Goal: Information Seeking & Learning: Compare options

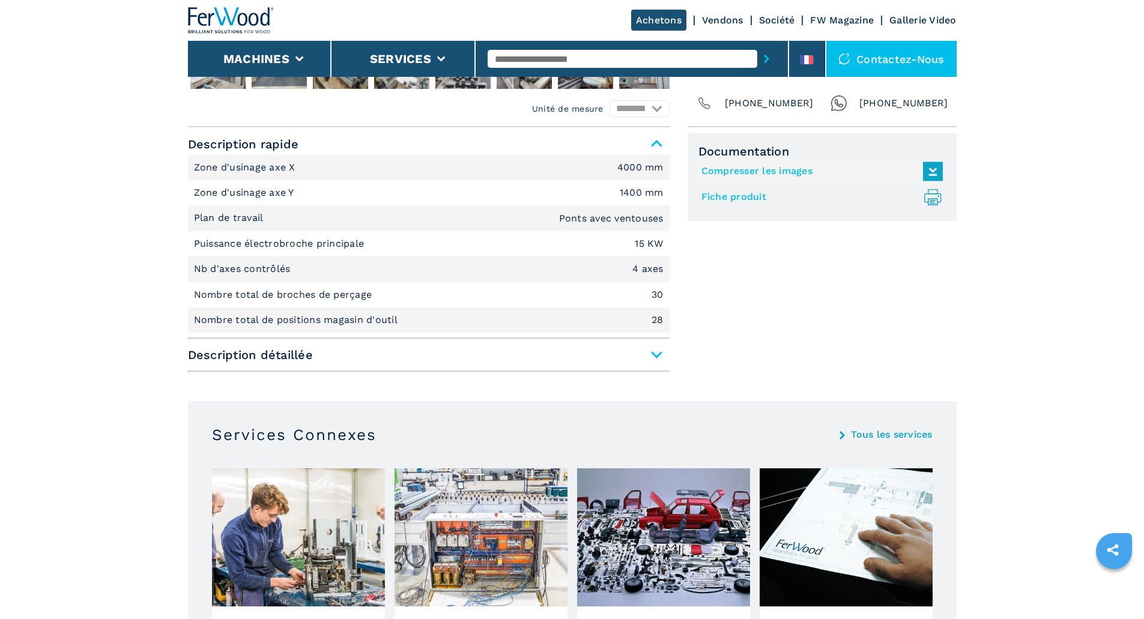
scroll to position [480, 0]
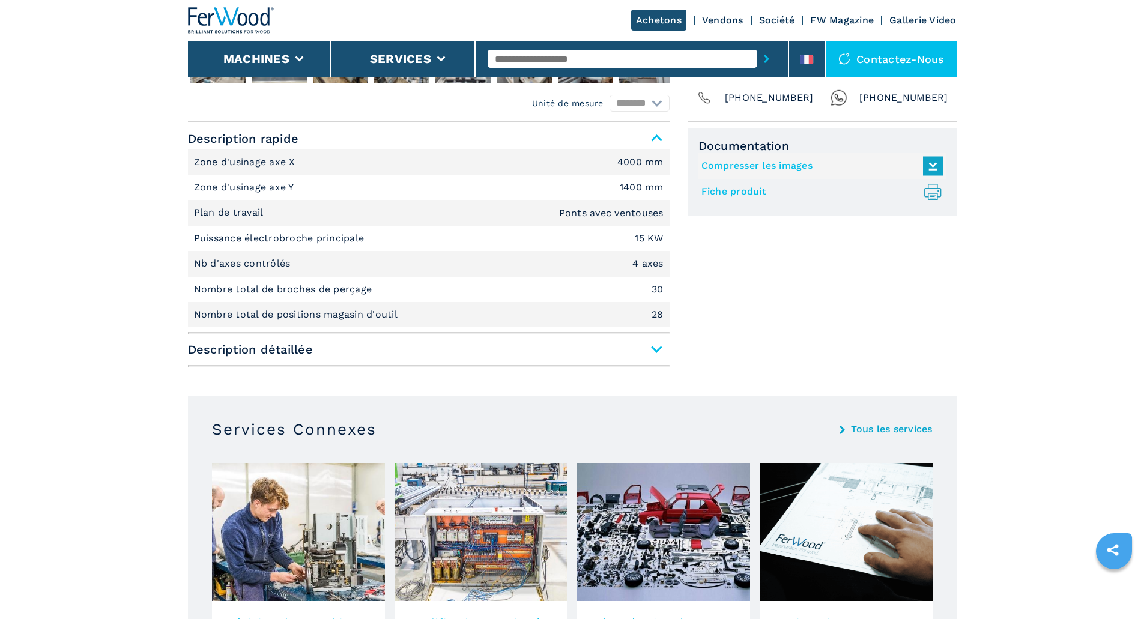
click at [652, 347] on span "Description détaillée" at bounding box center [429, 350] width 482 height 22
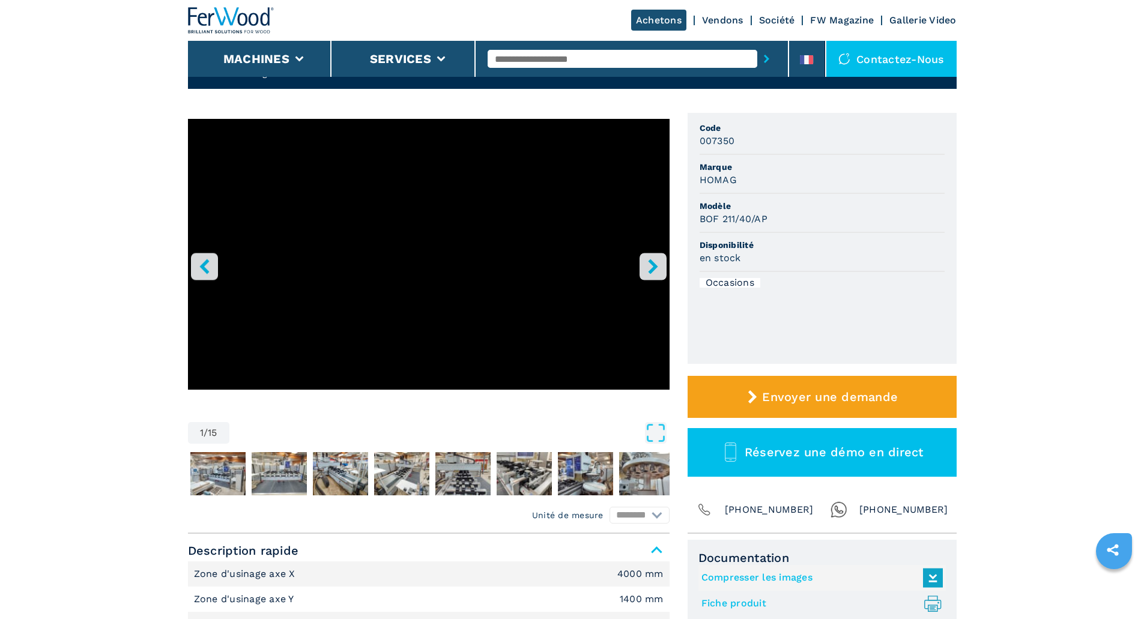
scroll to position [60, 0]
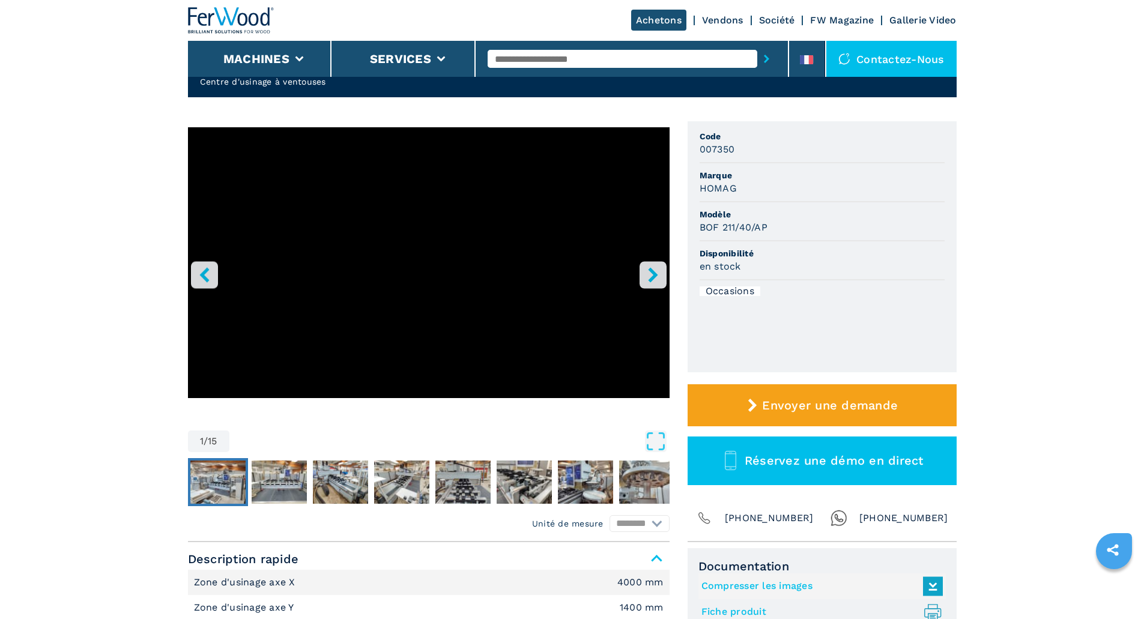
click at [202, 483] on img "Go to Slide 2" at bounding box center [217, 482] width 55 height 43
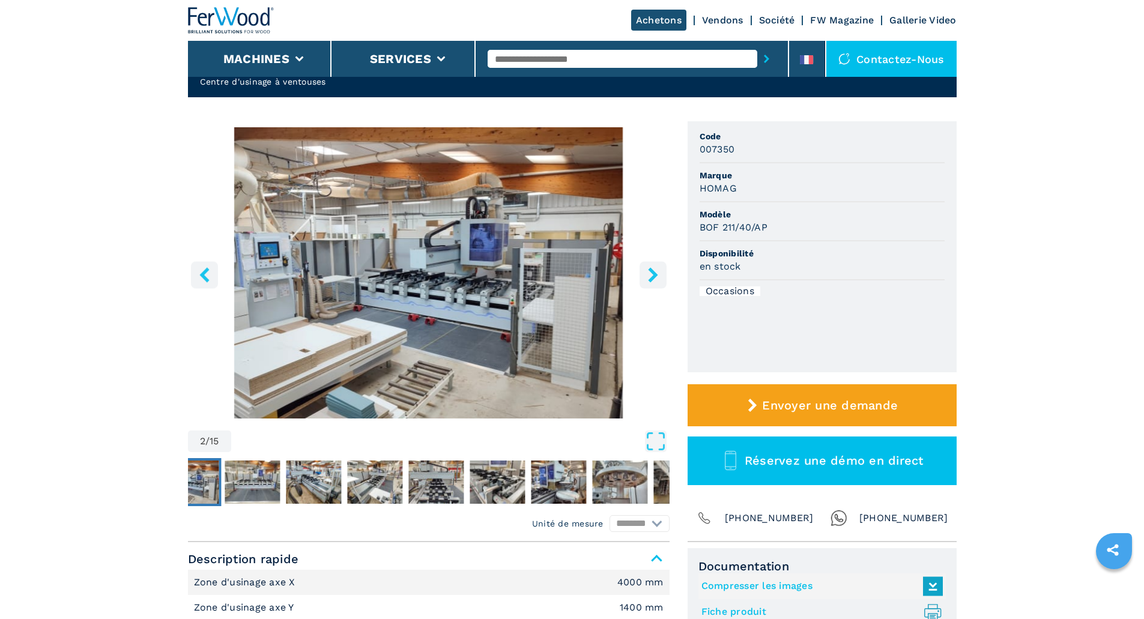
click at [542, 323] on img "Go to Slide 2" at bounding box center [429, 272] width 482 height 291
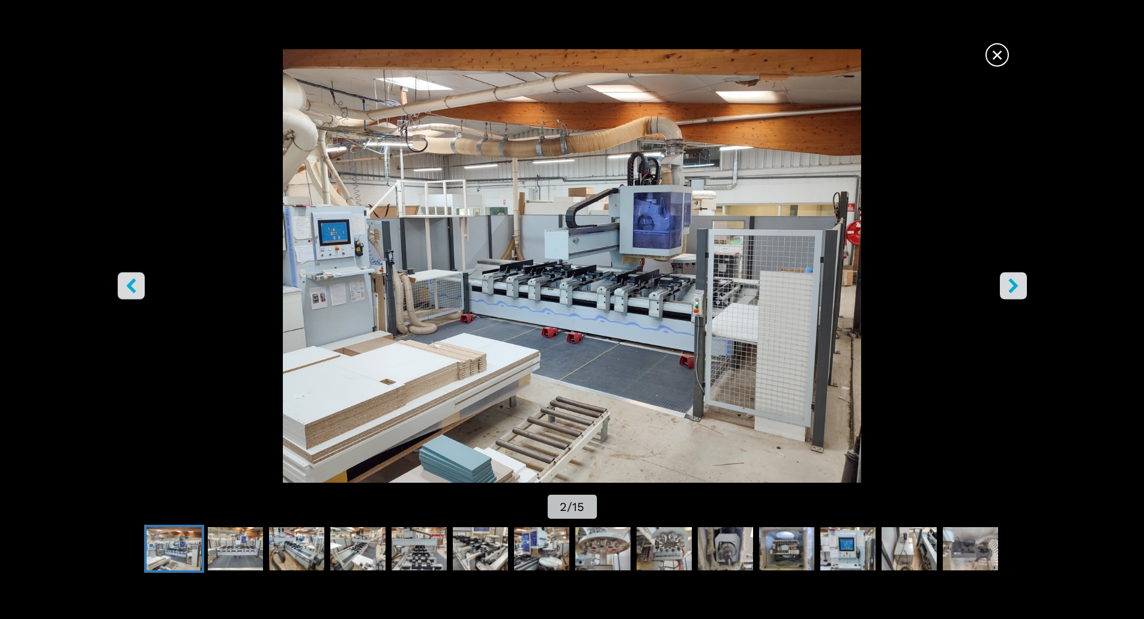
click at [1013, 285] on icon "right-button" at bounding box center [1013, 285] width 15 height 15
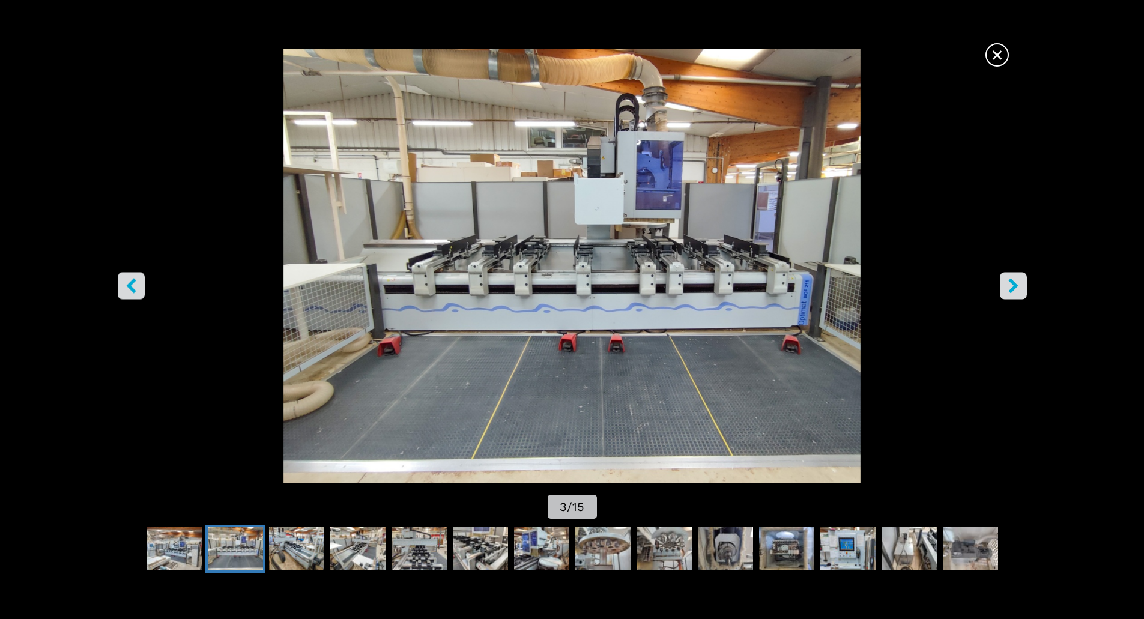
click at [1013, 285] on icon "right-button" at bounding box center [1013, 285] width 15 height 15
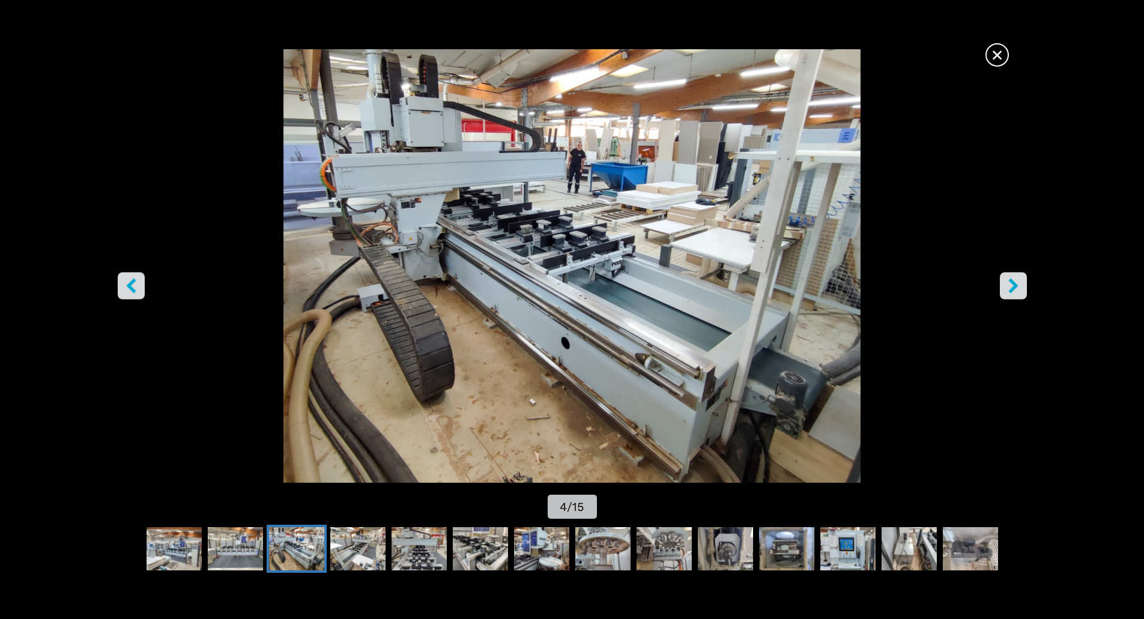
click at [1013, 285] on icon "right-button" at bounding box center [1013, 285] width 15 height 15
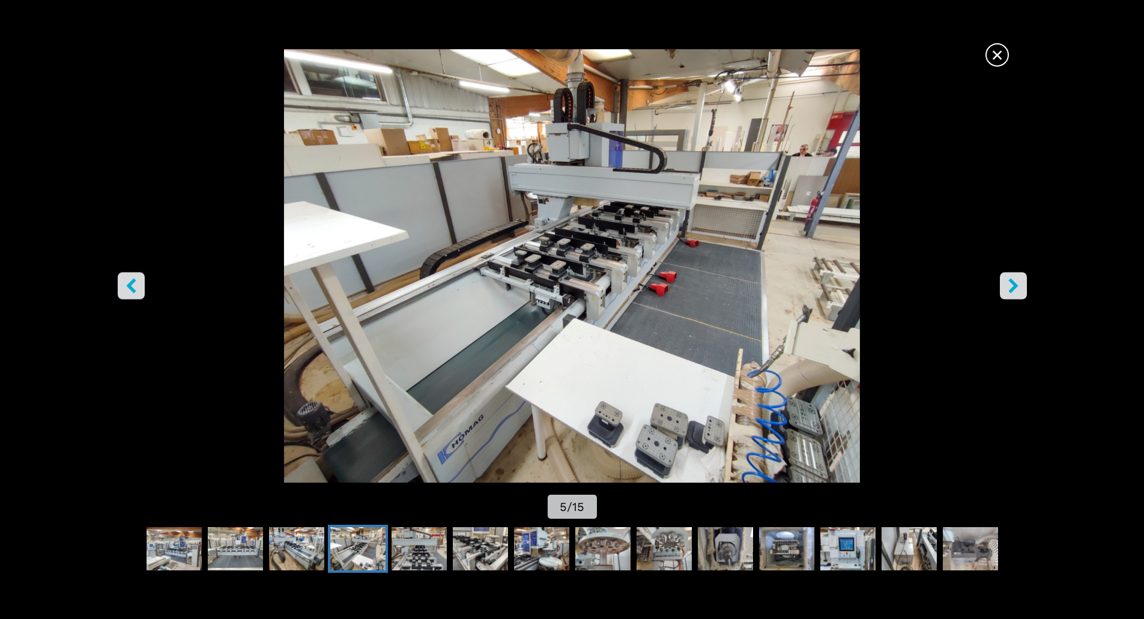
click at [1013, 285] on icon "right-button" at bounding box center [1013, 285] width 15 height 15
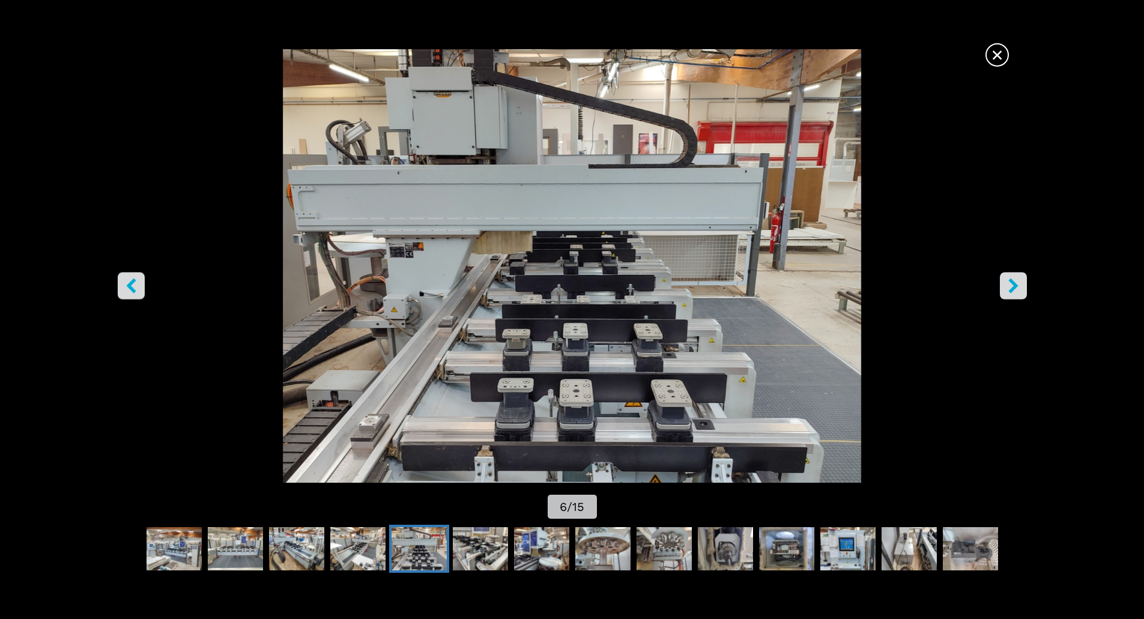
click at [1013, 285] on icon "right-button" at bounding box center [1013, 285] width 15 height 15
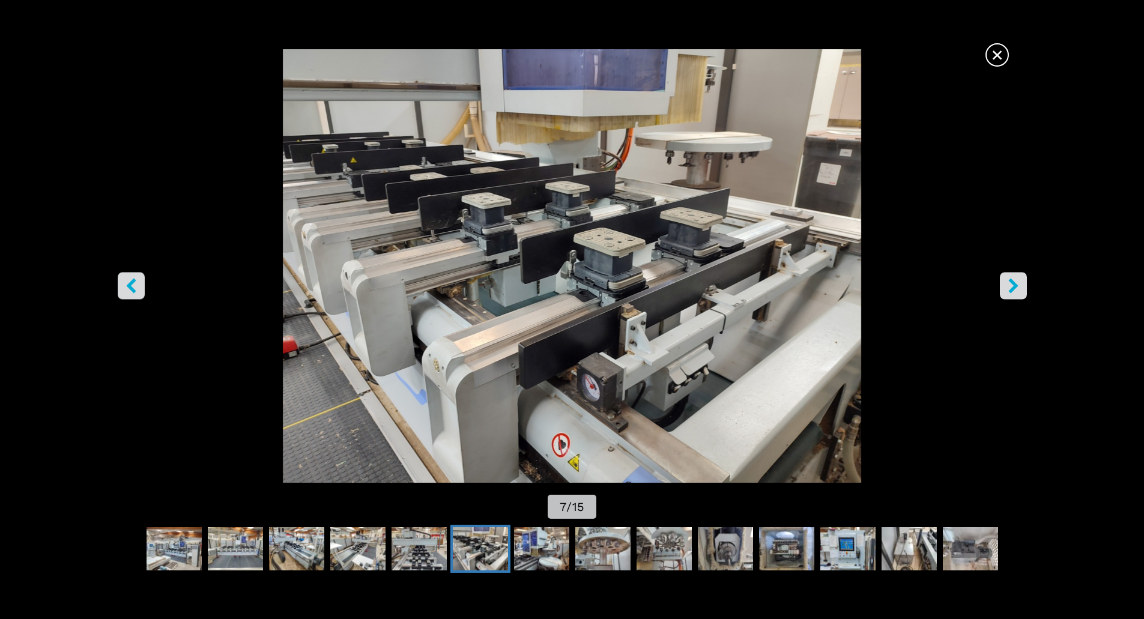
click at [1013, 285] on icon "right-button" at bounding box center [1013, 285] width 15 height 15
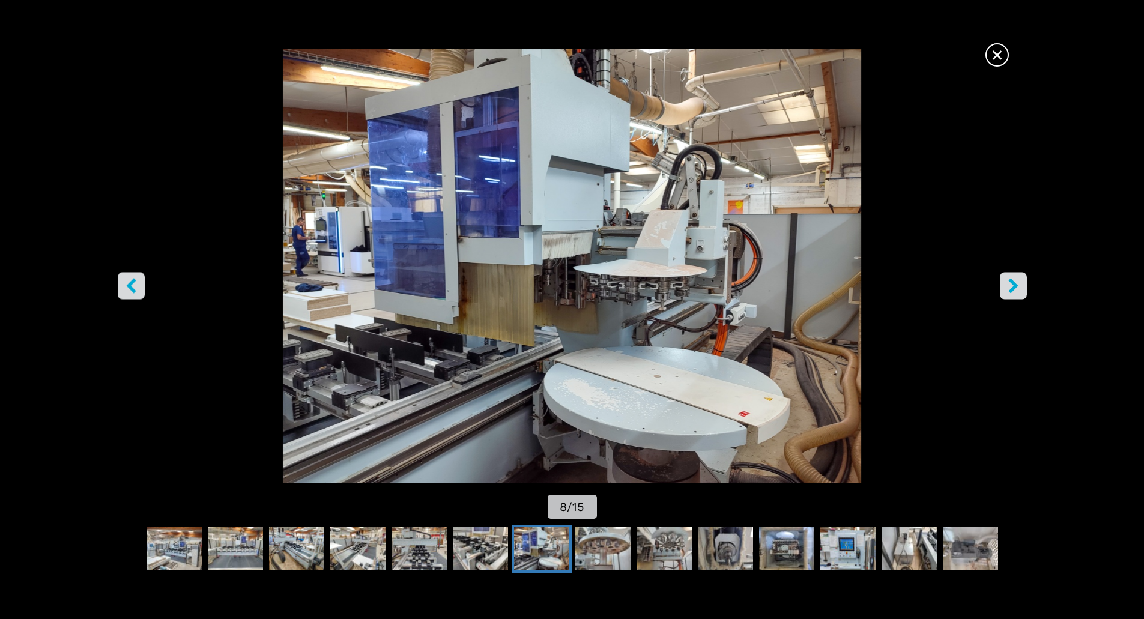
click at [1013, 285] on icon "right-button" at bounding box center [1013, 285] width 15 height 15
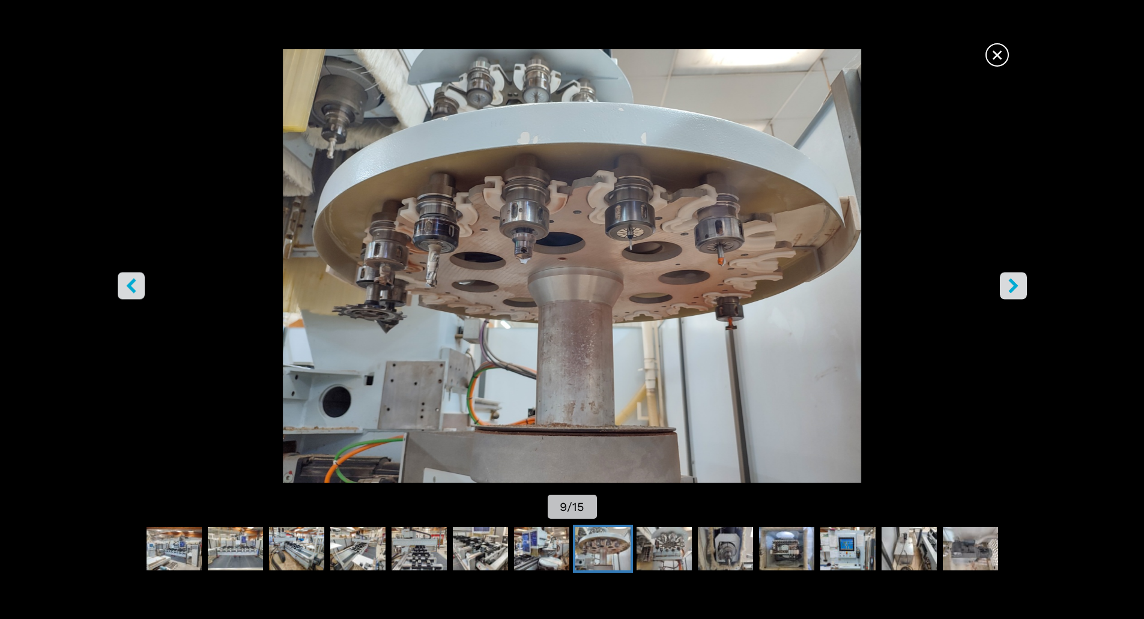
click at [1013, 285] on icon "right-button" at bounding box center [1013, 285] width 15 height 15
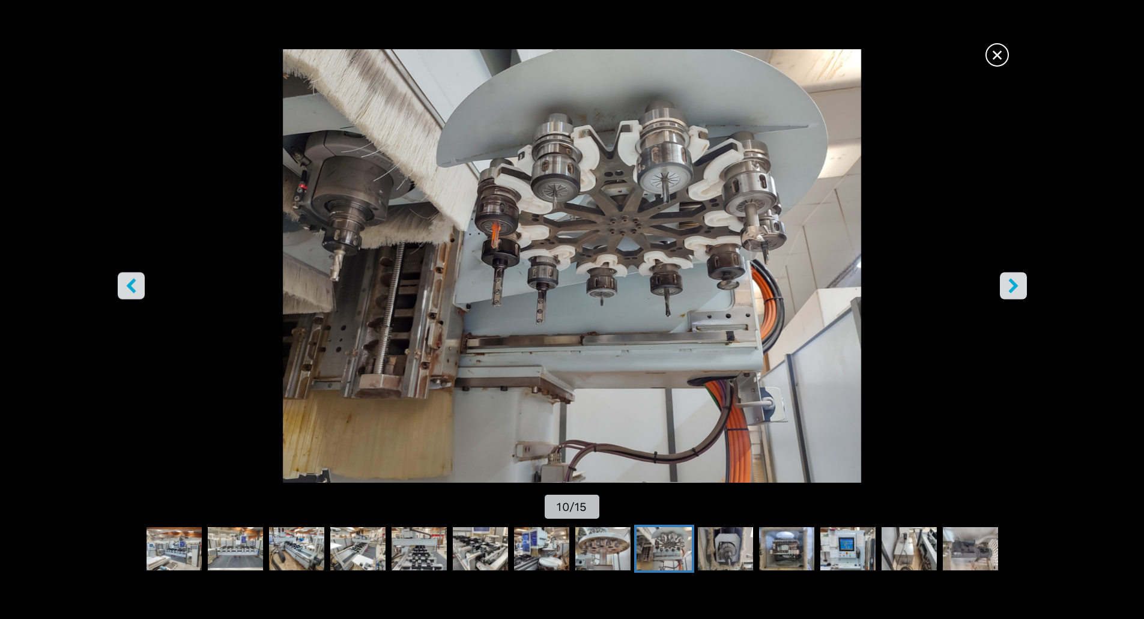
click at [1013, 285] on icon "right-button" at bounding box center [1013, 285] width 15 height 15
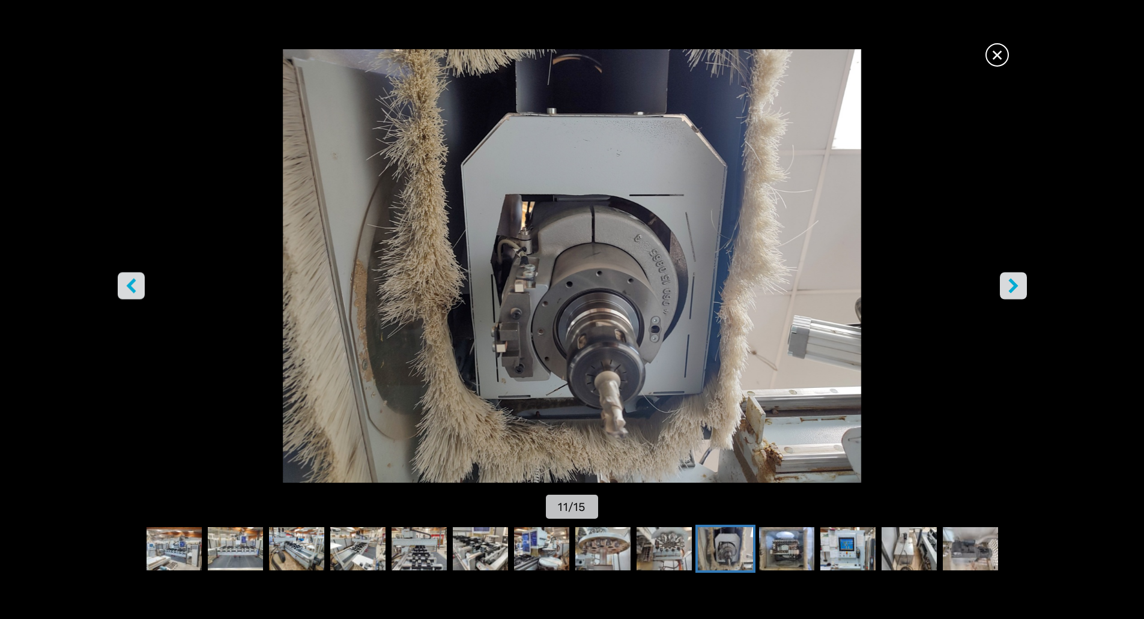
click at [1013, 285] on icon "right-button" at bounding box center [1013, 285] width 15 height 15
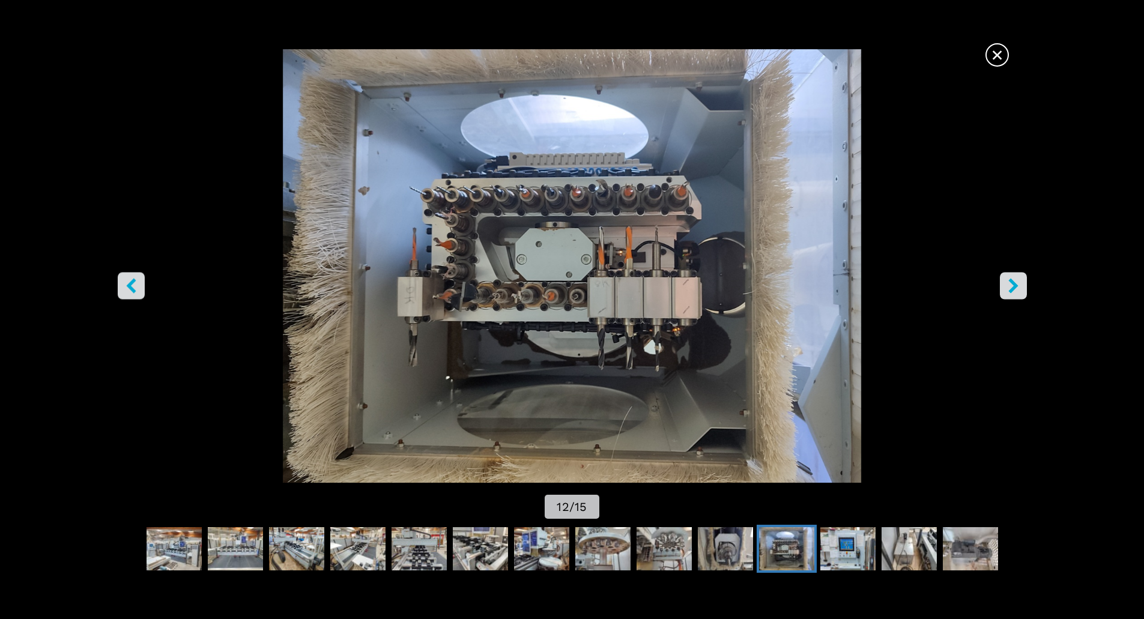
click at [1013, 285] on icon "right-button" at bounding box center [1013, 285] width 15 height 15
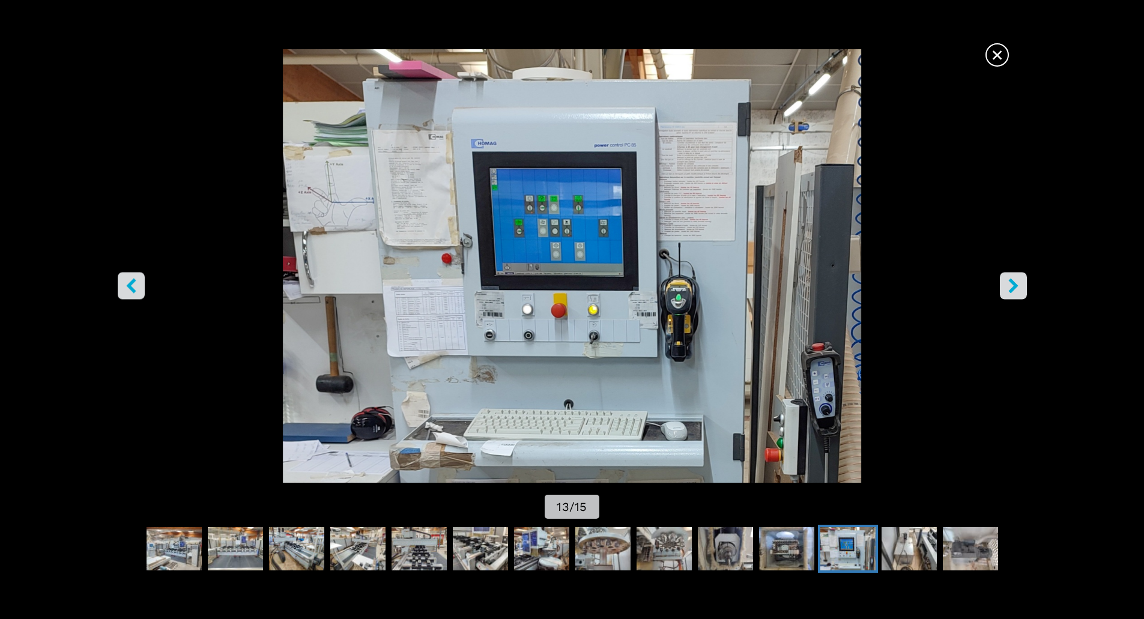
click at [1013, 285] on icon "right-button" at bounding box center [1013, 285] width 15 height 15
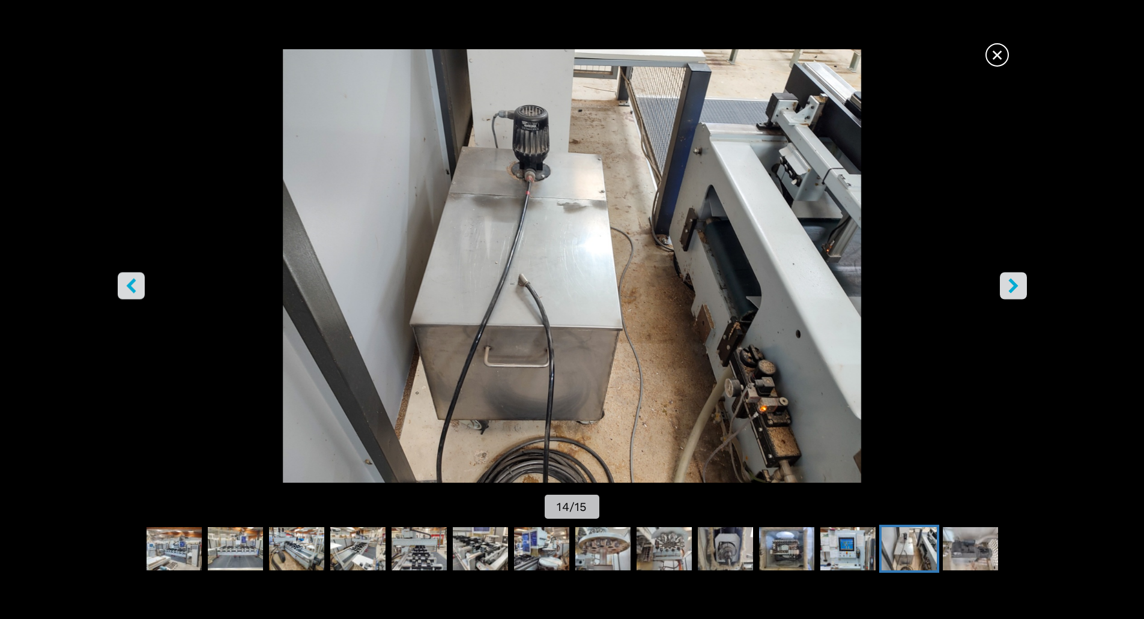
click at [1013, 285] on icon "right-button" at bounding box center [1013, 285] width 15 height 15
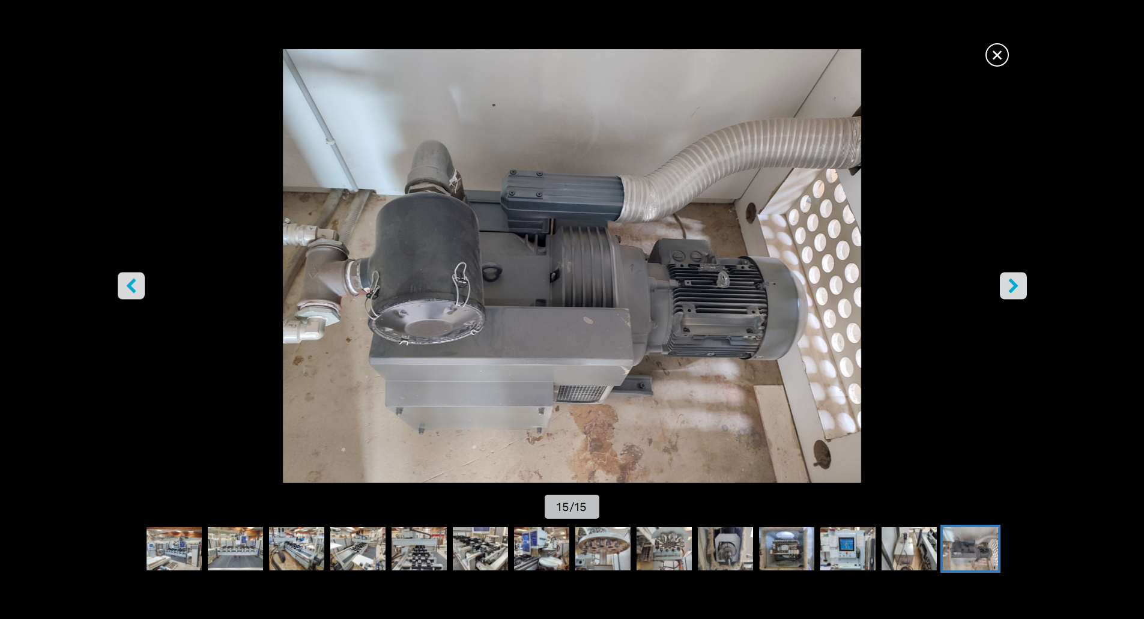
click at [1013, 285] on icon "right-button" at bounding box center [1013, 285] width 15 height 15
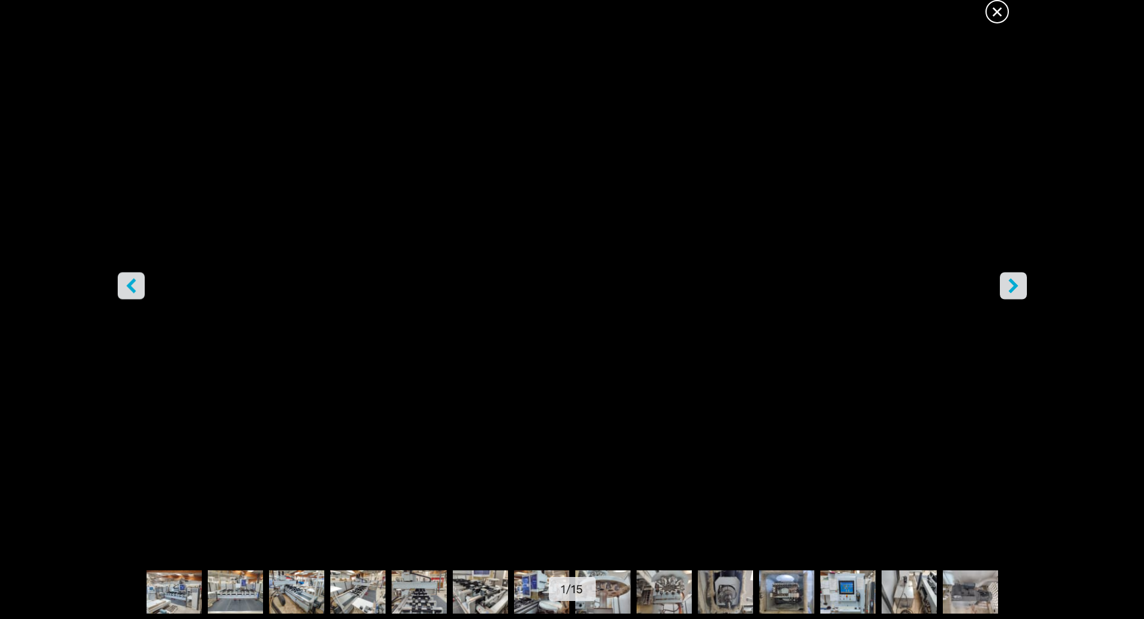
click at [1013, 285] on icon "right-button" at bounding box center [1013, 285] width 15 height 15
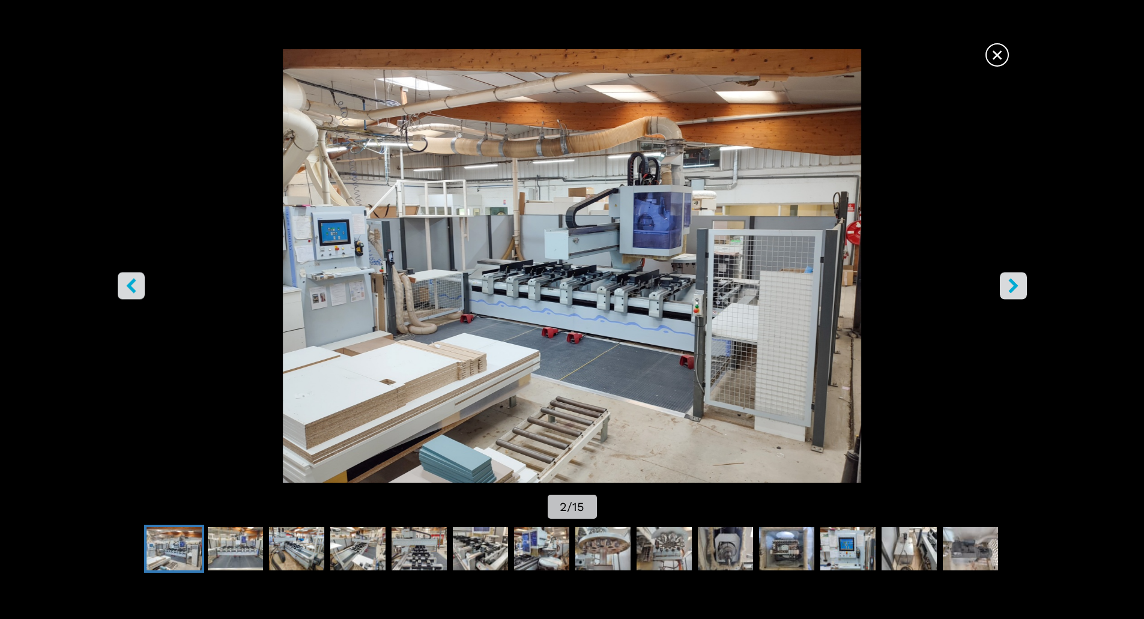
click at [1004, 43] on span "×" at bounding box center [997, 52] width 21 height 21
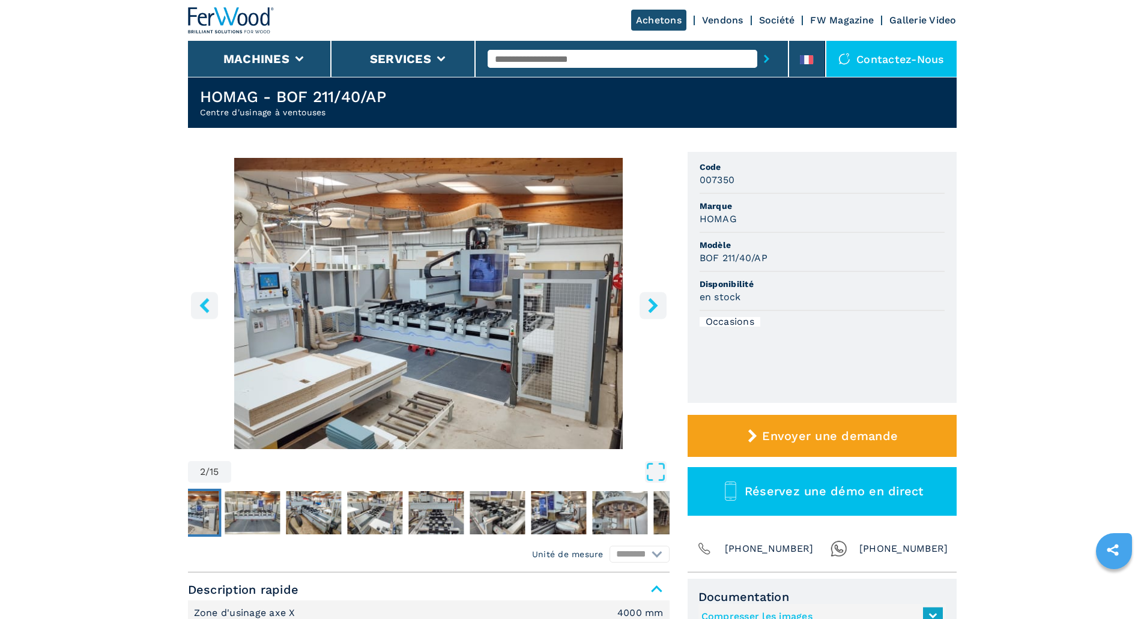
scroll to position [0, 0]
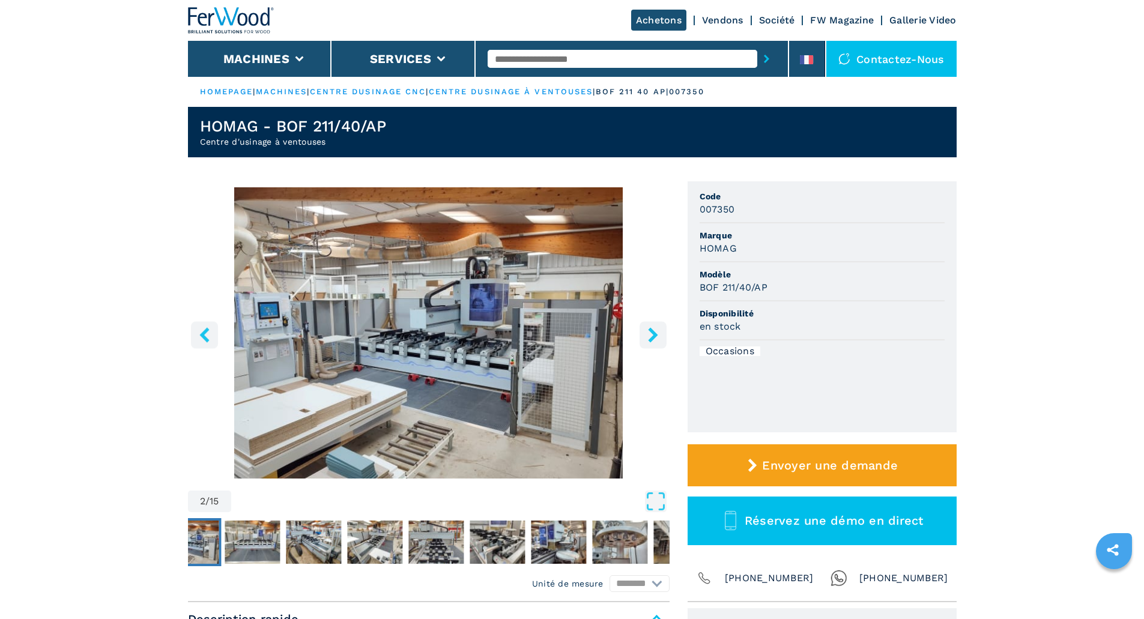
click at [556, 88] on link "centre dusinage à ventouses" at bounding box center [511, 91] width 165 height 9
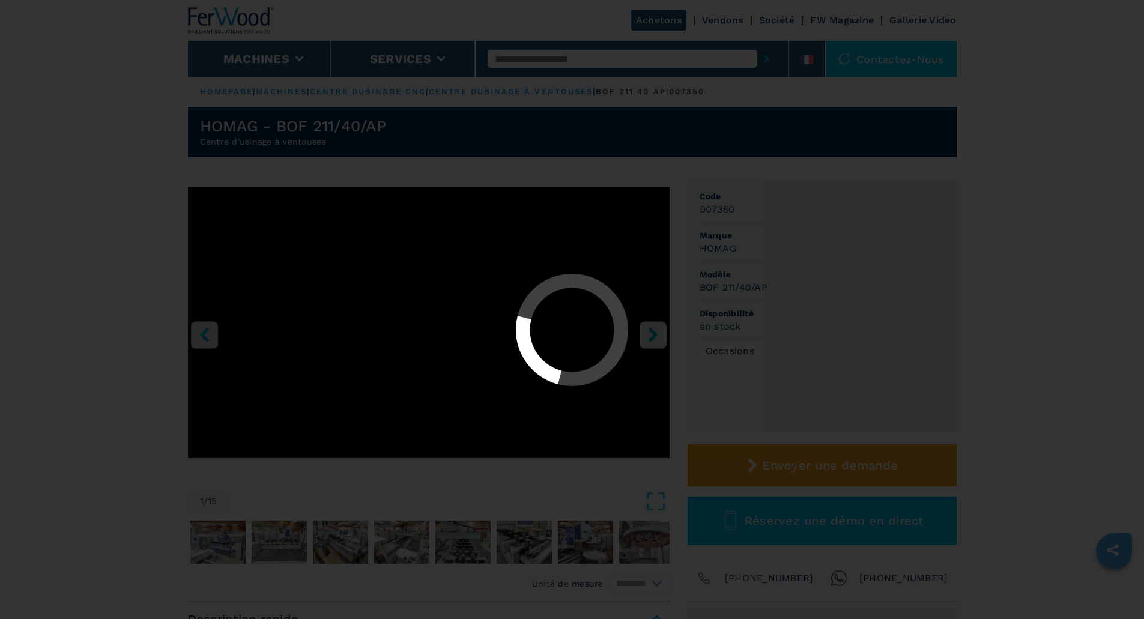
select select "**********"
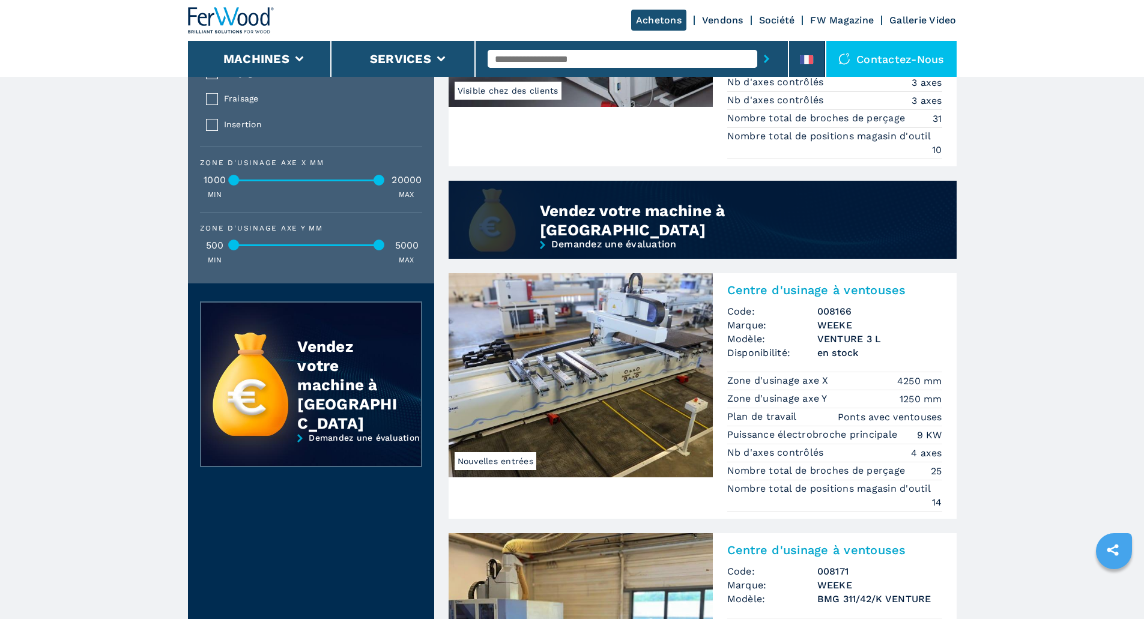
scroll to position [1127, 0]
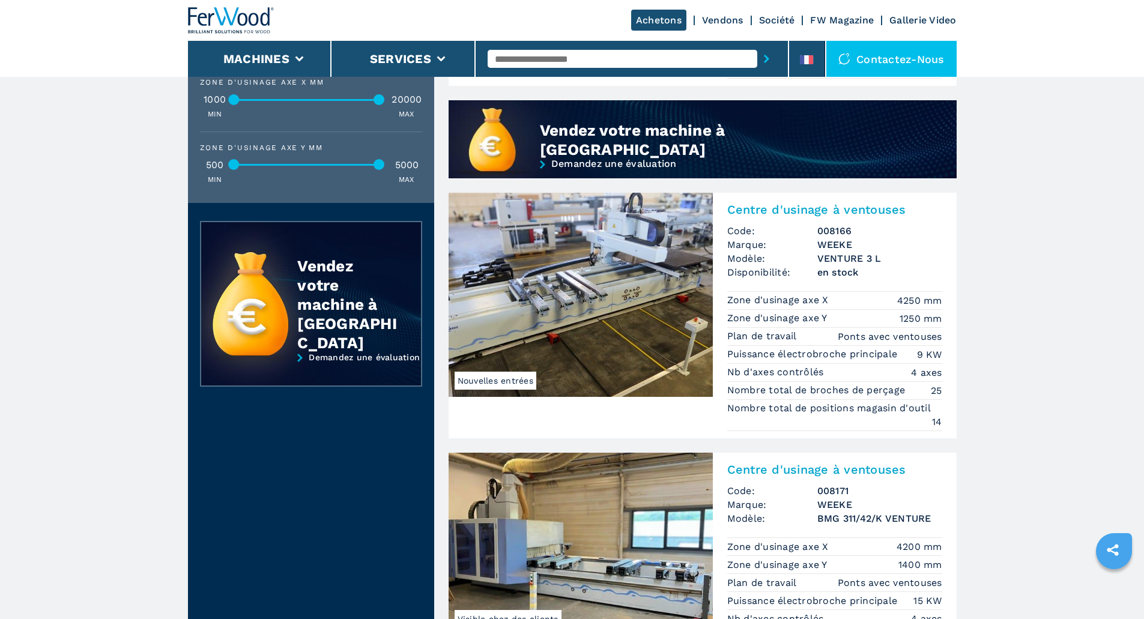
click at [599, 320] on img at bounding box center [581, 295] width 264 height 204
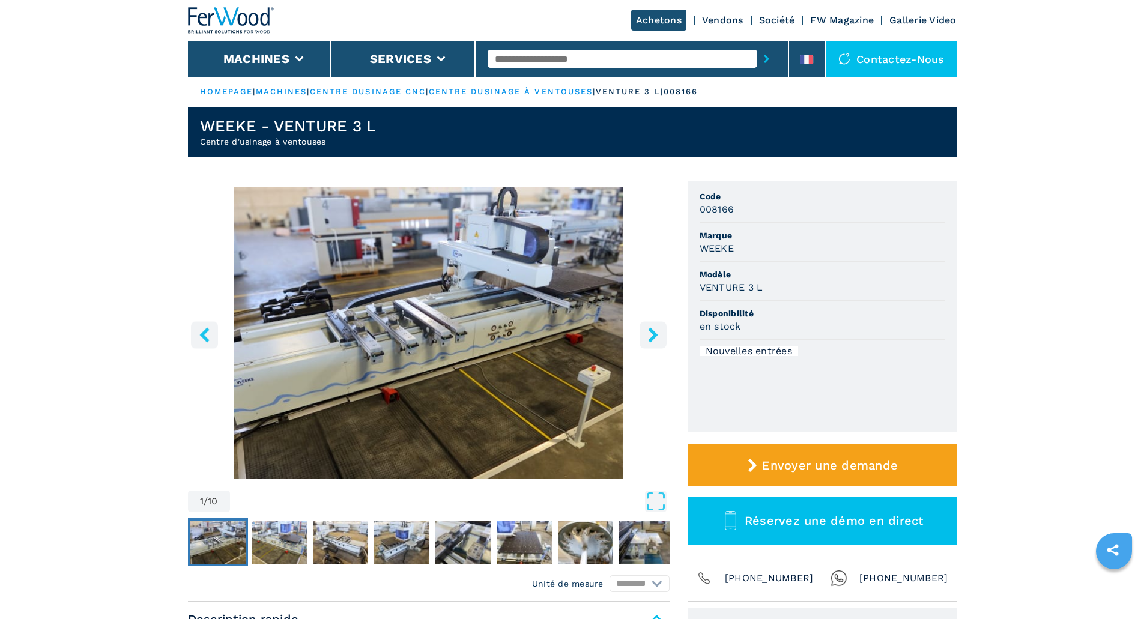
click at [653, 333] on icon "right-button" at bounding box center [653, 334] width 10 height 15
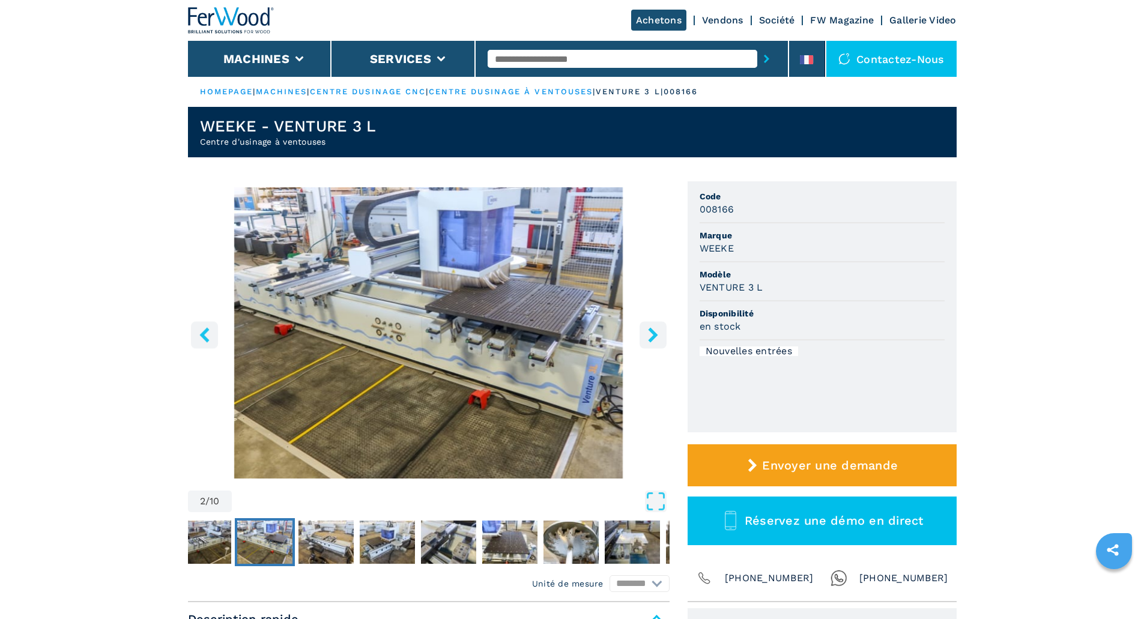
click at [653, 333] on icon "right-button" at bounding box center [653, 334] width 10 height 15
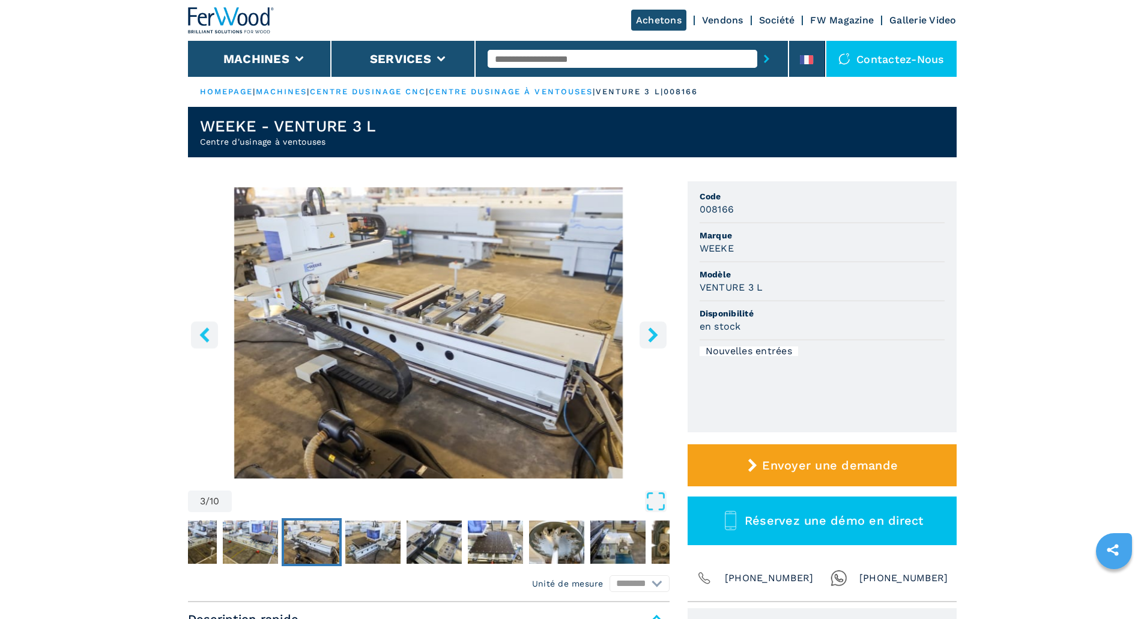
click at [653, 333] on icon "right-button" at bounding box center [653, 334] width 10 height 15
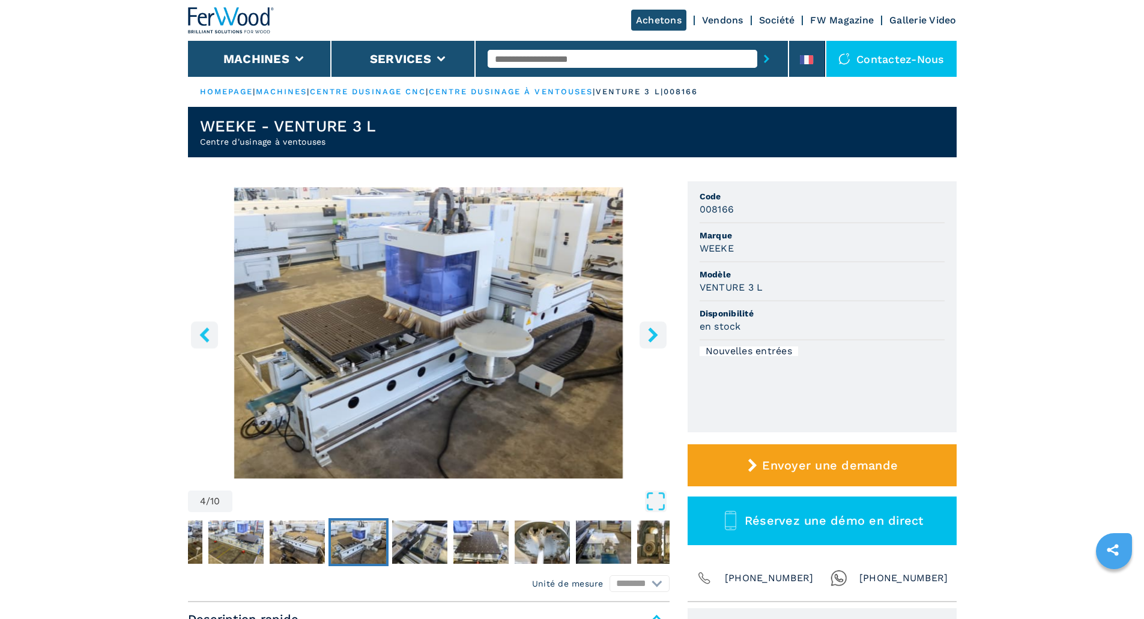
click at [653, 333] on icon "right-button" at bounding box center [653, 334] width 10 height 15
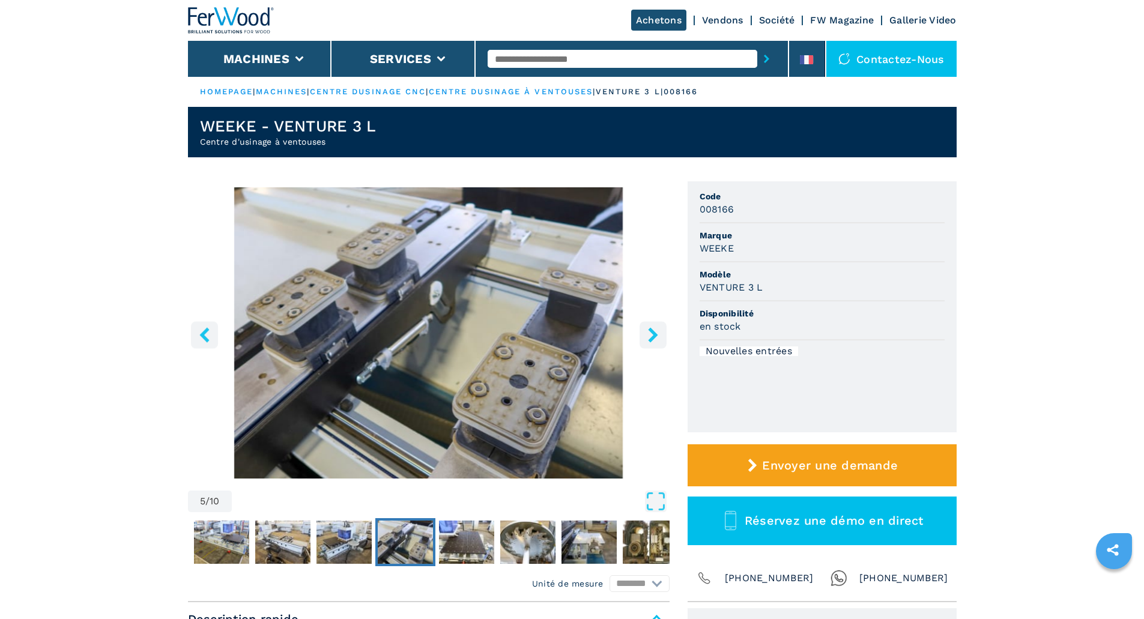
click at [653, 333] on icon "right-button" at bounding box center [653, 334] width 10 height 15
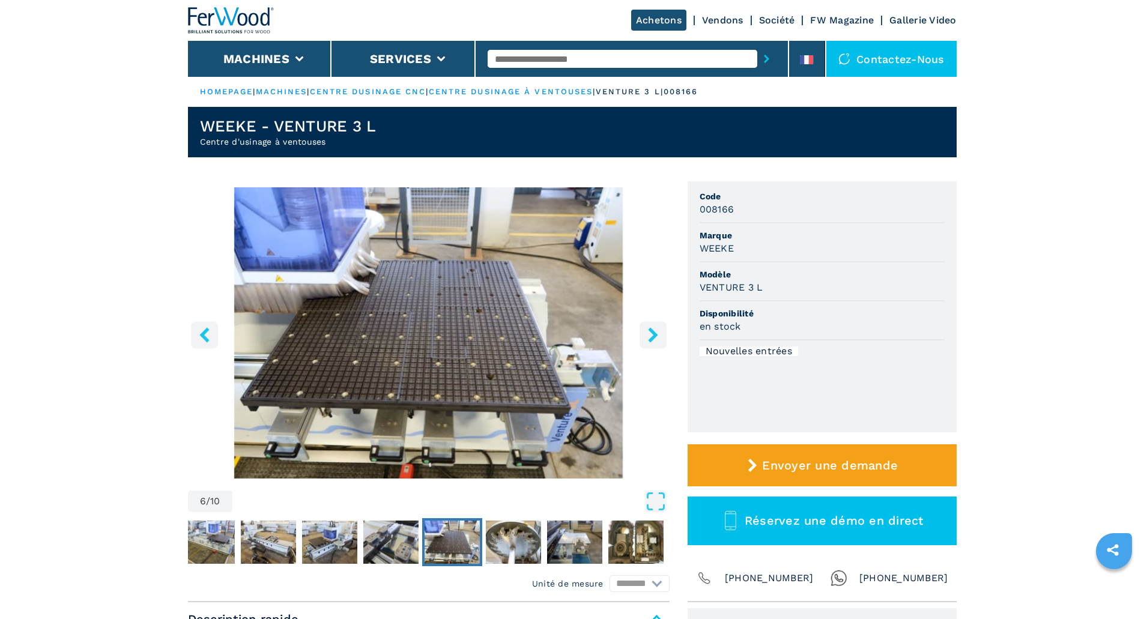
click at [653, 333] on icon "right-button" at bounding box center [653, 334] width 10 height 15
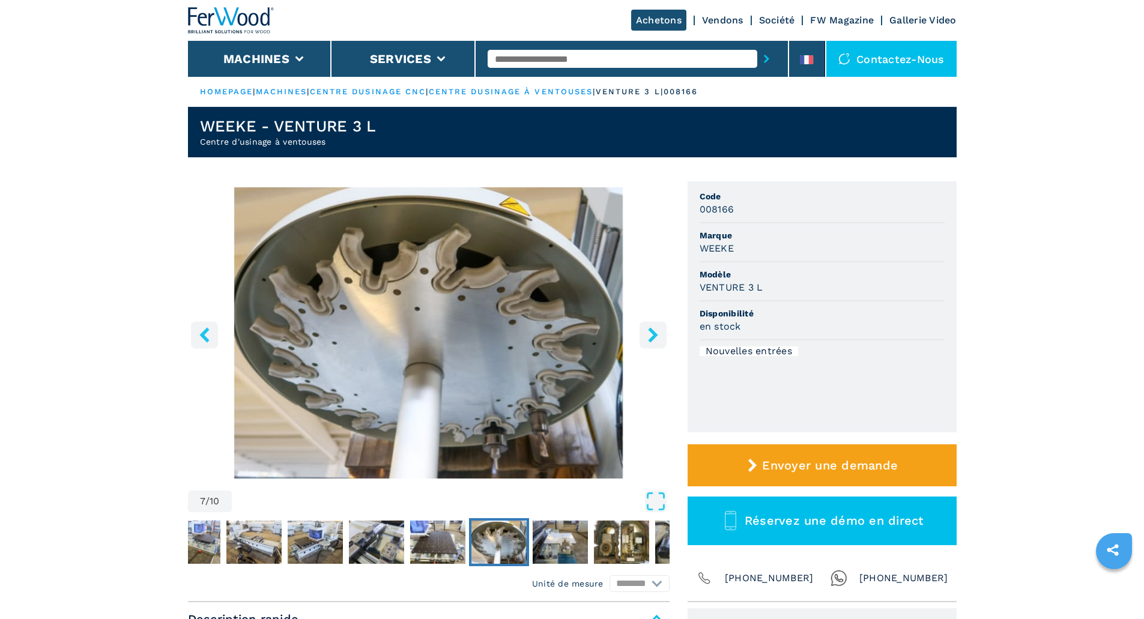
click at [653, 333] on icon "right-button" at bounding box center [653, 334] width 10 height 15
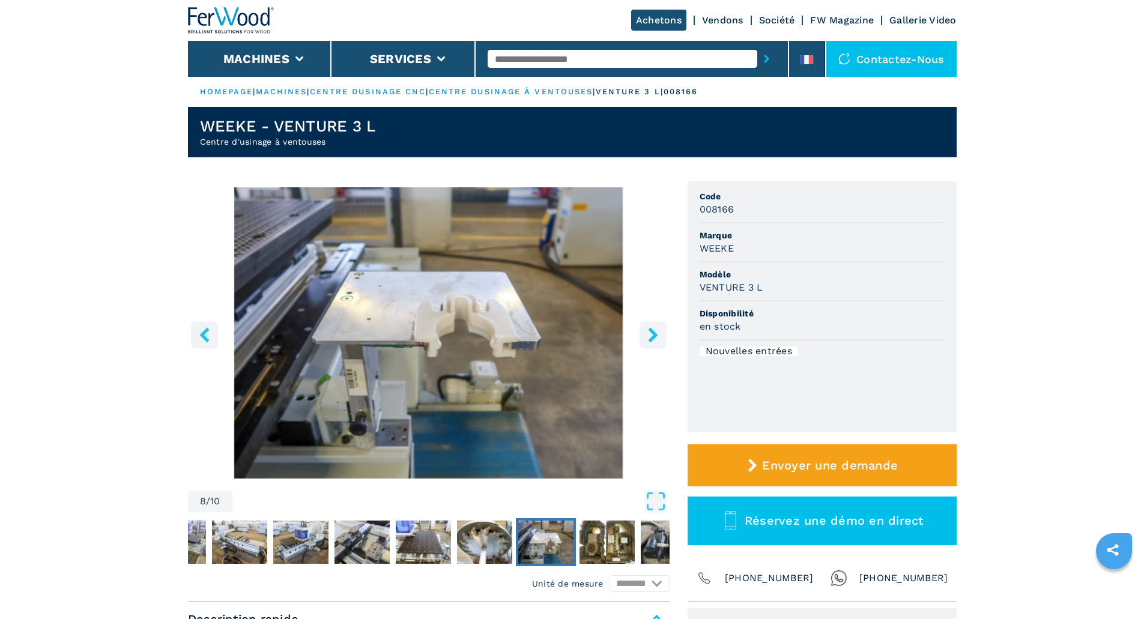
click at [653, 333] on icon "right-button" at bounding box center [653, 334] width 10 height 15
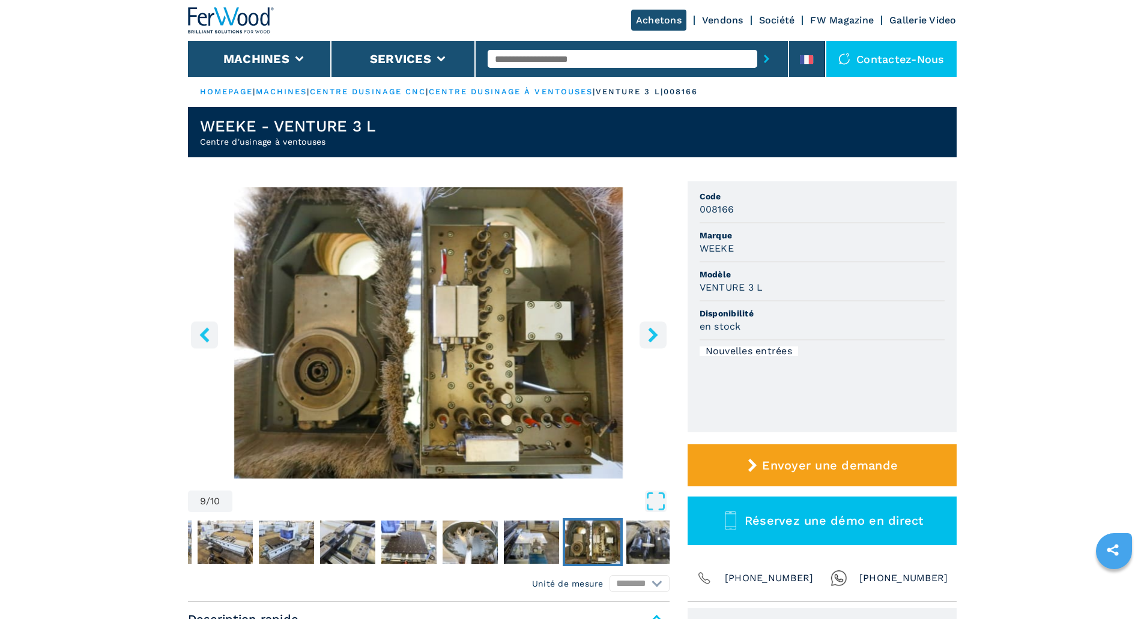
click at [653, 333] on icon "right-button" at bounding box center [653, 334] width 10 height 15
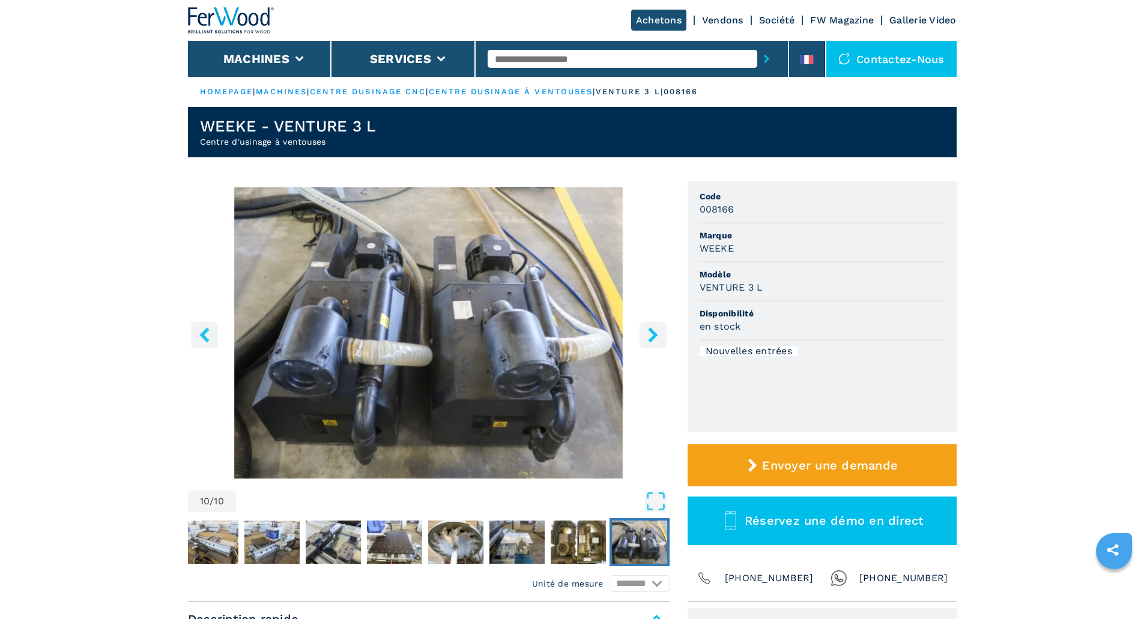
click at [653, 333] on icon "right-button" at bounding box center [653, 334] width 10 height 15
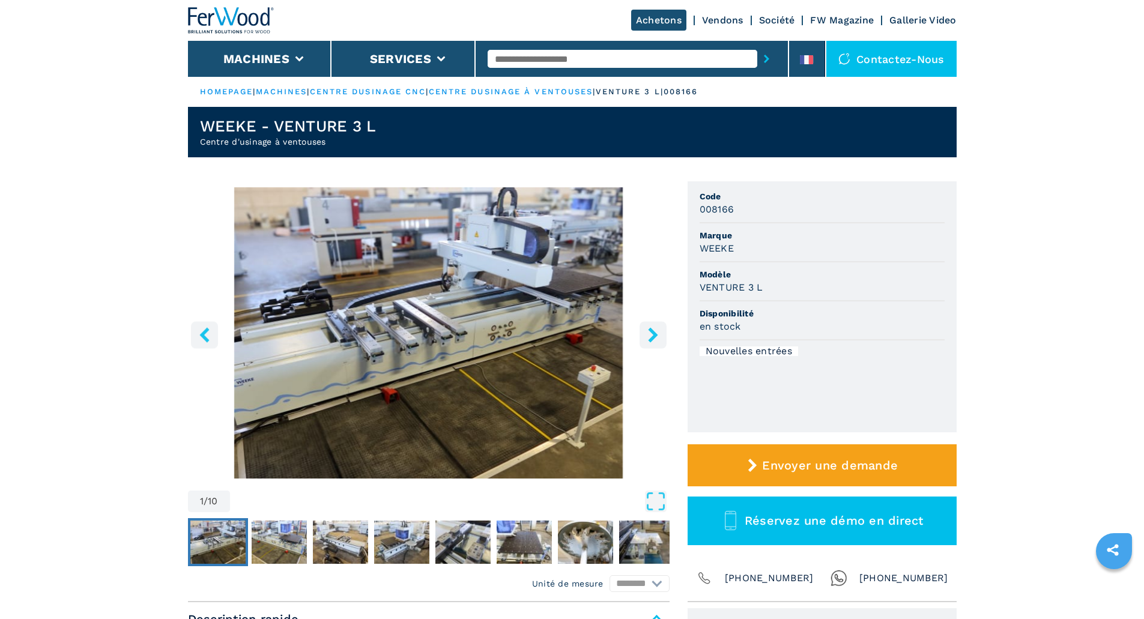
click at [653, 333] on icon "right-button" at bounding box center [653, 334] width 10 height 15
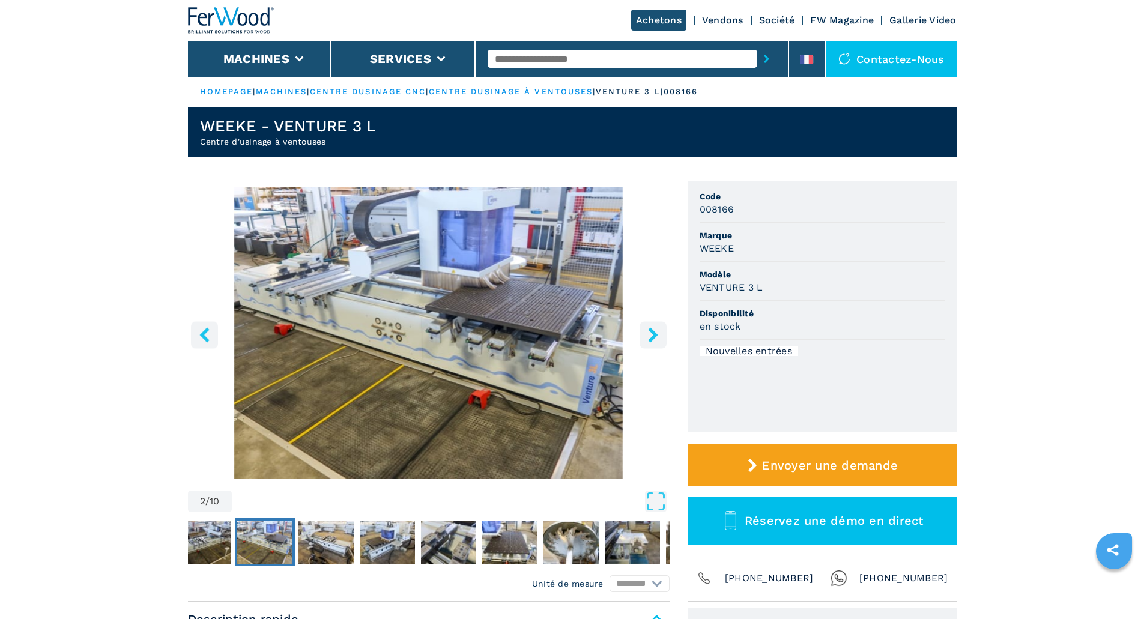
click at [653, 333] on icon "right-button" at bounding box center [653, 334] width 10 height 15
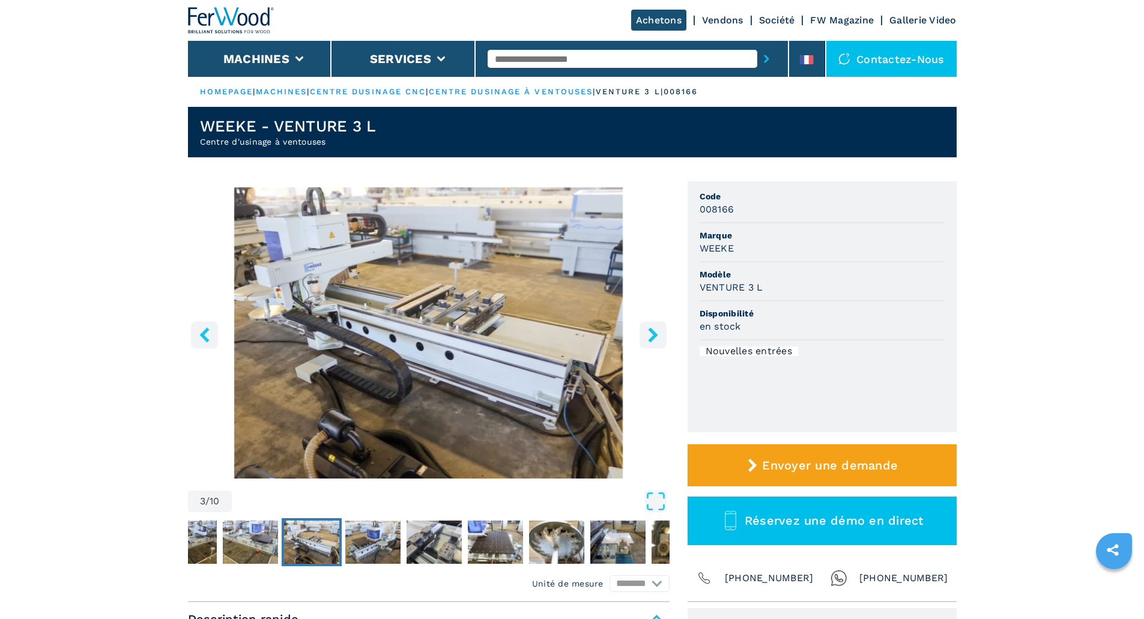
click at [653, 333] on icon "right-button" at bounding box center [653, 334] width 10 height 15
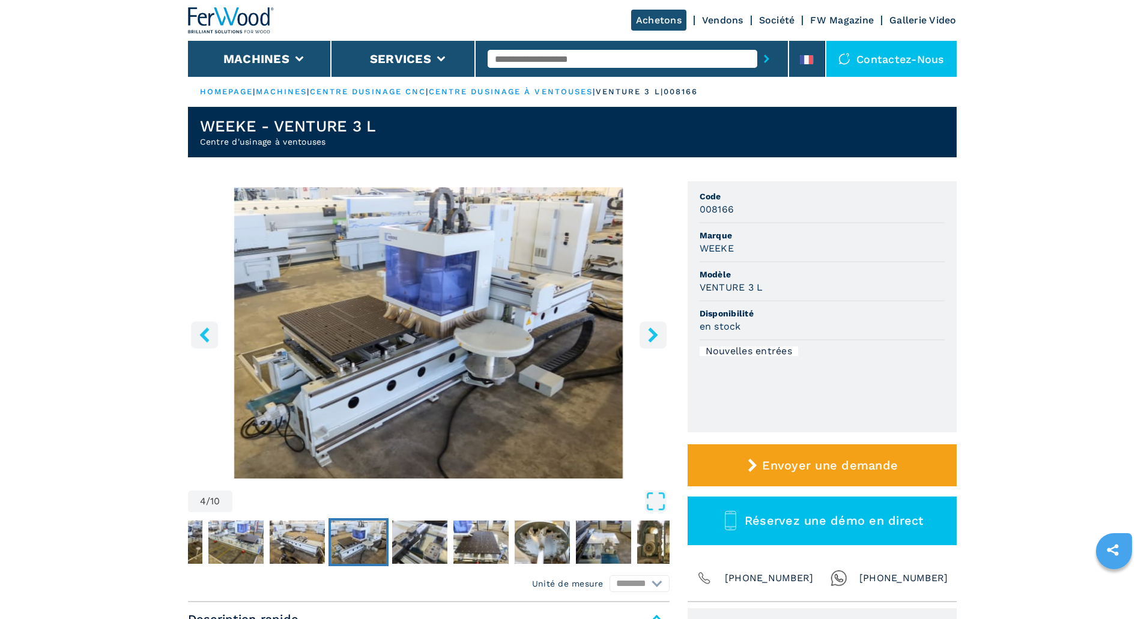
click at [653, 333] on icon "right-button" at bounding box center [653, 334] width 10 height 15
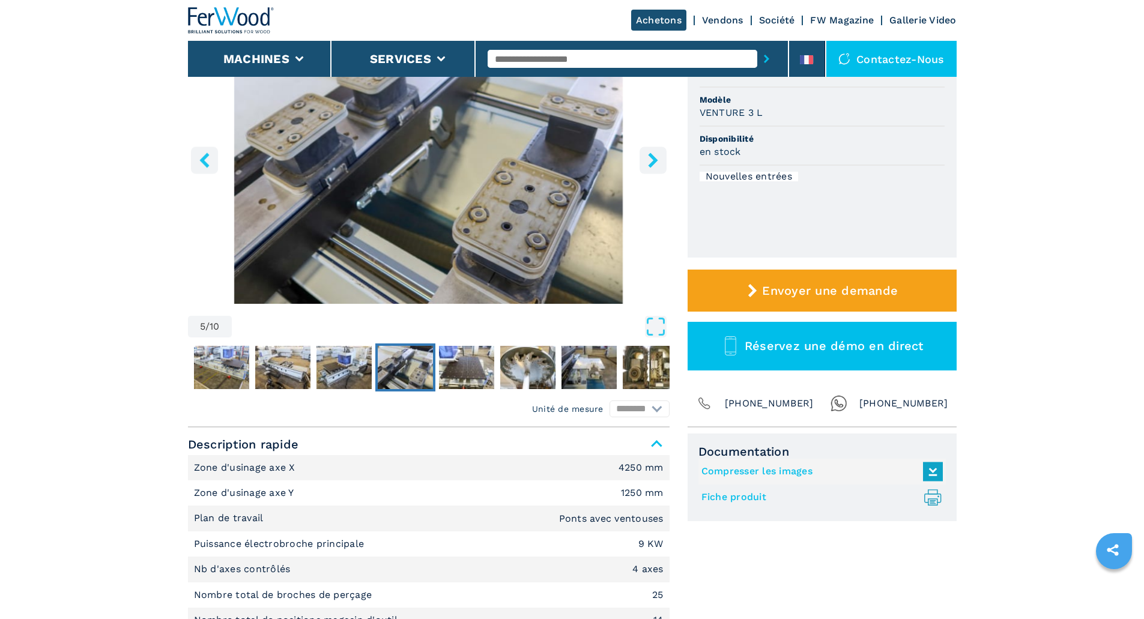
scroll to position [300, 0]
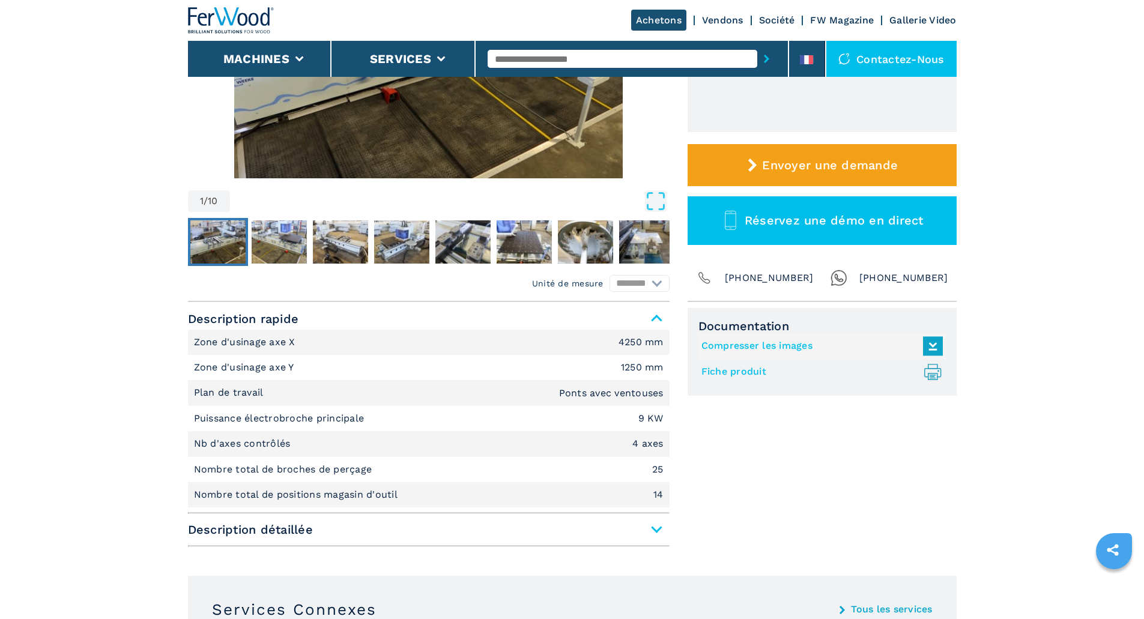
select select "**********"
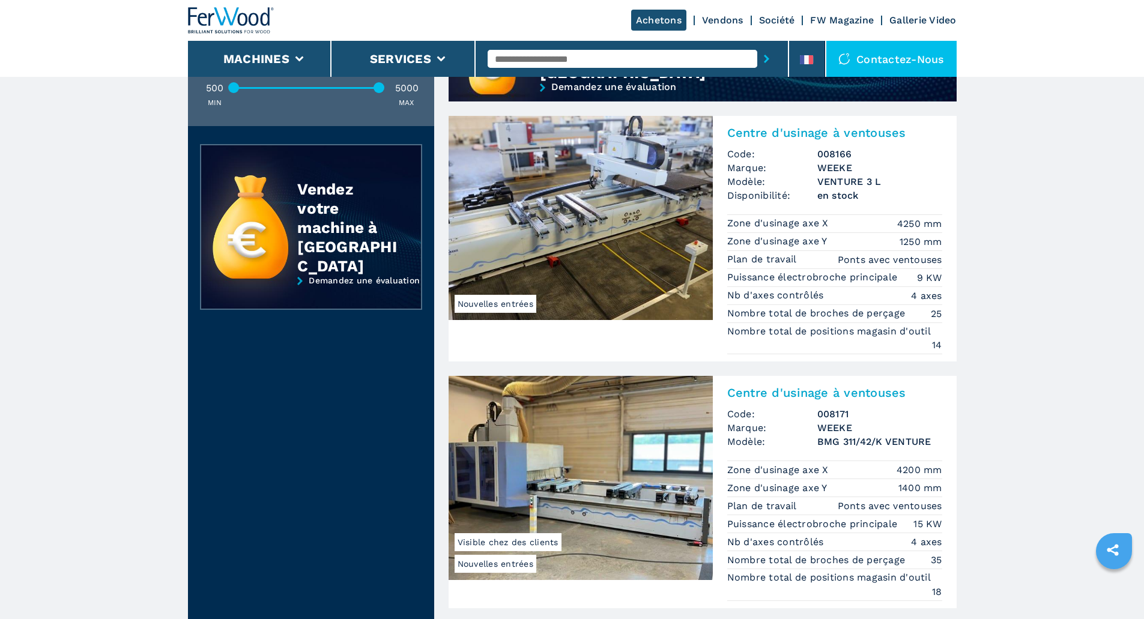
scroll to position [1307, 0]
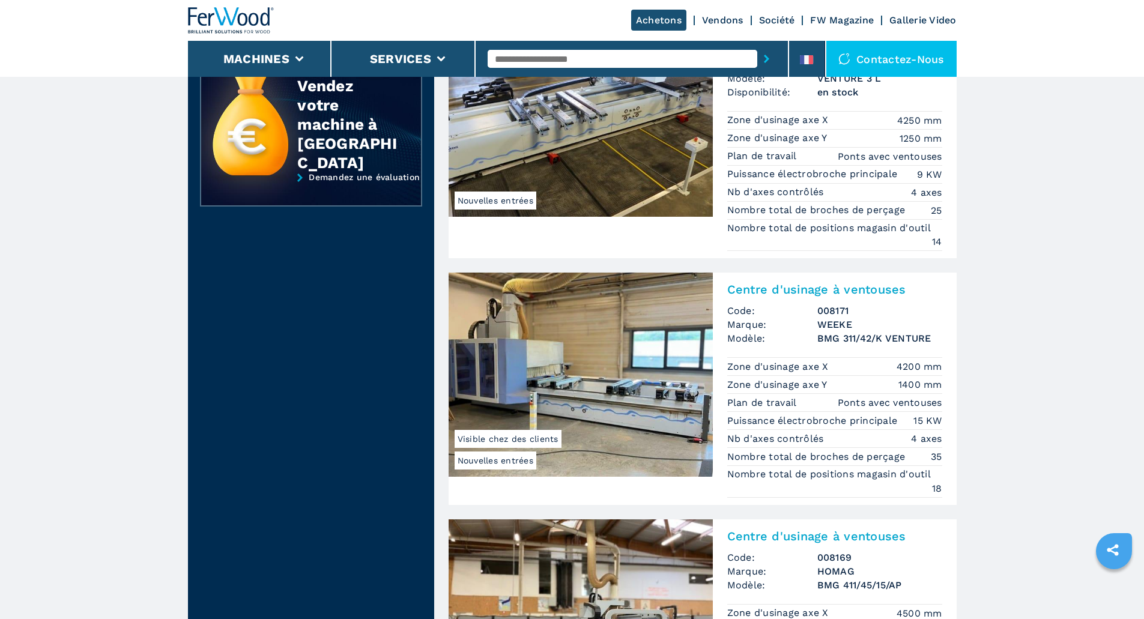
click at [614, 368] on img at bounding box center [581, 375] width 264 height 204
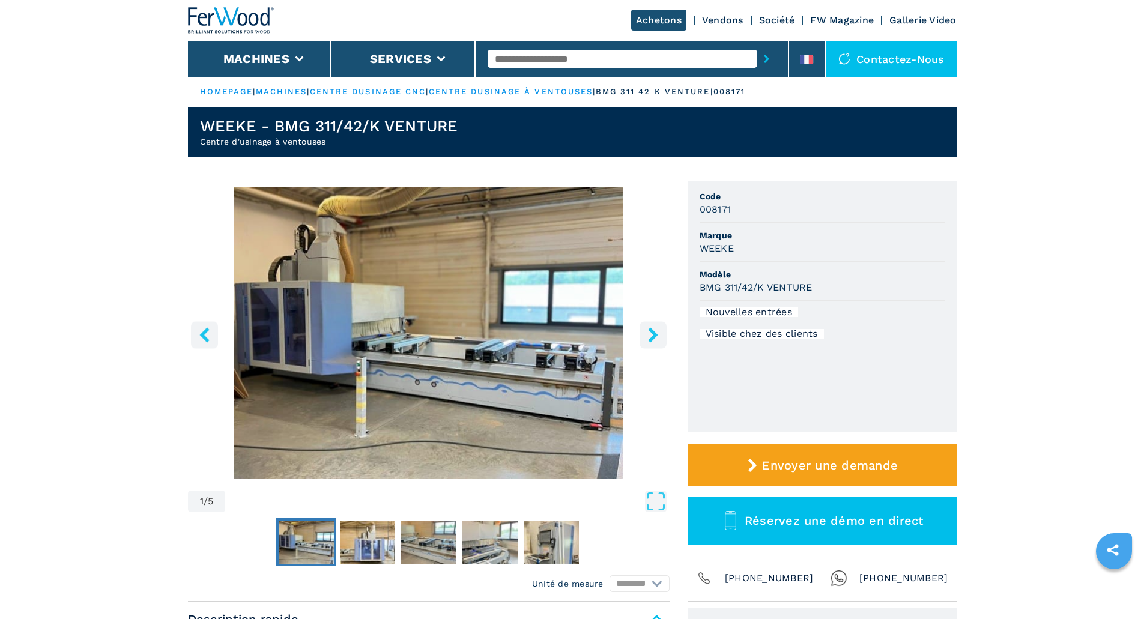
click at [651, 336] on icon "right-button" at bounding box center [653, 334] width 15 height 15
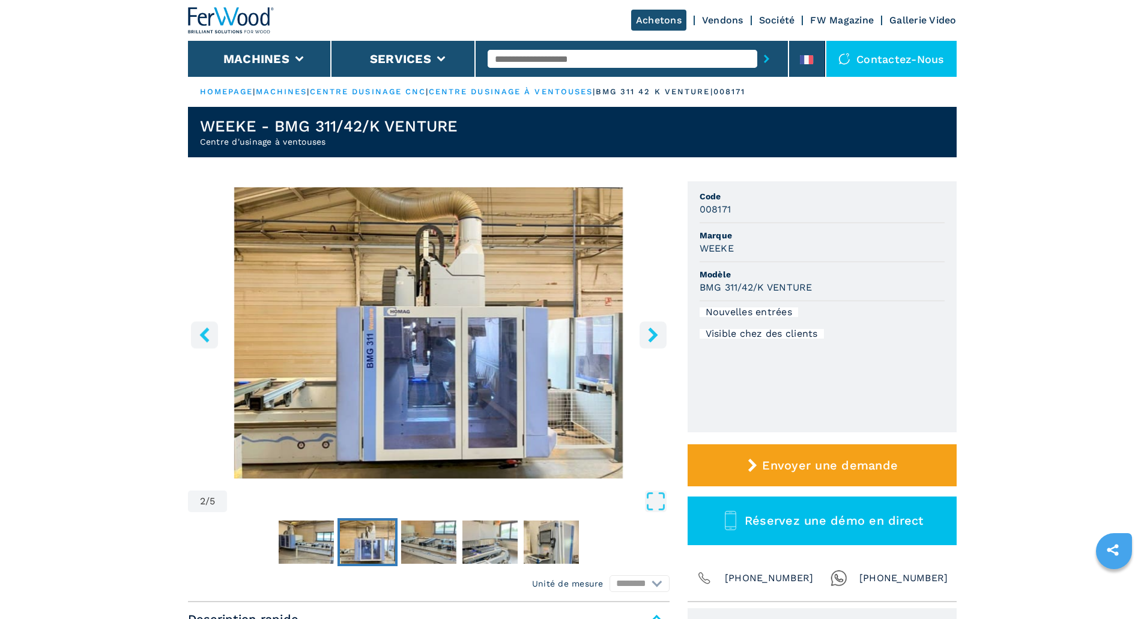
click at [651, 336] on icon "right-button" at bounding box center [653, 334] width 15 height 15
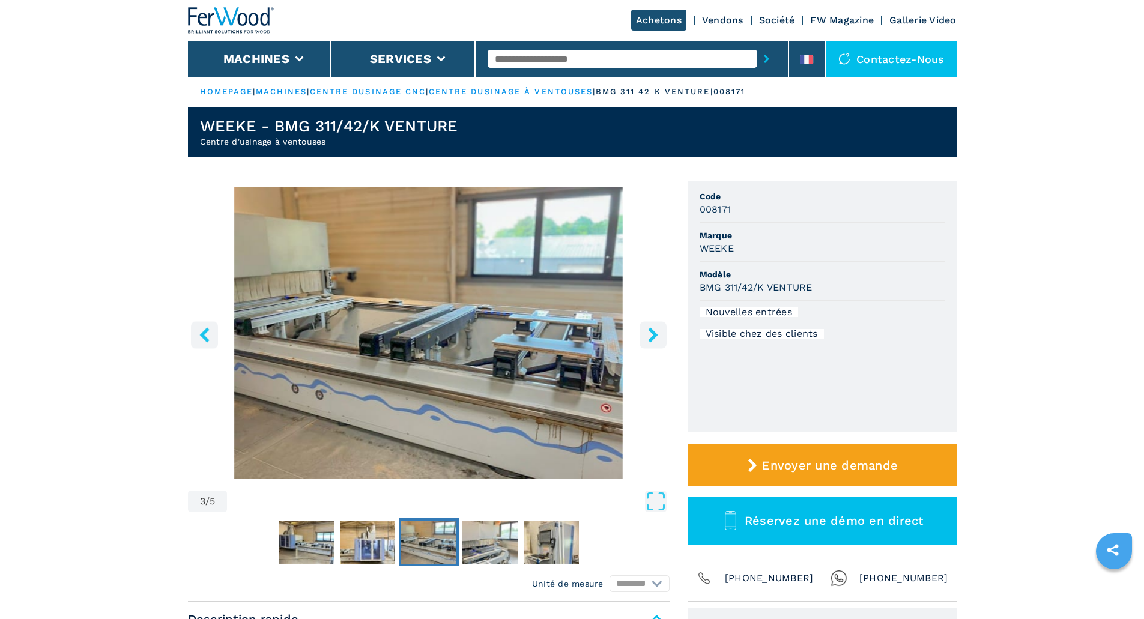
click at [651, 336] on icon "right-button" at bounding box center [653, 334] width 15 height 15
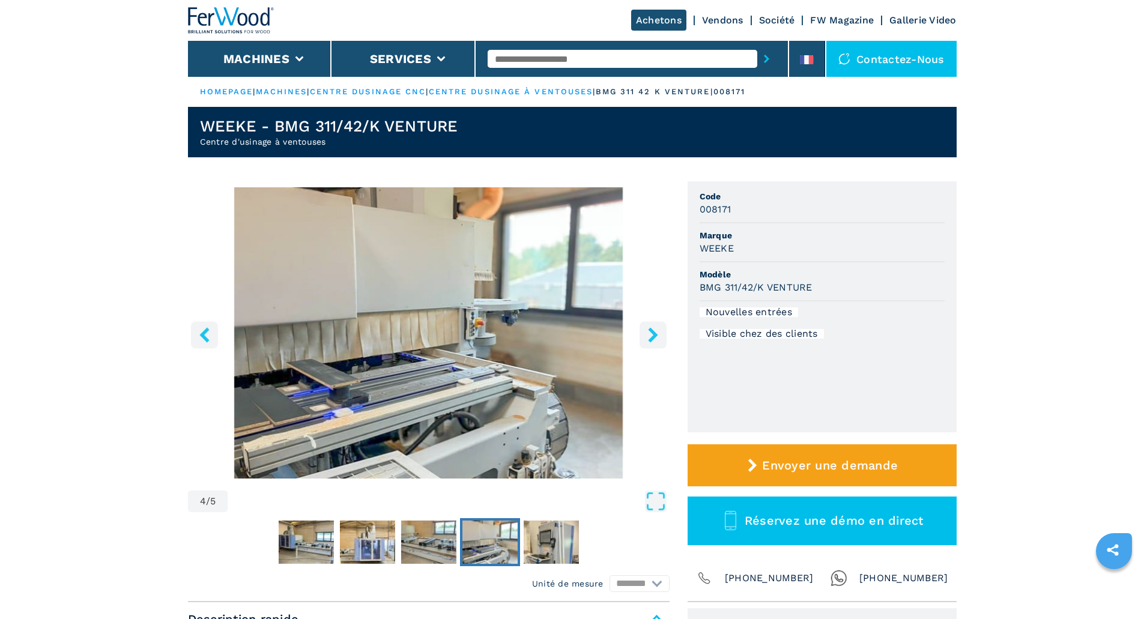
click at [651, 336] on icon "right-button" at bounding box center [653, 334] width 15 height 15
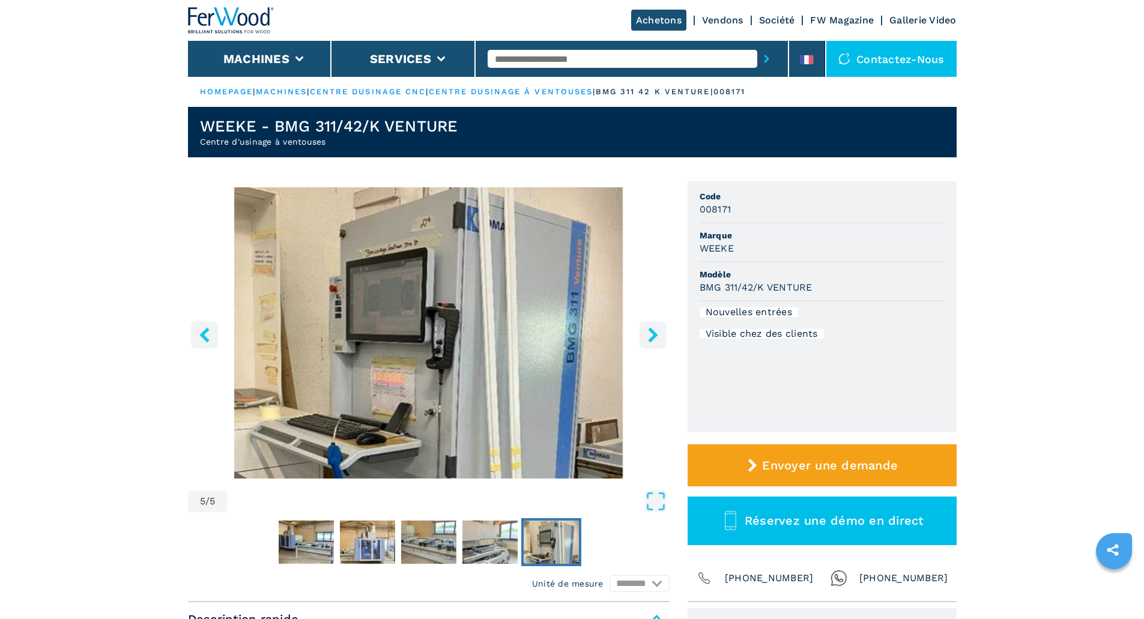
click at [651, 336] on icon "right-button" at bounding box center [653, 334] width 15 height 15
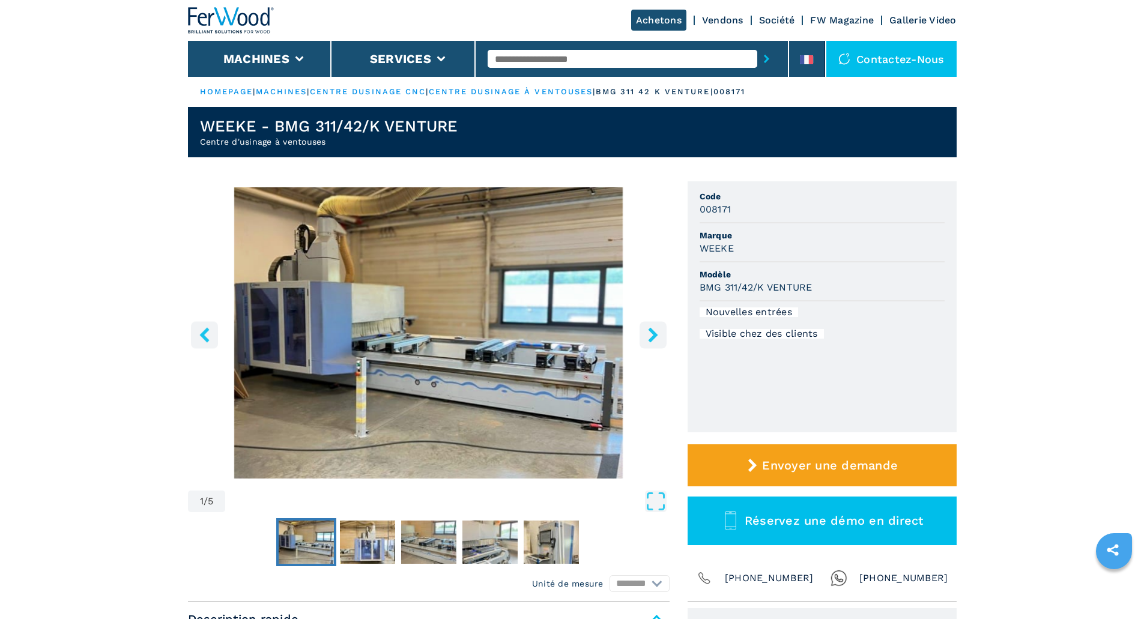
click at [651, 336] on icon "right-button" at bounding box center [653, 334] width 15 height 15
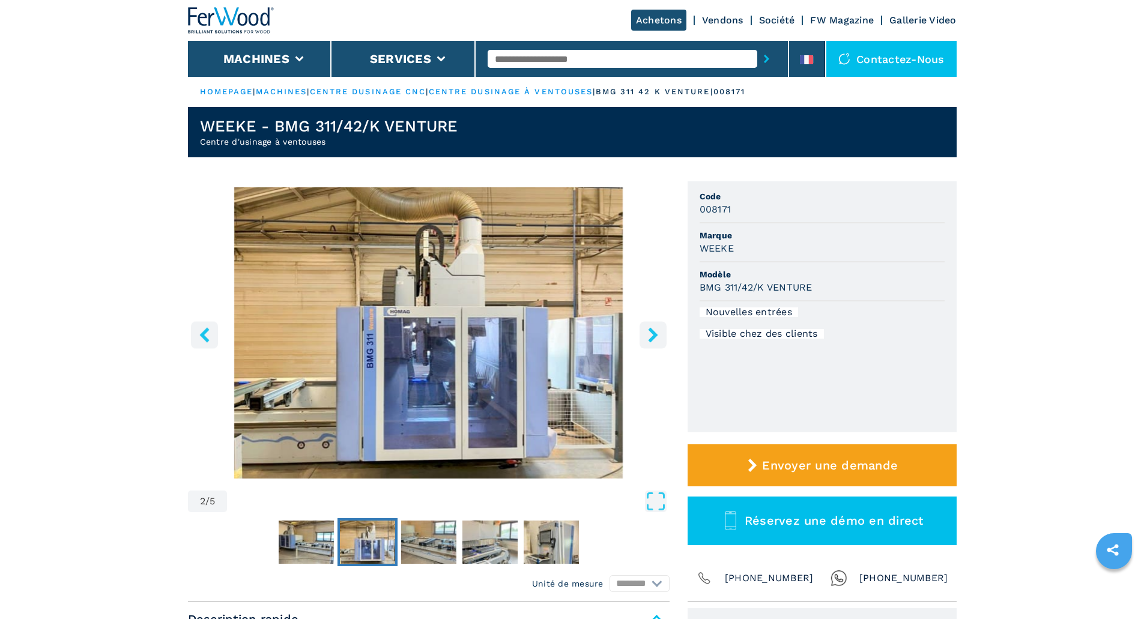
click at [651, 336] on icon "right-button" at bounding box center [653, 334] width 15 height 15
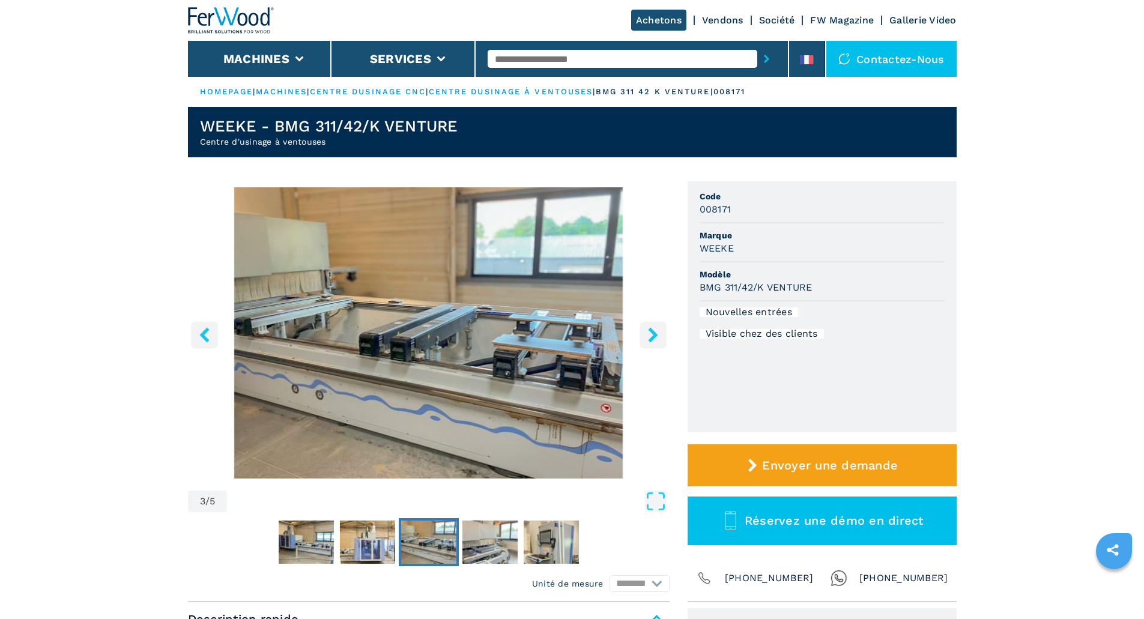
click at [650, 338] on icon "right-button" at bounding box center [653, 334] width 15 height 15
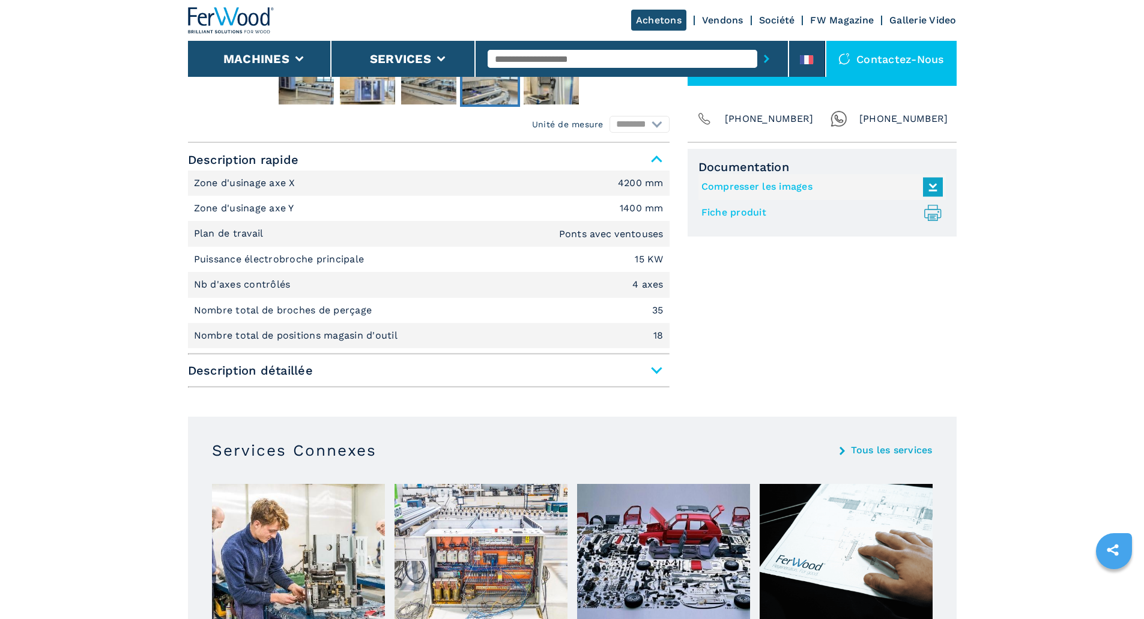
scroll to position [480, 0]
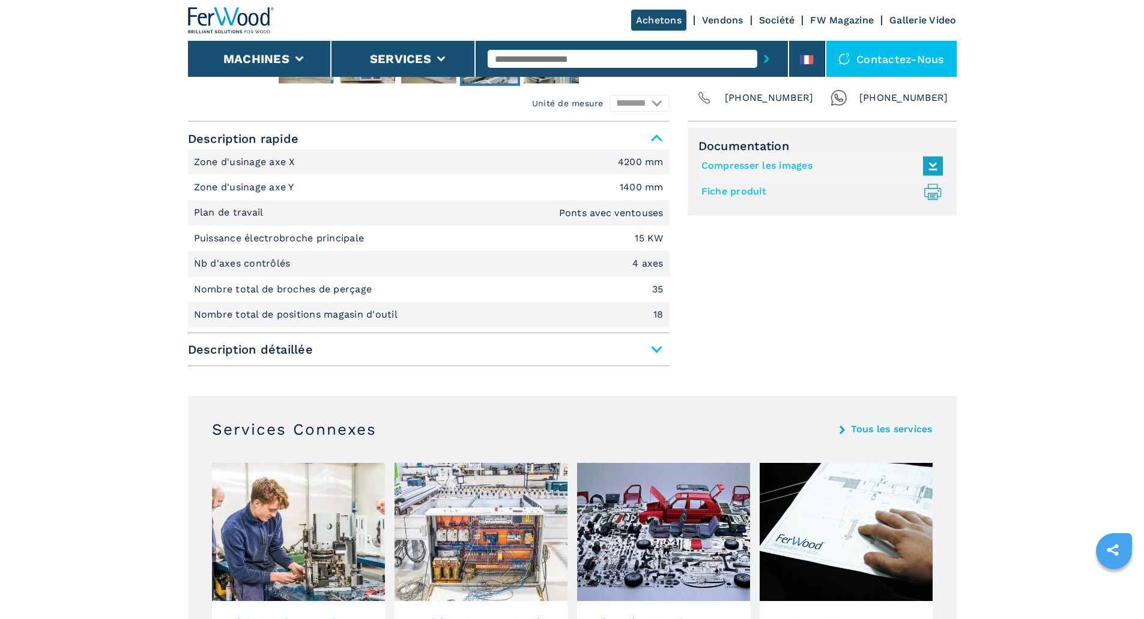
click at [664, 347] on span "Description détaillée" at bounding box center [429, 350] width 482 height 22
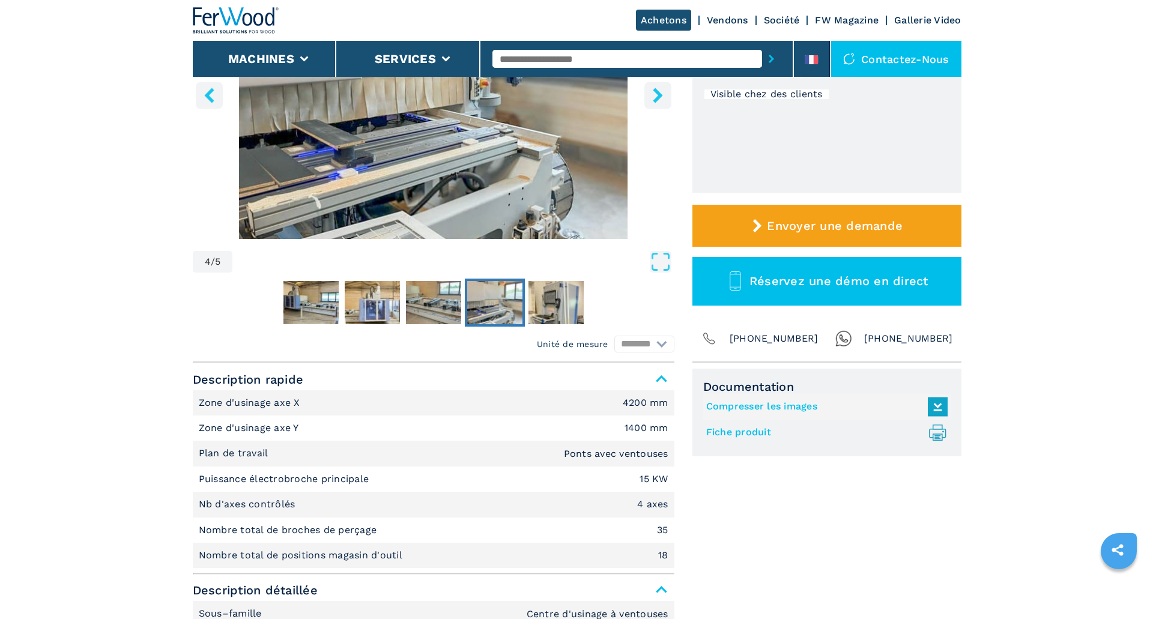
scroll to position [240, 0]
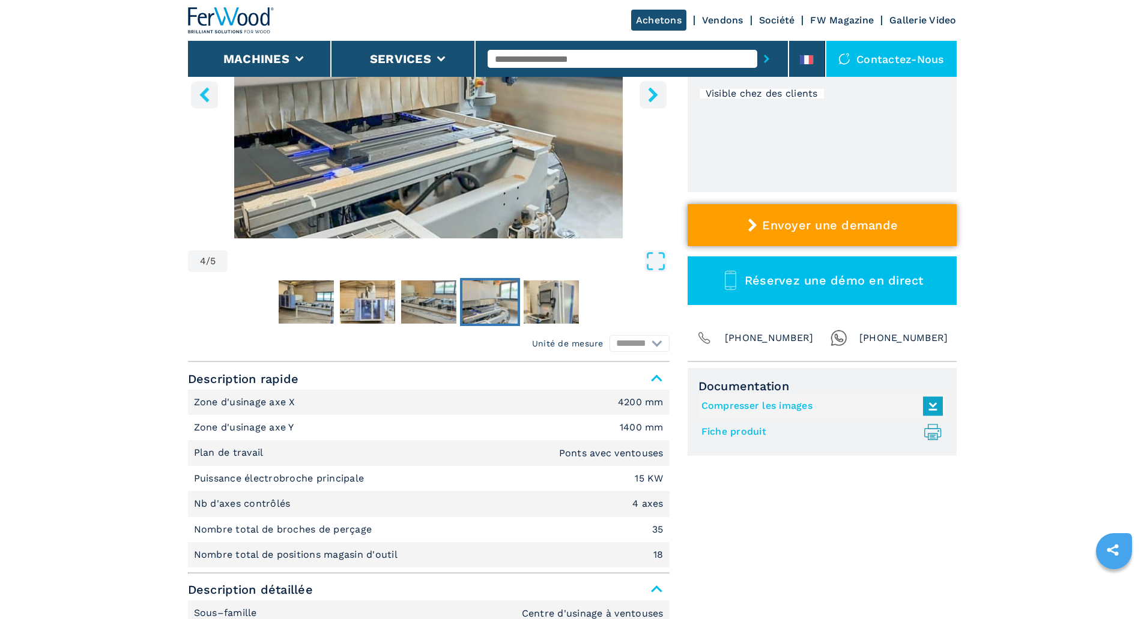
click at [820, 226] on span "Envoyer une demande" at bounding box center [830, 225] width 136 height 14
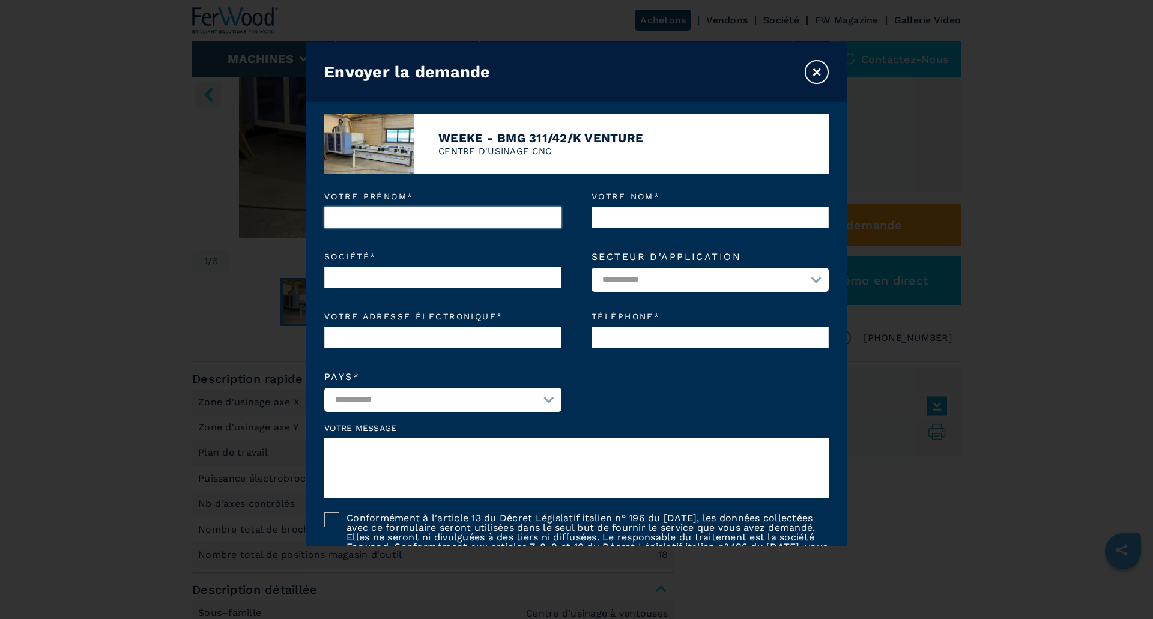
click at [368, 219] on input "Votre prénom *" at bounding box center [442, 218] width 237 height 22
type input "**********"
type input "*******"
type input "**********"
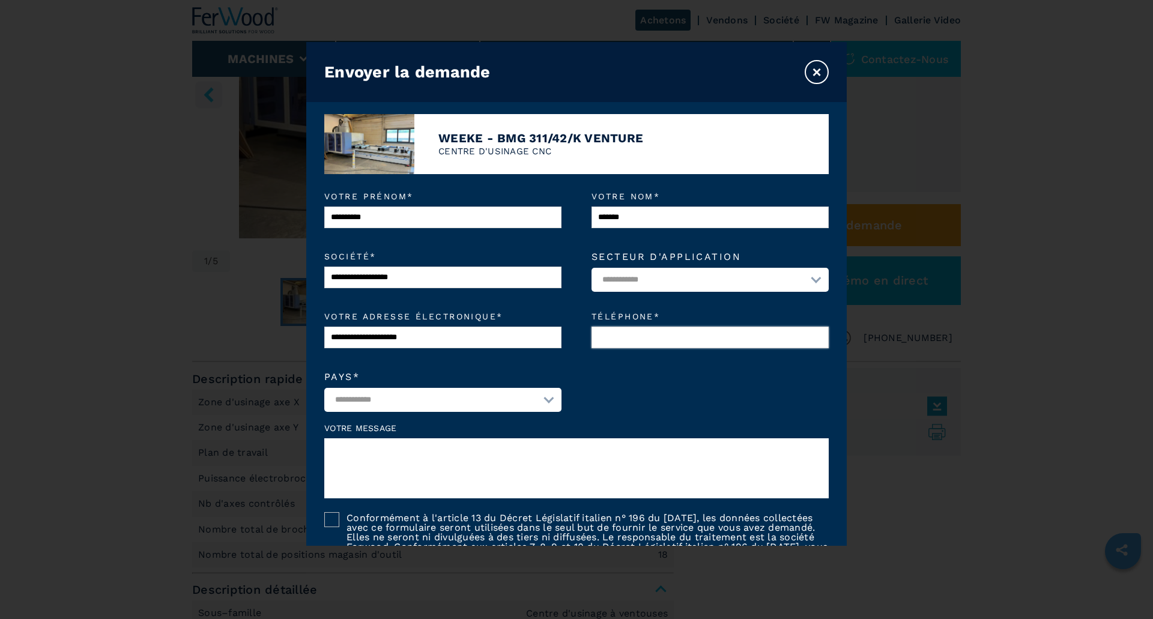
type input "**********"
select select "**"
click at [805, 279] on select "**********" at bounding box center [710, 280] width 237 height 24
select select "*********"
click at [592, 268] on select "**********" at bounding box center [710, 280] width 237 height 24
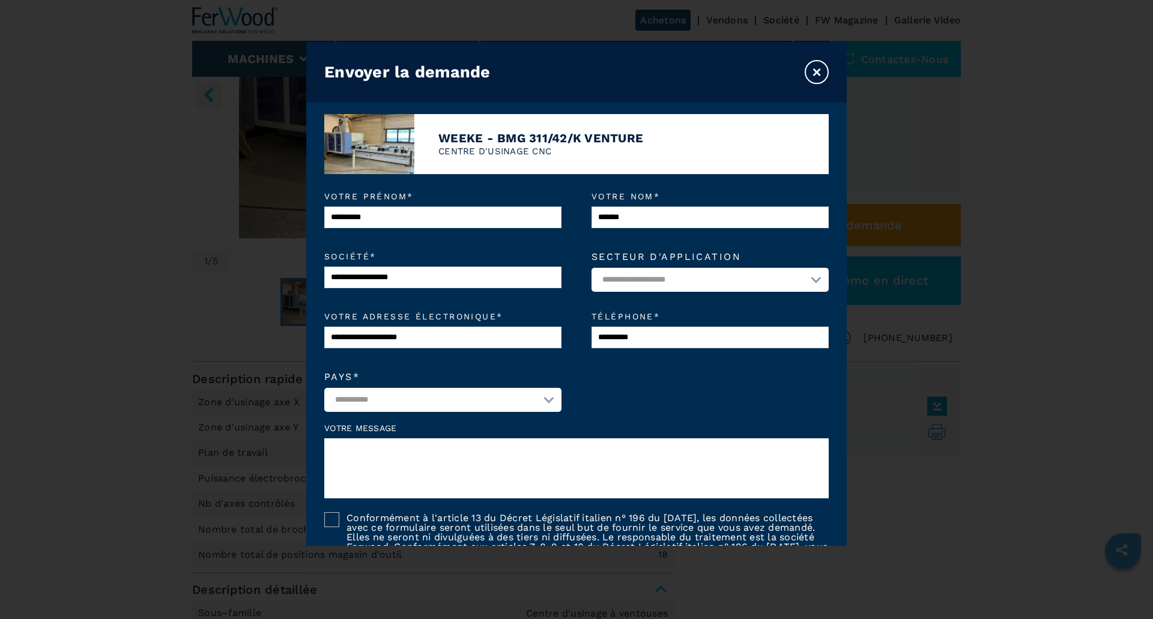
click at [333, 515] on div at bounding box center [331, 519] width 15 height 15
click at [383, 449] on textarea at bounding box center [576, 468] width 504 height 60
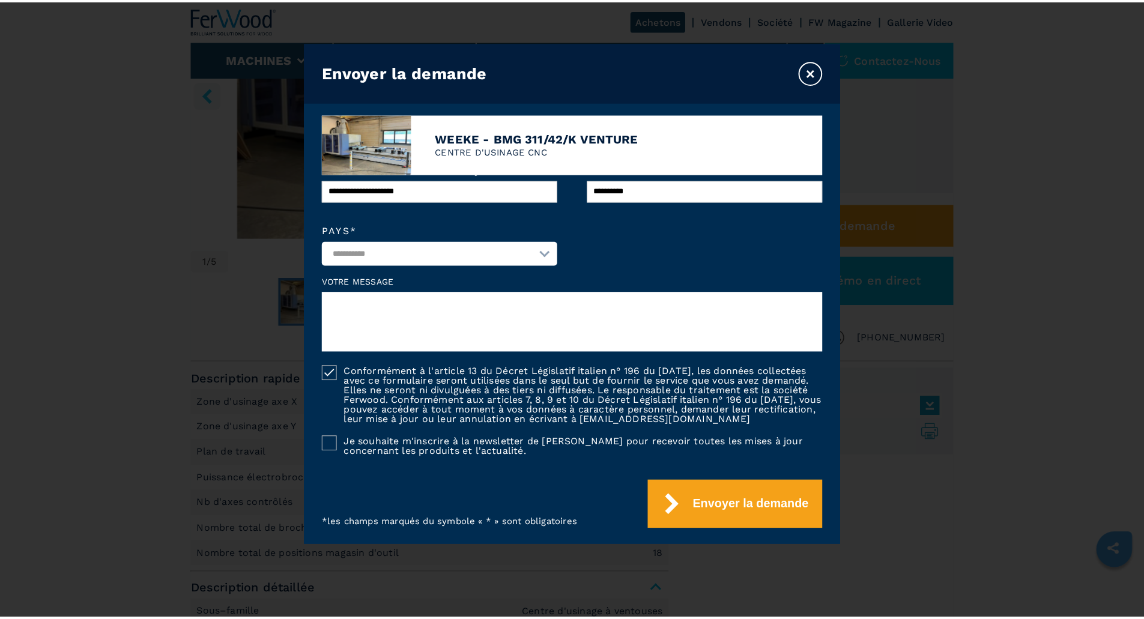
scroll to position [160, 0]
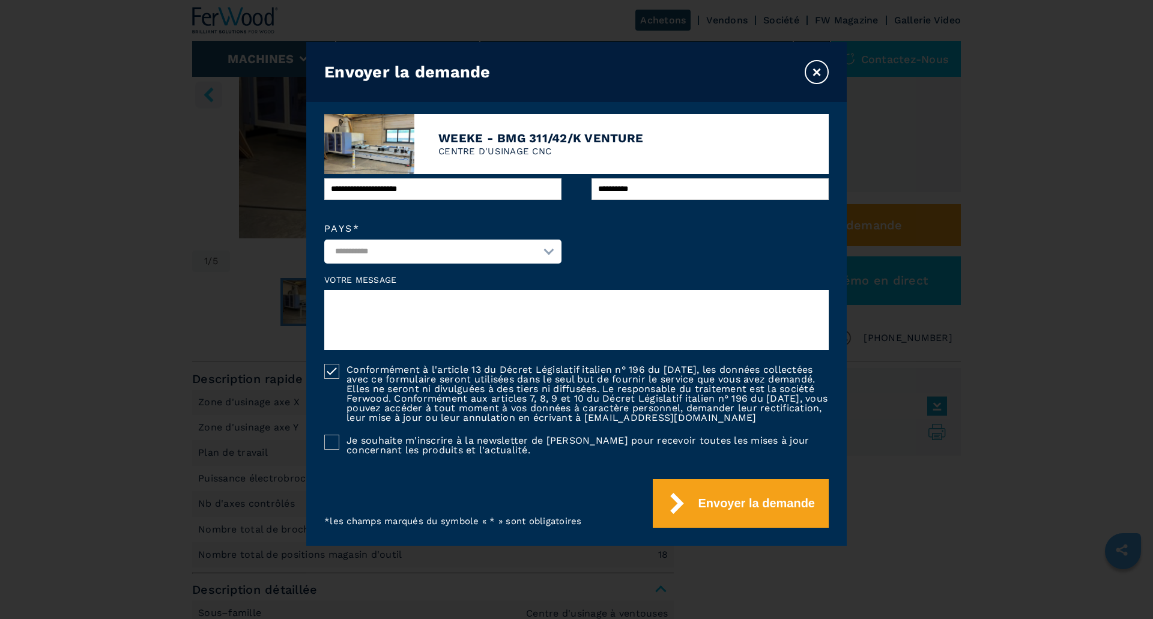
click at [825, 72] on button "×" at bounding box center [817, 72] width 24 height 24
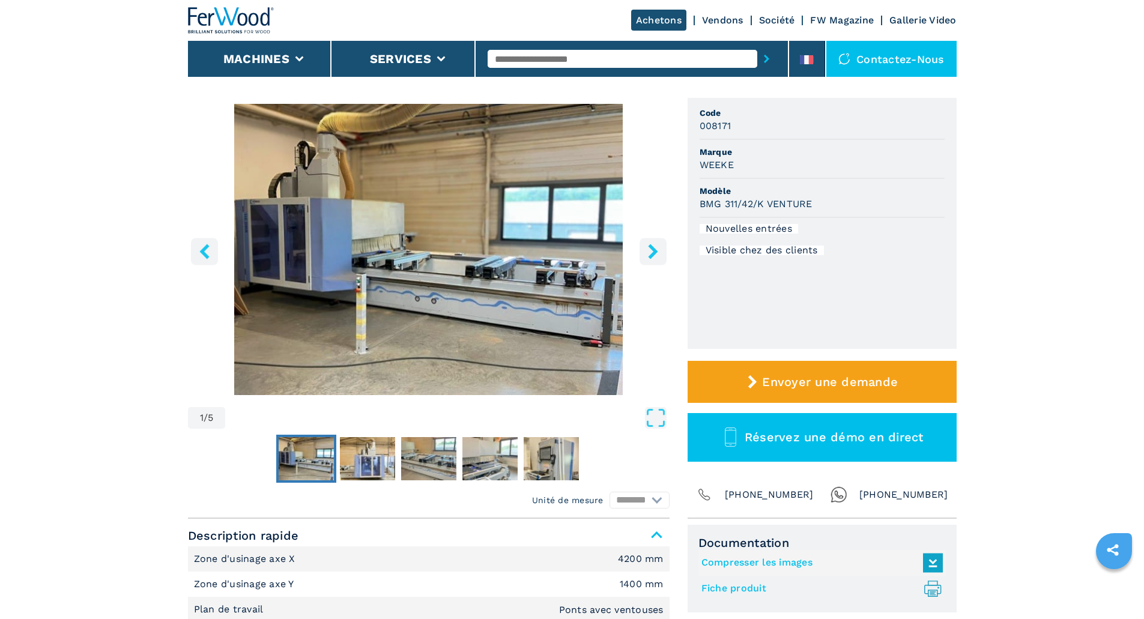
scroll to position [0, 0]
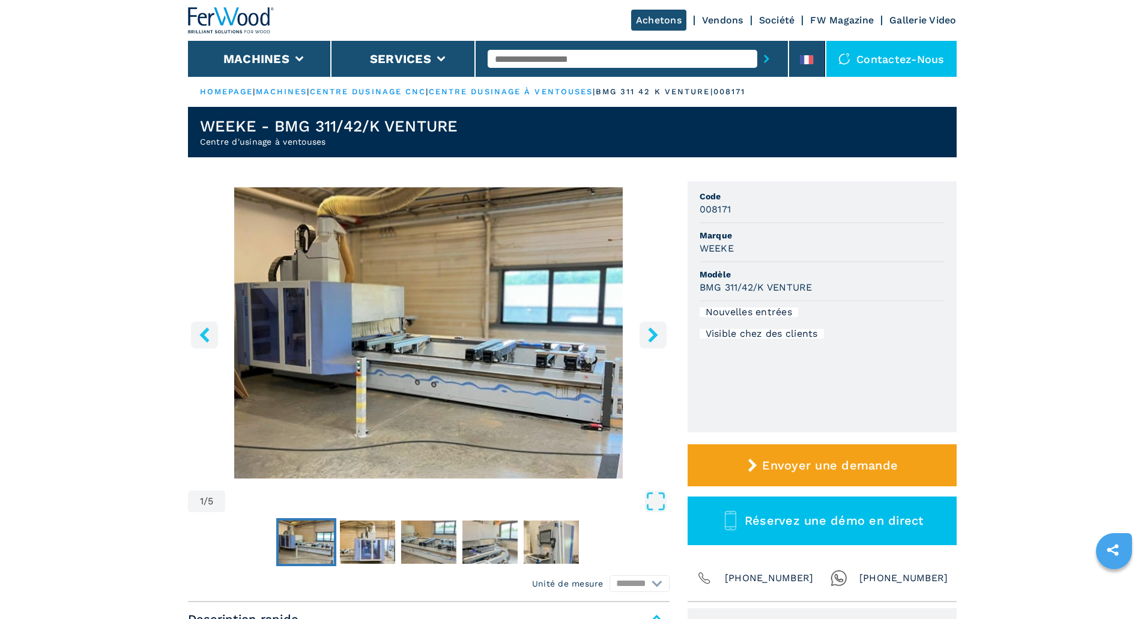
select select "**********"
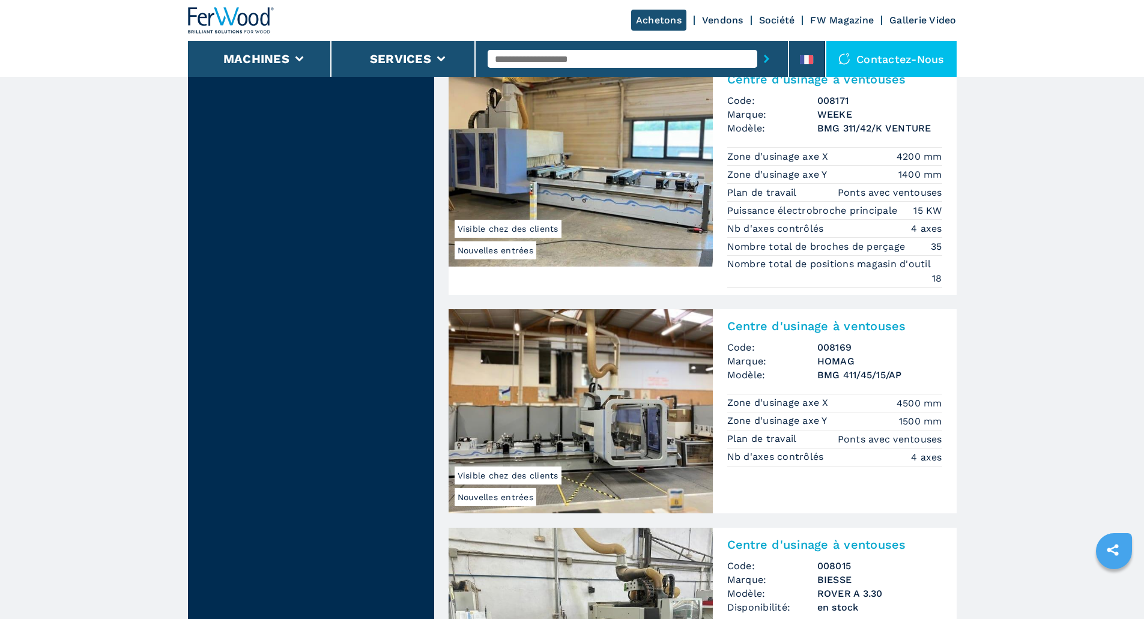
scroll to position [1695, 0]
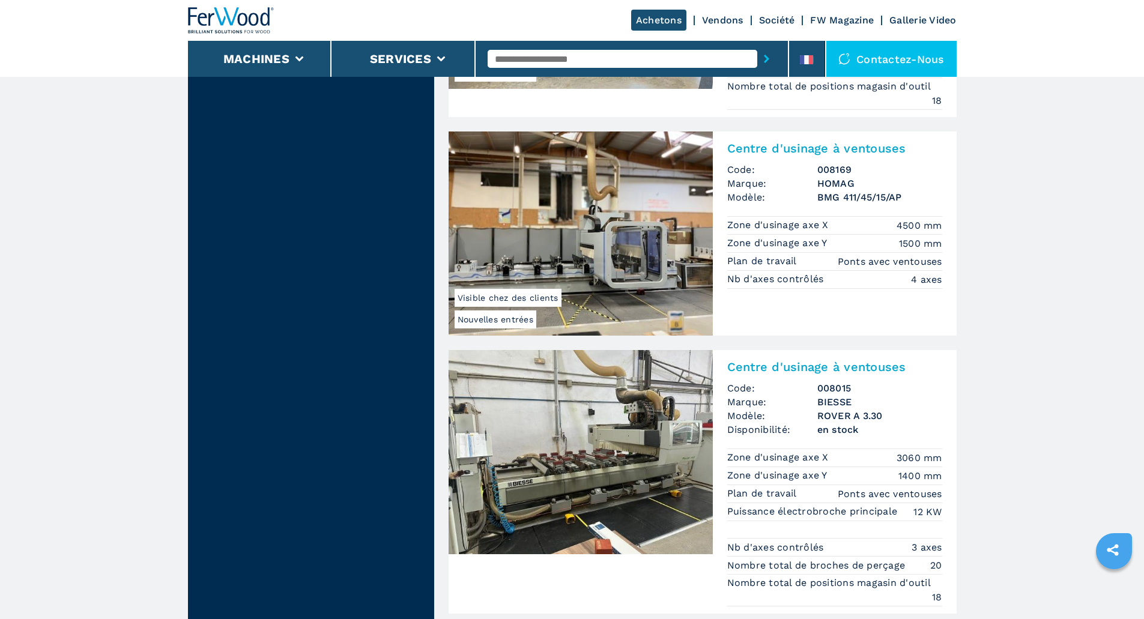
click at [577, 249] on img at bounding box center [581, 234] width 264 height 204
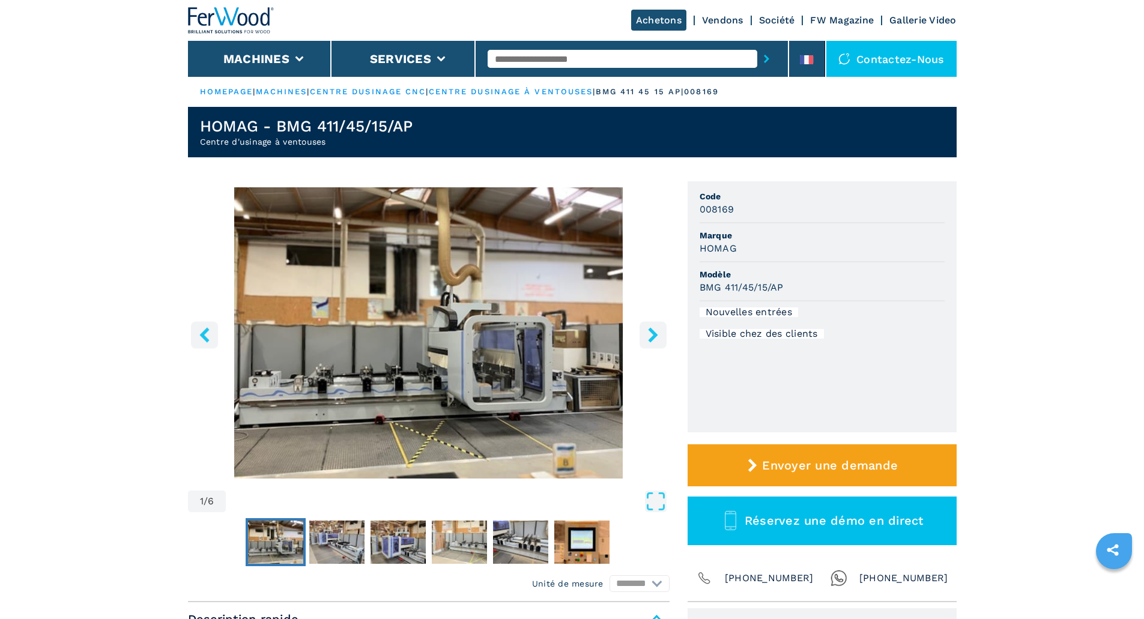
click at [656, 333] on icon "right-button" at bounding box center [653, 334] width 10 height 15
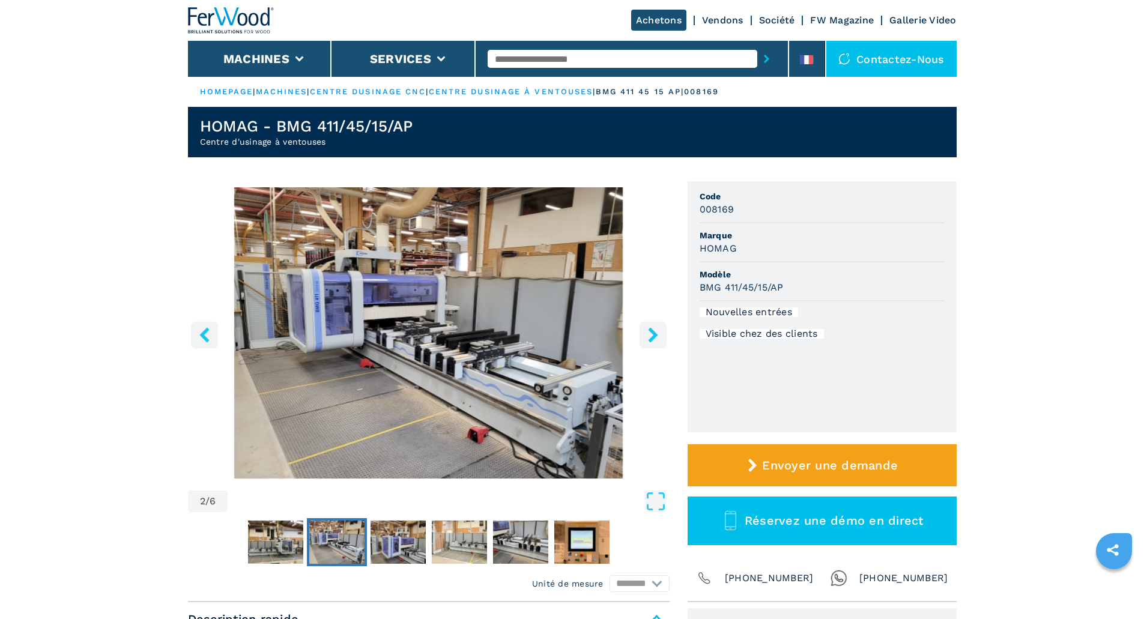
click at [656, 333] on icon "right-button" at bounding box center [653, 334] width 10 height 15
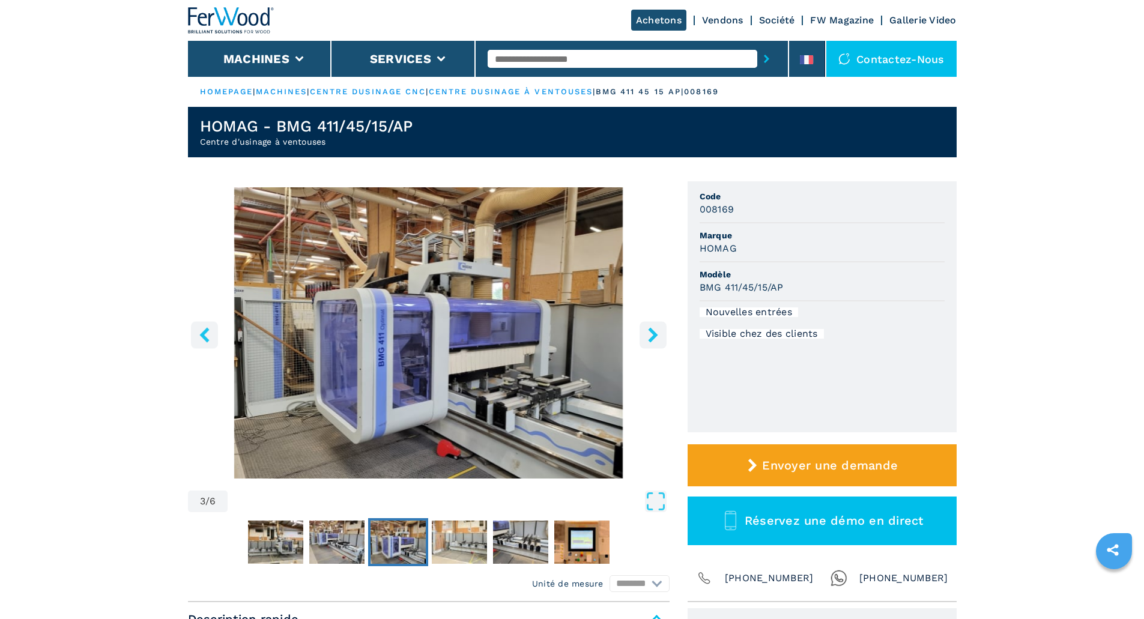
click at [656, 333] on icon "right-button" at bounding box center [653, 334] width 15 height 15
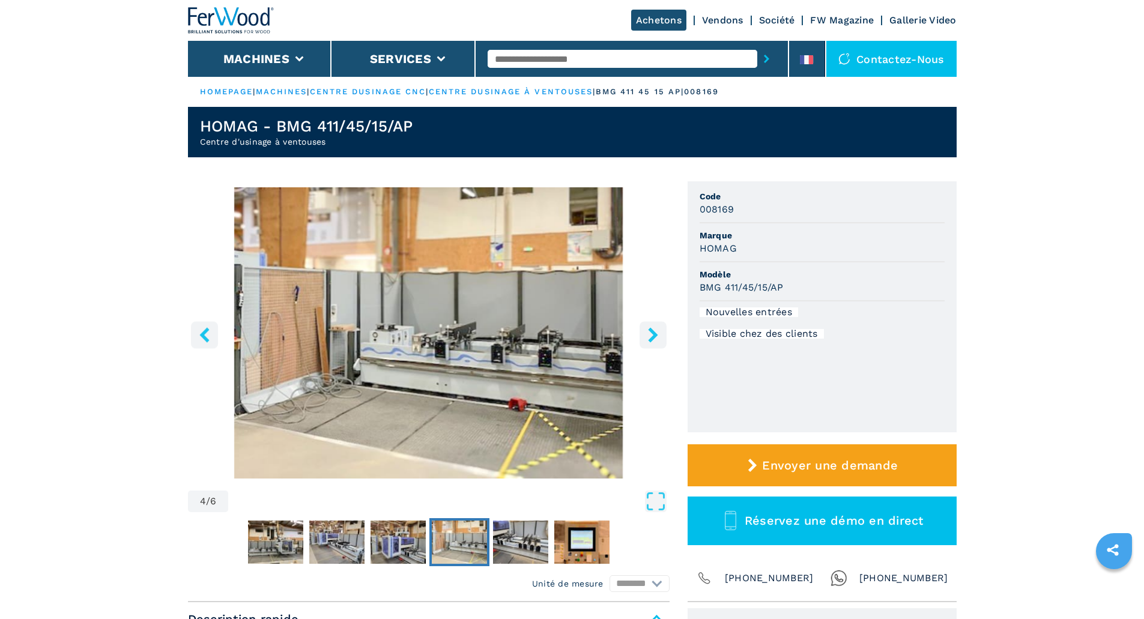
click at [656, 333] on icon "right-button" at bounding box center [653, 334] width 15 height 15
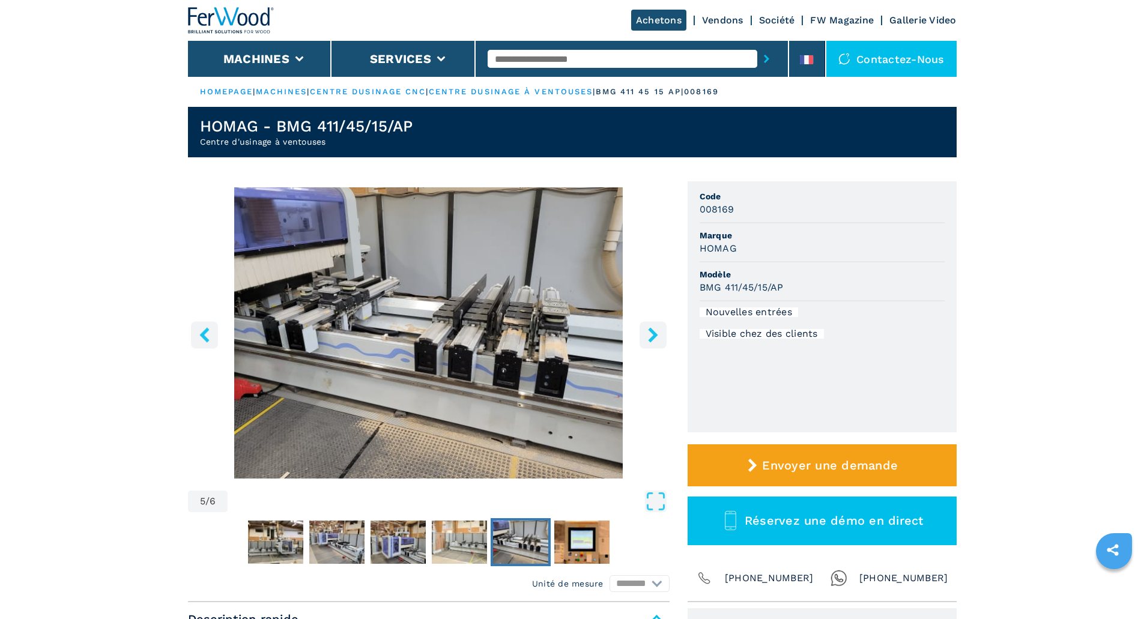
click at [656, 333] on icon "right-button" at bounding box center [653, 334] width 15 height 15
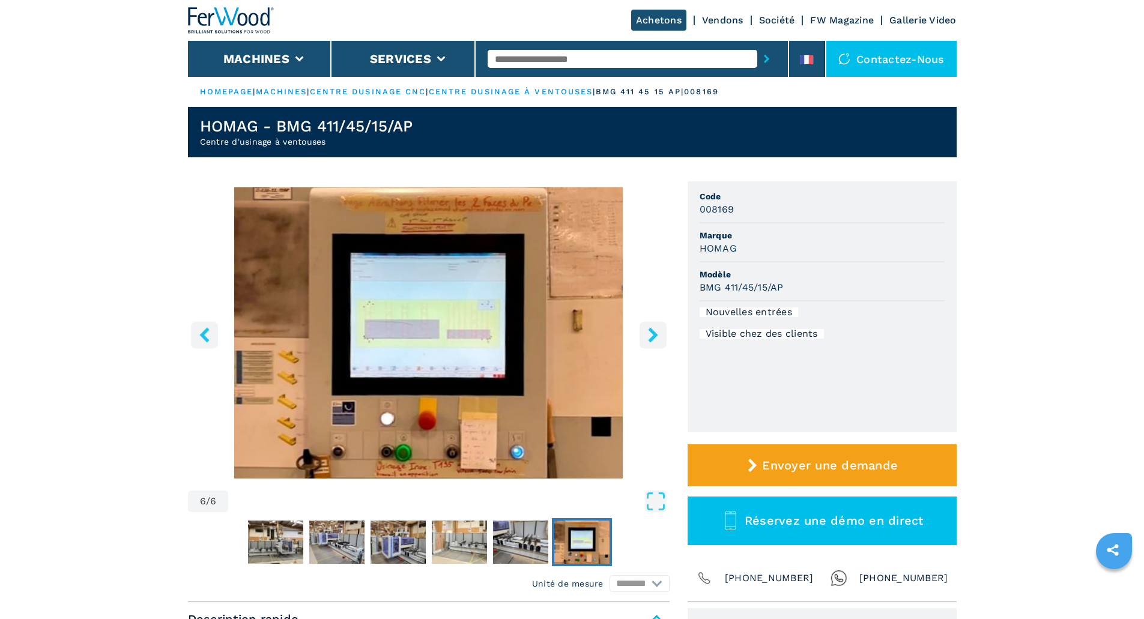
click at [656, 333] on icon "right-button" at bounding box center [653, 334] width 15 height 15
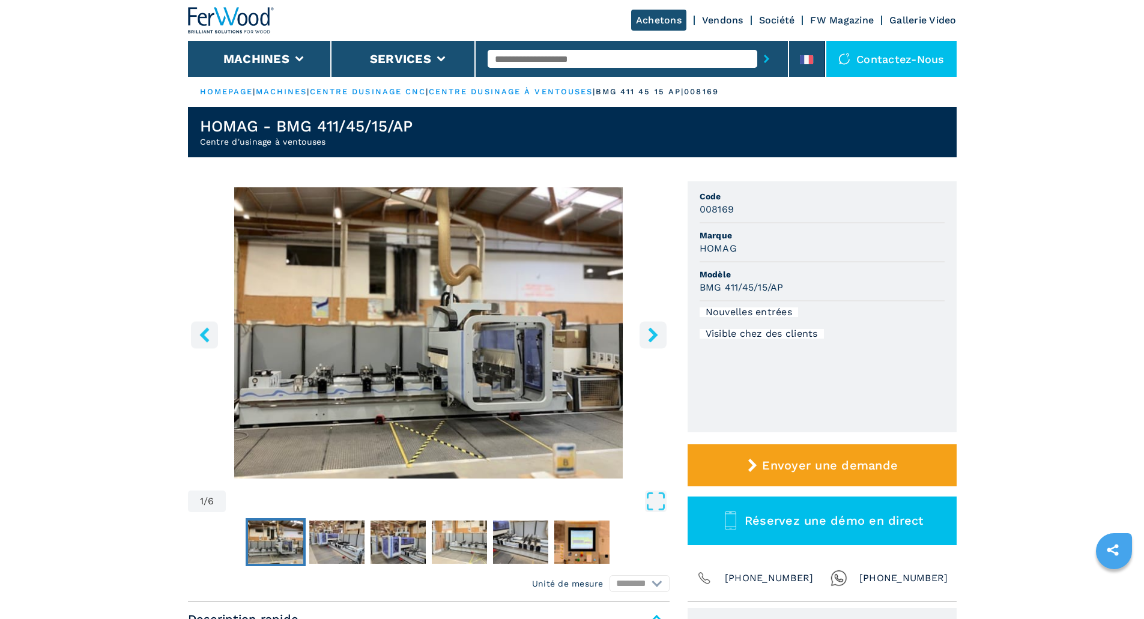
click at [656, 333] on icon "right-button" at bounding box center [653, 334] width 15 height 15
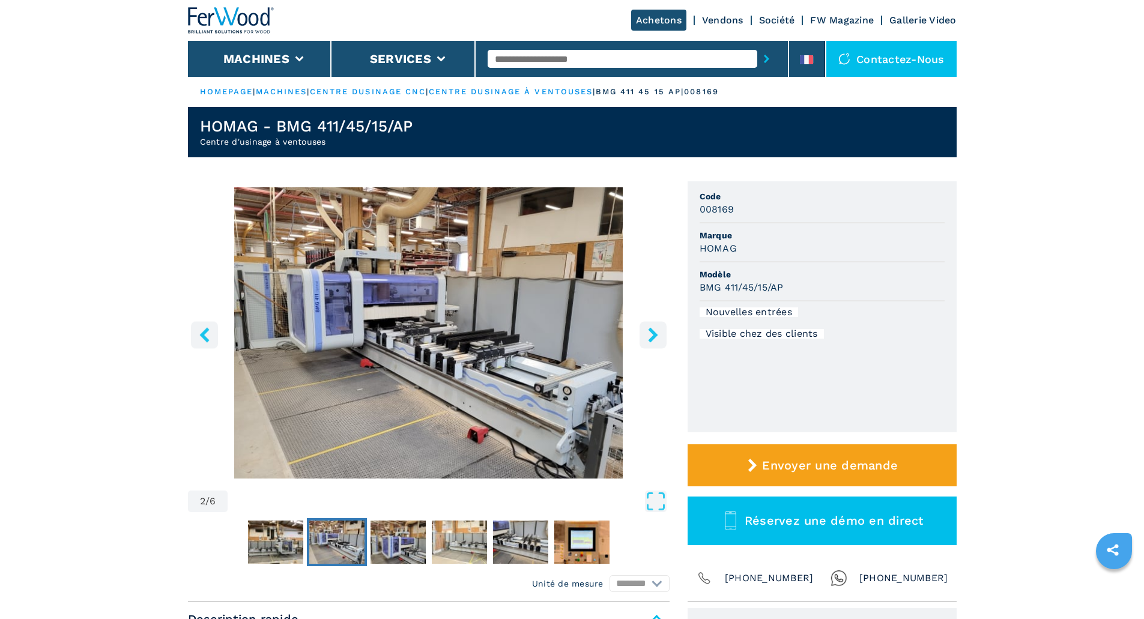
click at [656, 333] on icon "right-button" at bounding box center [653, 334] width 15 height 15
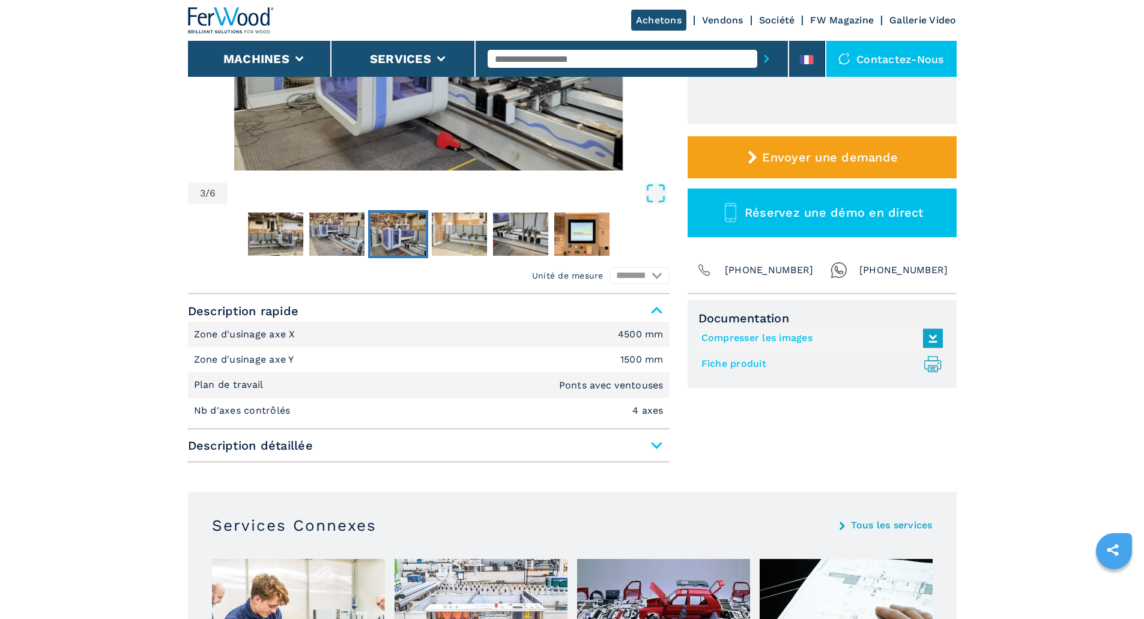
scroll to position [420, 0]
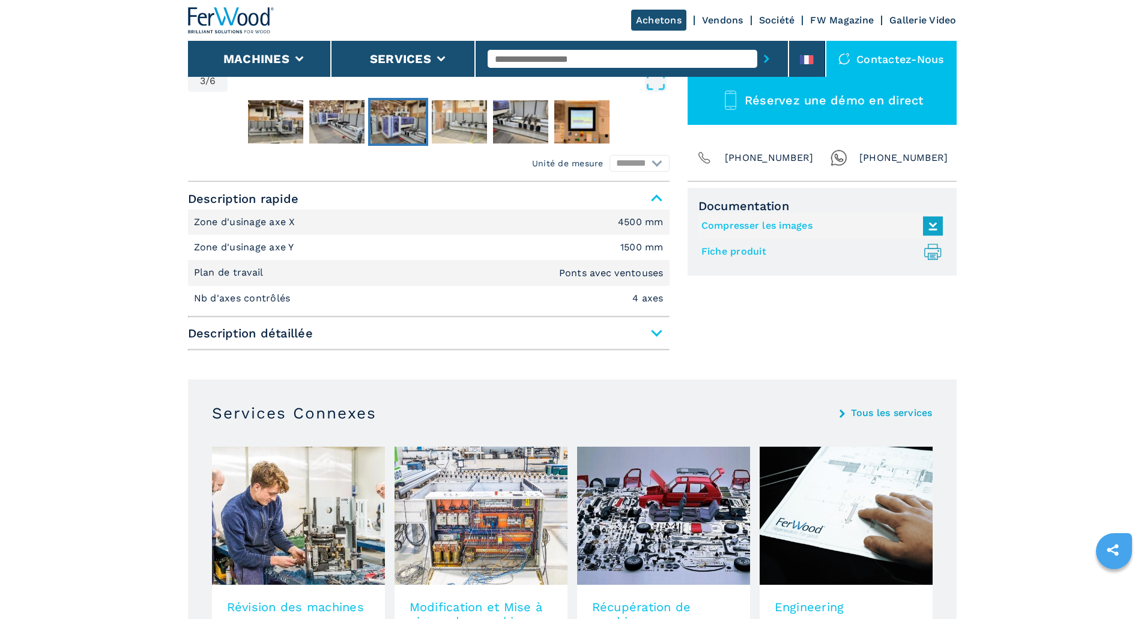
click at [656, 330] on span "Description détaillée" at bounding box center [429, 334] width 482 height 22
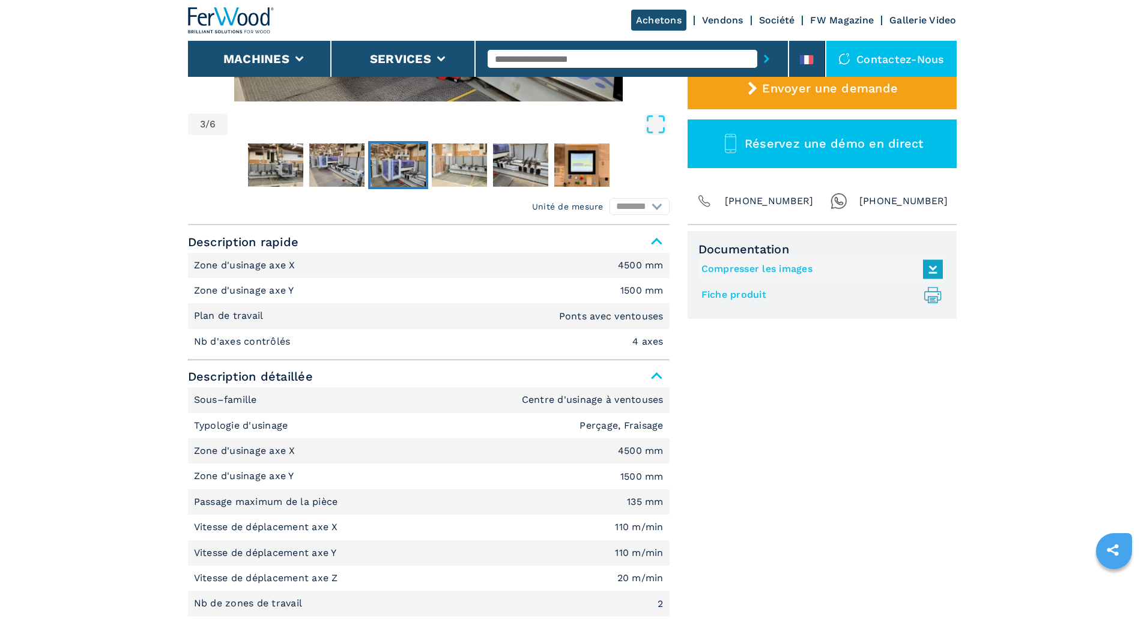
scroll to position [60, 0]
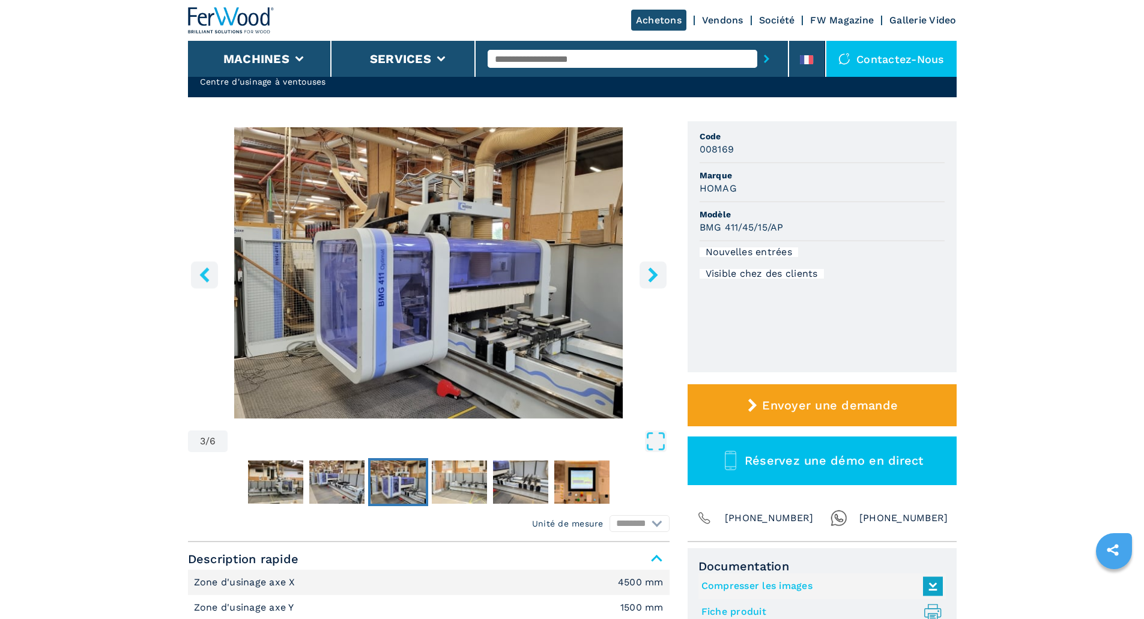
click at [658, 273] on icon "right-button" at bounding box center [653, 274] width 15 height 15
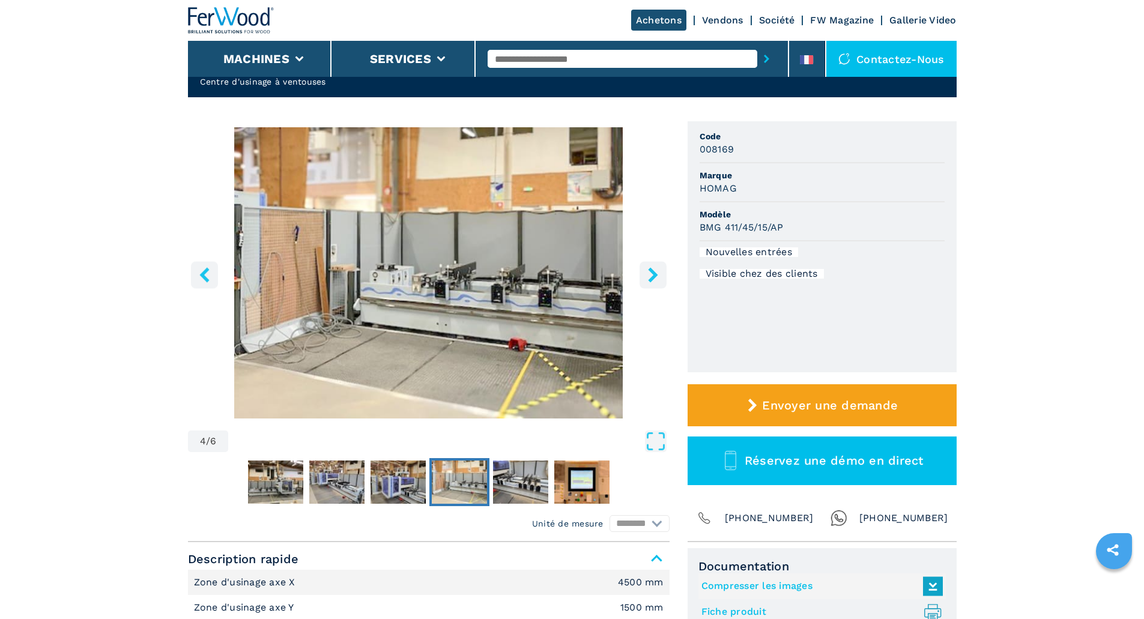
click at [653, 274] on icon "right-button" at bounding box center [653, 274] width 10 height 15
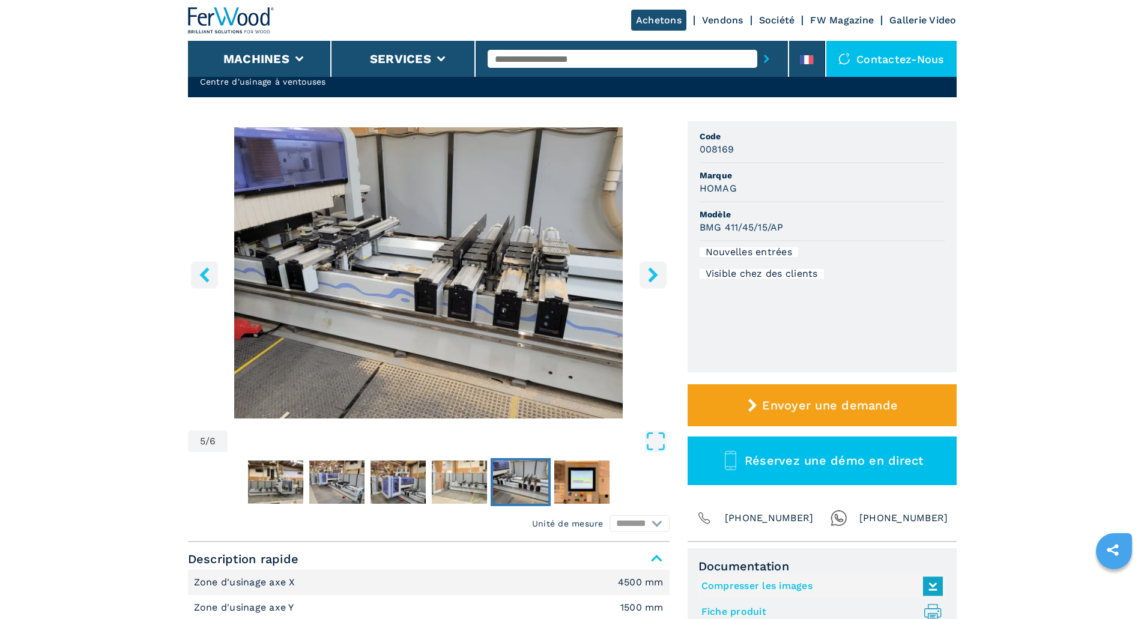
click at [653, 274] on icon "right-button" at bounding box center [653, 274] width 10 height 15
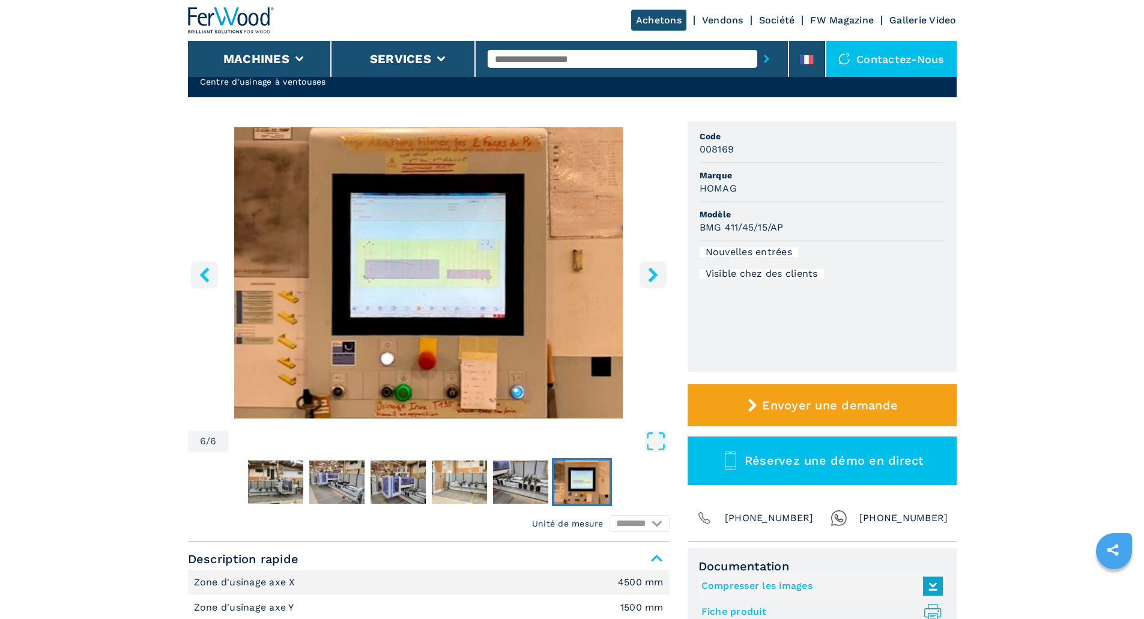
click at [653, 274] on icon "right-button" at bounding box center [653, 274] width 10 height 15
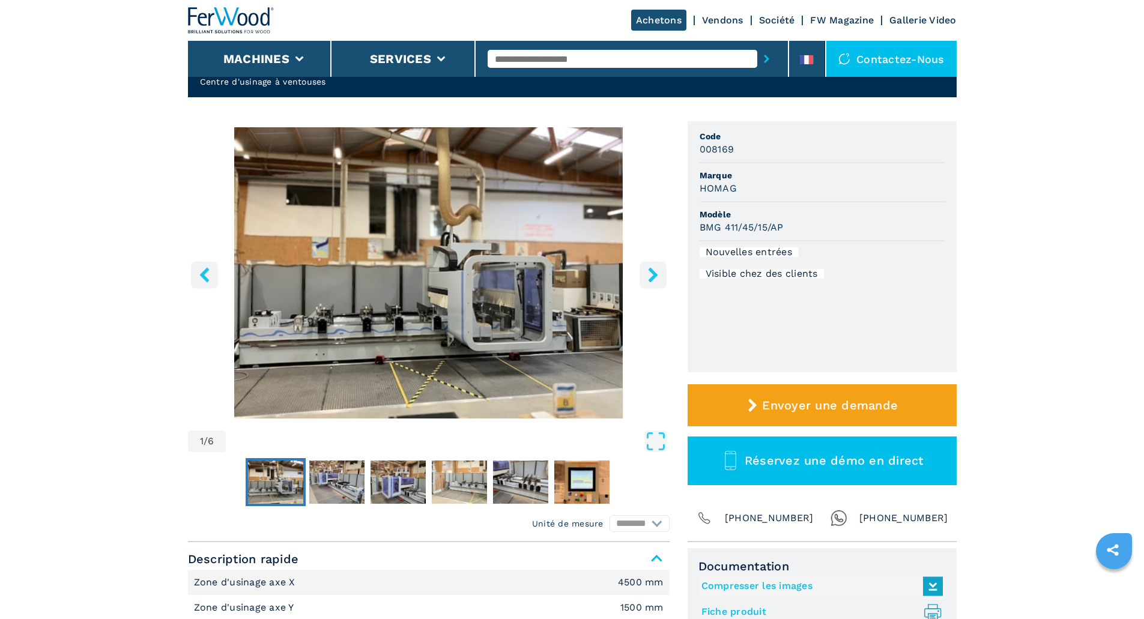
click at [653, 274] on icon "right-button" at bounding box center [653, 274] width 10 height 15
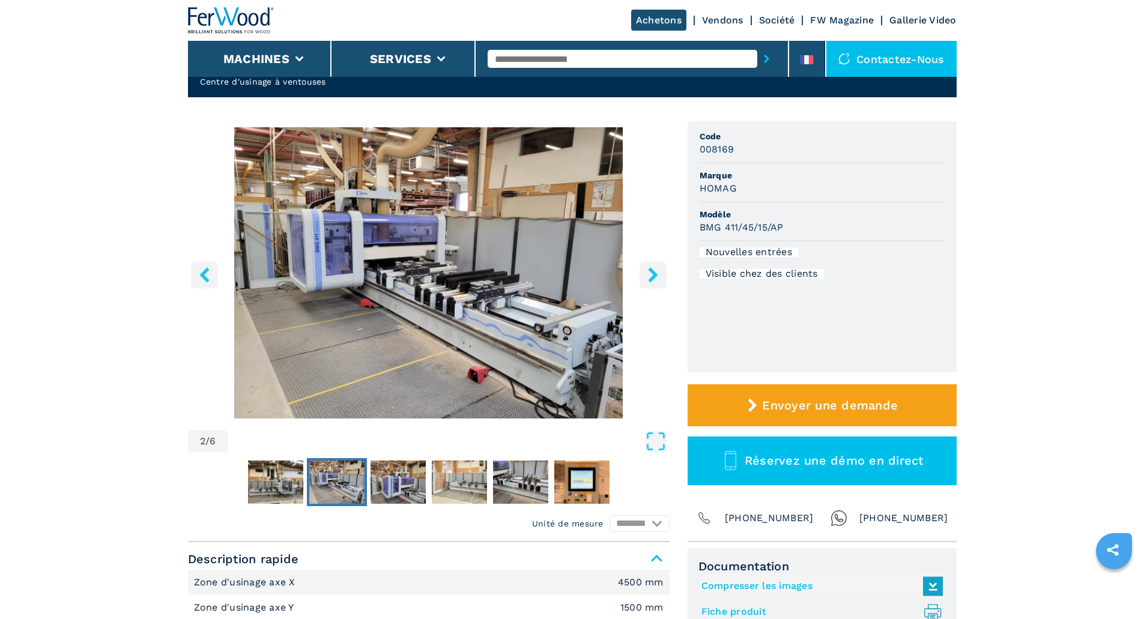
click at [653, 274] on icon "right-button" at bounding box center [653, 274] width 10 height 15
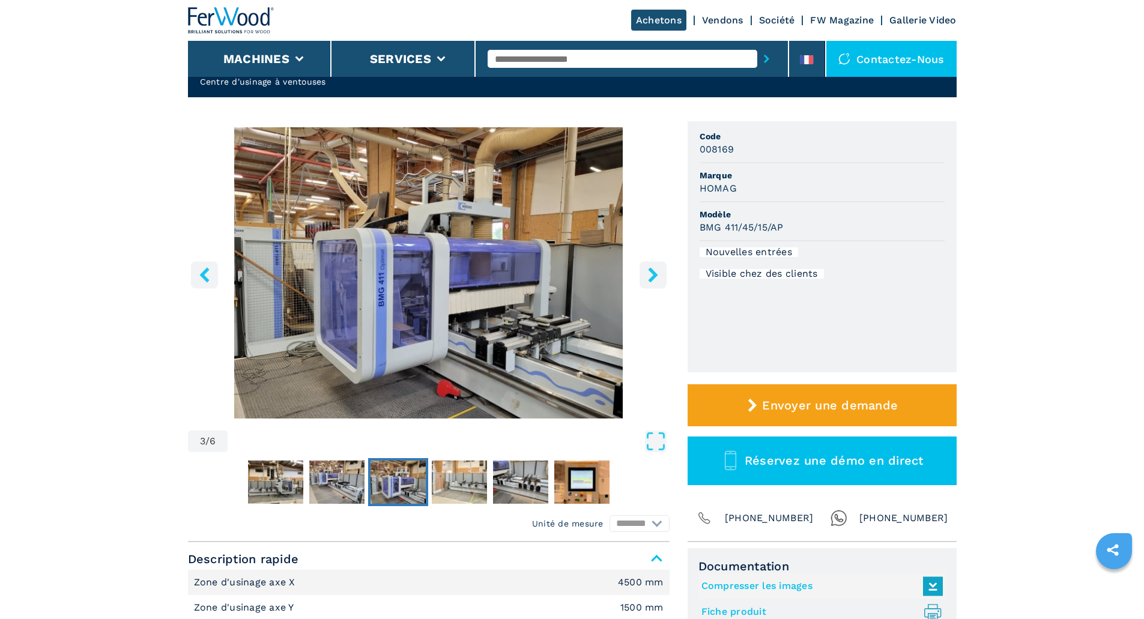
click at [653, 275] on icon "right-button" at bounding box center [653, 274] width 10 height 15
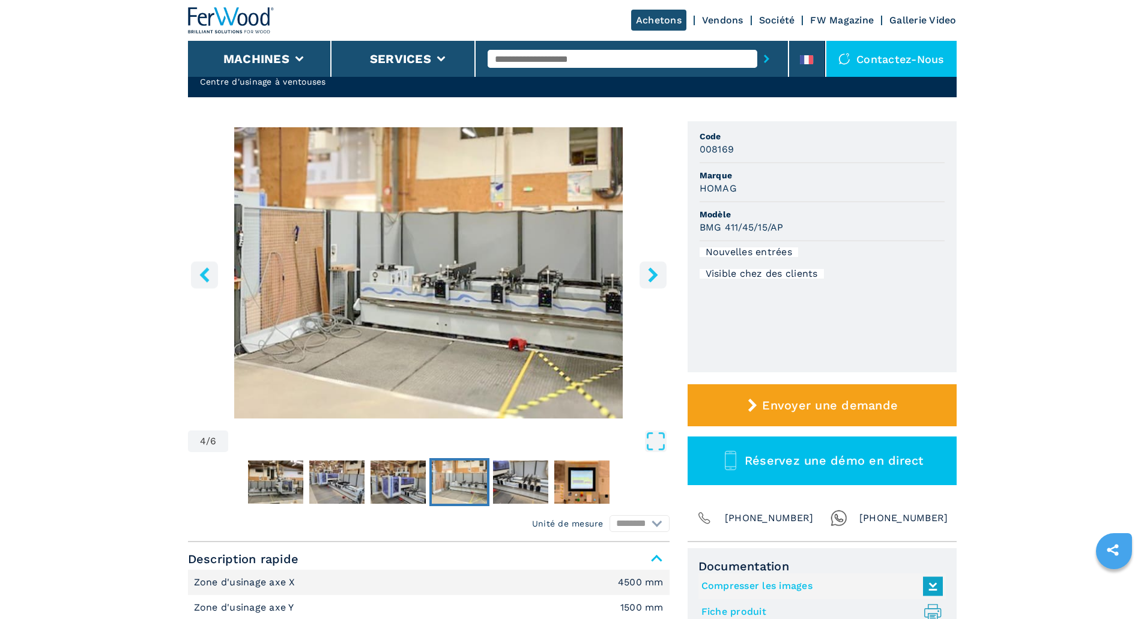
click at [653, 275] on icon "right-button" at bounding box center [653, 274] width 10 height 15
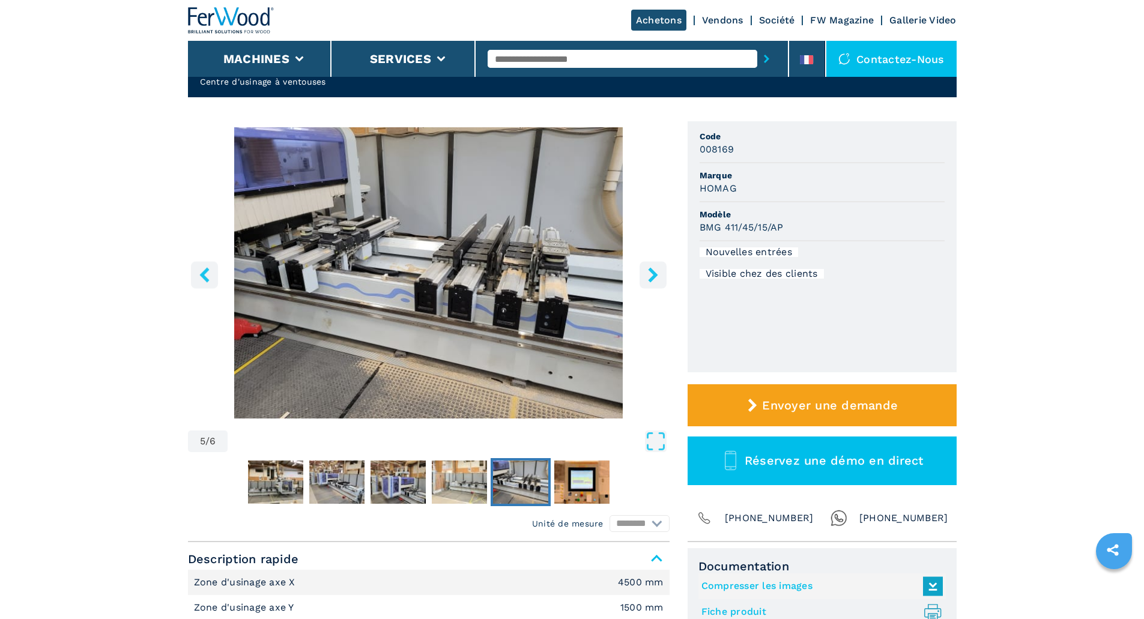
click at [653, 275] on icon "right-button" at bounding box center [653, 274] width 10 height 15
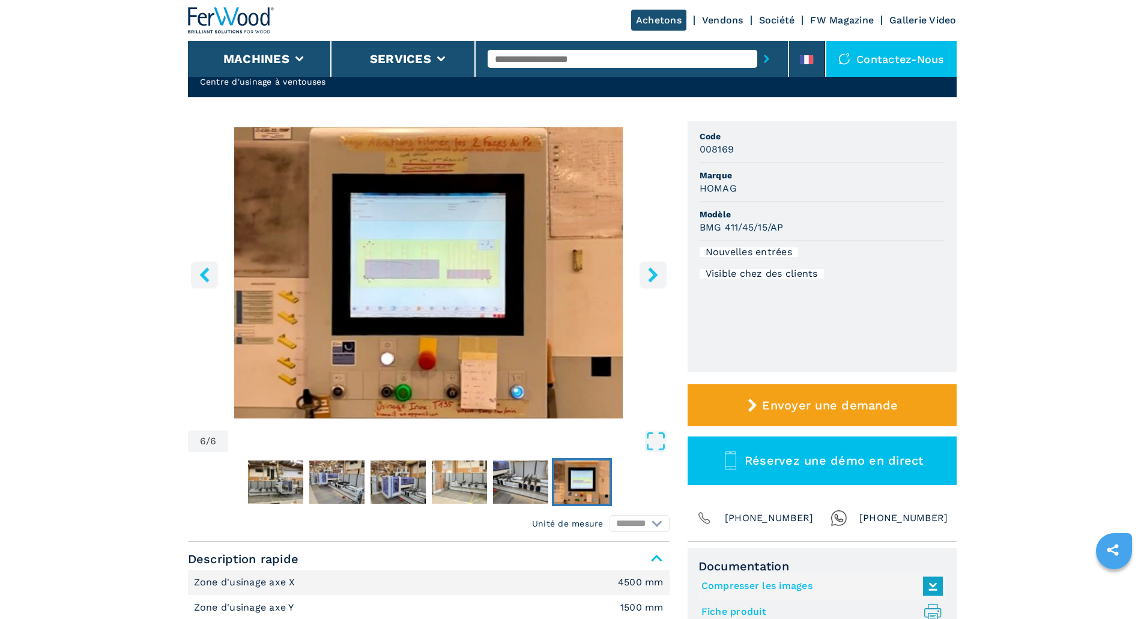
click at [653, 275] on icon "right-button" at bounding box center [653, 274] width 10 height 15
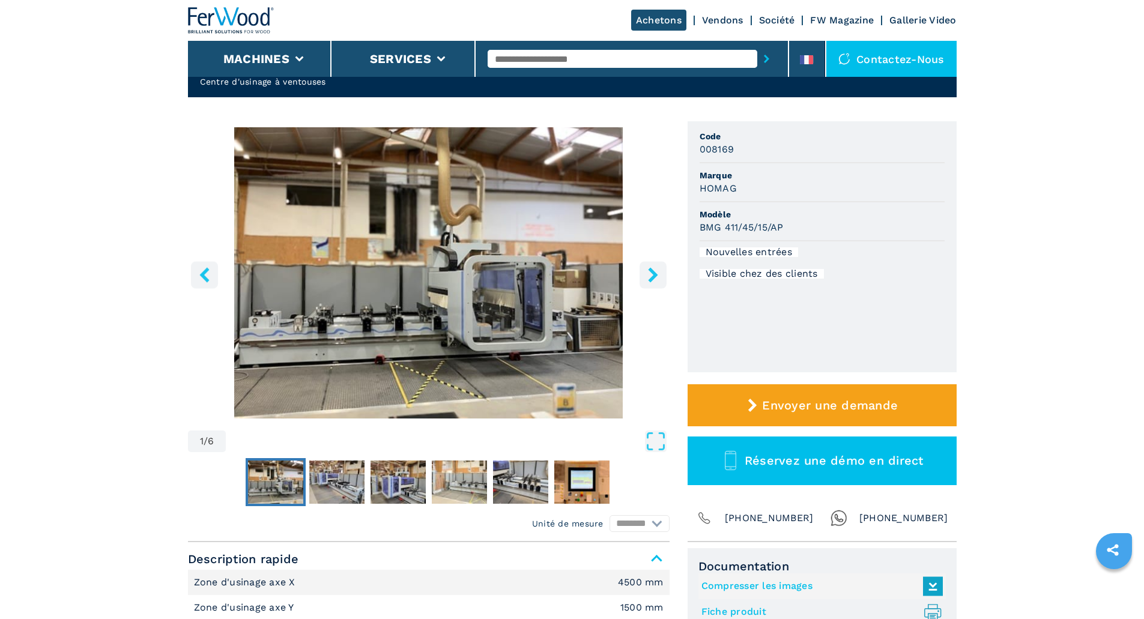
click at [653, 275] on icon "right-button" at bounding box center [653, 274] width 10 height 15
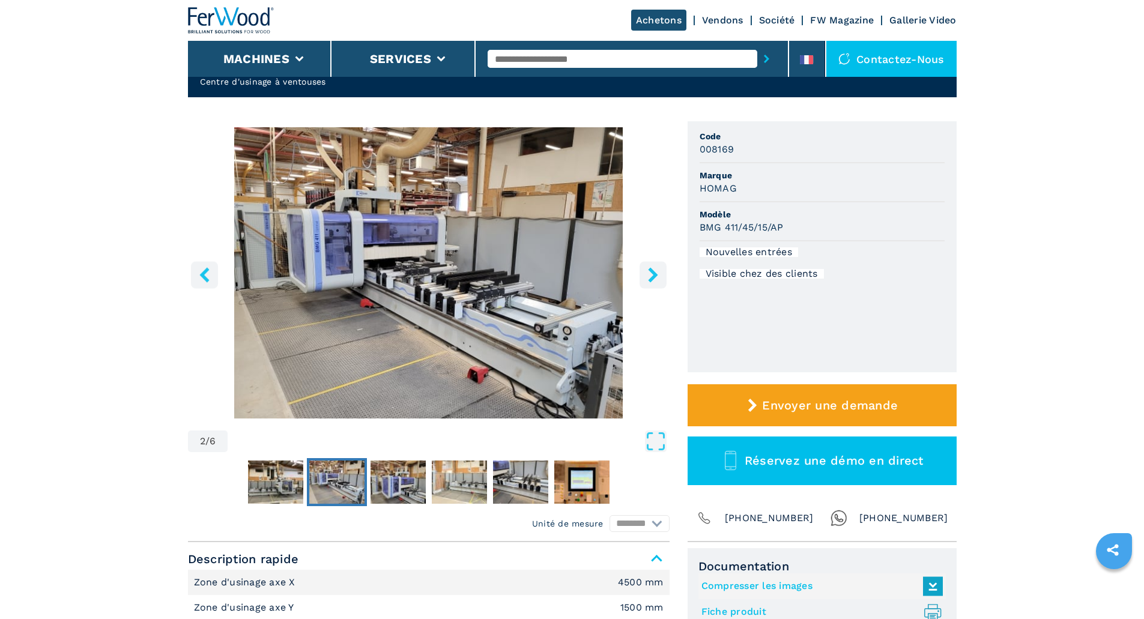
click at [653, 275] on icon "right-button" at bounding box center [653, 274] width 10 height 15
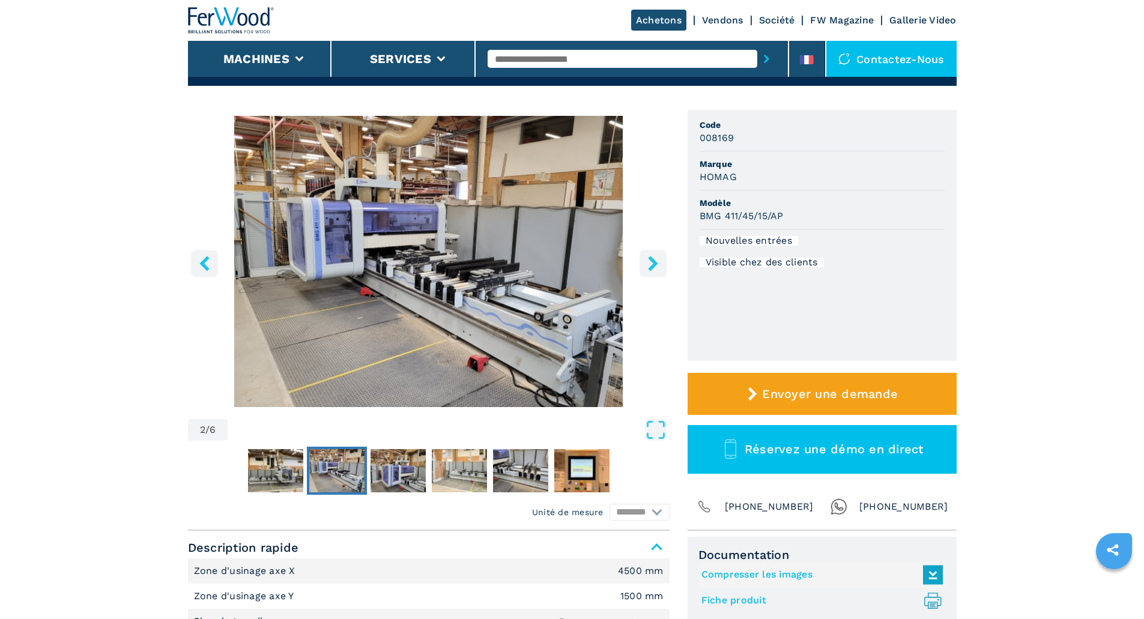
scroll to position [180, 0]
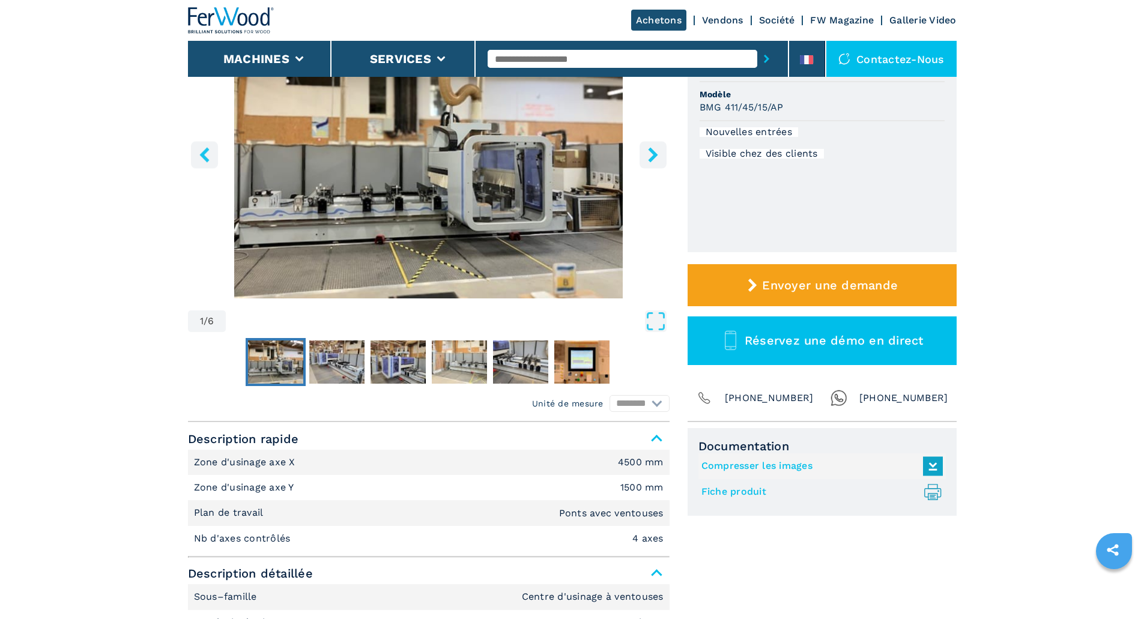
select select "**********"
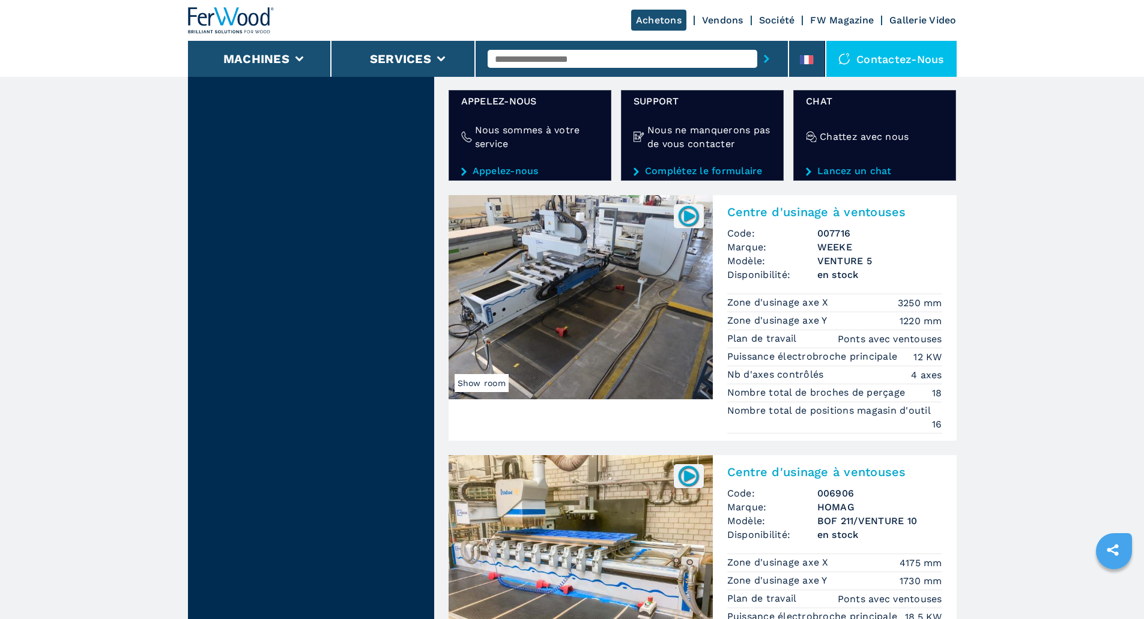
scroll to position [2235, 0]
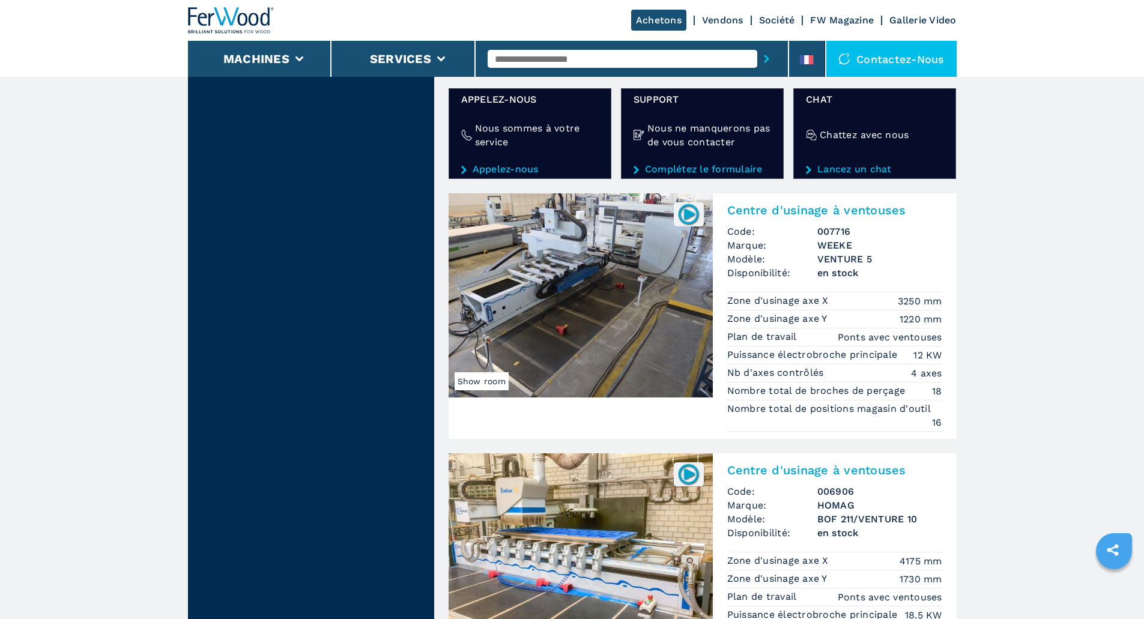
click at [604, 332] on img at bounding box center [581, 295] width 264 height 204
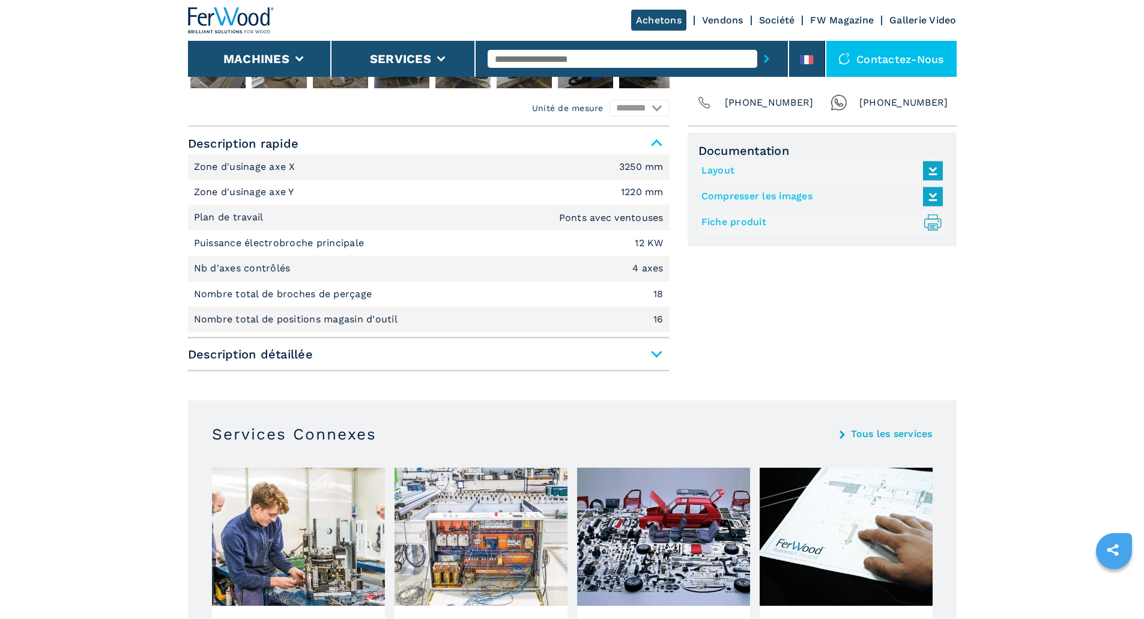
scroll to position [480, 0]
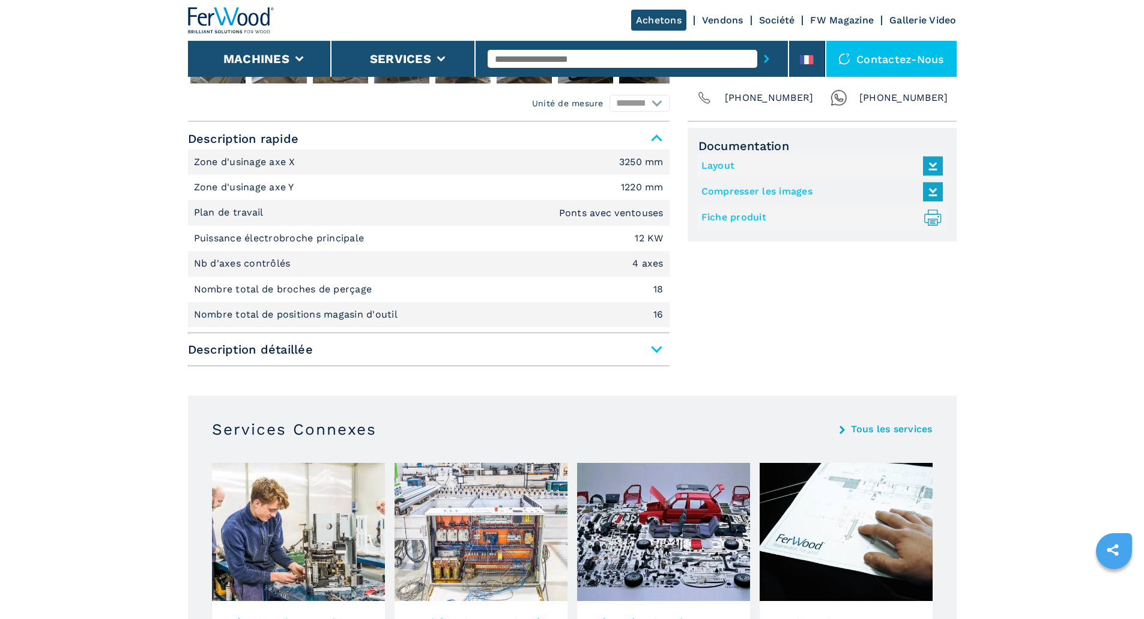
click at [653, 354] on span "Description détaillée" at bounding box center [429, 350] width 482 height 22
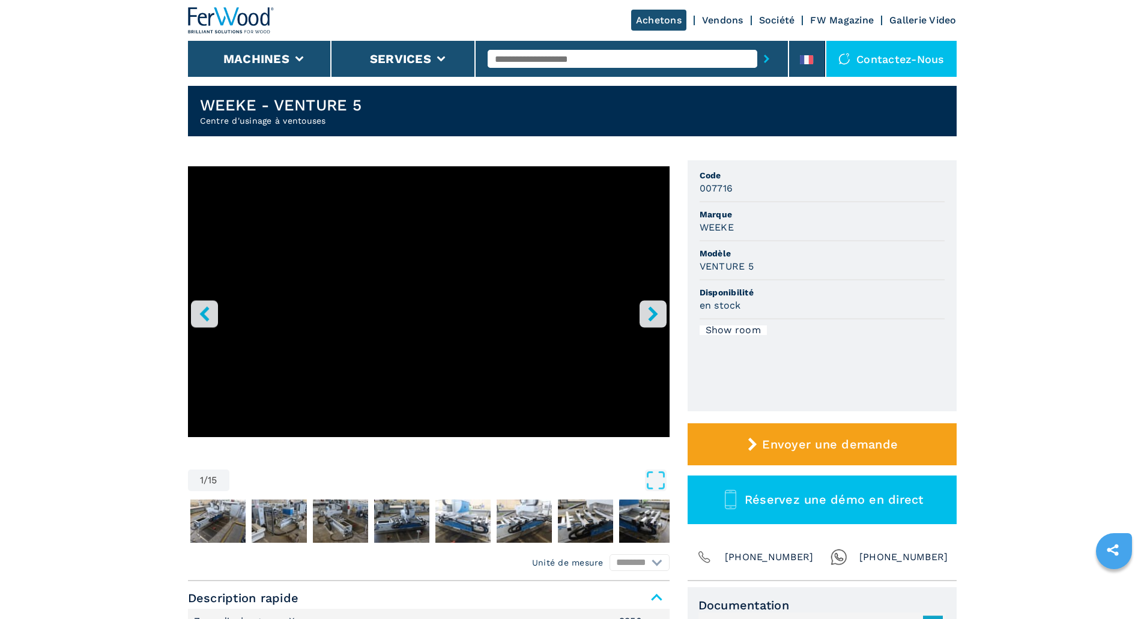
scroll to position [0, 0]
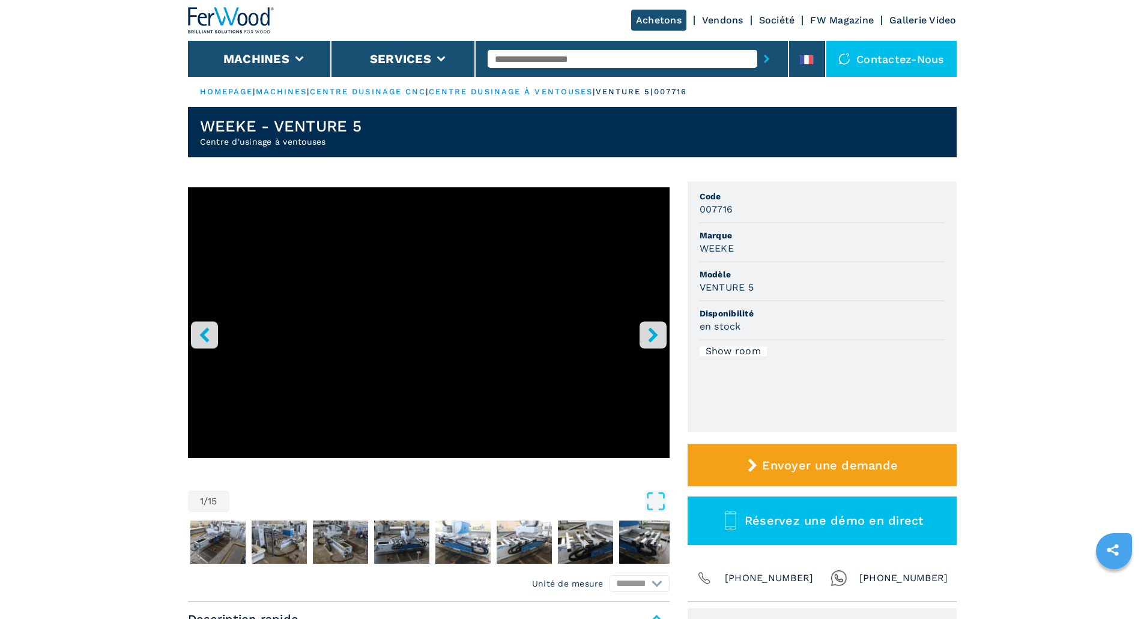
click at [655, 333] on icon "right-button" at bounding box center [653, 334] width 10 height 15
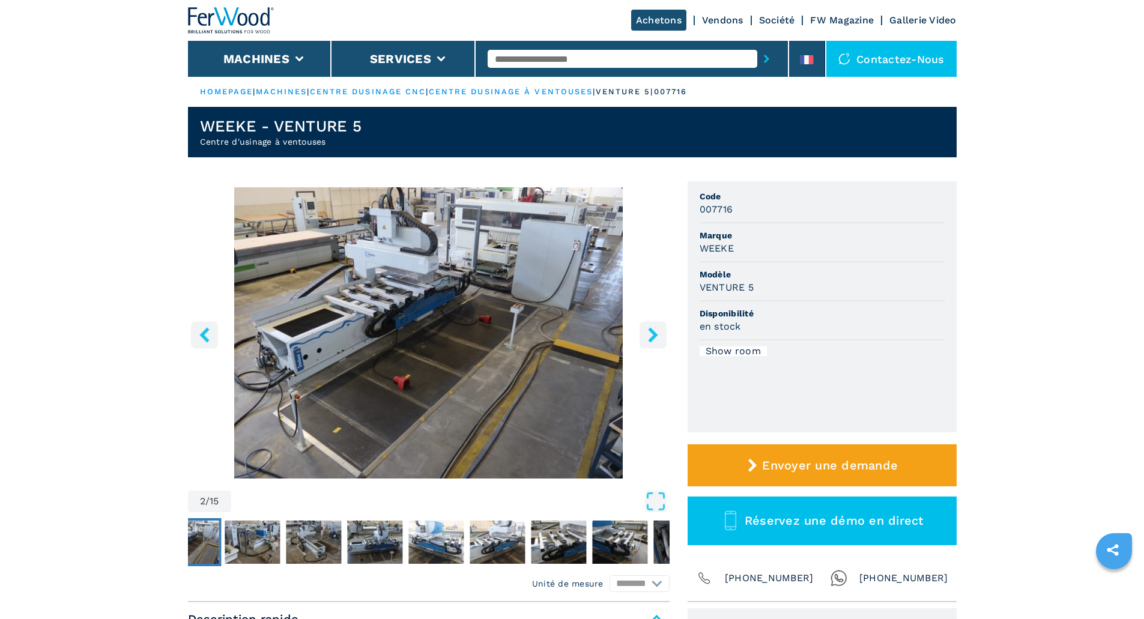
click at [655, 331] on icon "right-button" at bounding box center [653, 334] width 15 height 15
click at [649, 333] on icon "right-button" at bounding box center [653, 334] width 15 height 15
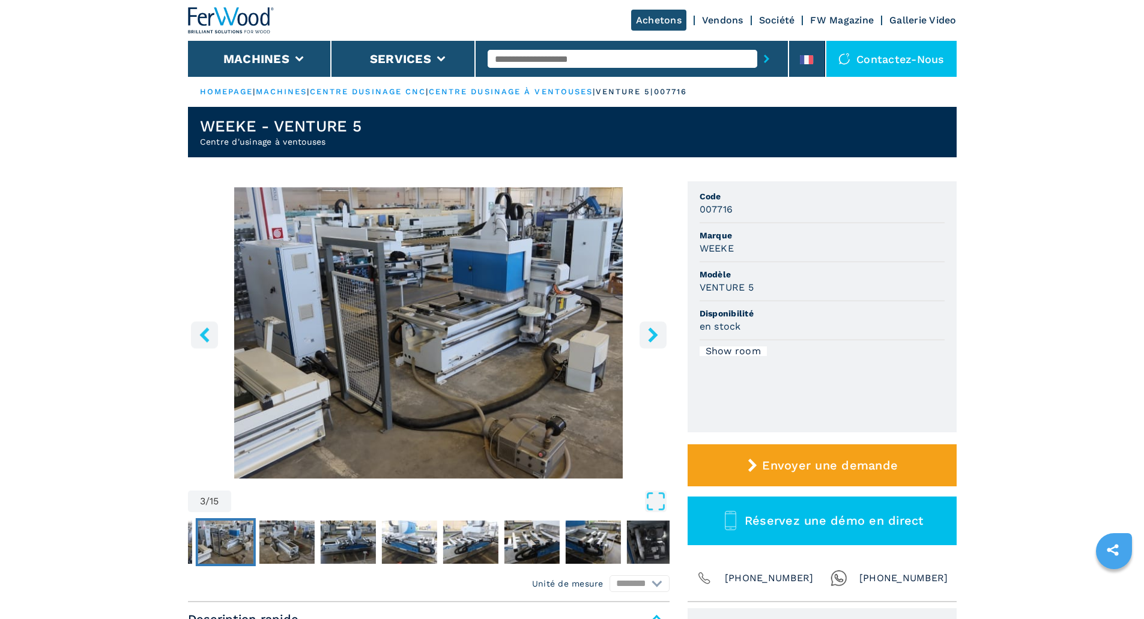
click at [649, 333] on icon "right-button" at bounding box center [653, 334] width 15 height 15
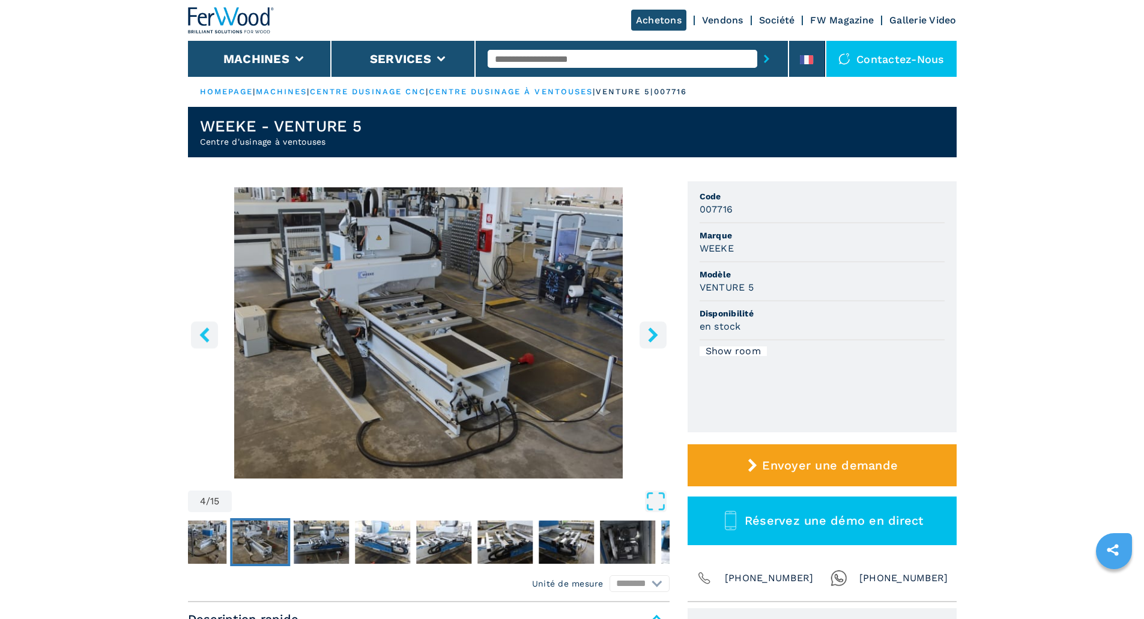
click at [649, 333] on icon "right-button" at bounding box center [653, 334] width 15 height 15
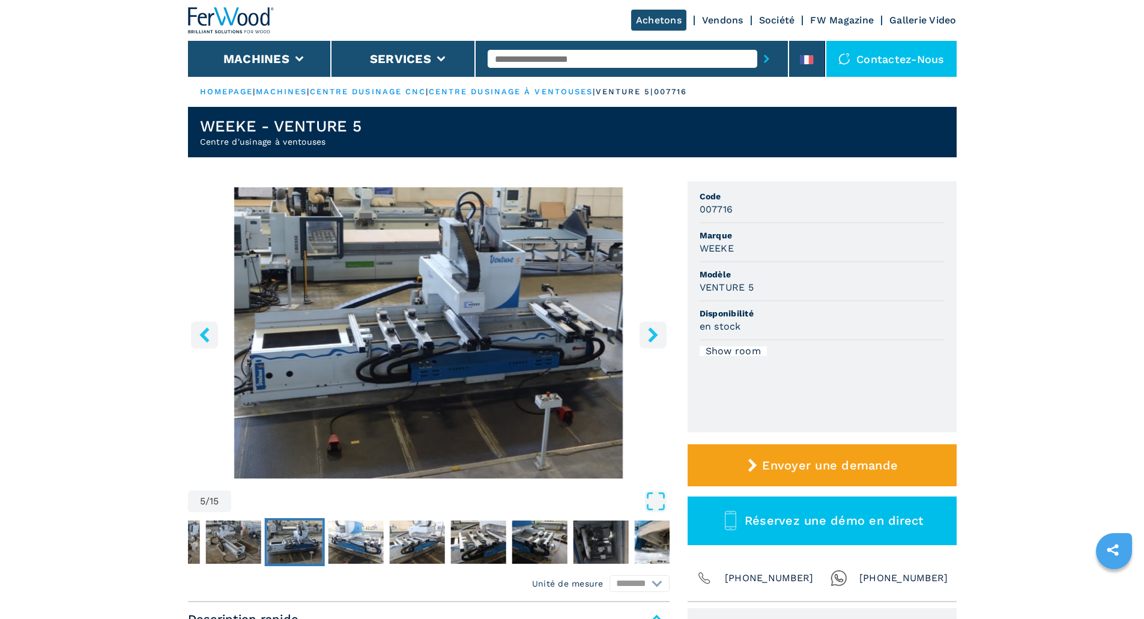
click at [649, 333] on icon "right-button" at bounding box center [653, 334] width 15 height 15
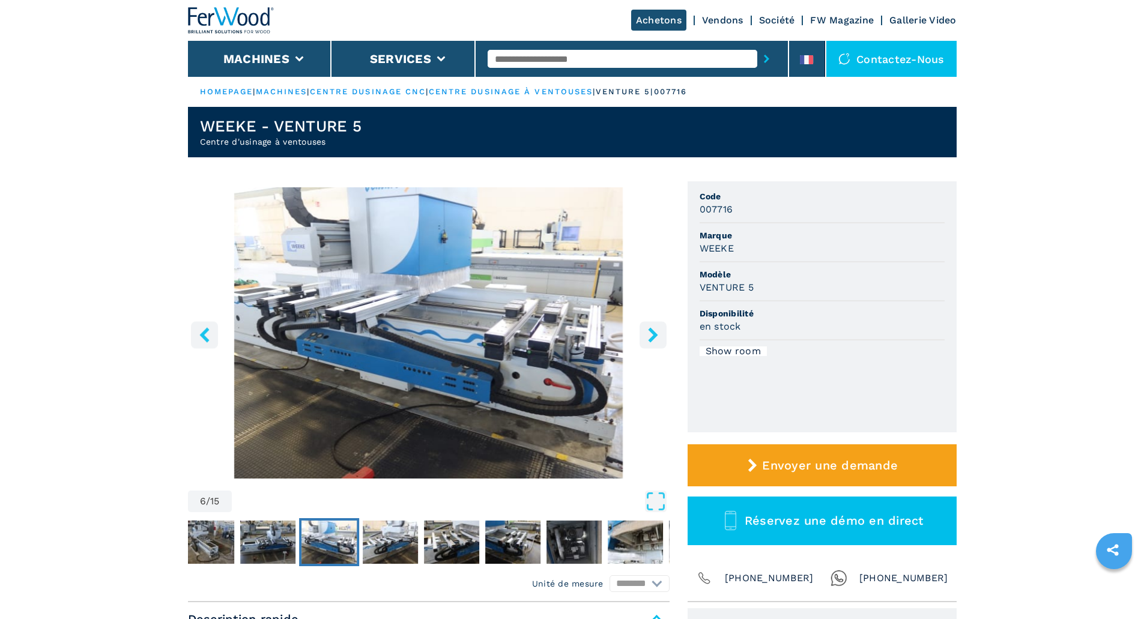
click at [649, 333] on icon "right-button" at bounding box center [653, 334] width 15 height 15
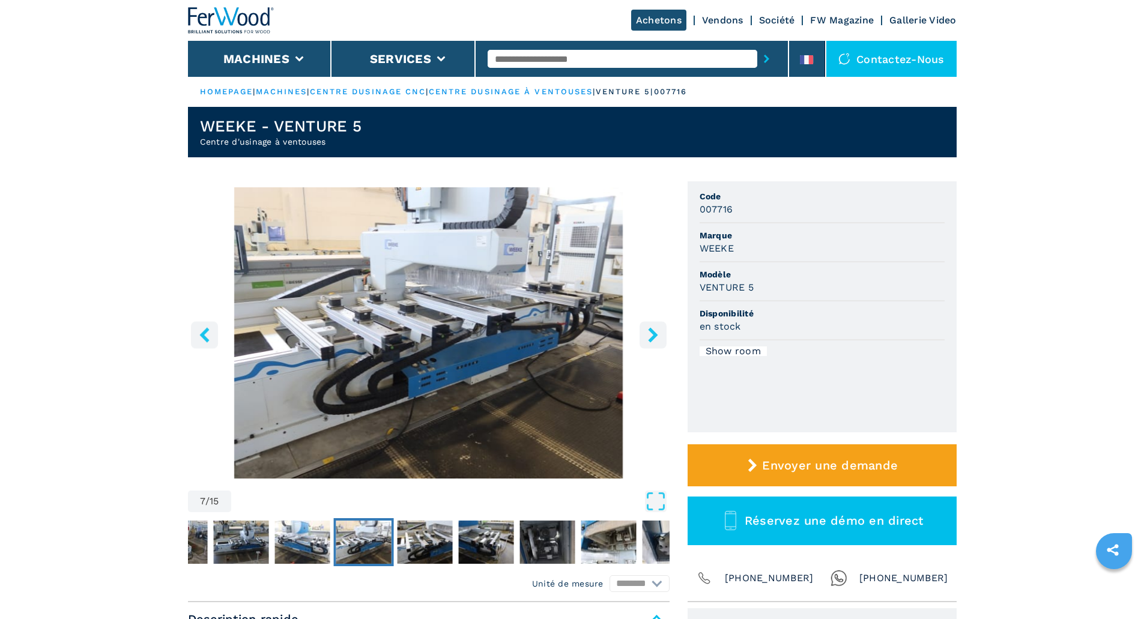
click at [649, 333] on icon "right-button" at bounding box center [653, 334] width 15 height 15
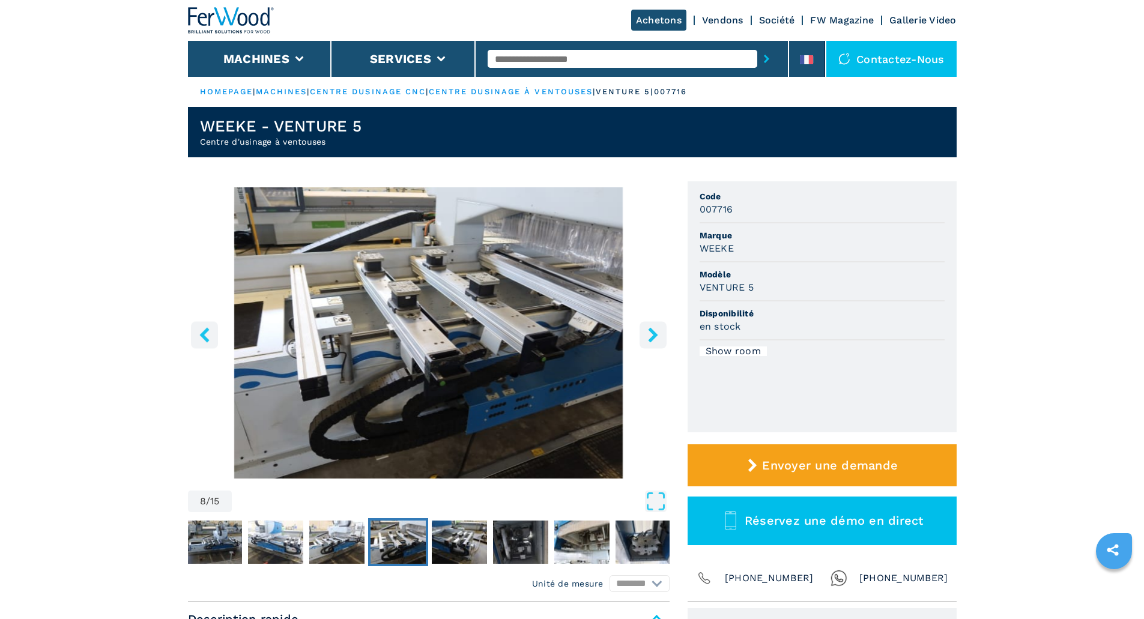
click at [649, 333] on icon "right-button" at bounding box center [653, 334] width 15 height 15
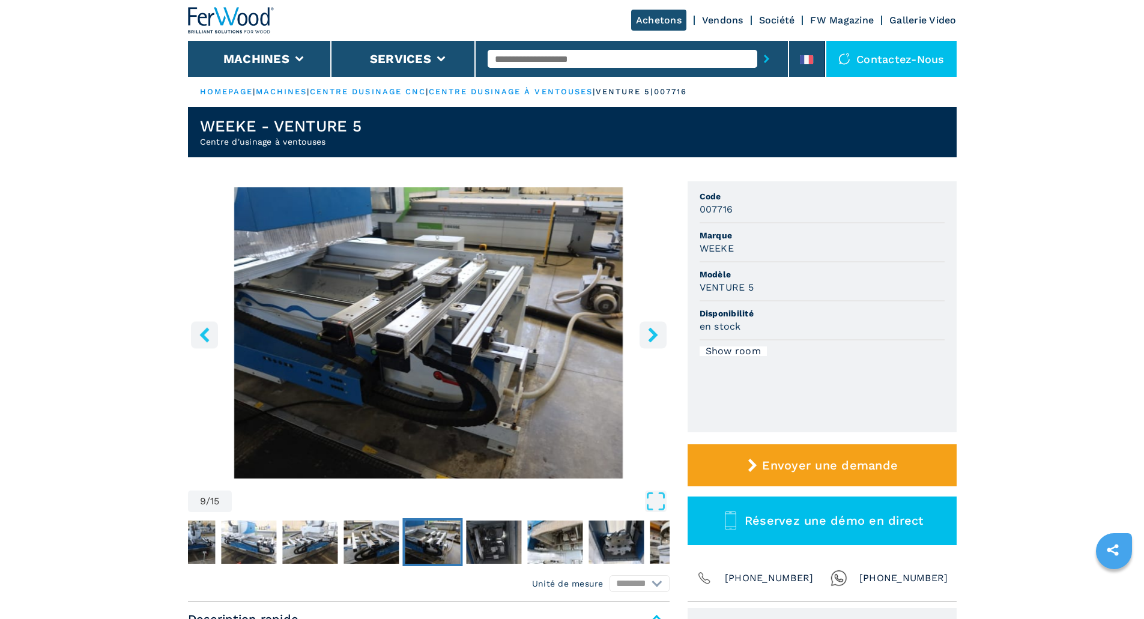
click at [649, 333] on icon "right-button" at bounding box center [653, 334] width 15 height 15
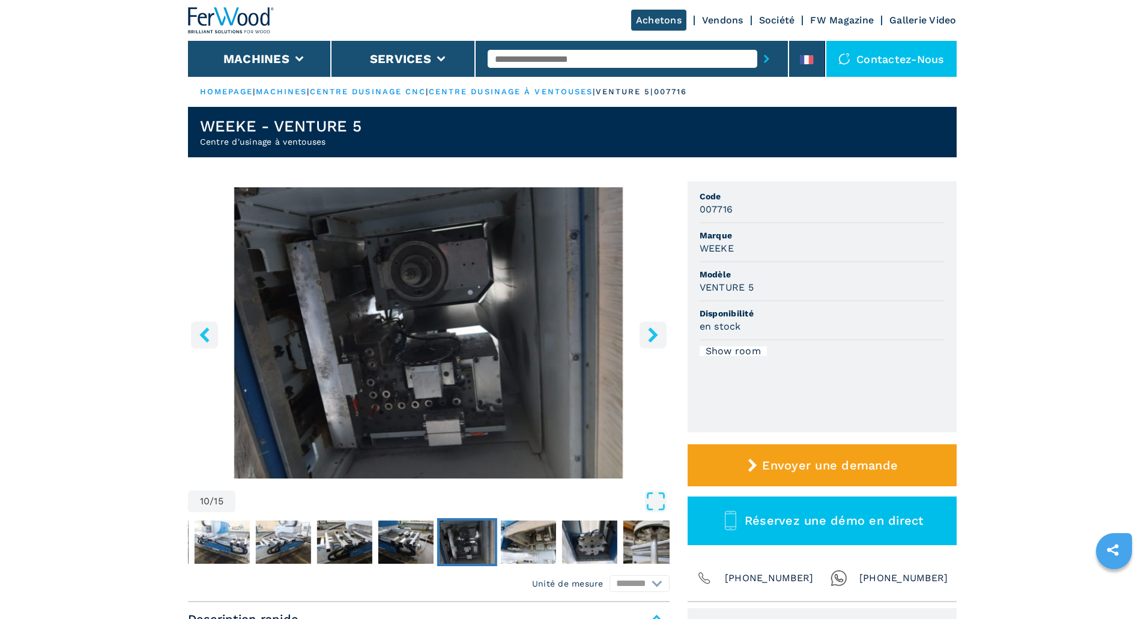
click at [649, 333] on icon "right-button" at bounding box center [653, 334] width 15 height 15
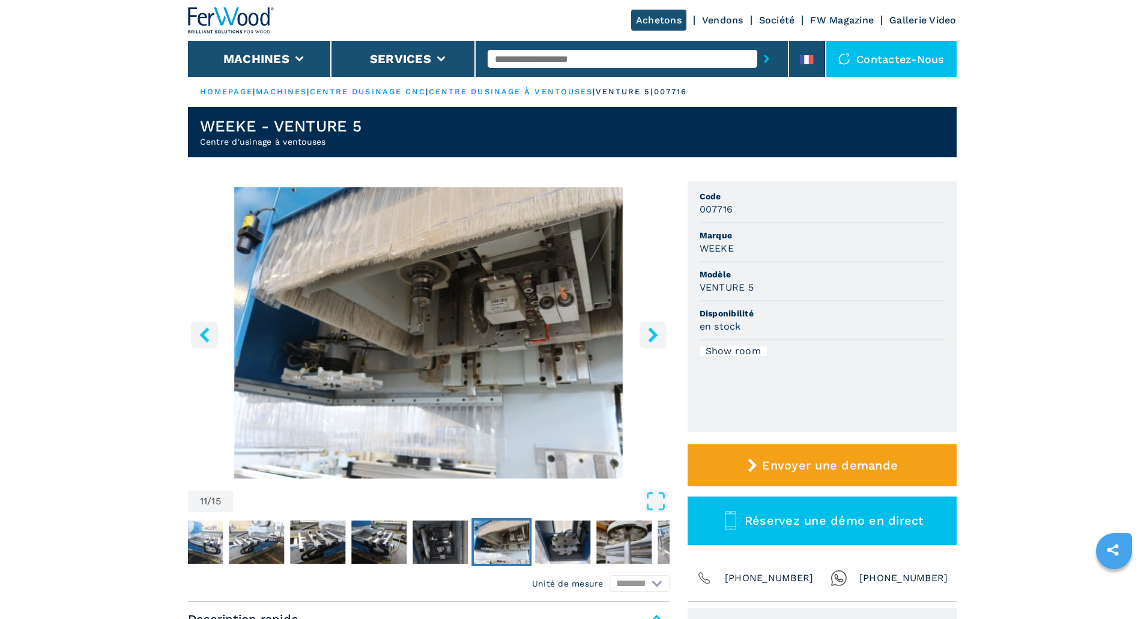
click at [649, 333] on icon "right-button" at bounding box center [653, 334] width 15 height 15
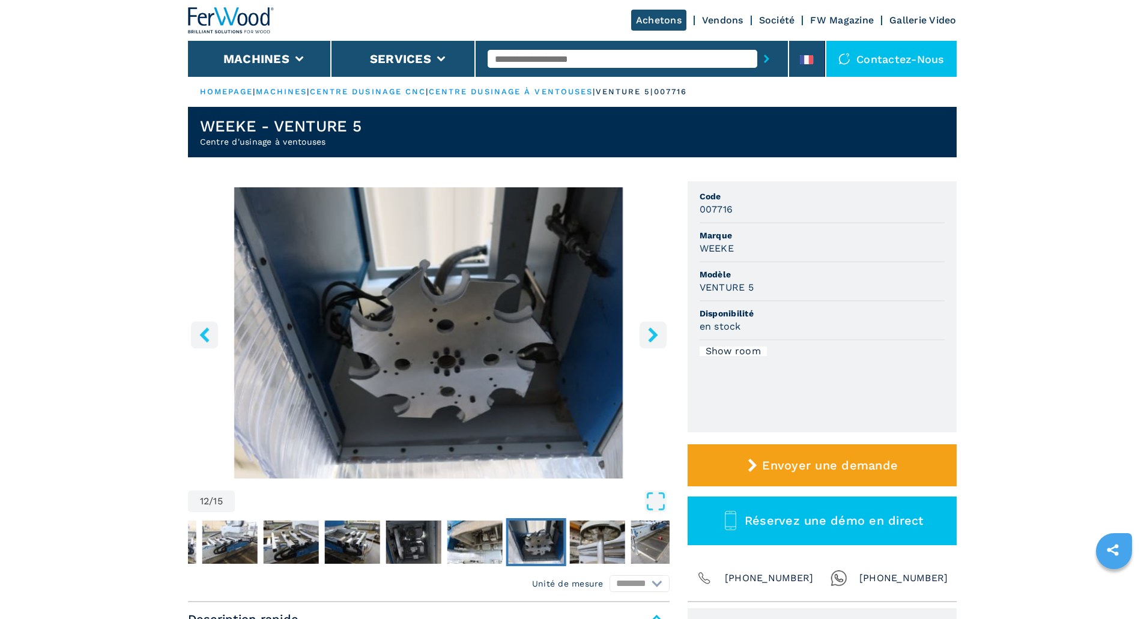
click at [649, 333] on icon "right-button" at bounding box center [653, 334] width 15 height 15
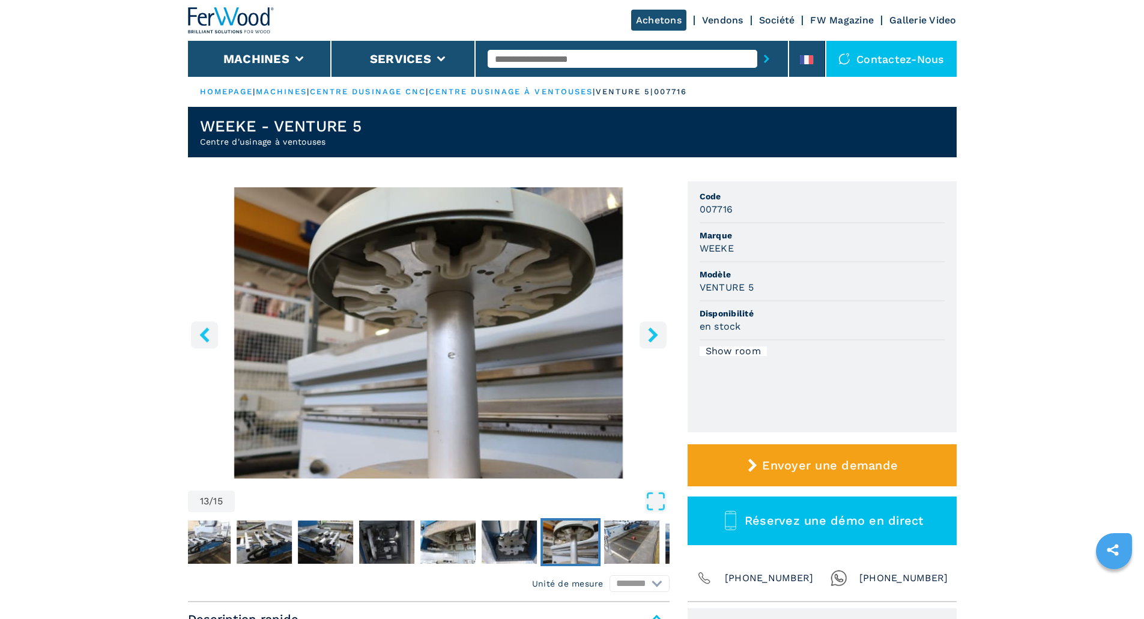
click at [649, 333] on icon "right-button" at bounding box center [653, 334] width 15 height 15
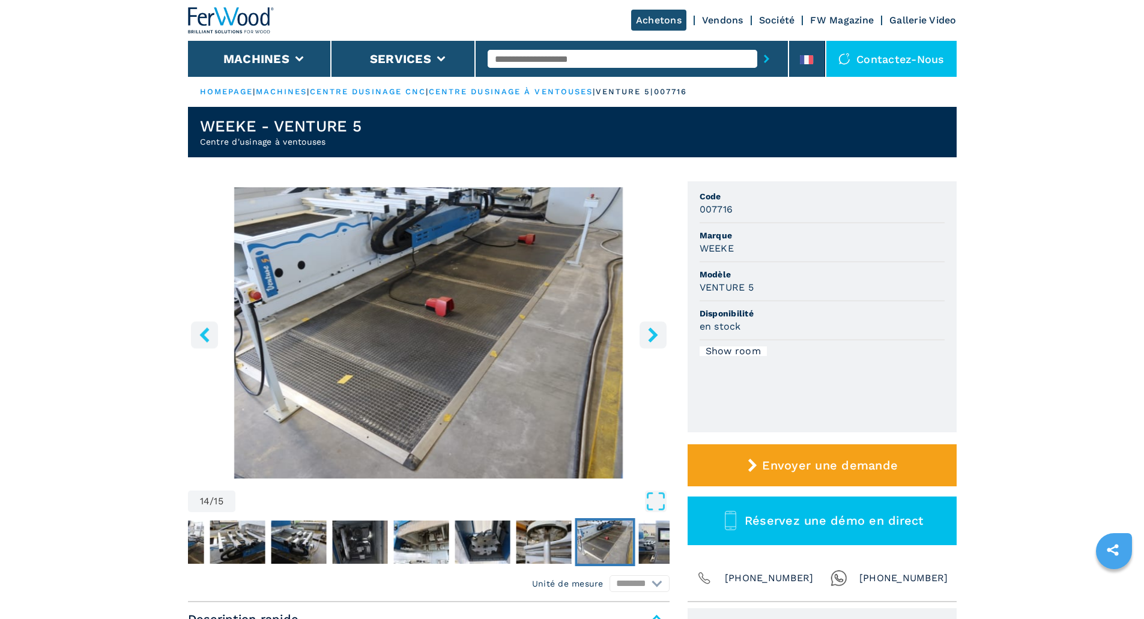
click at [649, 333] on icon "right-button" at bounding box center [653, 334] width 15 height 15
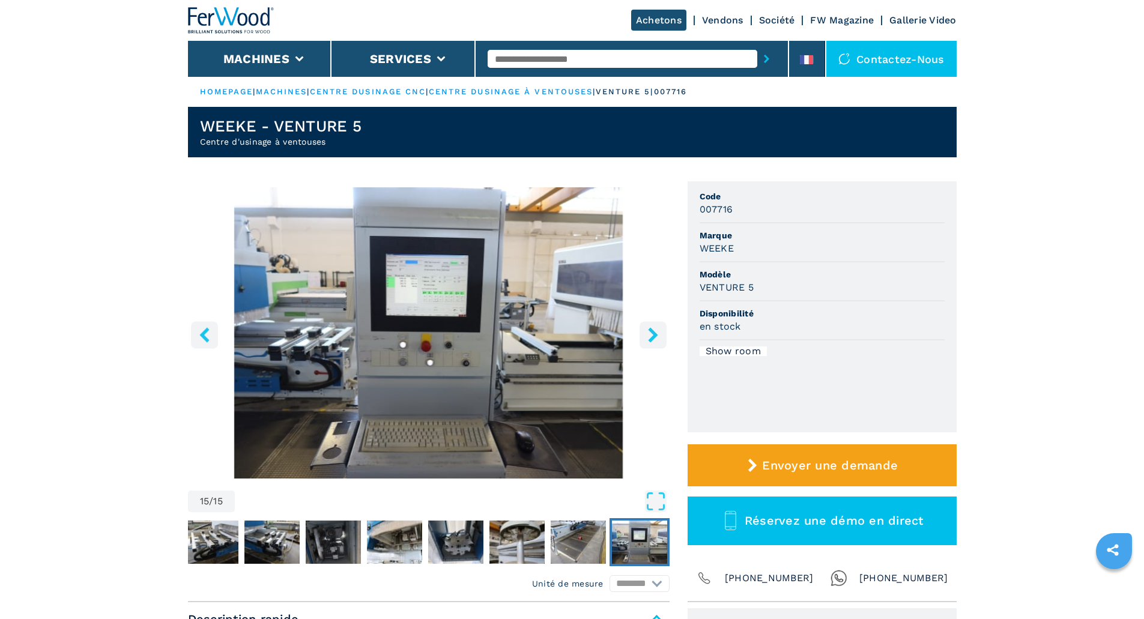
click at [649, 333] on icon "right-button" at bounding box center [653, 334] width 15 height 15
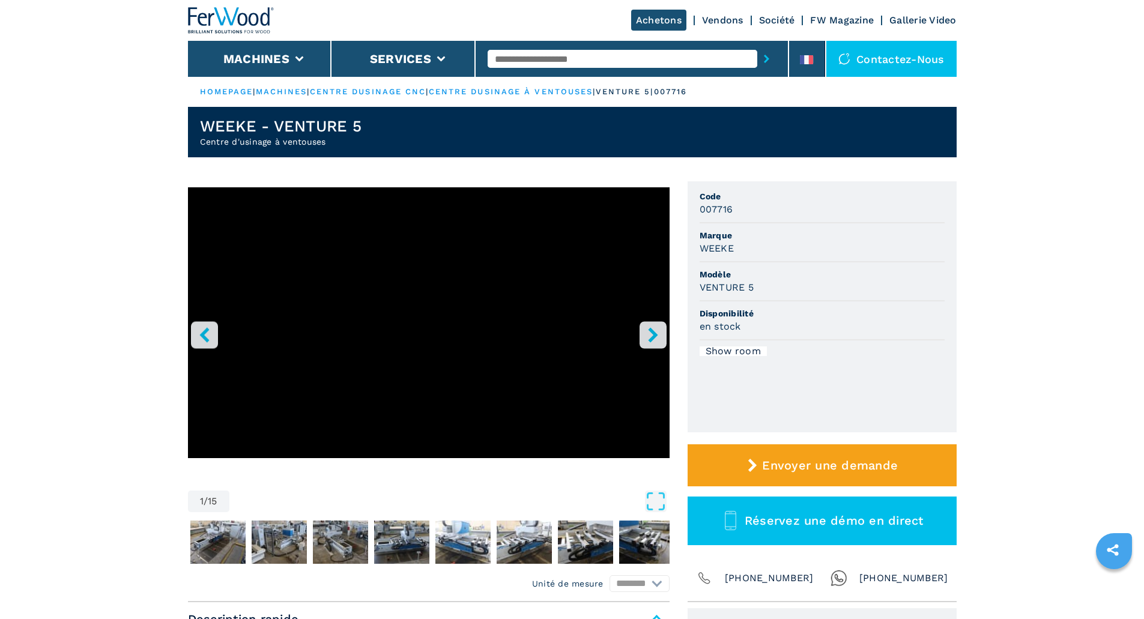
click at [649, 333] on icon "right-button" at bounding box center [653, 334] width 15 height 15
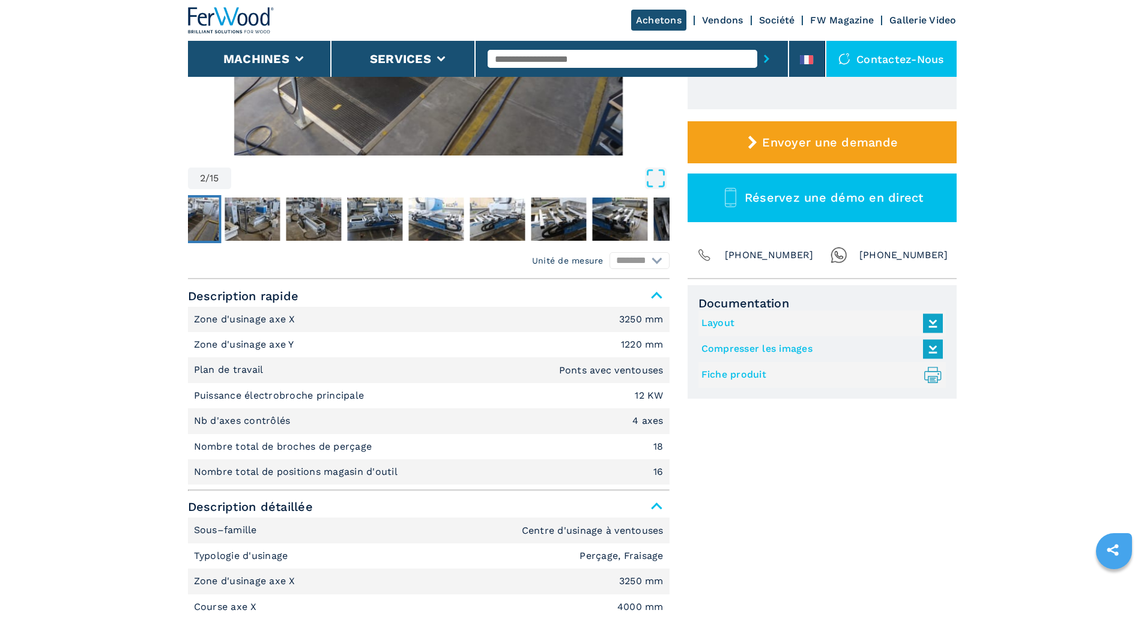
scroll to position [60, 0]
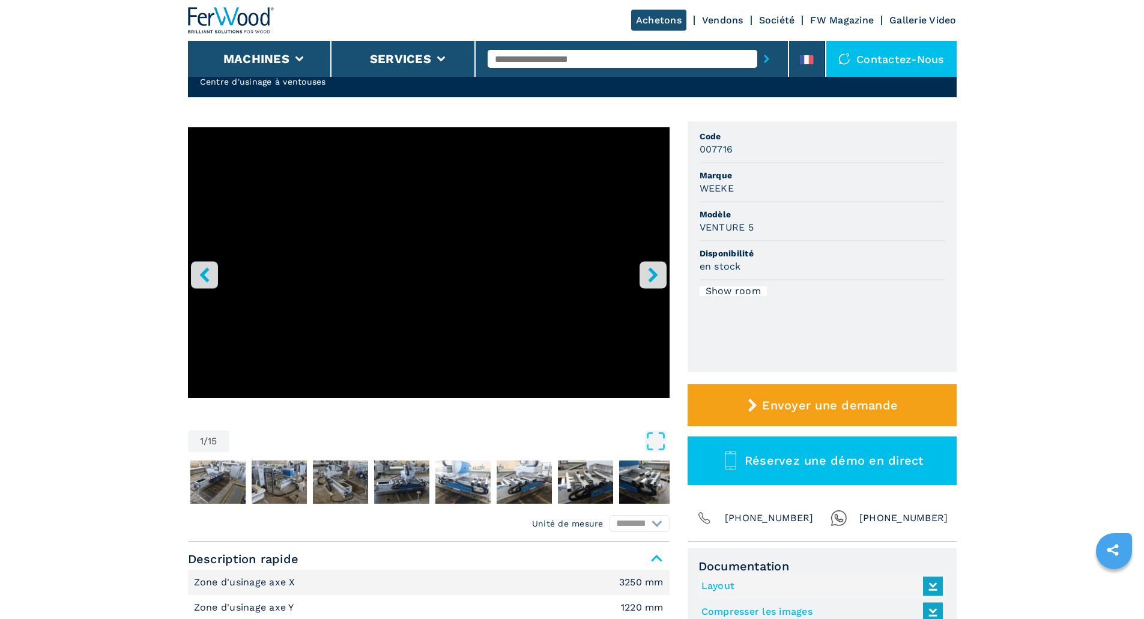
select select "**********"
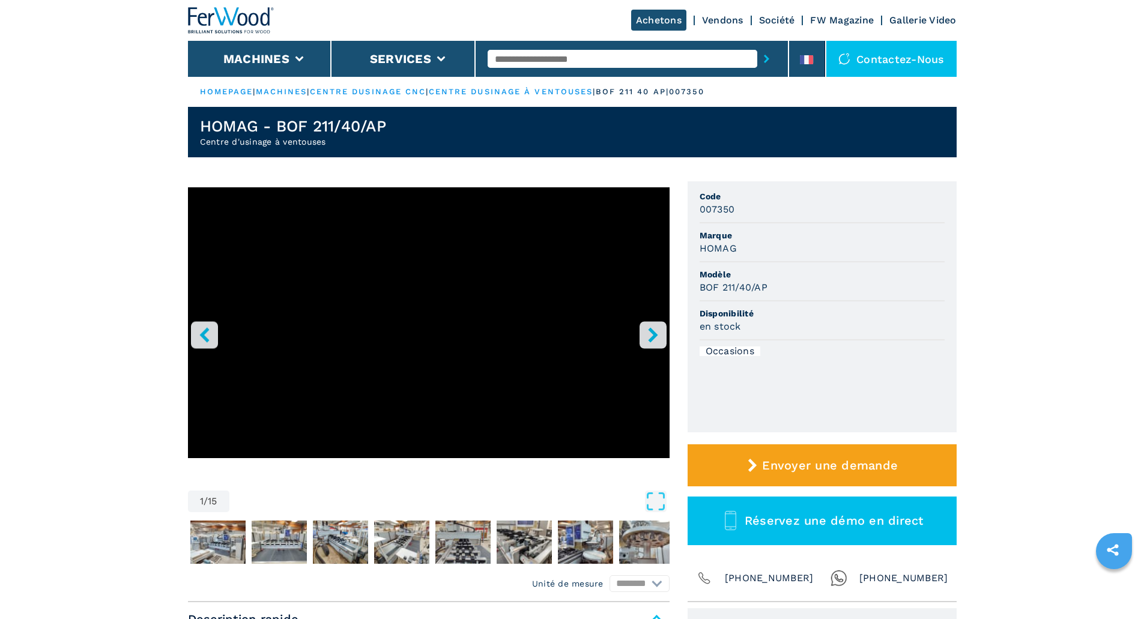
select select "**********"
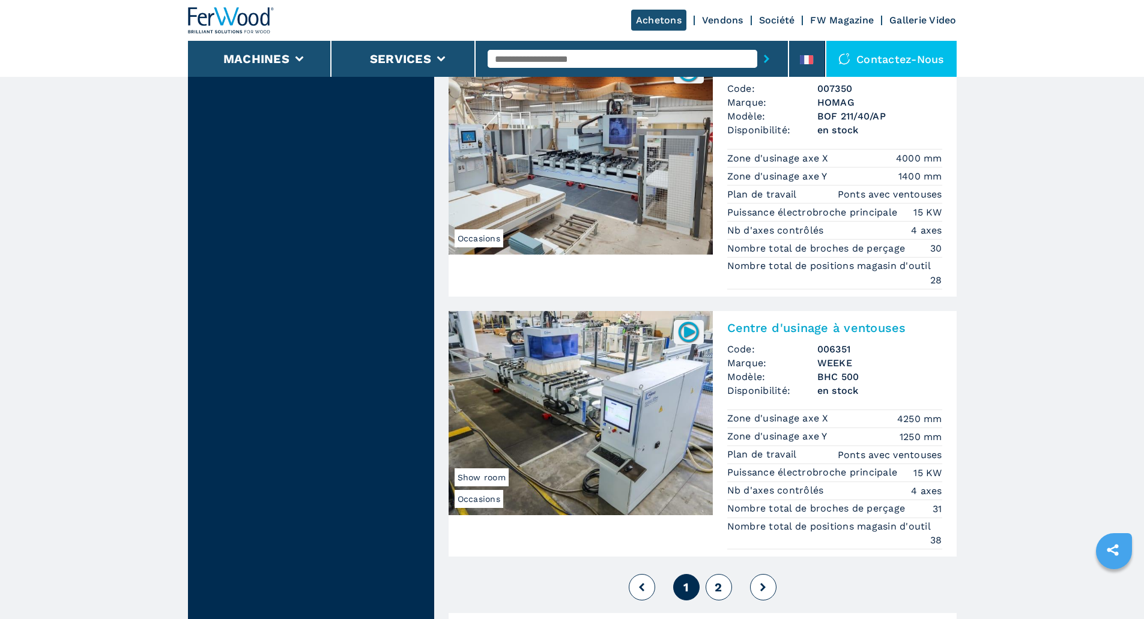
scroll to position [3016, 0]
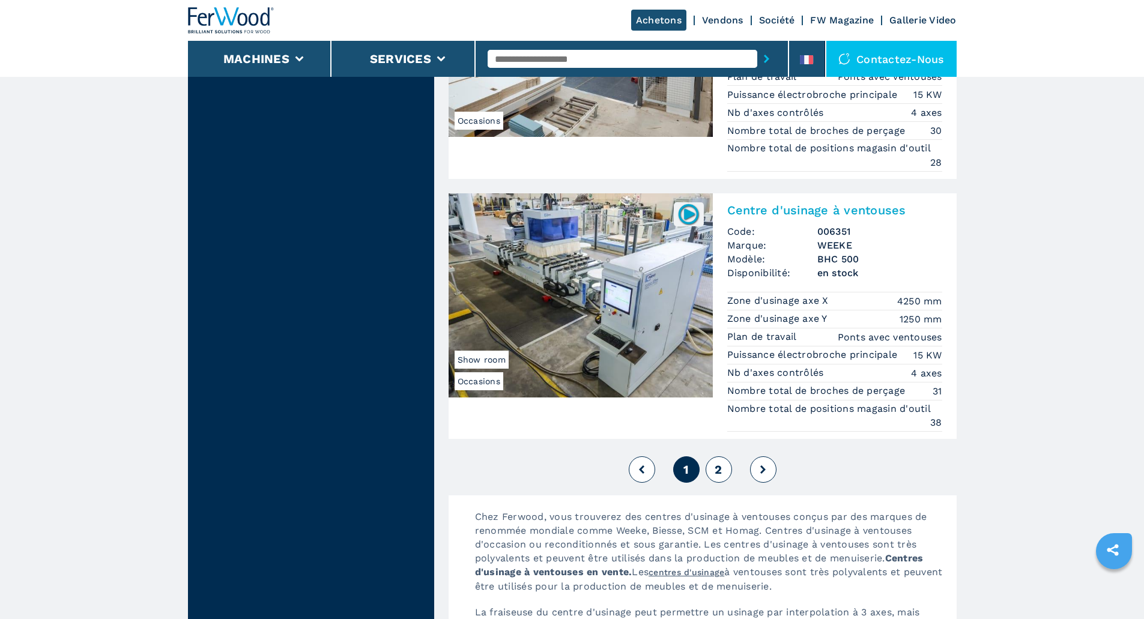
click at [514, 295] on img at bounding box center [581, 295] width 264 height 204
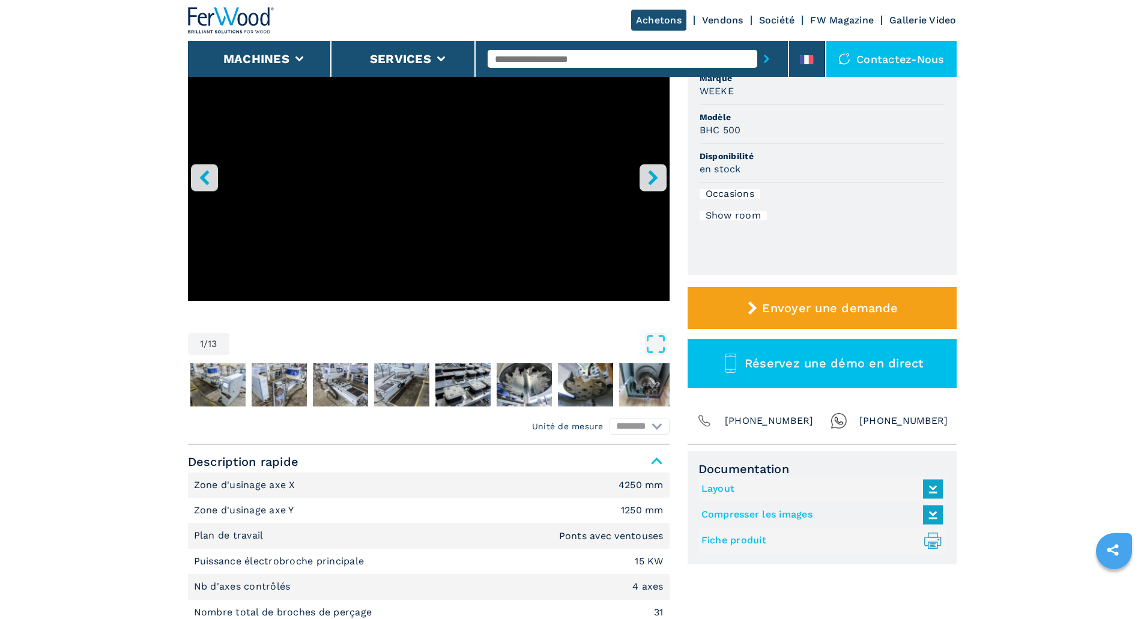
scroll to position [300, 0]
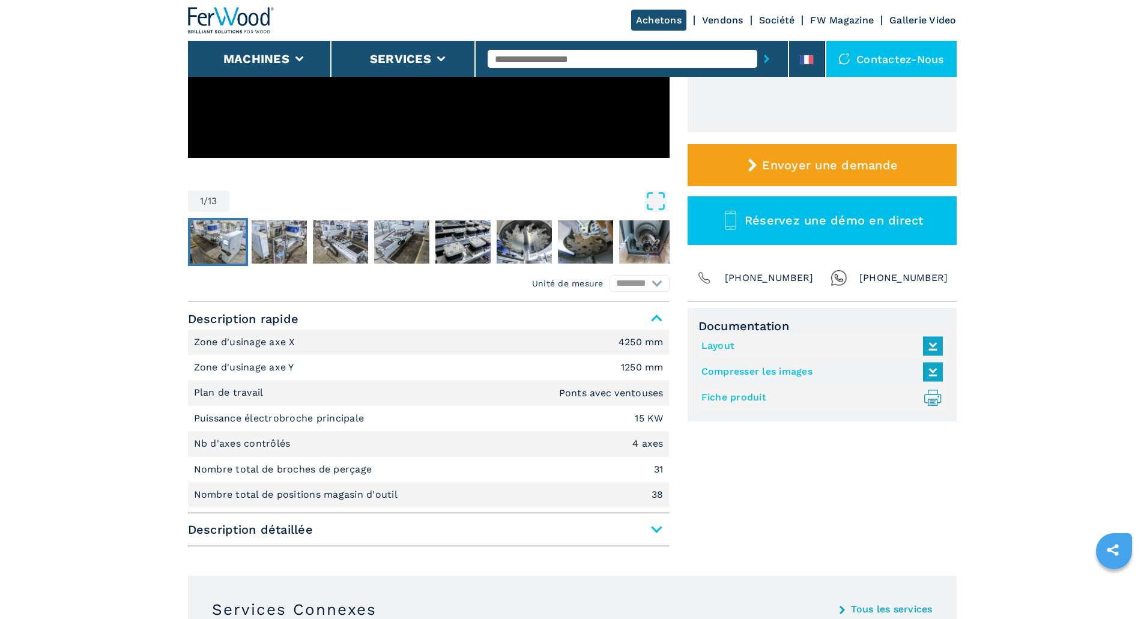
click at [222, 240] on img "Go to Slide 2" at bounding box center [217, 241] width 55 height 43
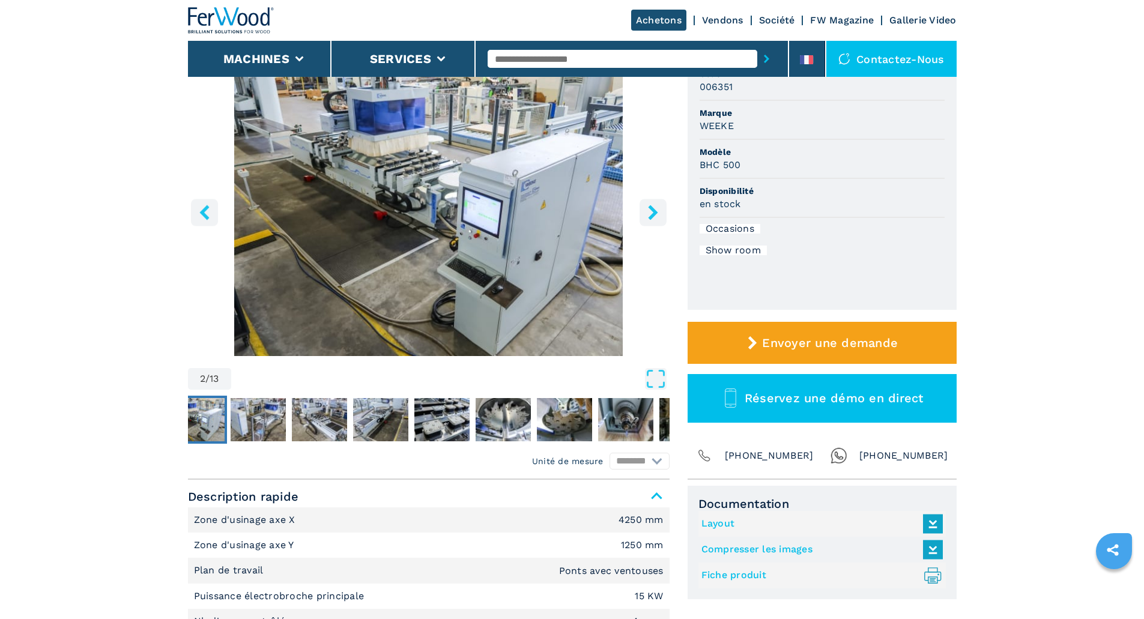
scroll to position [0, 0]
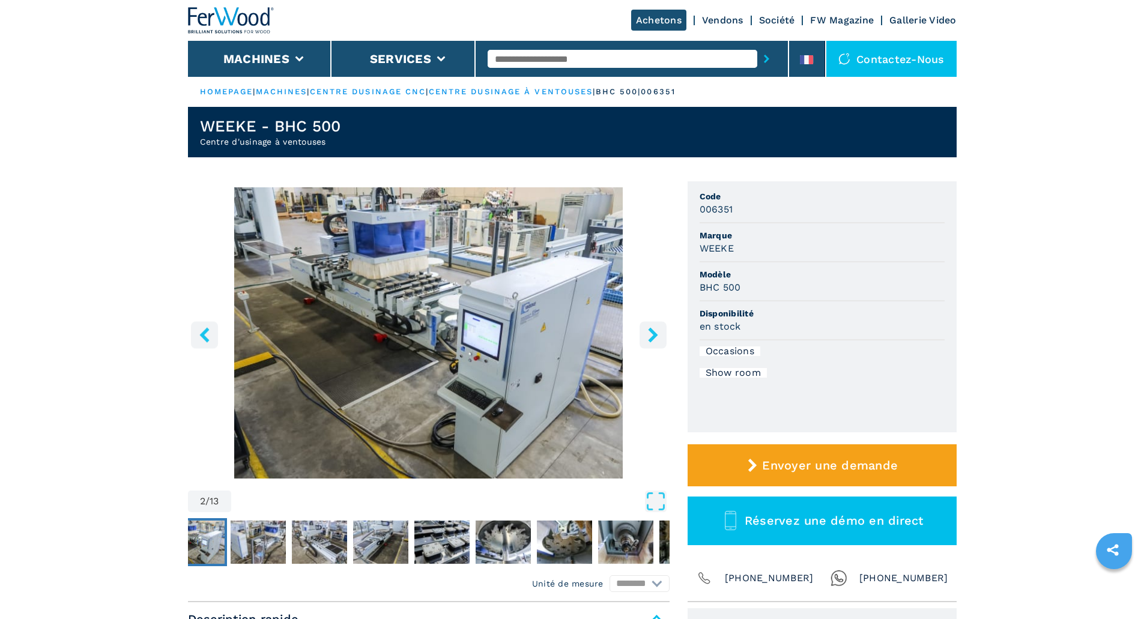
click at [659, 336] on icon "right-button" at bounding box center [653, 334] width 15 height 15
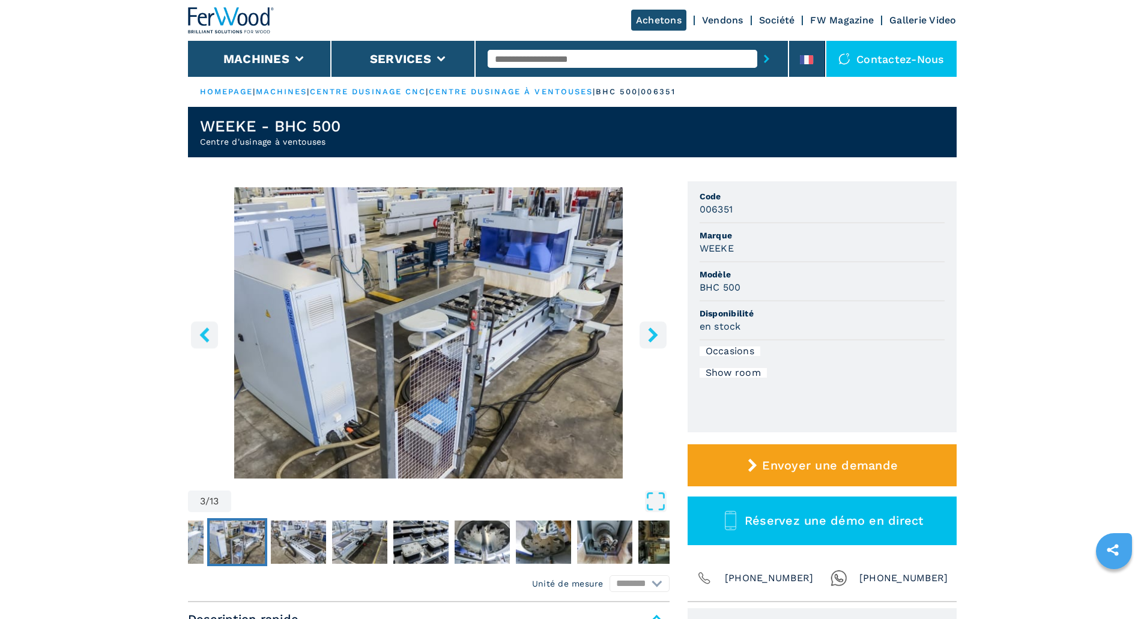
click at [659, 336] on icon "right-button" at bounding box center [653, 334] width 15 height 15
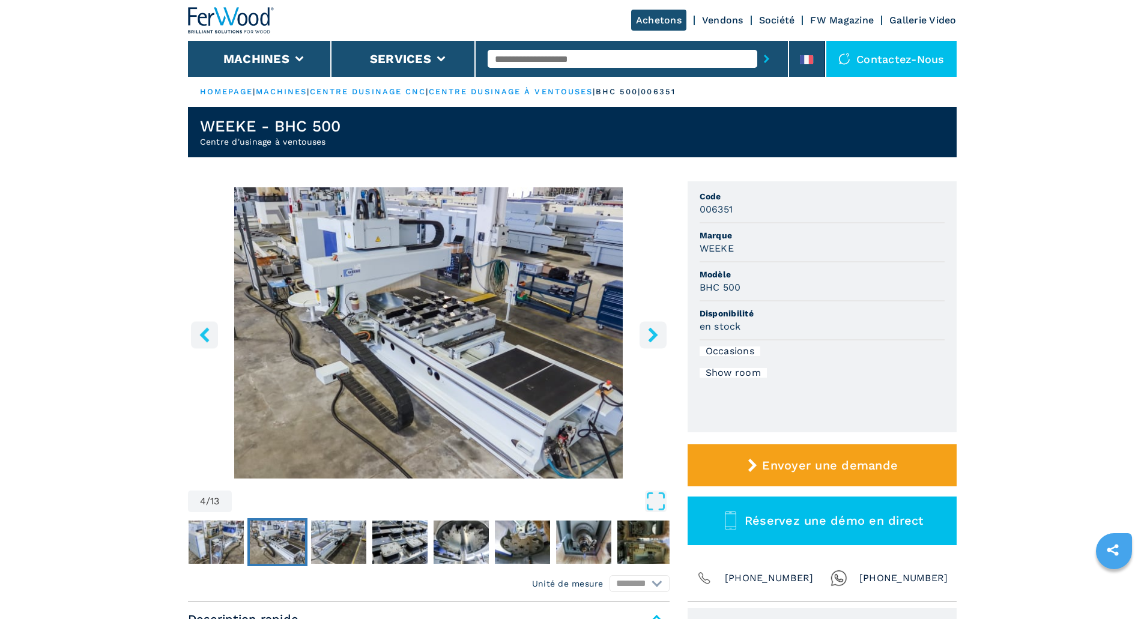
click at [659, 336] on icon "right-button" at bounding box center [653, 334] width 15 height 15
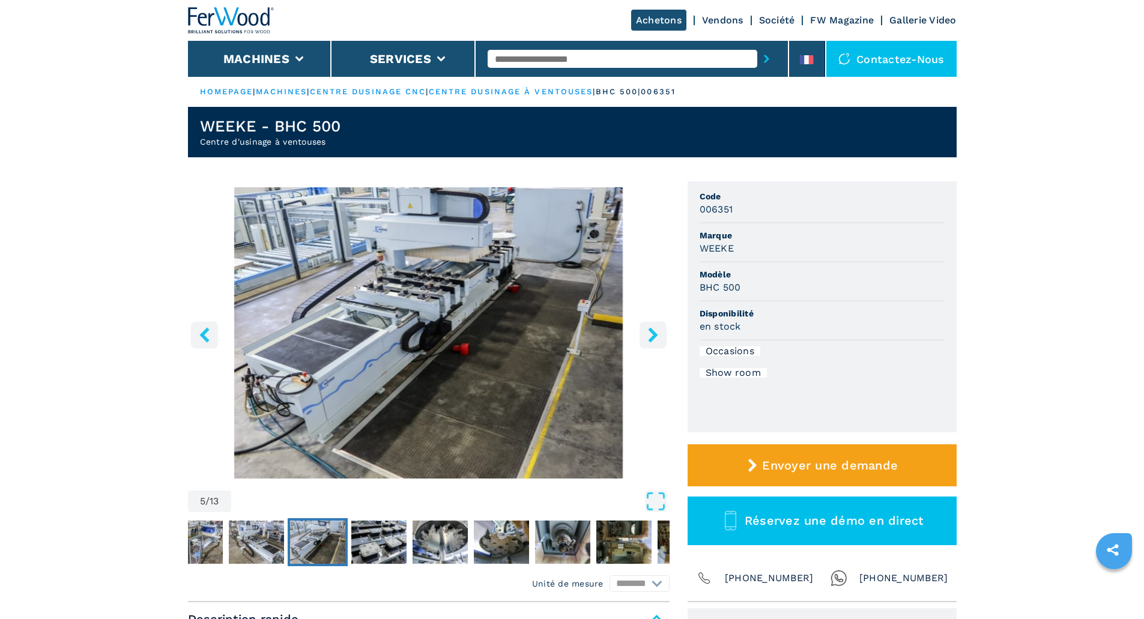
click at [659, 336] on icon "right-button" at bounding box center [653, 334] width 15 height 15
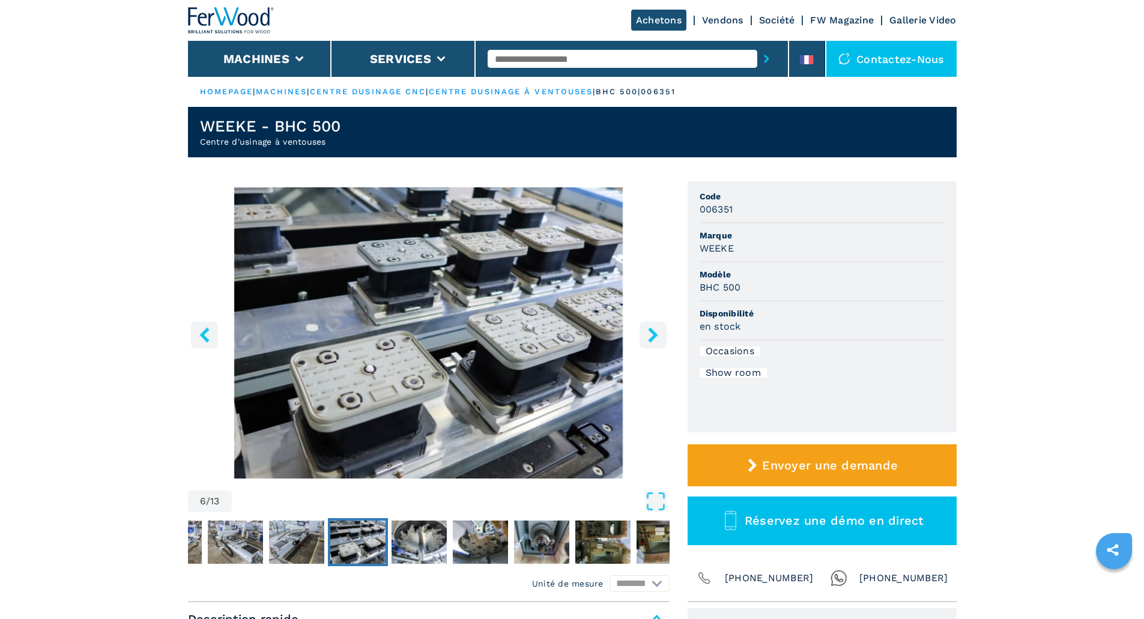
click at [659, 336] on icon "right-button" at bounding box center [653, 334] width 15 height 15
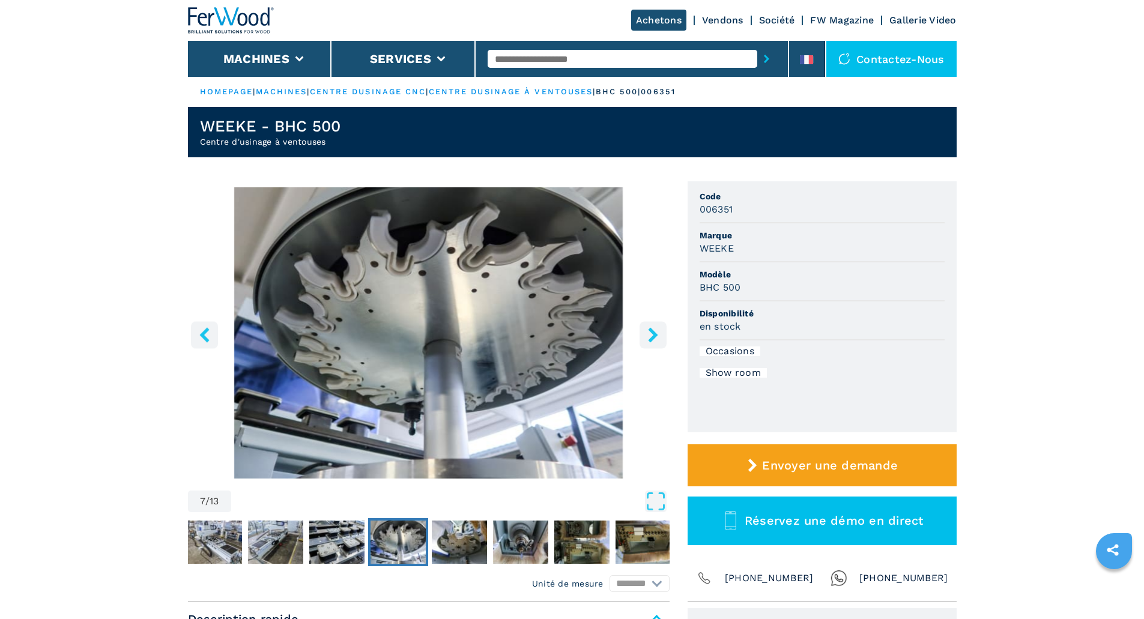
click at [659, 336] on icon "right-button" at bounding box center [653, 334] width 15 height 15
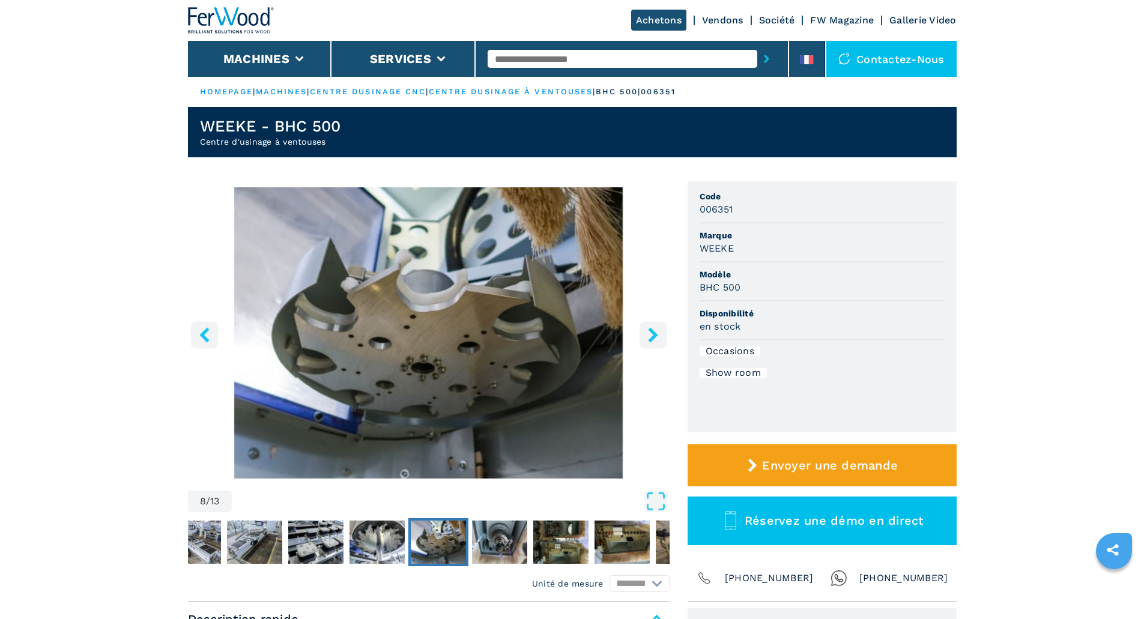
click at [659, 336] on icon "right-button" at bounding box center [653, 334] width 15 height 15
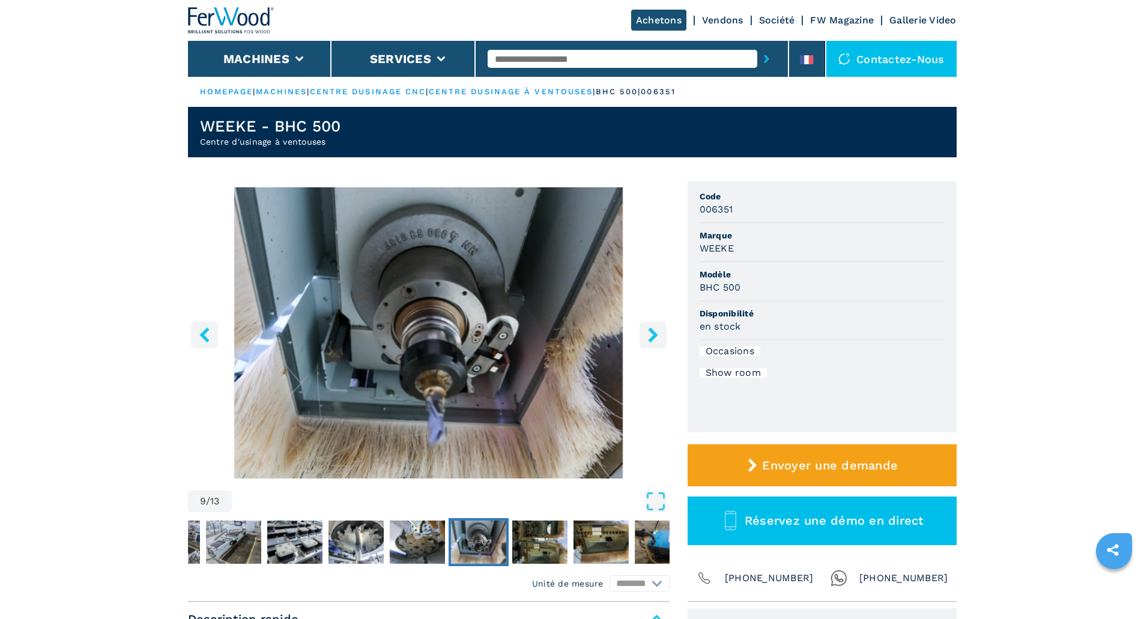
click at [659, 336] on icon "right-button" at bounding box center [653, 334] width 15 height 15
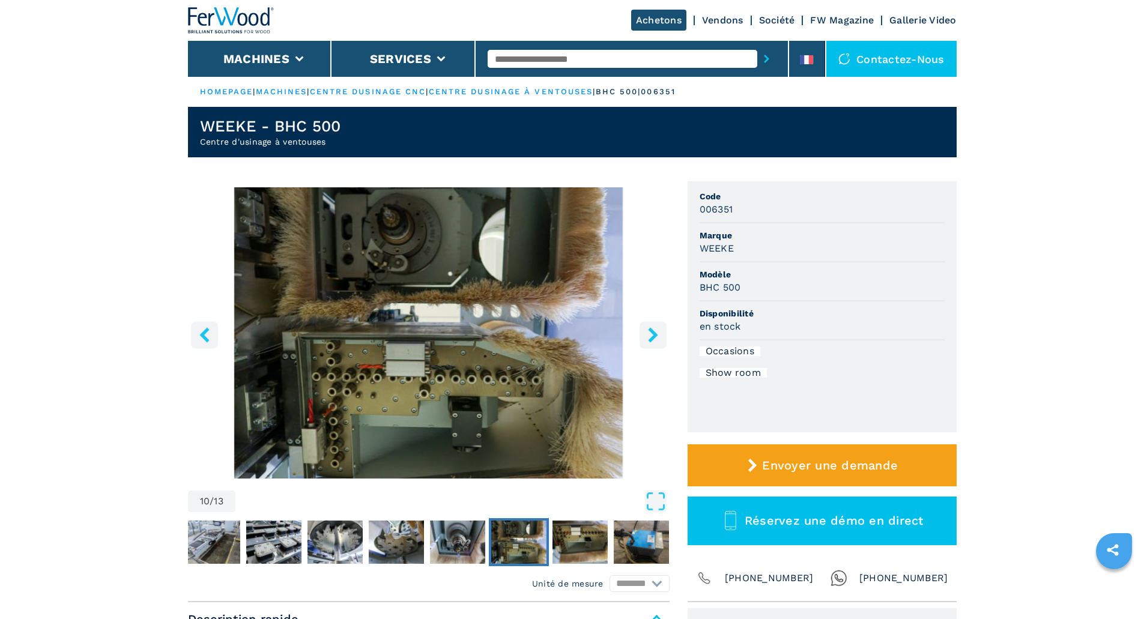
click at [659, 336] on icon "right-button" at bounding box center [653, 334] width 15 height 15
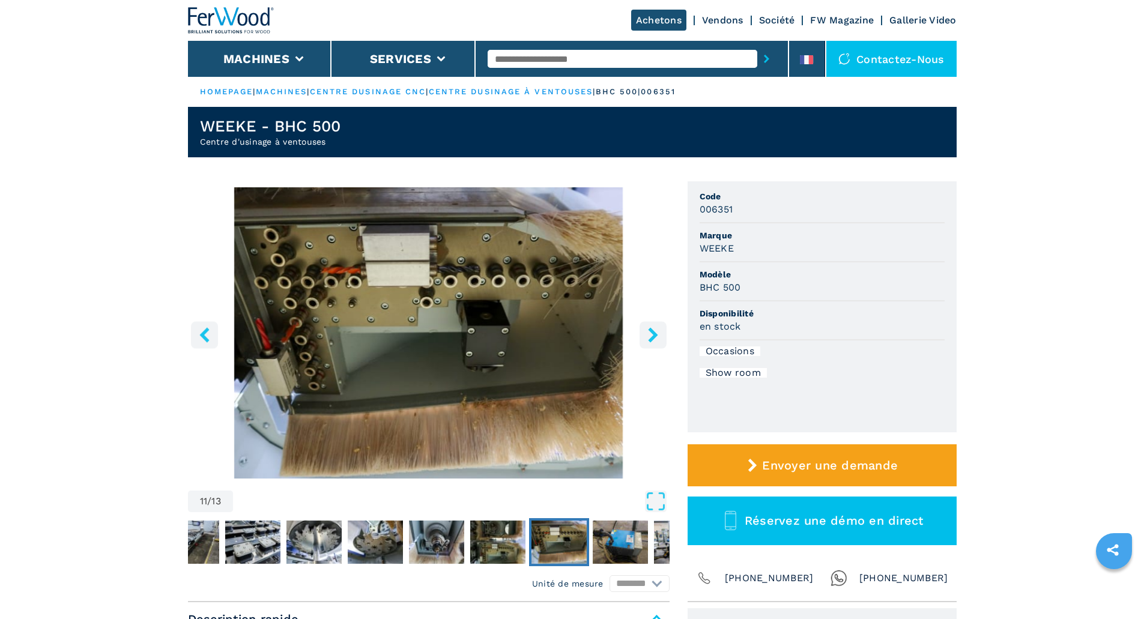
click at [659, 336] on icon "right-button" at bounding box center [653, 334] width 15 height 15
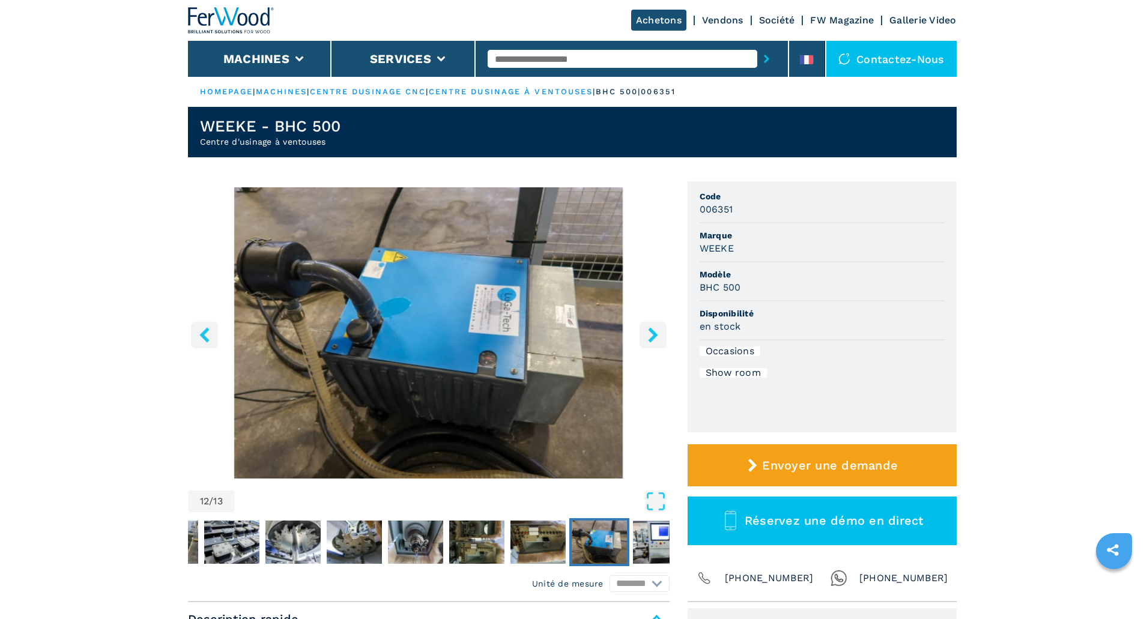
click at [659, 336] on icon "right-button" at bounding box center [653, 334] width 15 height 15
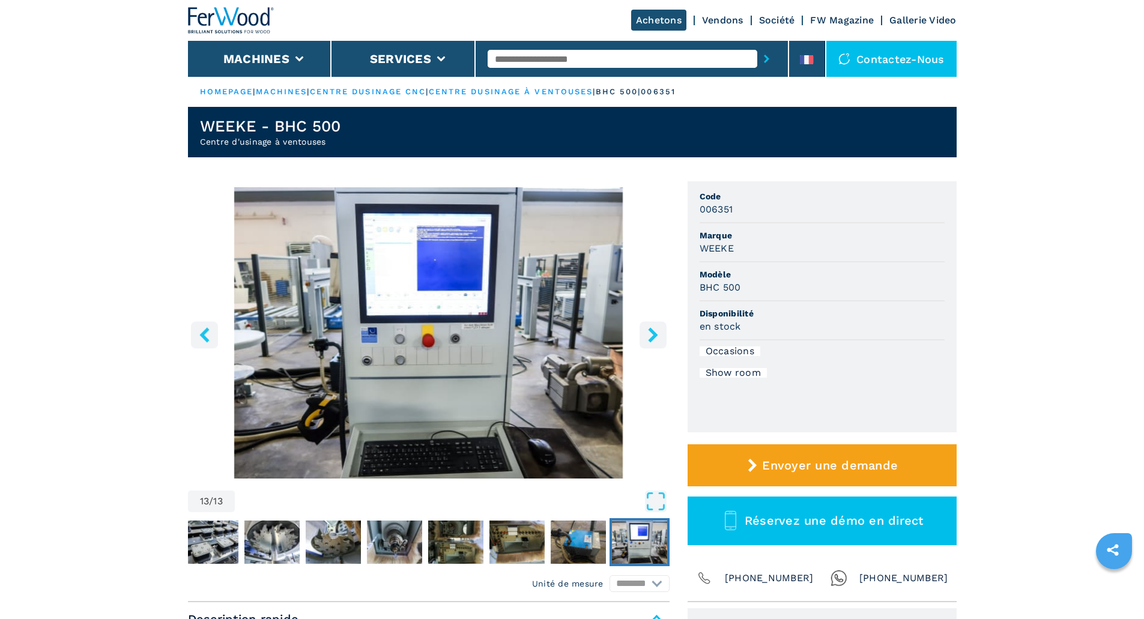
click at [659, 336] on icon "right-button" at bounding box center [653, 334] width 15 height 15
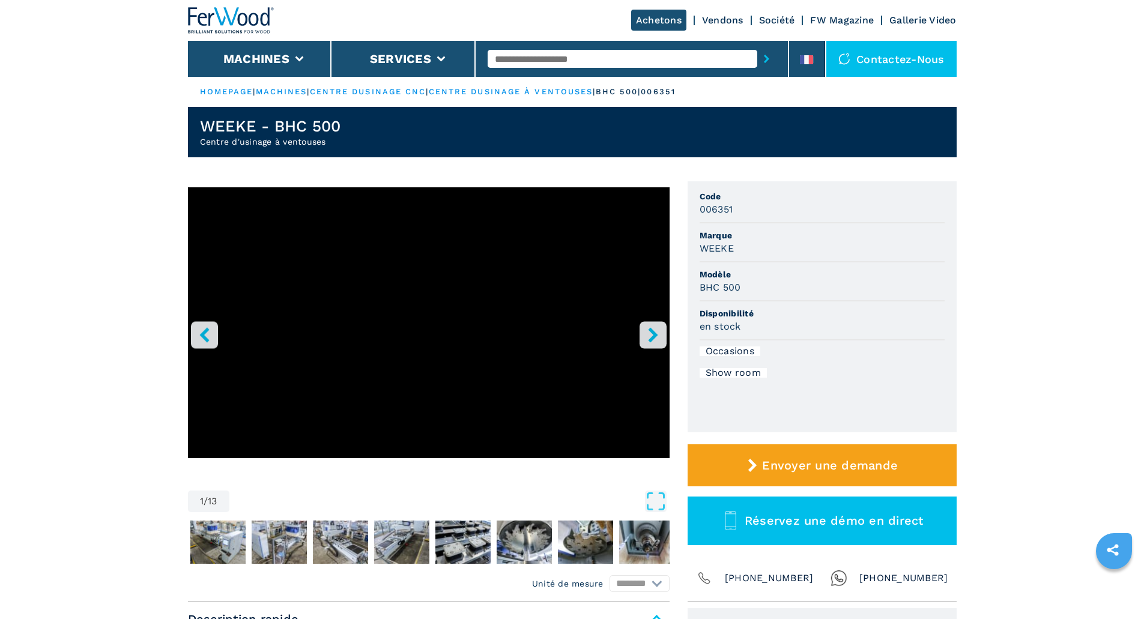
click at [659, 336] on icon "right-button" at bounding box center [653, 334] width 15 height 15
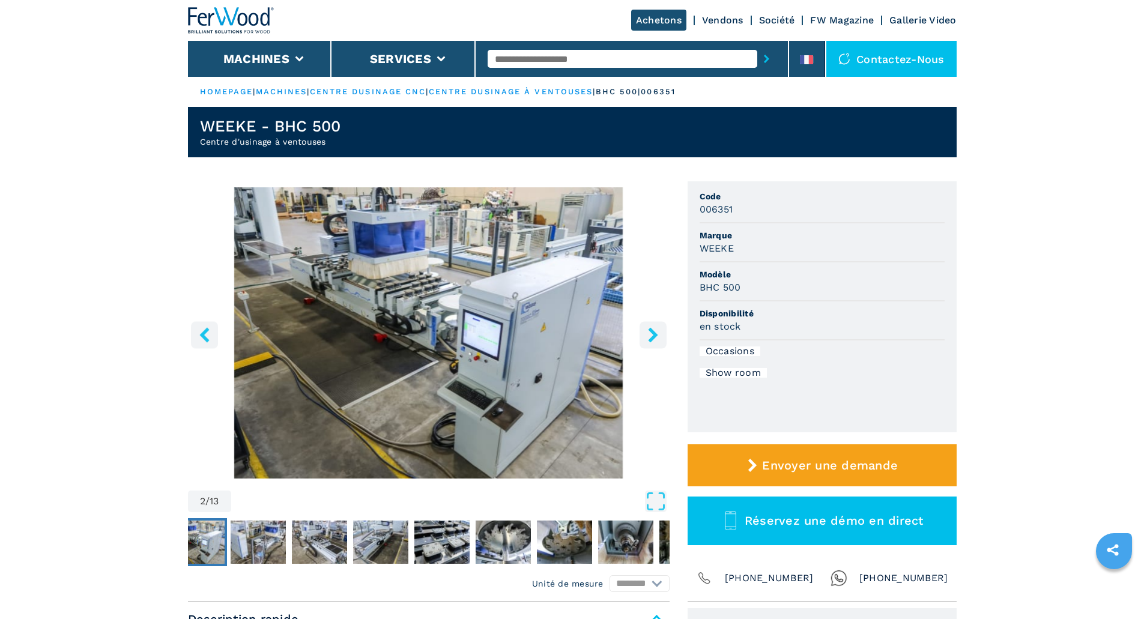
click at [659, 336] on icon "right-button" at bounding box center [653, 334] width 15 height 15
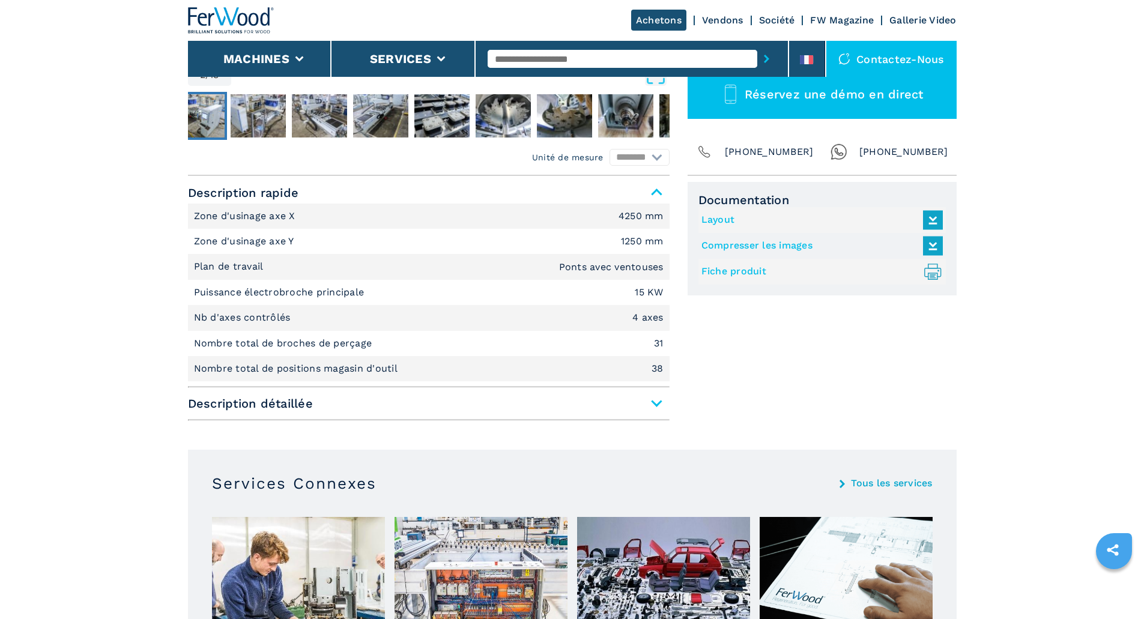
scroll to position [601, 0]
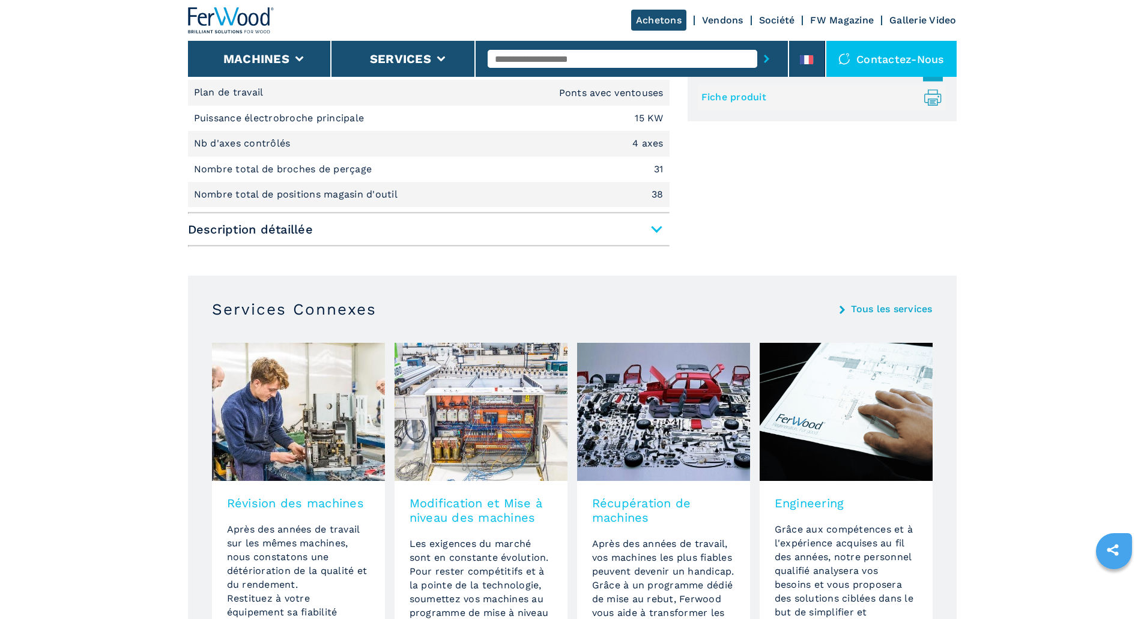
click at [655, 229] on span "Description détaillée" at bounding box center [429, 230] width 482 height 22
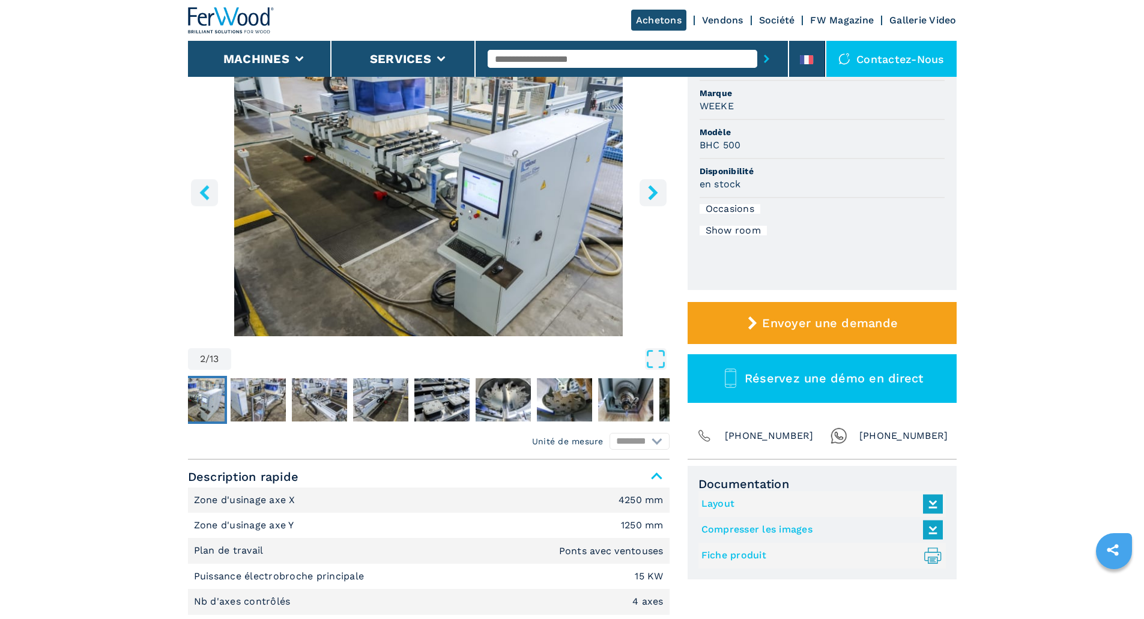
scroll to position [60, 0]
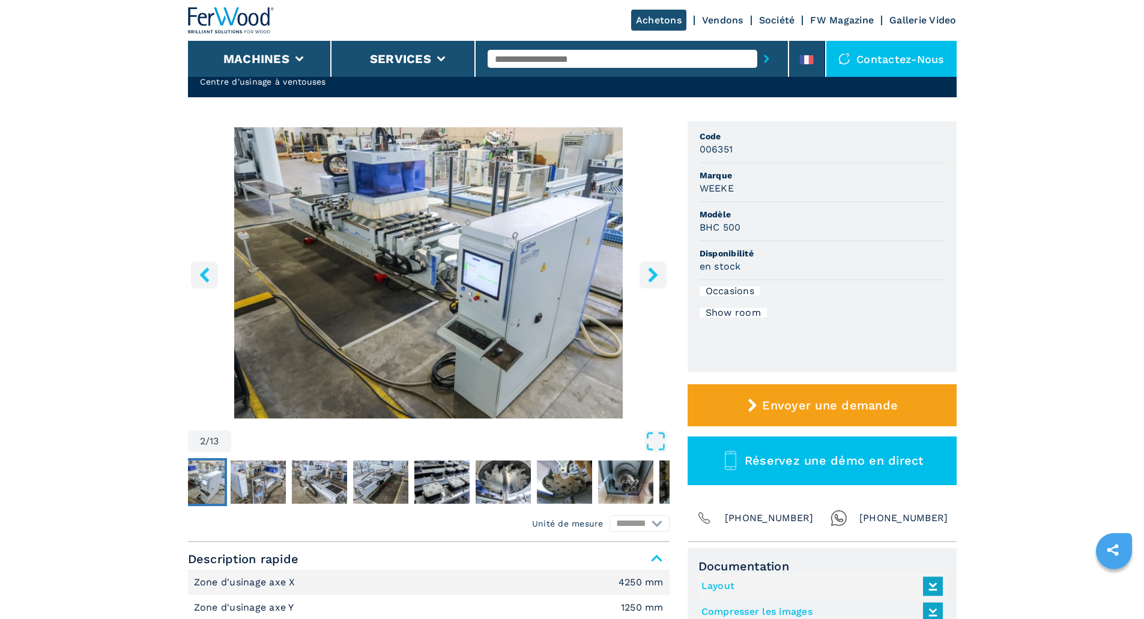
click at [651, 265] on button "right-button" at bounding box center [653, 274] width 27 height 27
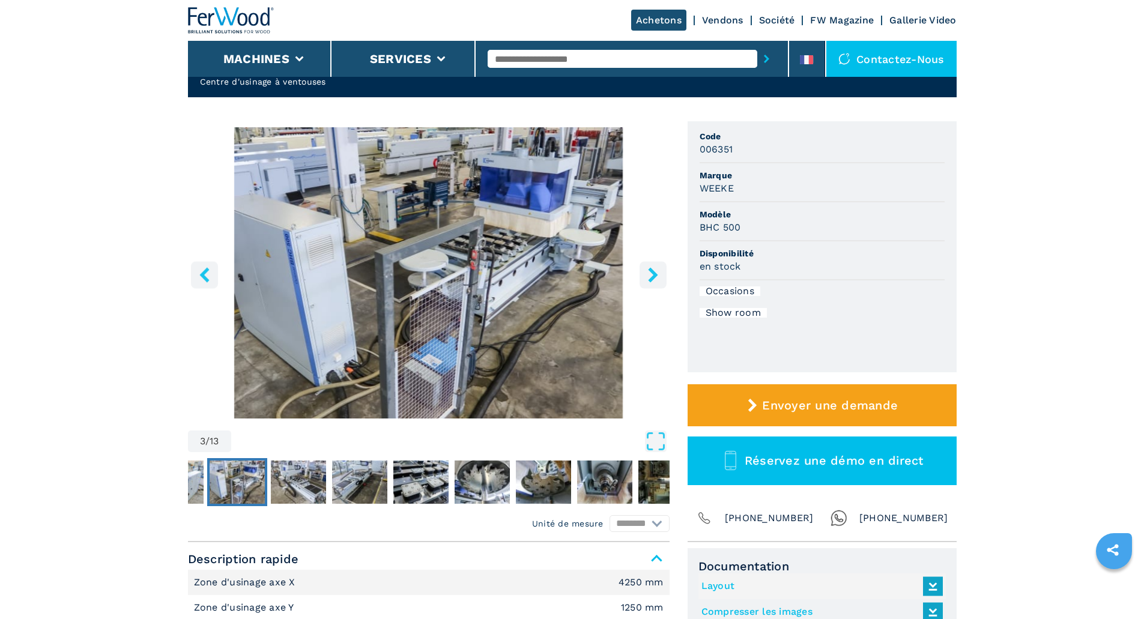
click at [651, 265] on button "right-button" at bounding box center [653, 274] width 27 height 27
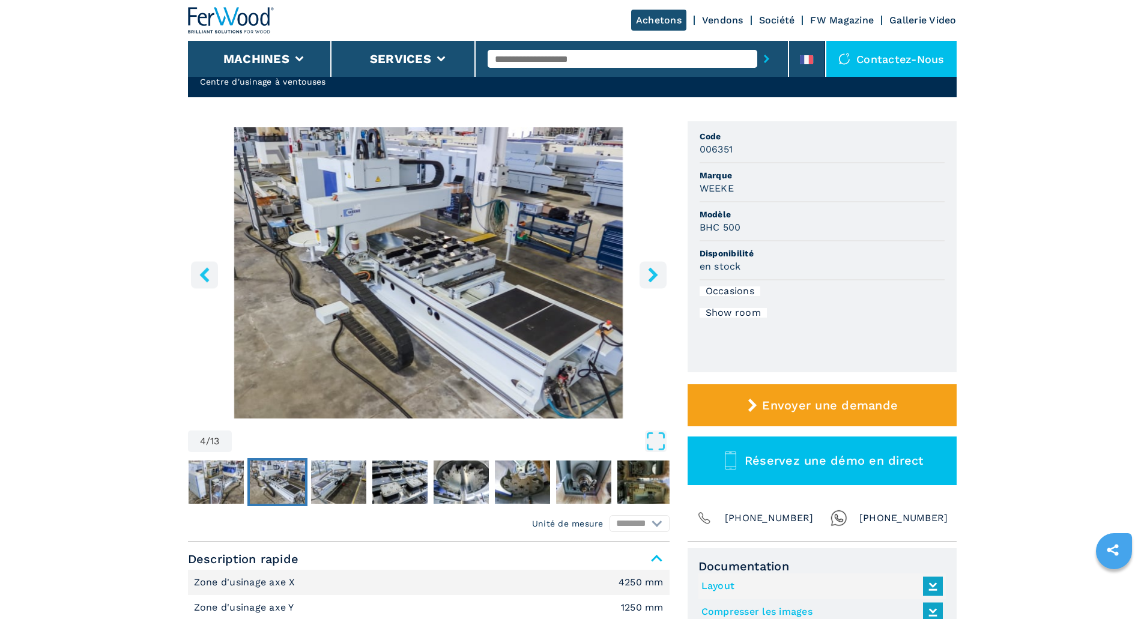
click at [651, 265] on button "right-button" at bounding box center [653, 274] width 27 height 27
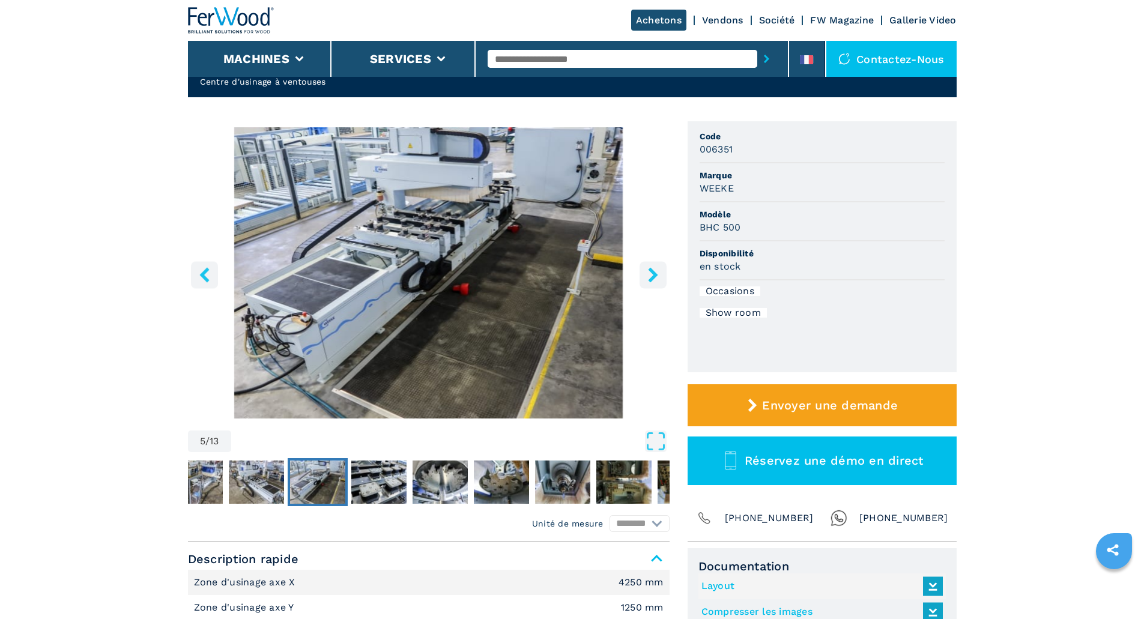
click at [651, 265] on button "right-button" at bounding box center [653, 274] width 27 height 27
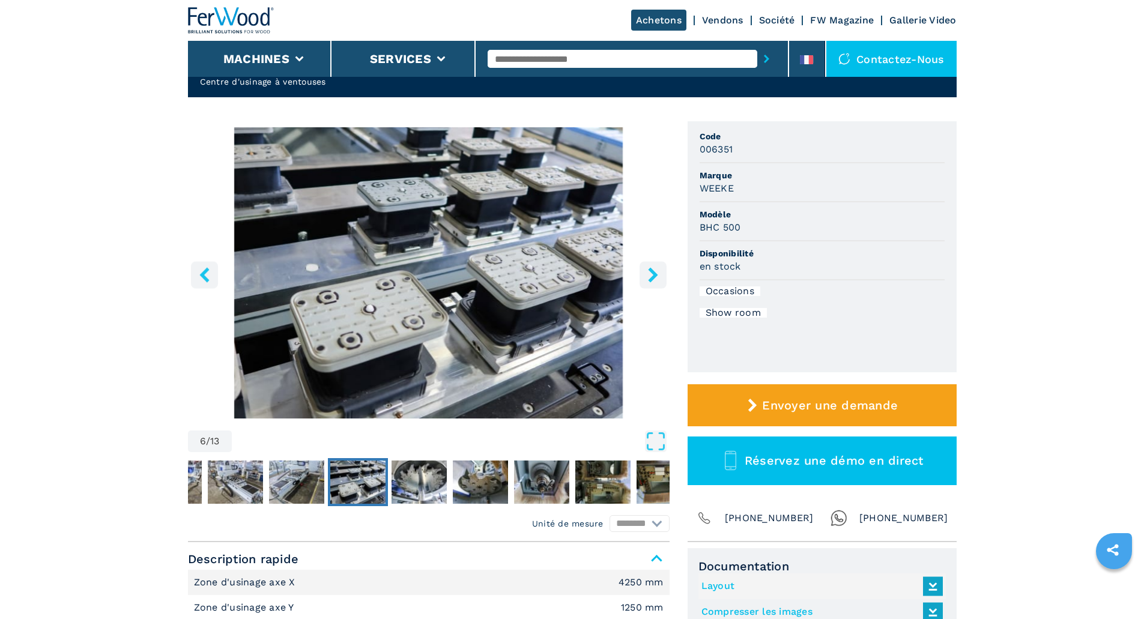
click at [651, 265] on button "right-button" at bounding box center [653, 274] width 27 height 27
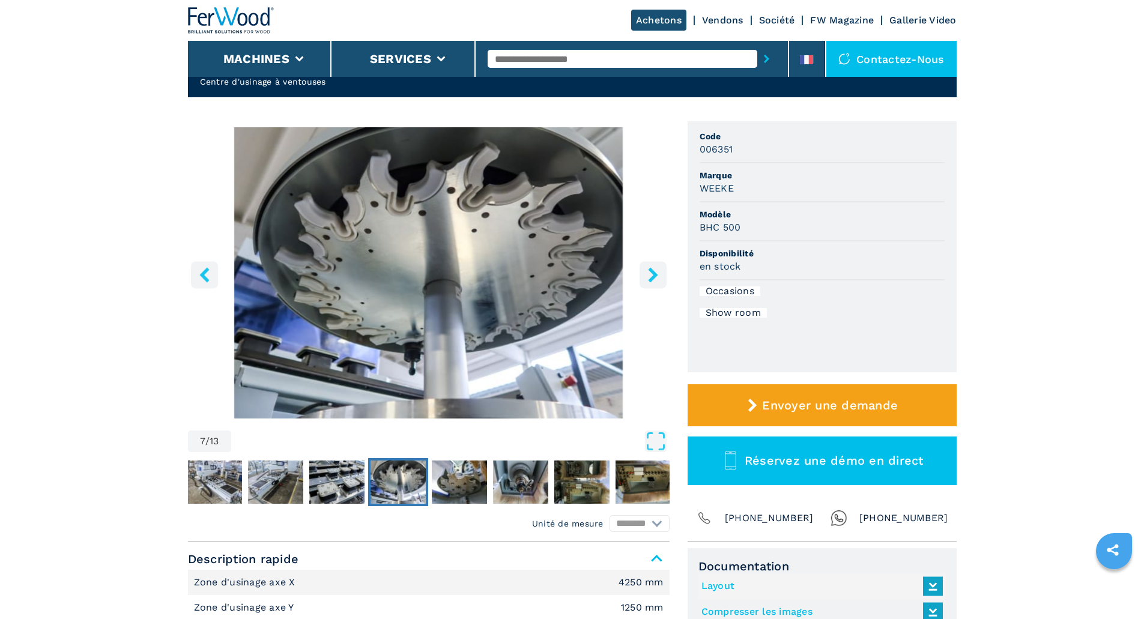
click at [651, 265] on button "right-button" at bounding box center [653, 274] width 27 height 27
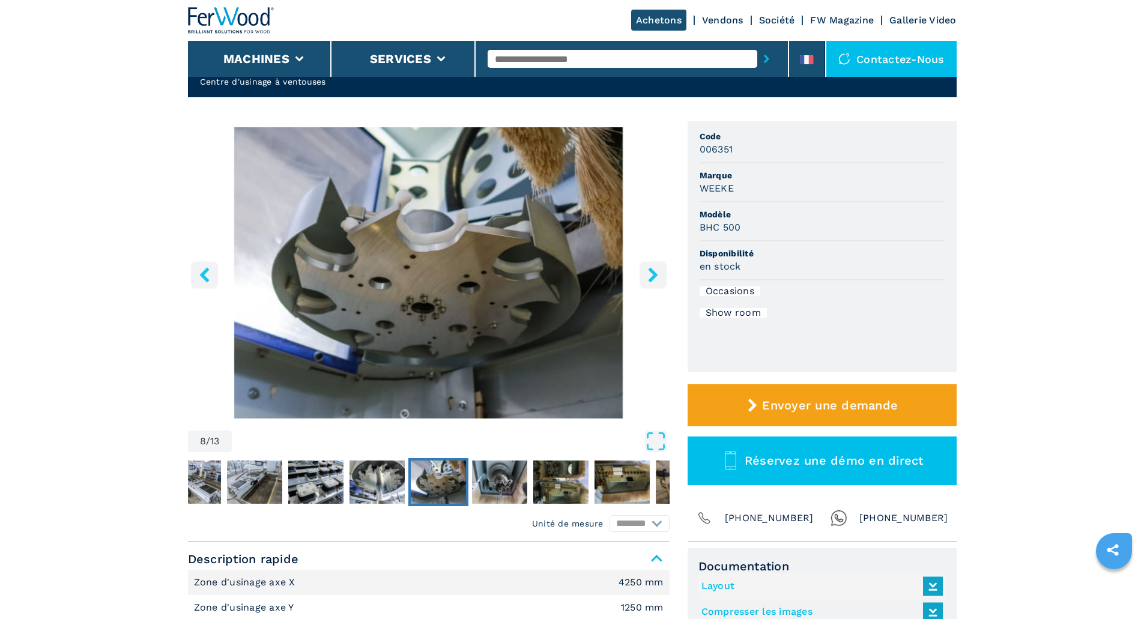
click at [651, 265] on button "right-button" at bounding box center [653, 274] width 27 height 27
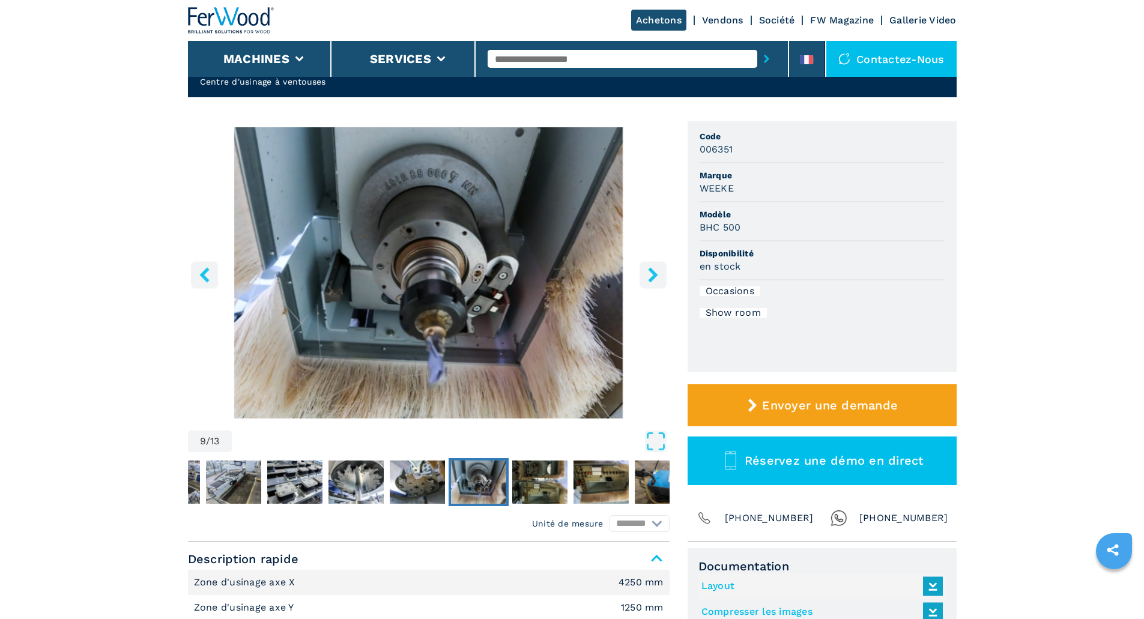
click at [651, 265] on button "right-button" at bounding box center [653, 274] width 27 height 27
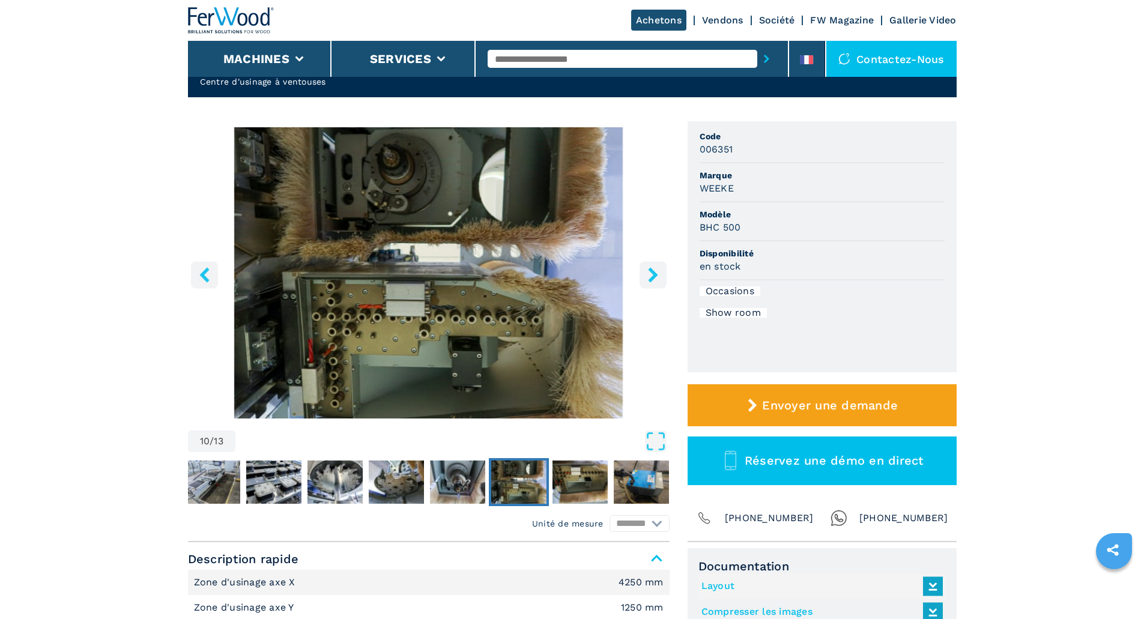
click at [655, 266] on button "right-button" at bounding box center [653, 274] width 27 height 27
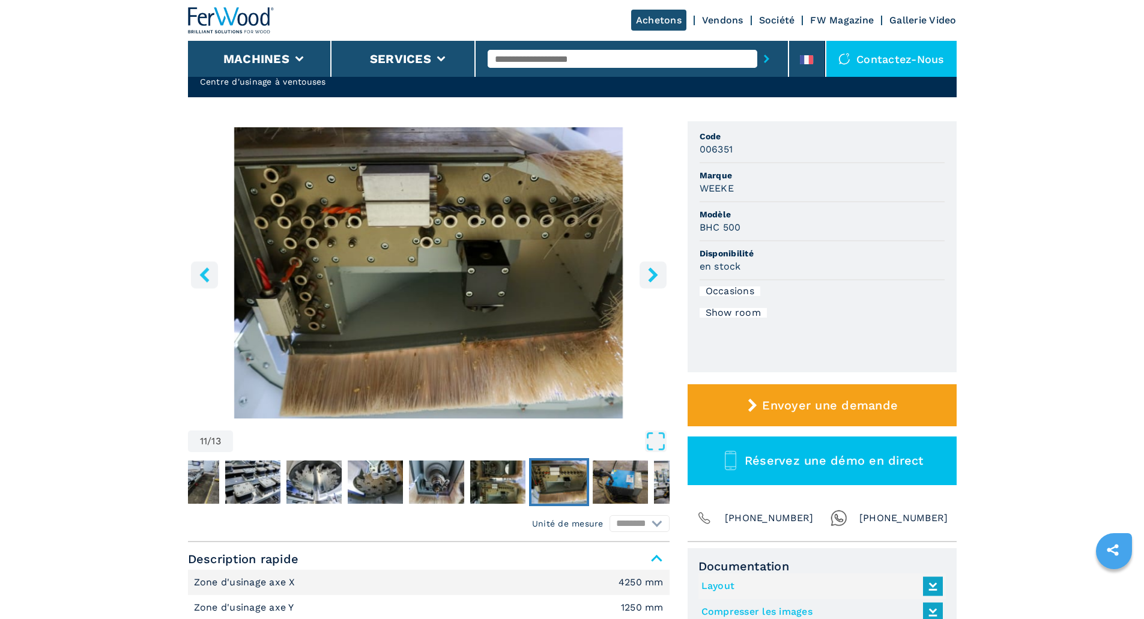
click at [655, 266] on button "right-button" at bounding box center [653, 274] width 27 height 27
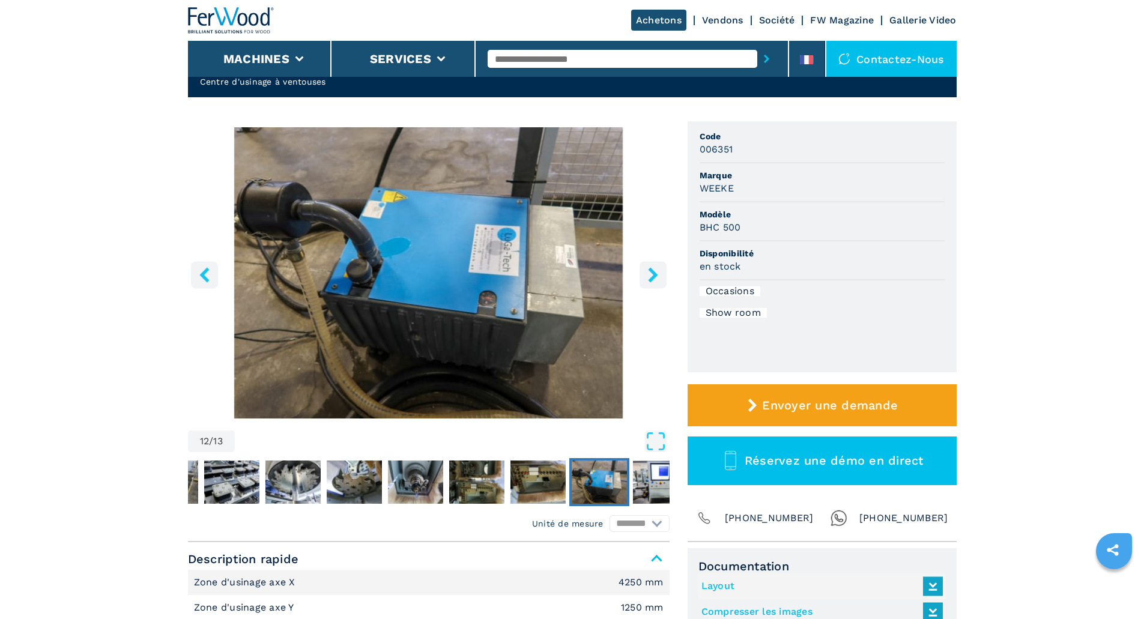
click at [655, 266] on button "right-button" at bounding box center [653, 274] width 27 height 27
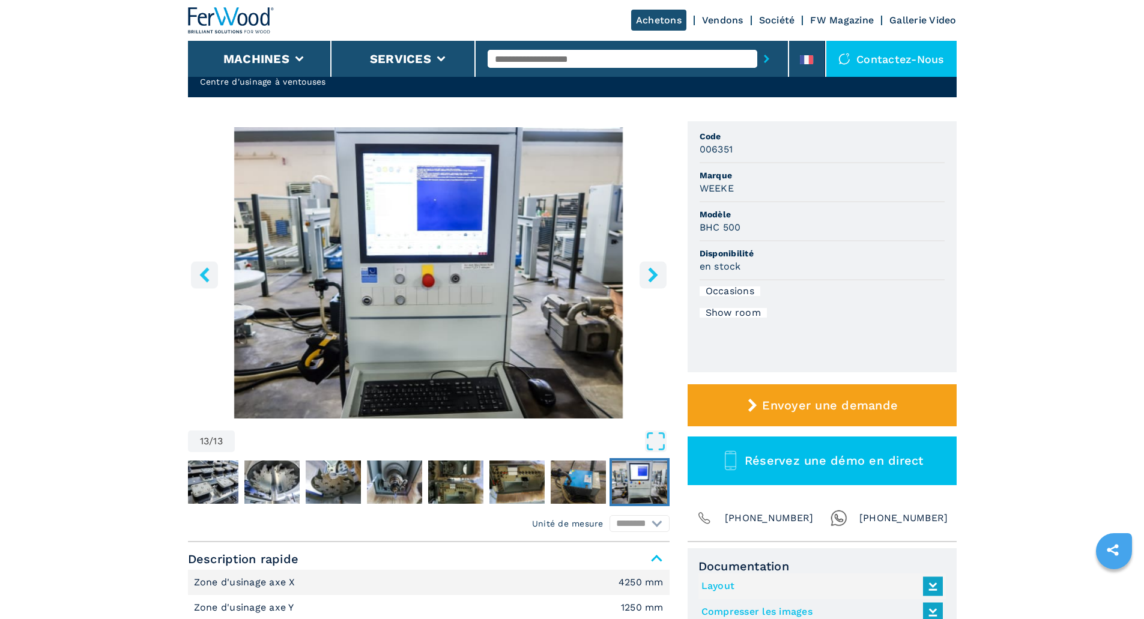
click at [655, 266] on button "right-button" at bounding box center [653, 274] width 27 height 27
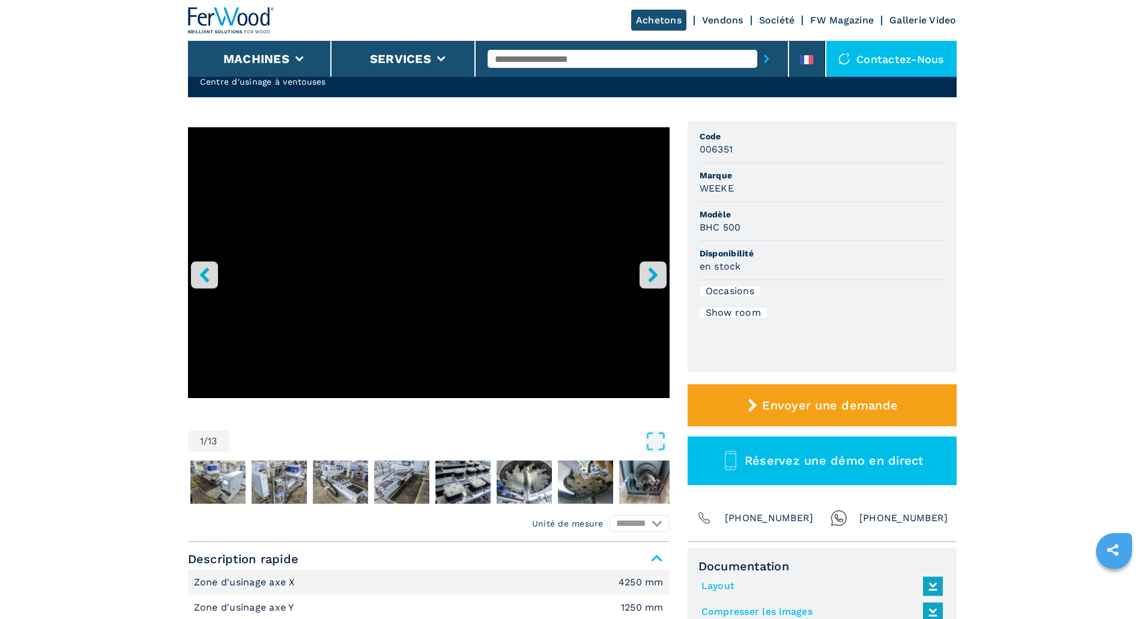
click at [655, 266] on button "right-button" at bounding box center [653, 274] width 27 height 27
select select "**********"
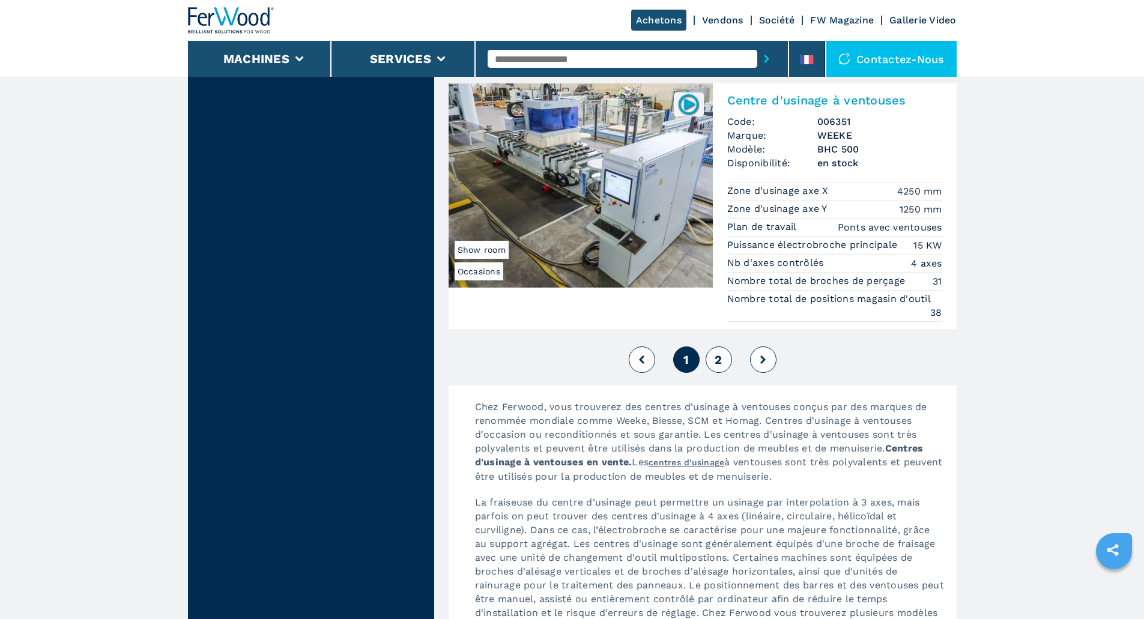
scroll to position [2763, 0]
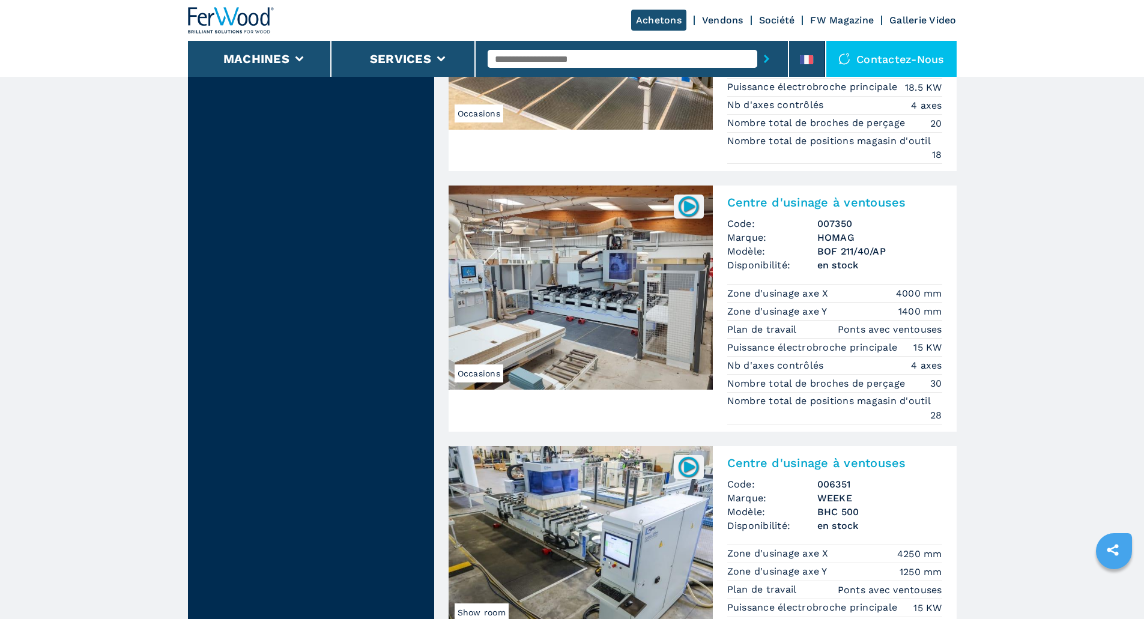
click at [590, 292] on img at bounding box center [581, 288] width 264 height 204
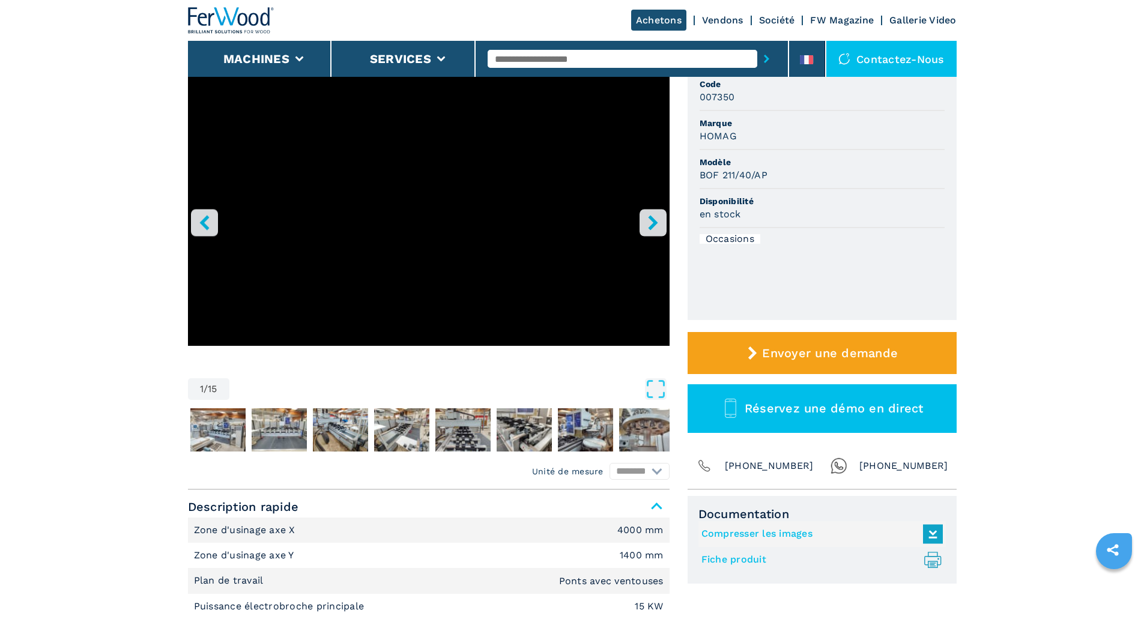
scroll to position [300, 0]
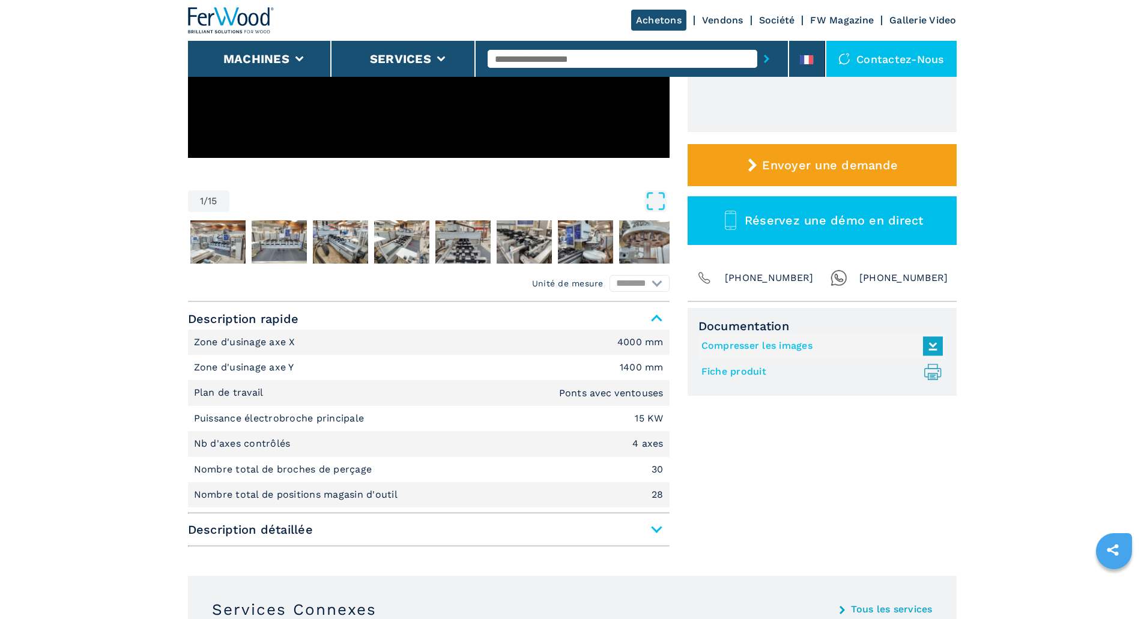
click at [653, 530] on span "Description détaillée" at bounding box center [429, 530] width 482 height 22
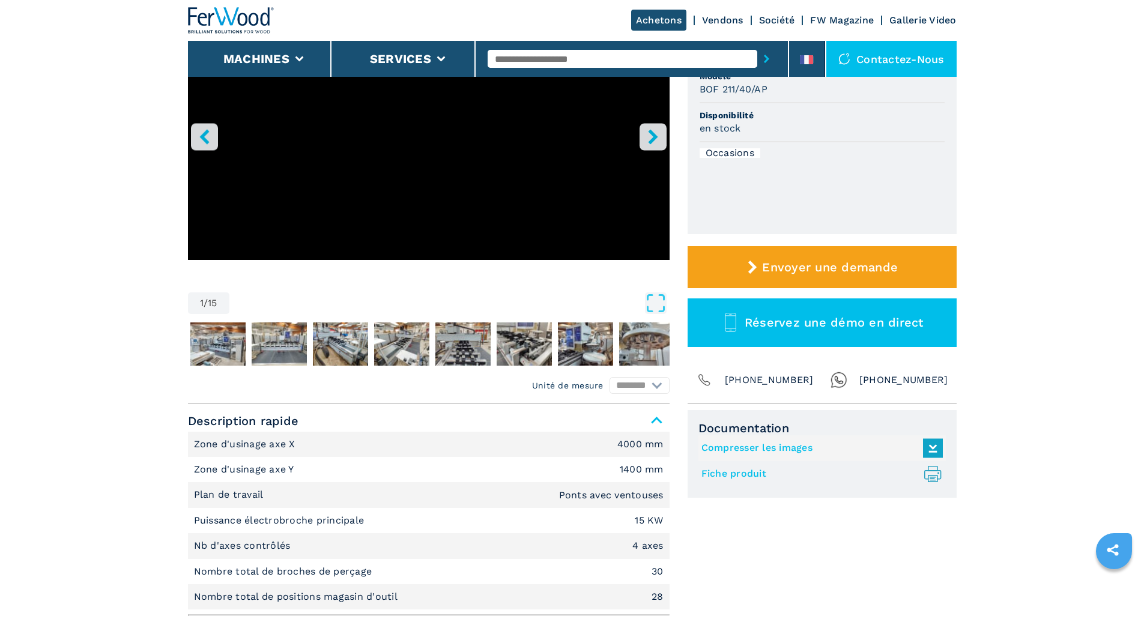
scroll to position [0, 0]
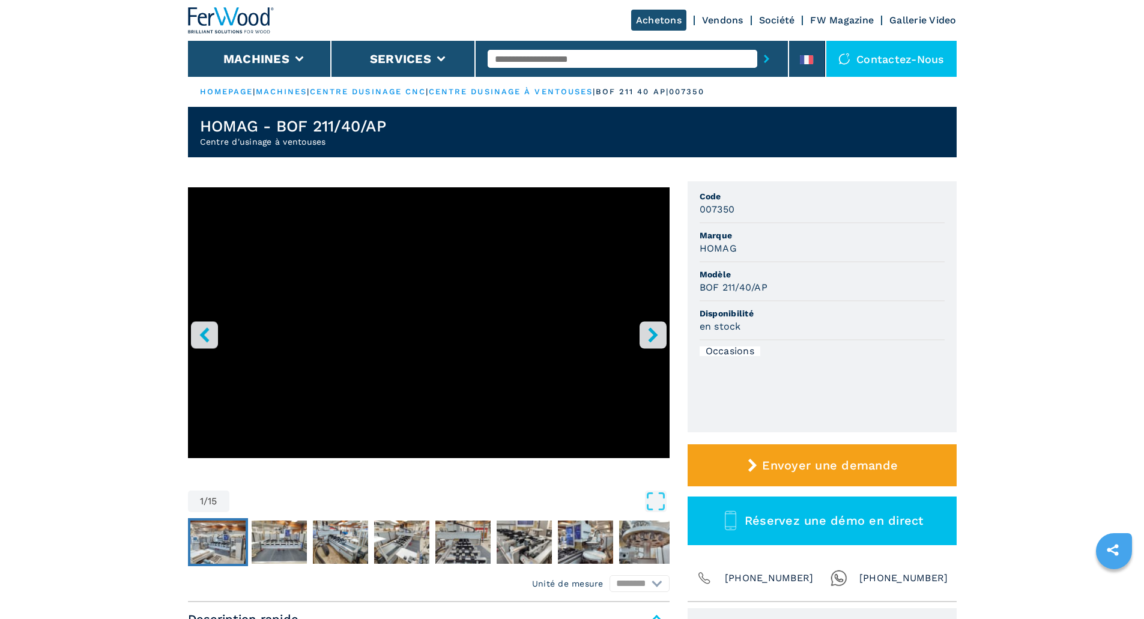
click at [230, 530] on img "Go to Slide 2" at bounding box center [217, 542] width 55 height 43
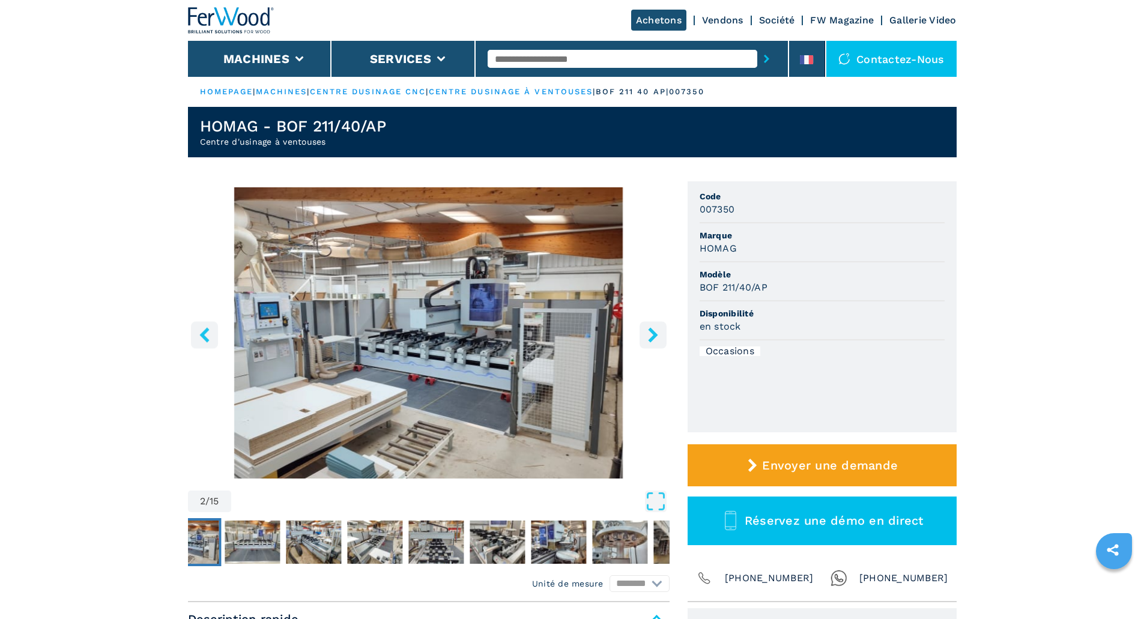
click at [656, 337] on icon "right-button" at bounding box center [653, 334] width 15 height 15
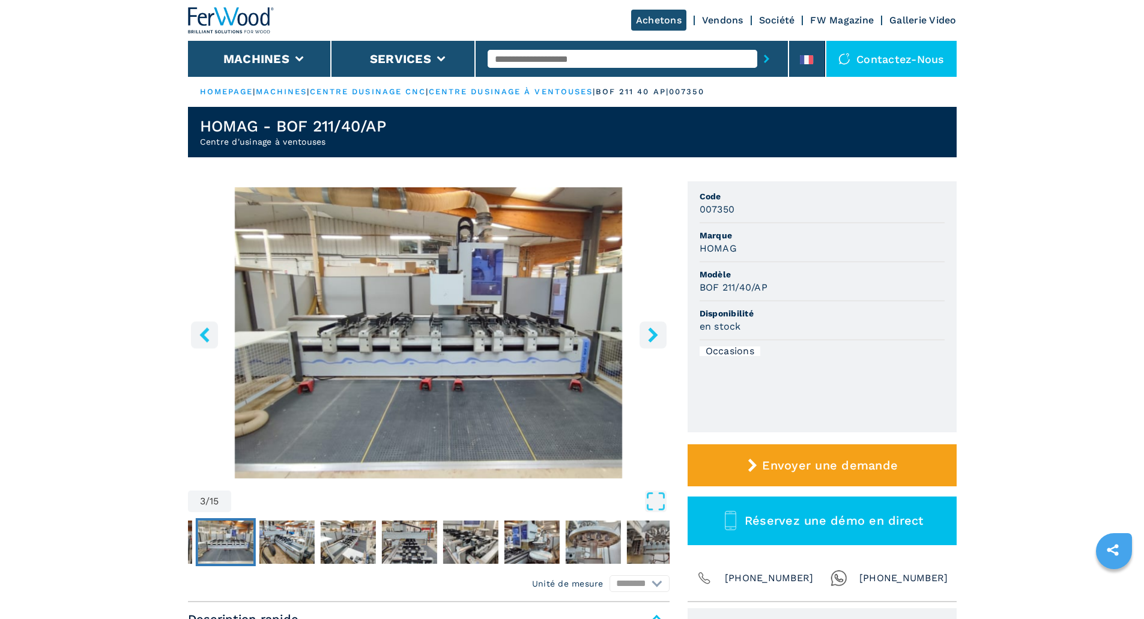
click at [656, 337] on icon "right-button" at bounding box center [653, 334] width 15 height 15
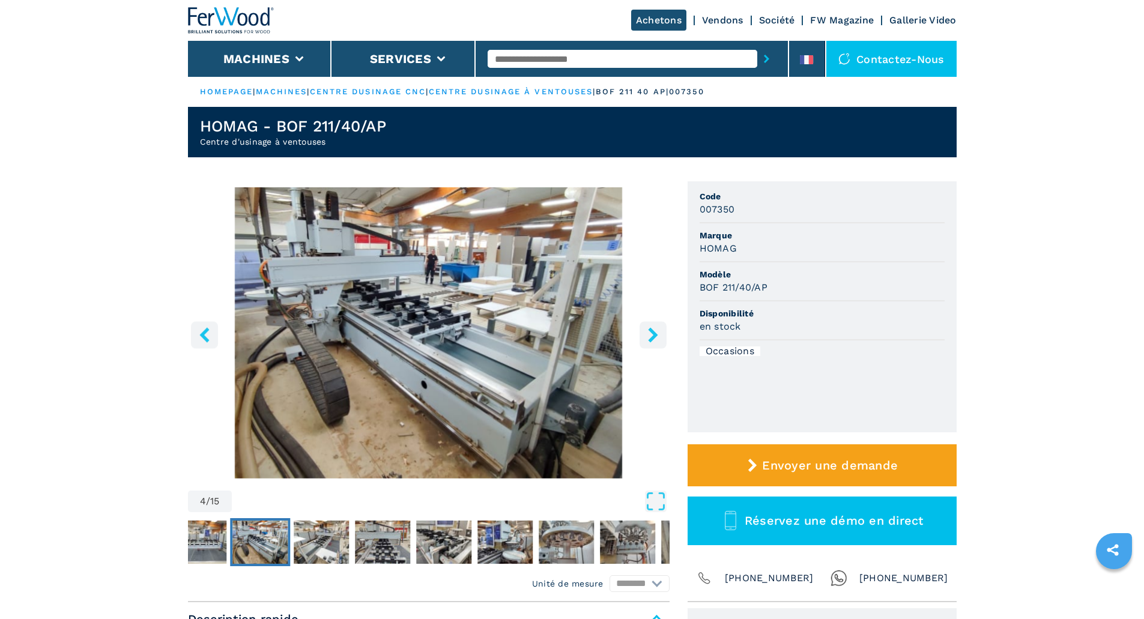
click at [656, 337] on icon "right-button" at bounding box center [653, 334] width 15 height 15
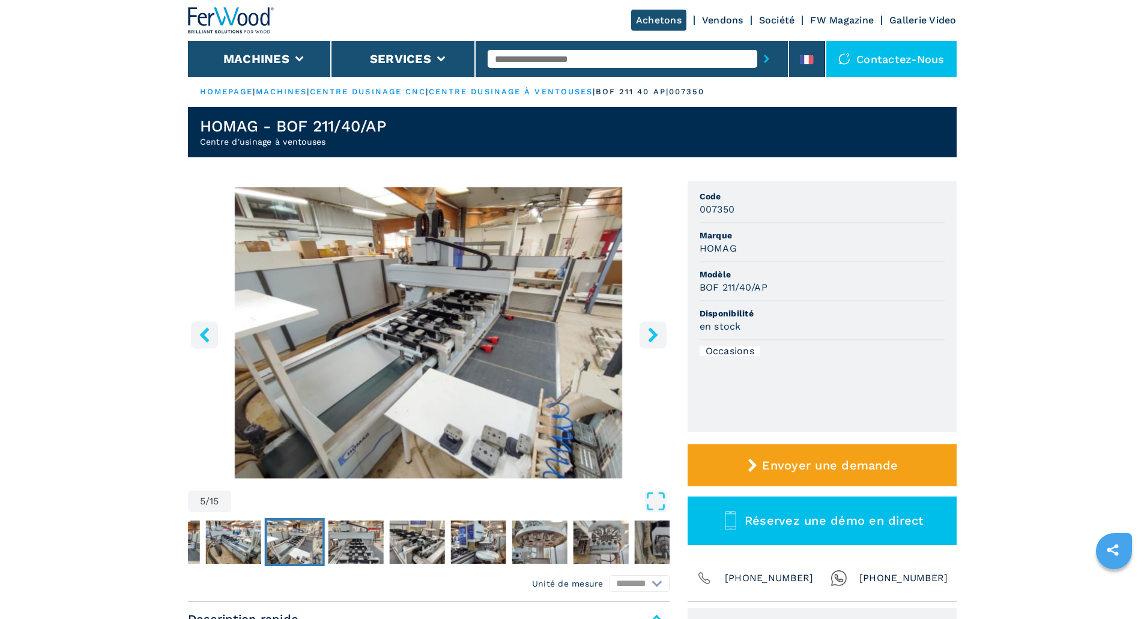
click at [656, 337] on icon "right-button" at bounding box center [653, 334] width 15 height 15
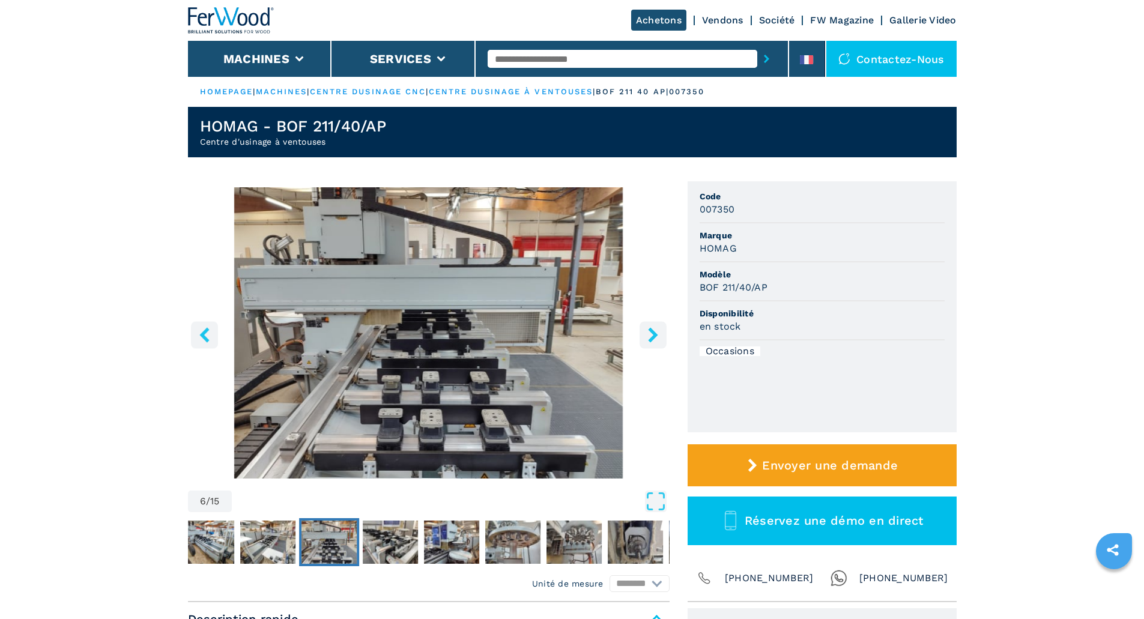
click at [656, 337] on icon "right-button" at bounding box center [653, 334] width 15 height 15
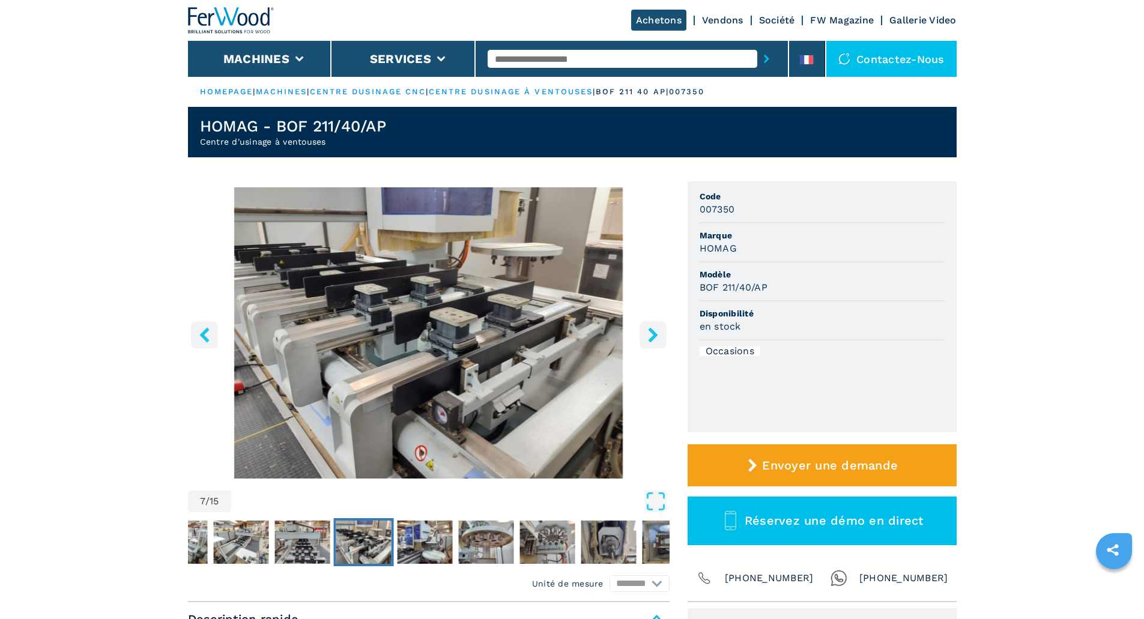
click at [656, 337] on icon "right-button" at bounding box center [653, 334] width 15 height 15
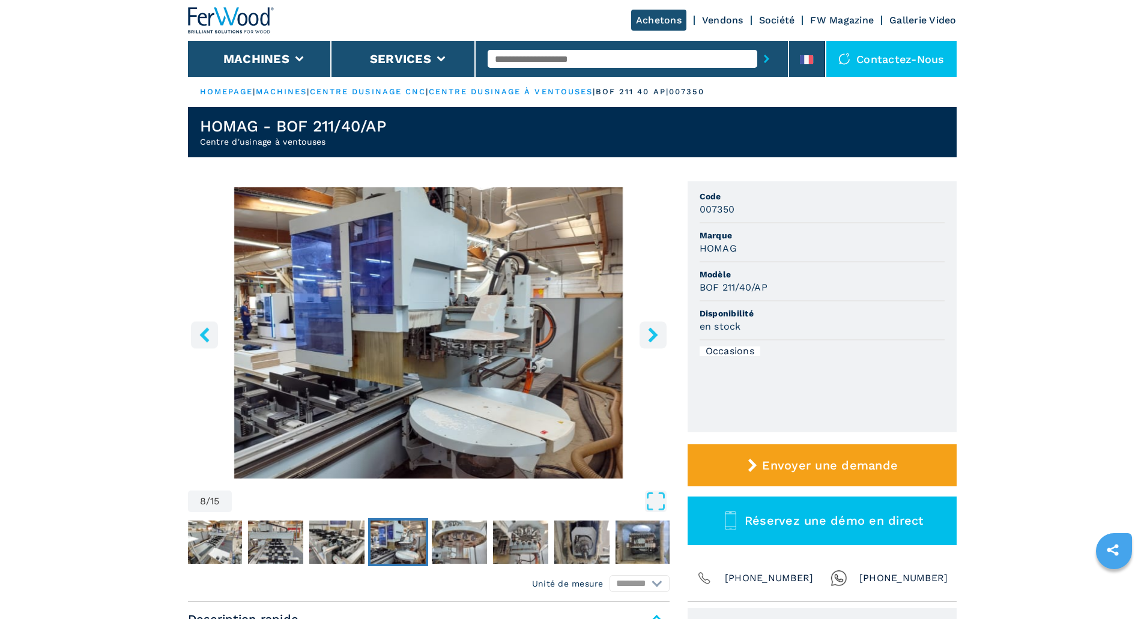
click at [656, 337] on icon "right-button" at bounding box center [653, 334] width 15 height 15
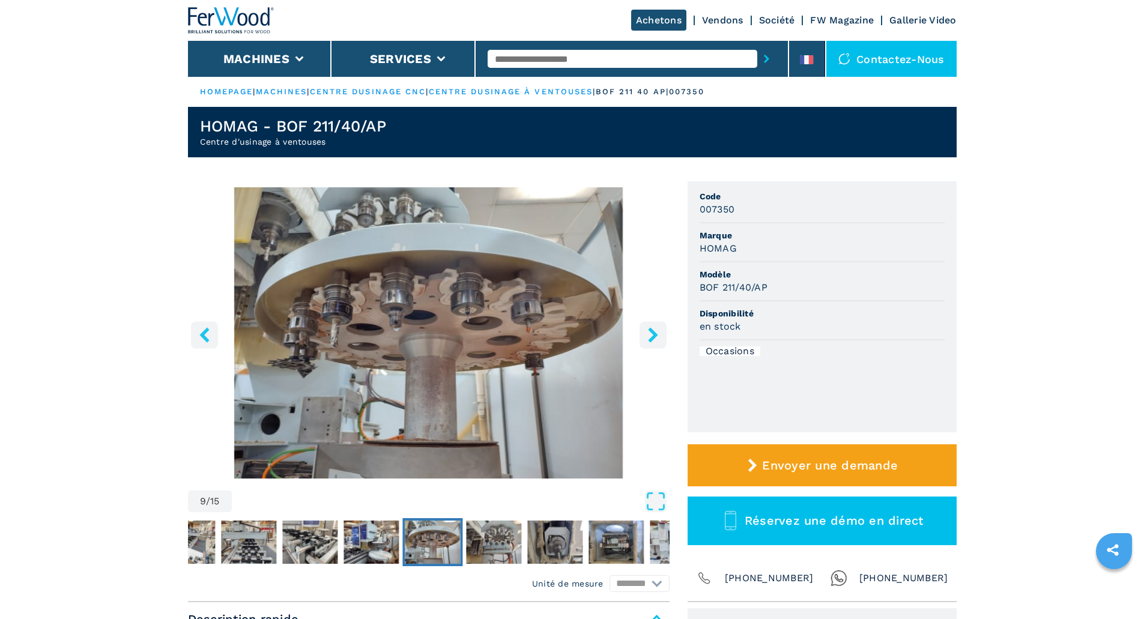
click at [656, 337] on icon "right-button" at bounding box center [653, 334] width 15 height 15
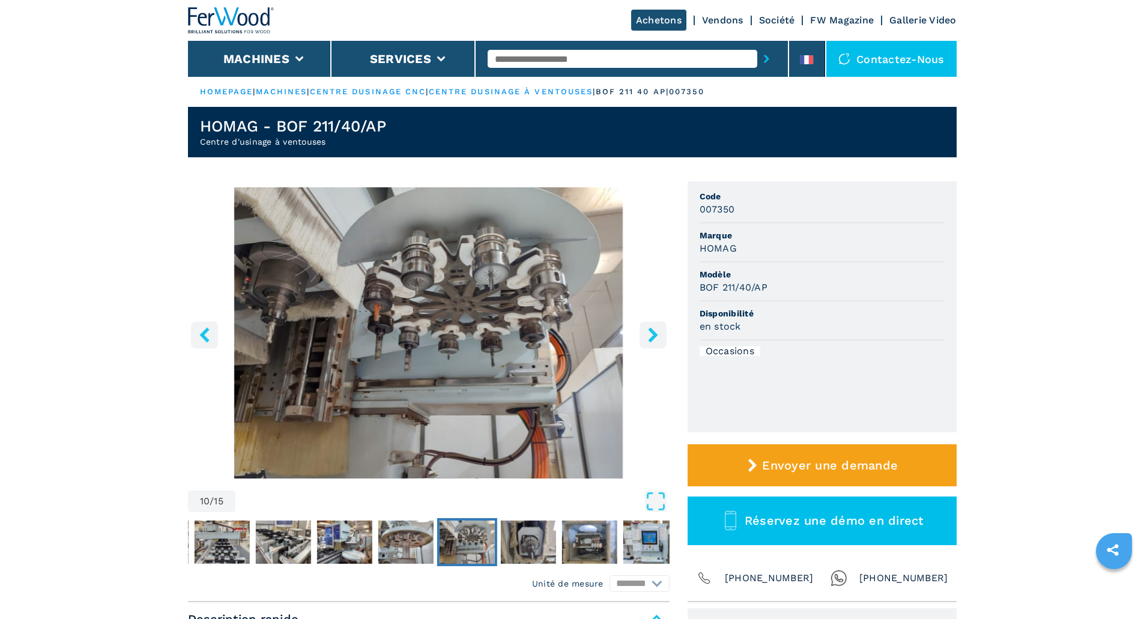
click at [656, 337] on icon "right-button" at bounding box center [653, 334] width 15 height 15
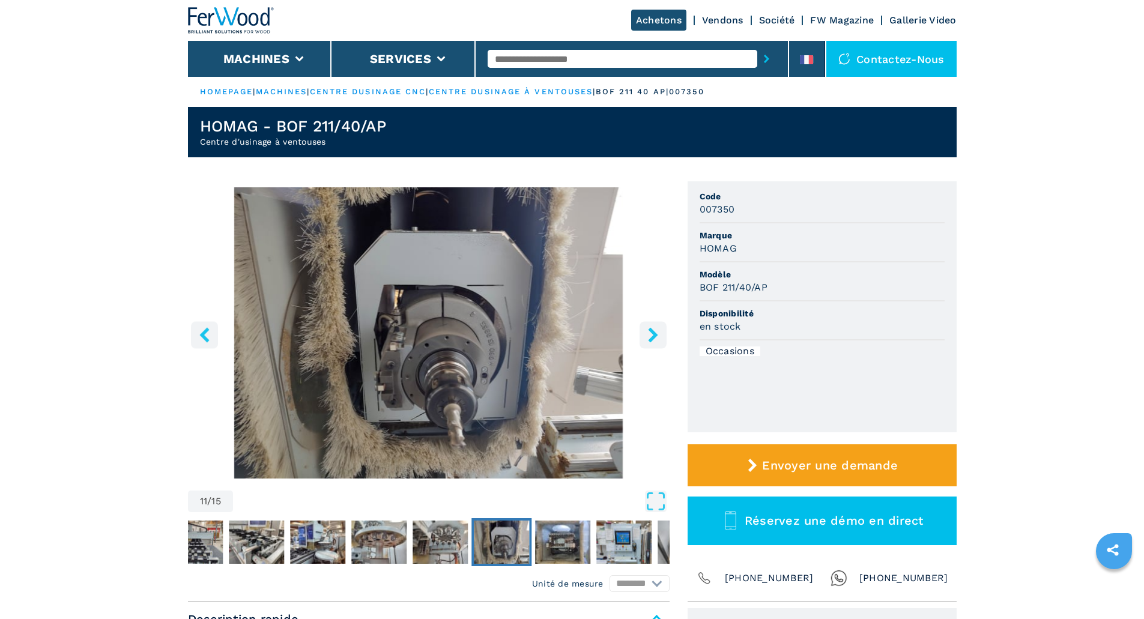
click at [656, 337] on icon "right-button" at bounding box center [653, 334] width 15 height 15
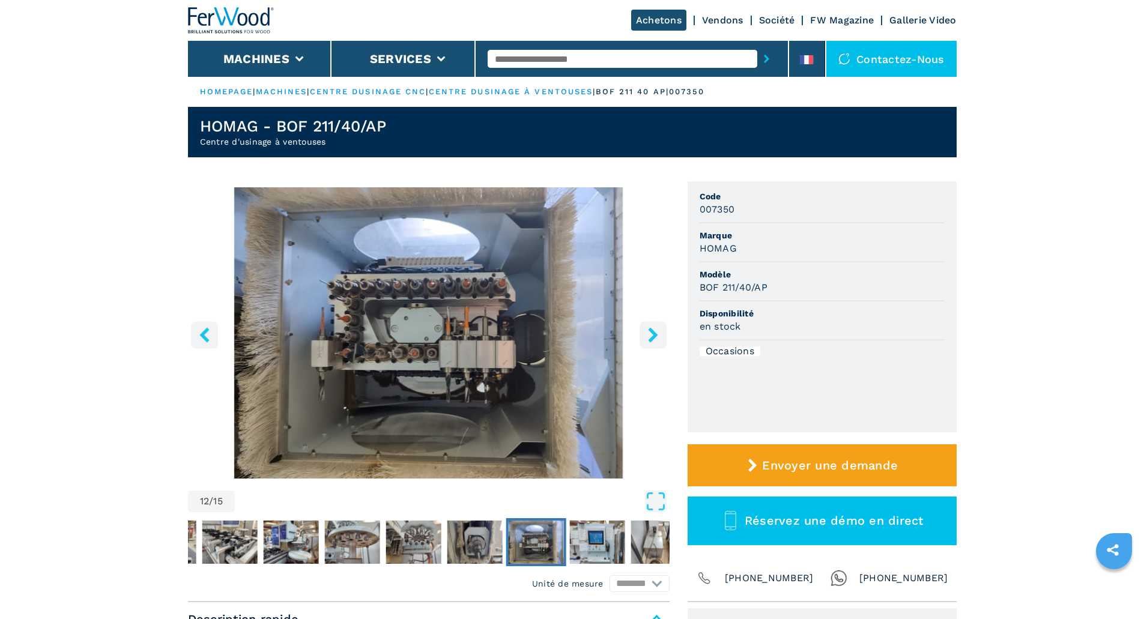
click at [656, 337] on icon "right-button" at bounding box center [653, 334] width 15 height 15
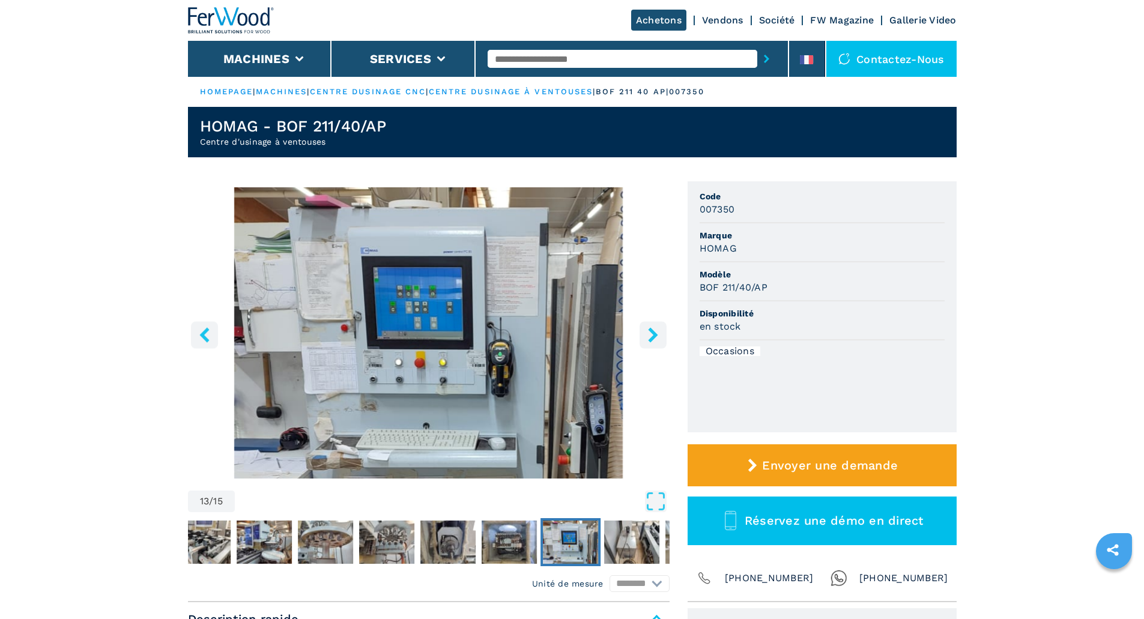
click at [656, 337] on icon "right-button" at bounding box center [653, 334] width 15 height 15
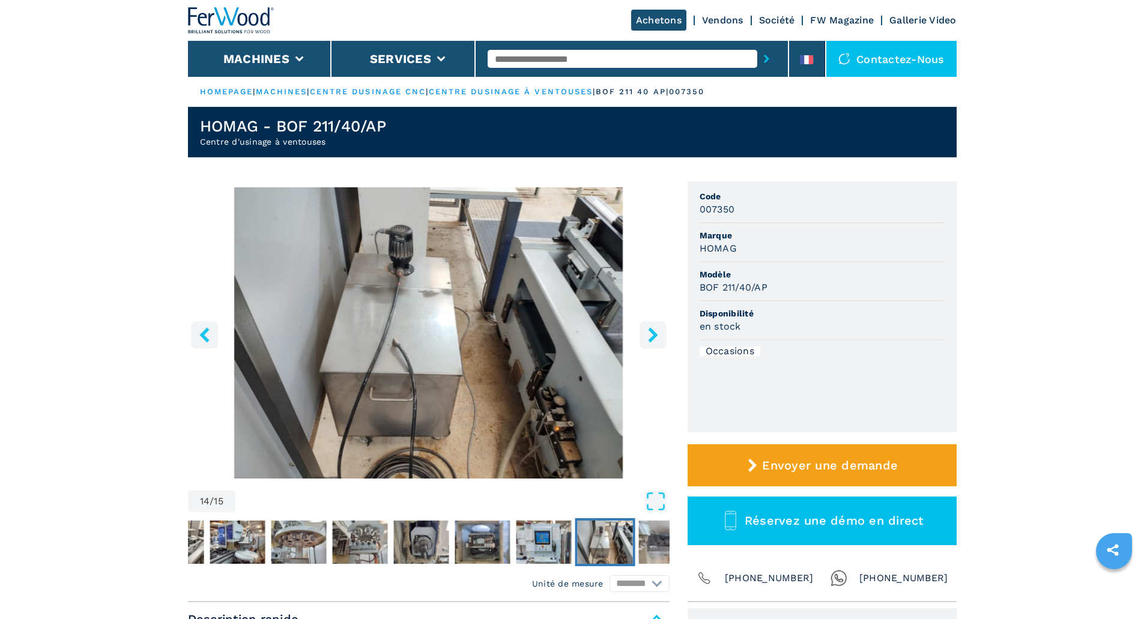
click at [656, 337] on icon "right-button" at bounding box center [653, 334] width 15 height 15
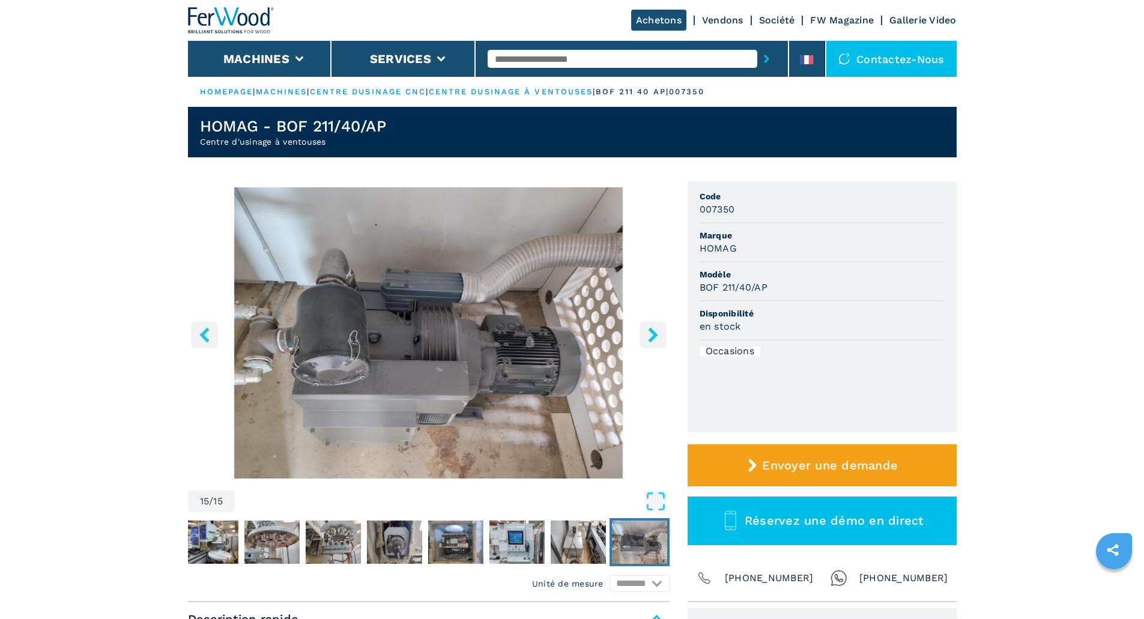
click at [656, 337] on icon "right-button" at bounding box center [653, 334] width 15 height 15
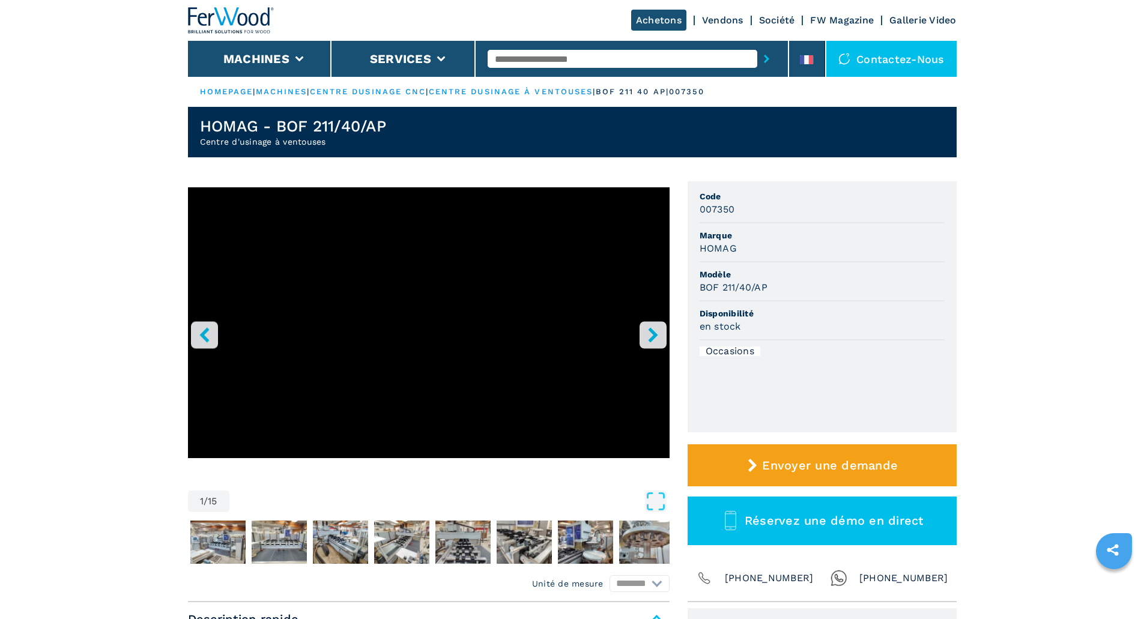
click at [656, 337] on icon "right-button" at bounding box center [653, 334] width 15 height 15
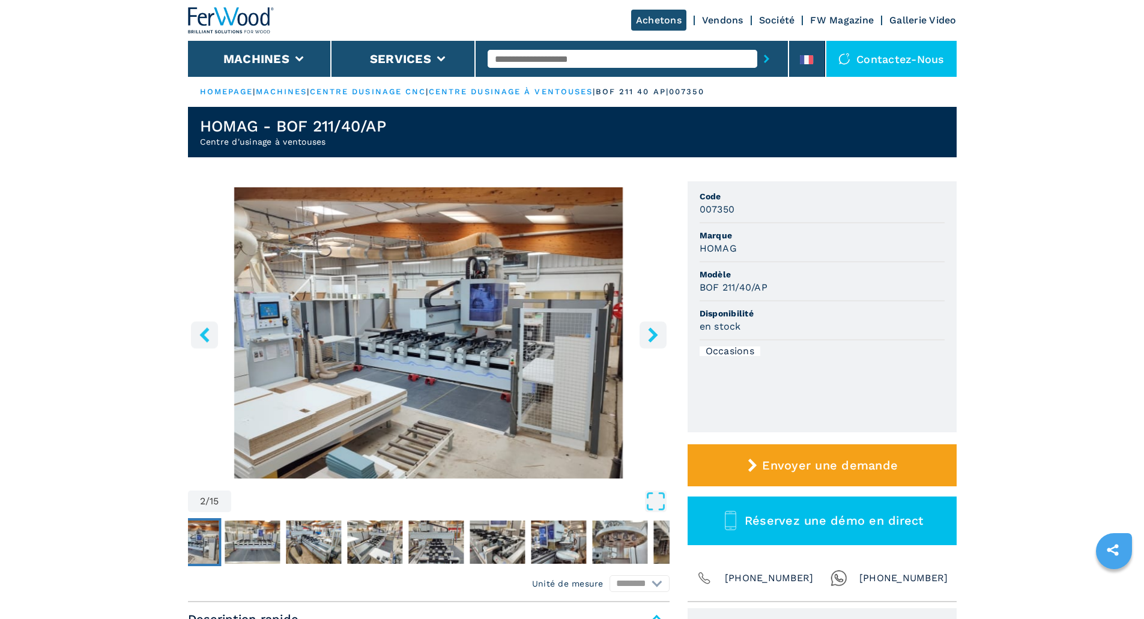
click at [649, 337] on icon "right-button" at bounding box center [653, 334] width 15 height 15
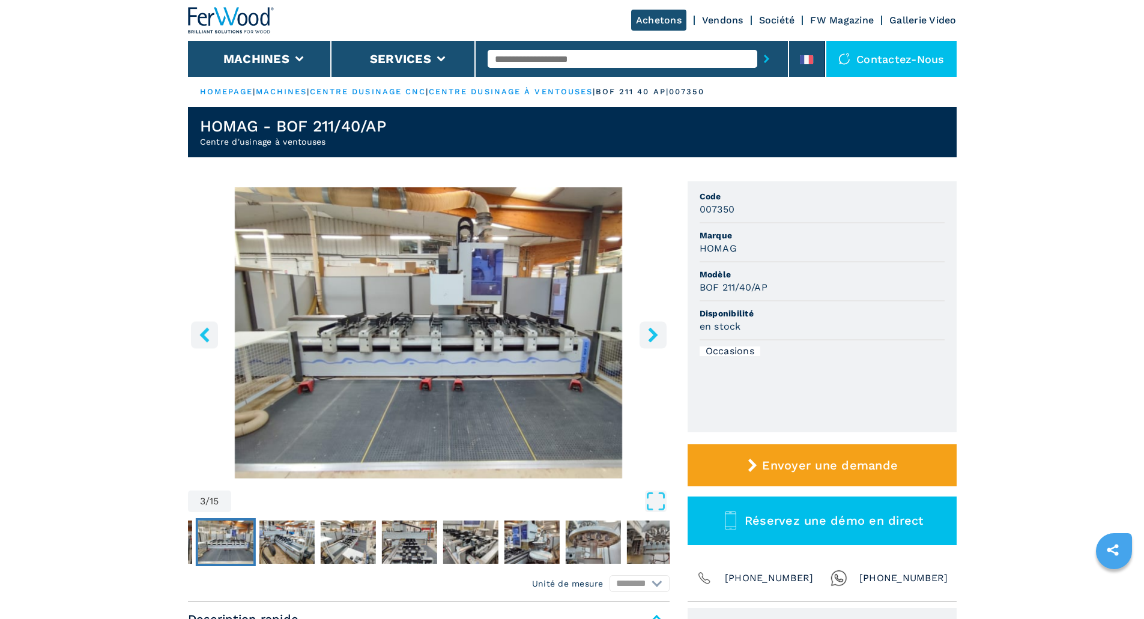
click at [650, 338] on icon "right-button" at bounding box center [653, 334] width 15 height 15
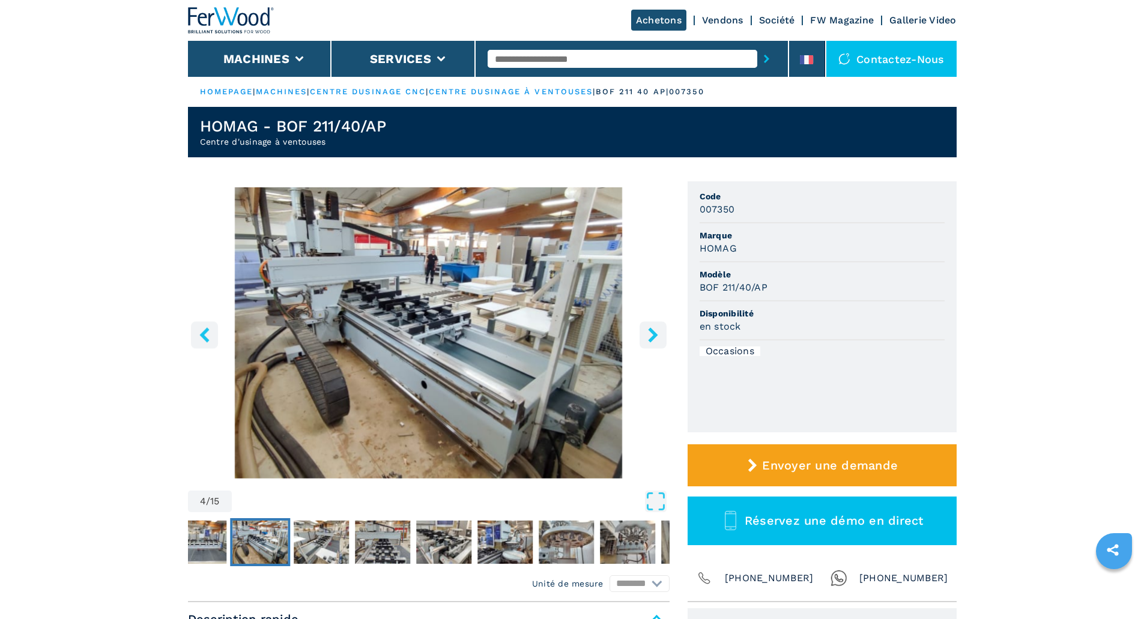
drag, startPoint x: 651, startPoint y: 338, endPoint x: 674, endPoint y: 338, distance: 22.8
click at [654, 338] on icon "right-button" at bounding box center [653, 334] width 10 height 15
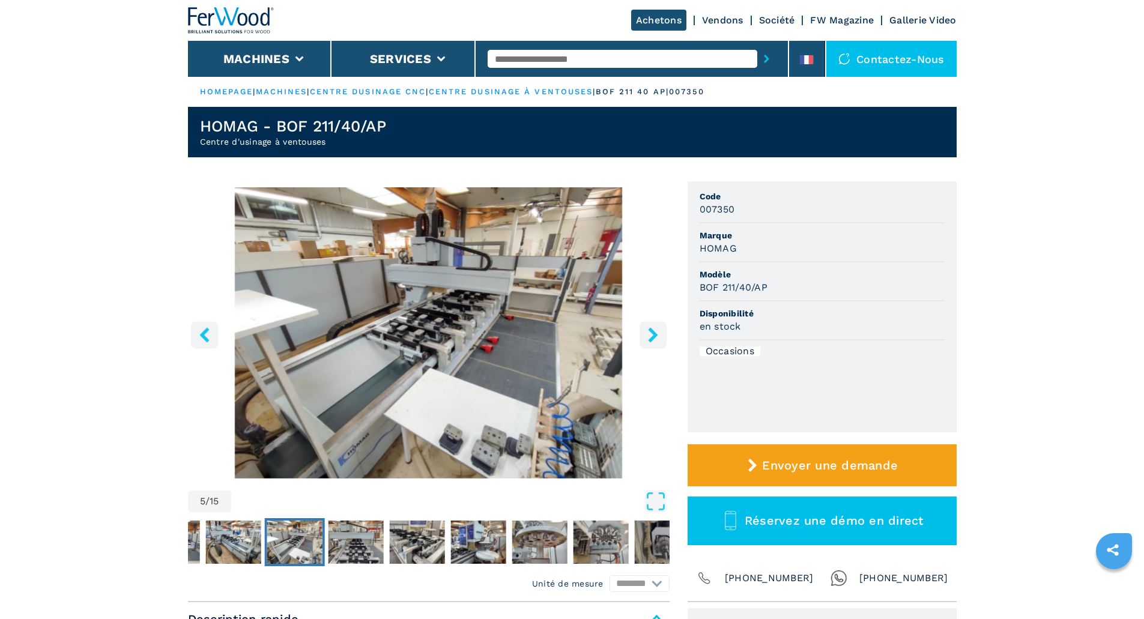
click at [653, 338] on icon "right-button" at bounding box center [653, 334] width 10 height 15
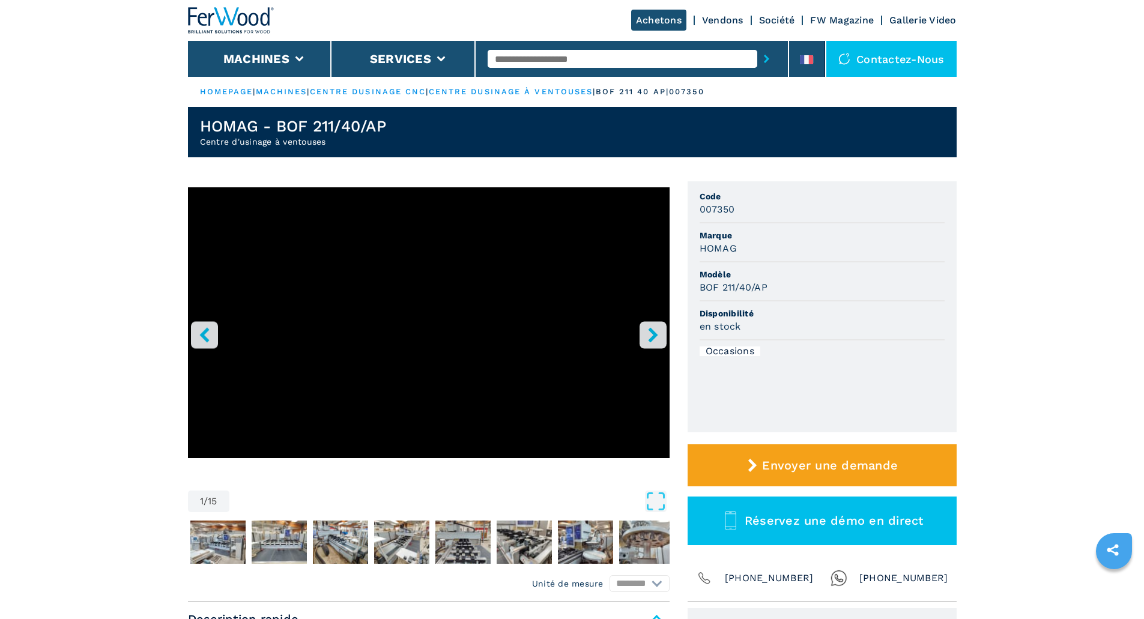
select select "**********"
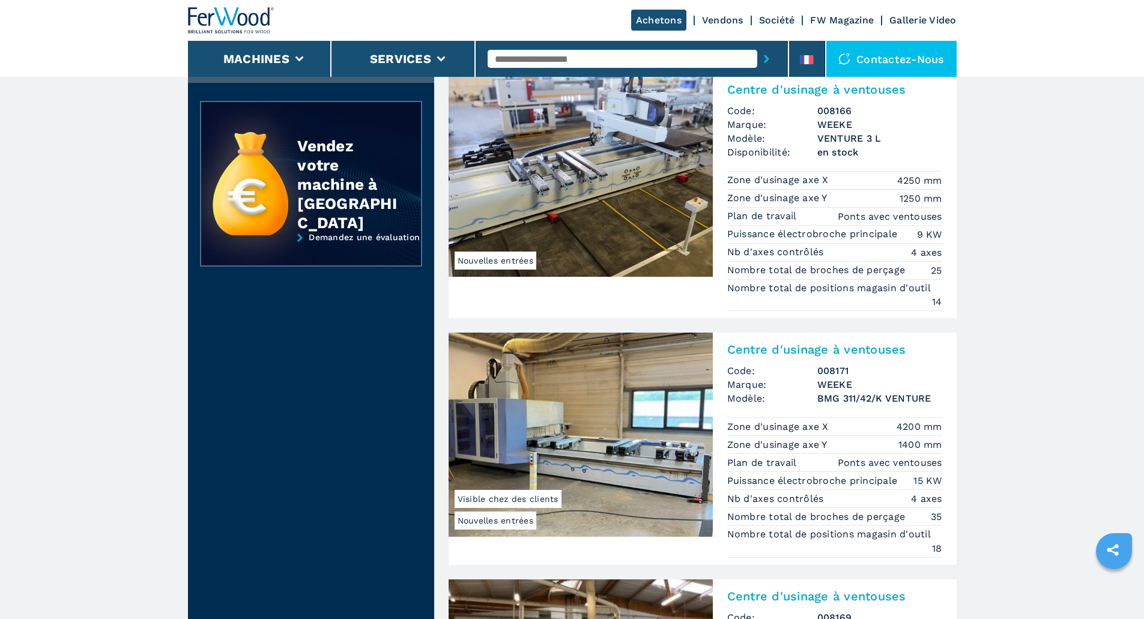
scroll to position [1321, 0]
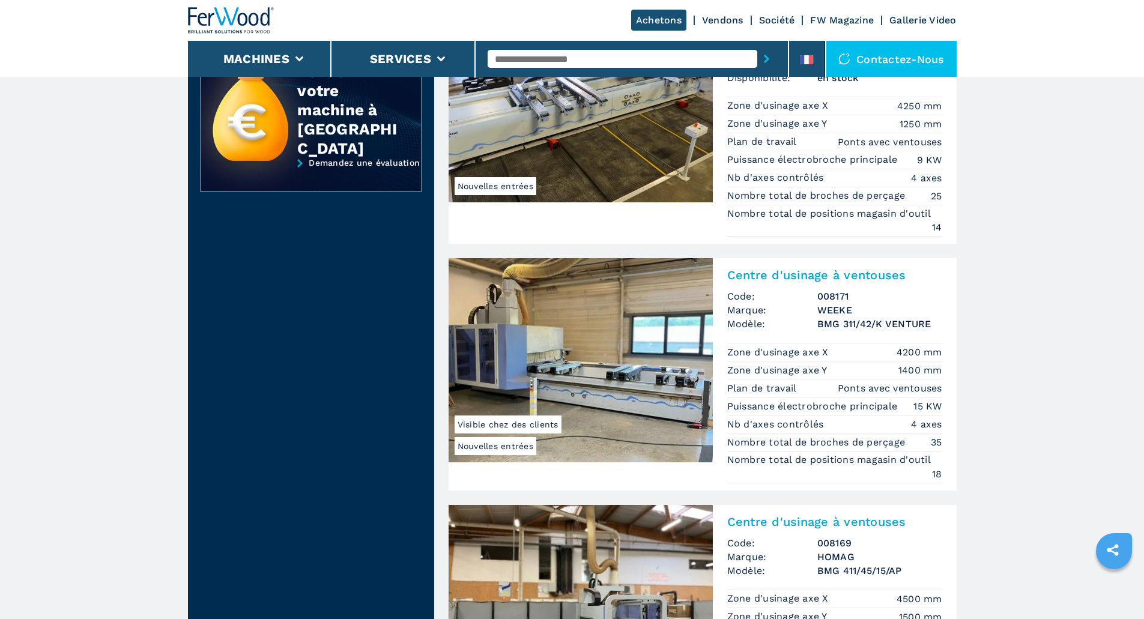
click at [560, 345] on img at bounding box center [581, 360] width 264 height 204
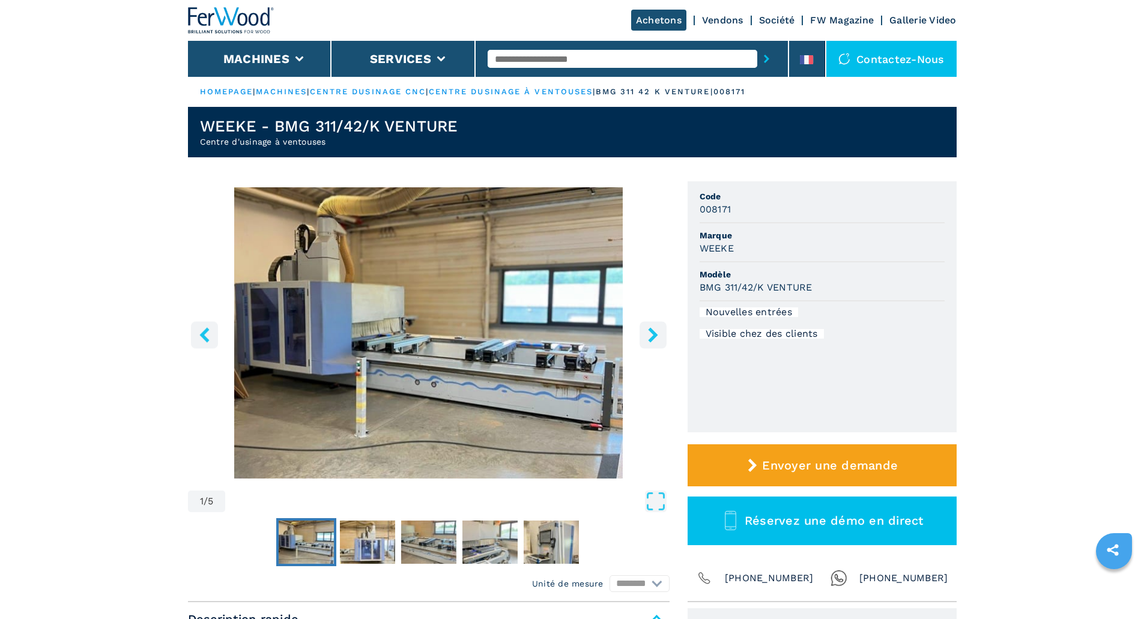
click at [646, 337] on icon "right-button" at bounding box center [653, 334] width 15 height 15
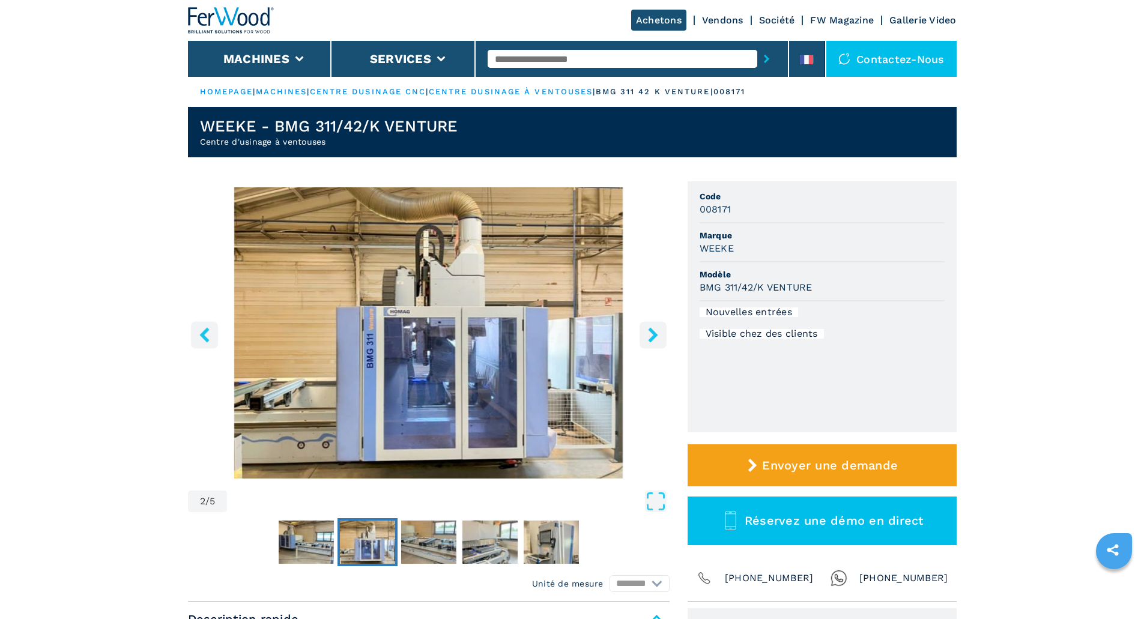
click at [639, 341] on div "2 / 5" at bounding box center [429, 351] width 482 height 328
click at [655, 338] on icon "right-button" at bounding box center [653, 334] width 15 height 15
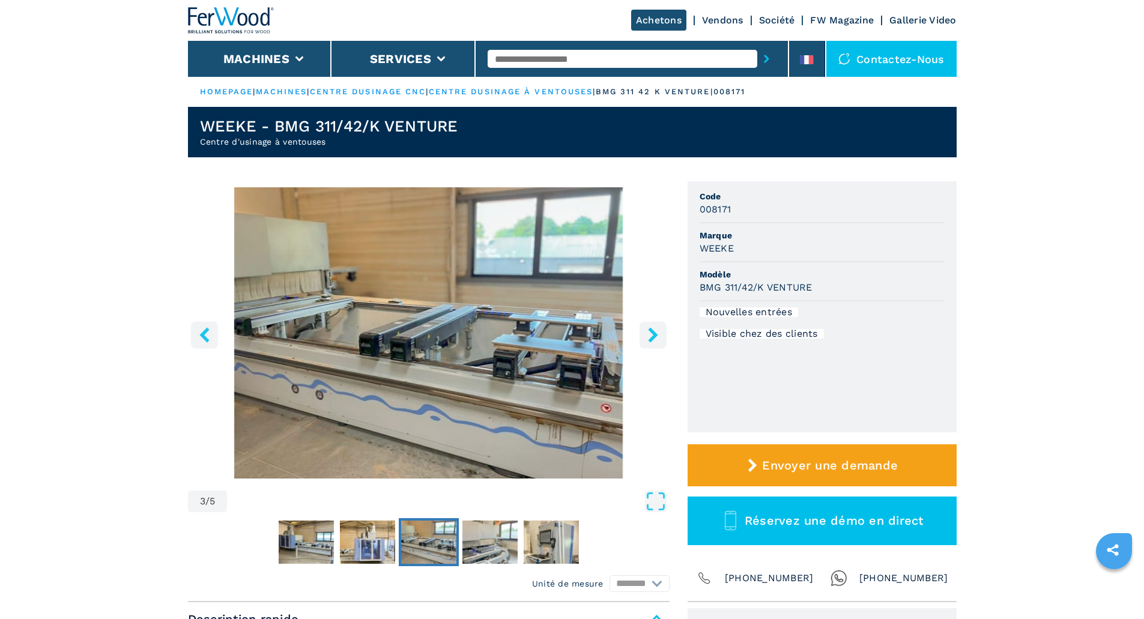
click at [655, 338] on icon "right-button" at bounding box center [653, 334] width 15 height 15
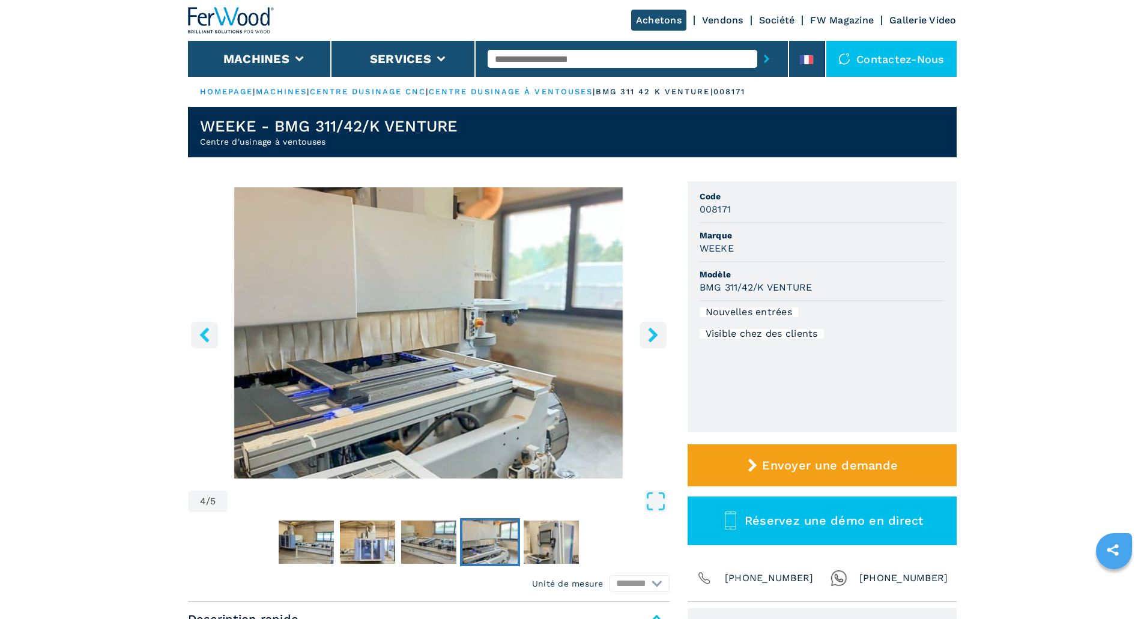
click at [655, 338] on icon "right-button" at bounding box center [653, 334] width 15 height 15
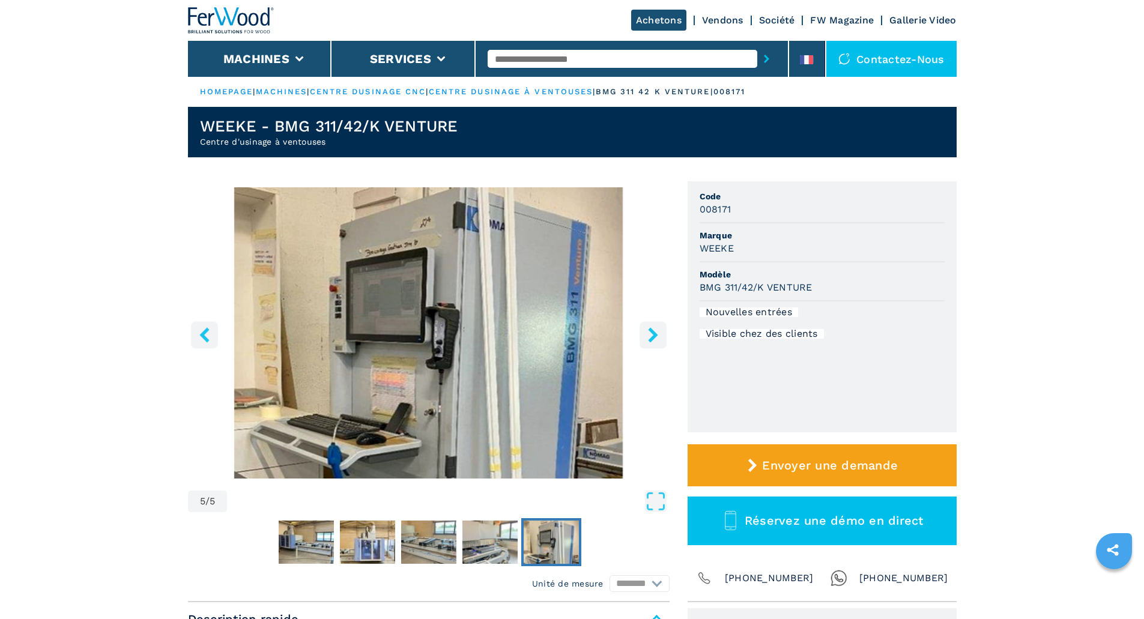
click at [655, 338] on icon "right-button" at bounding box center [653, 334] width 15 height 15
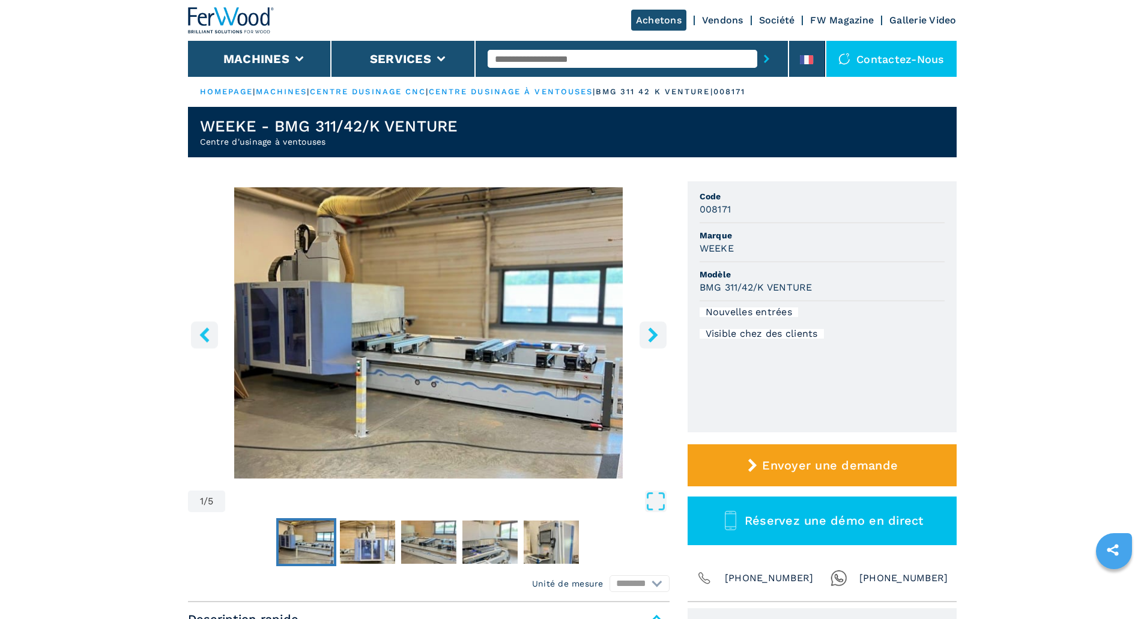
click at [655, 338] on icon "right-button" at bounding box center [653, 334] width 15 height 15
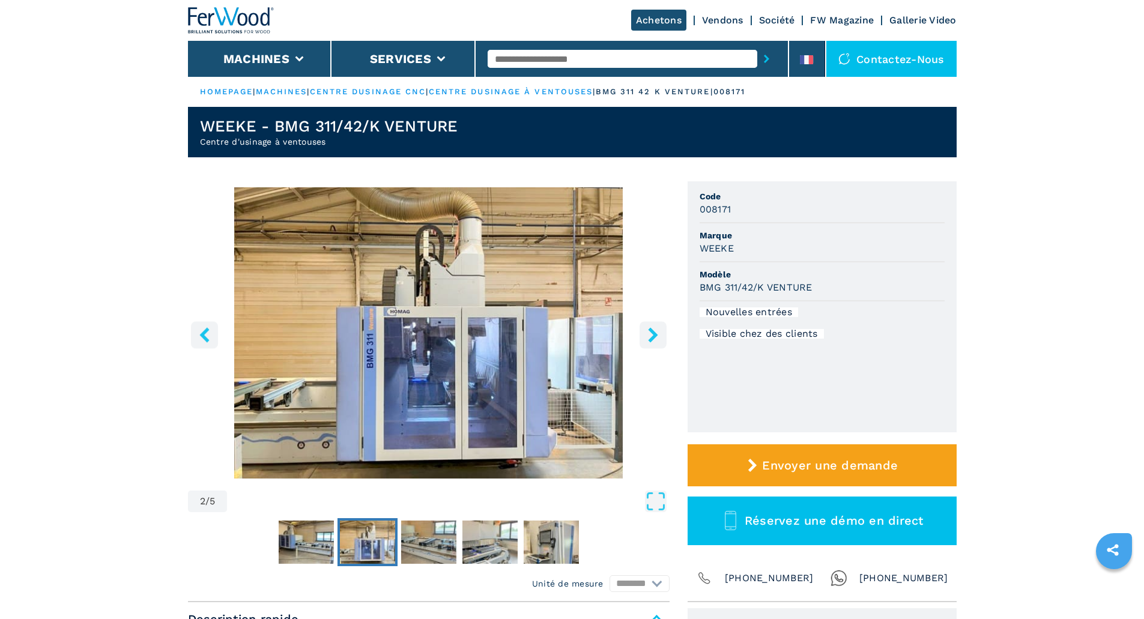
click at [655, 338] on icon "right-button" at bounding box center [653, 334] width 15 height 15
click at [655, 337] on icon "right-button" at bounding box center [653, 334] width 10 height 15
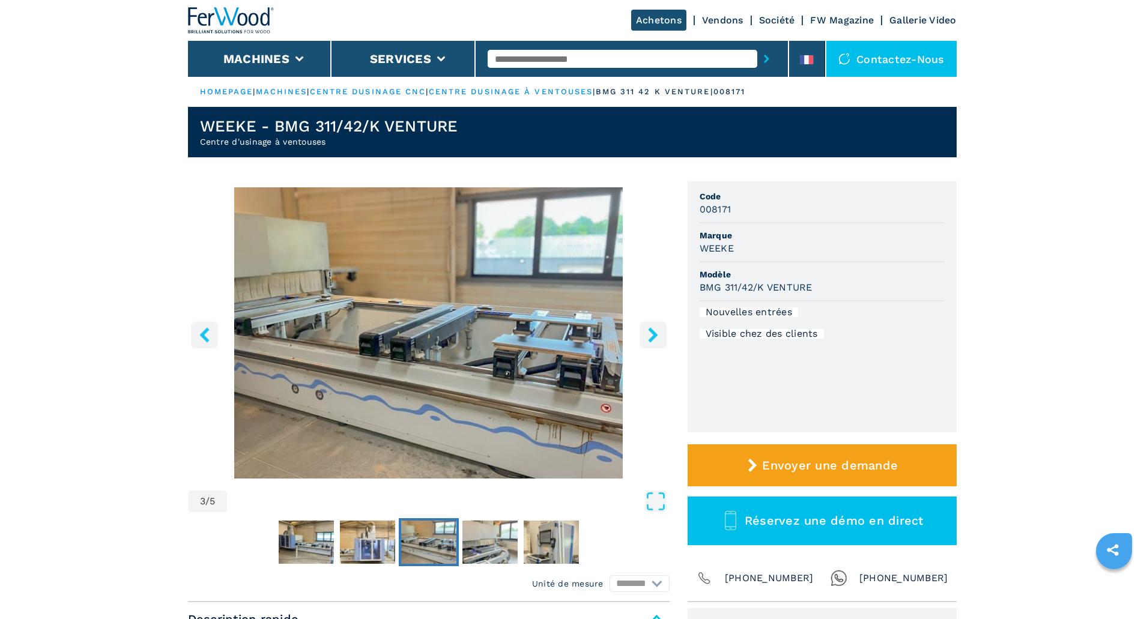
click at [655, 336] on icon "right-button" at bounding box center [653, 334] width 10 height 15
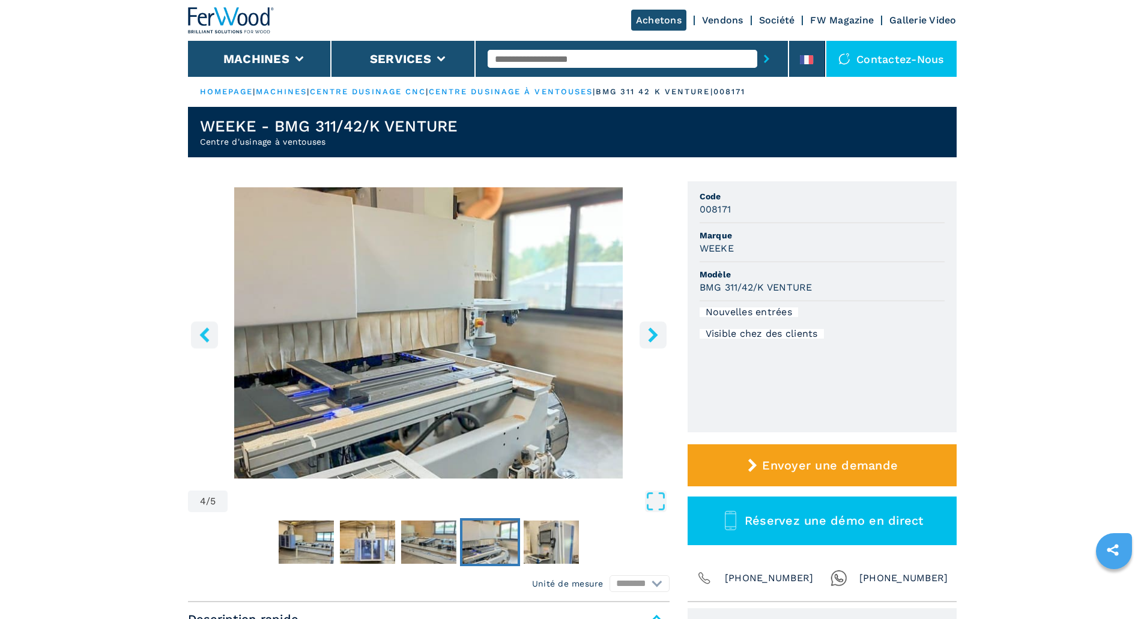
click at [655, 336] on icon "right-button" at bounding box center [653, 334] width 10 height 15
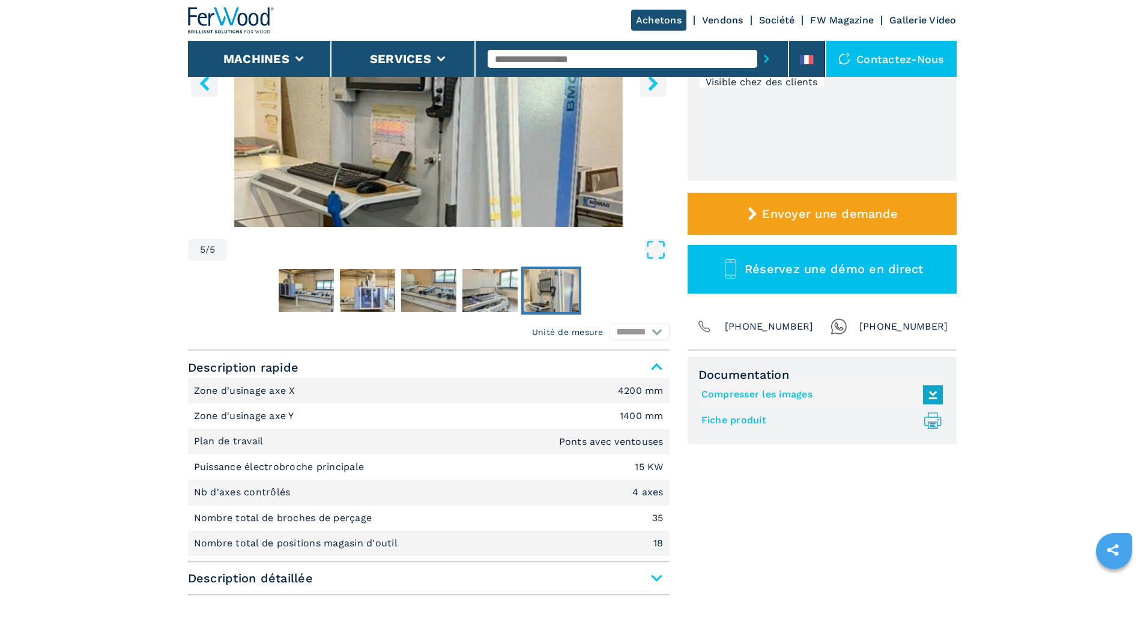
scroll to position [300, 0]
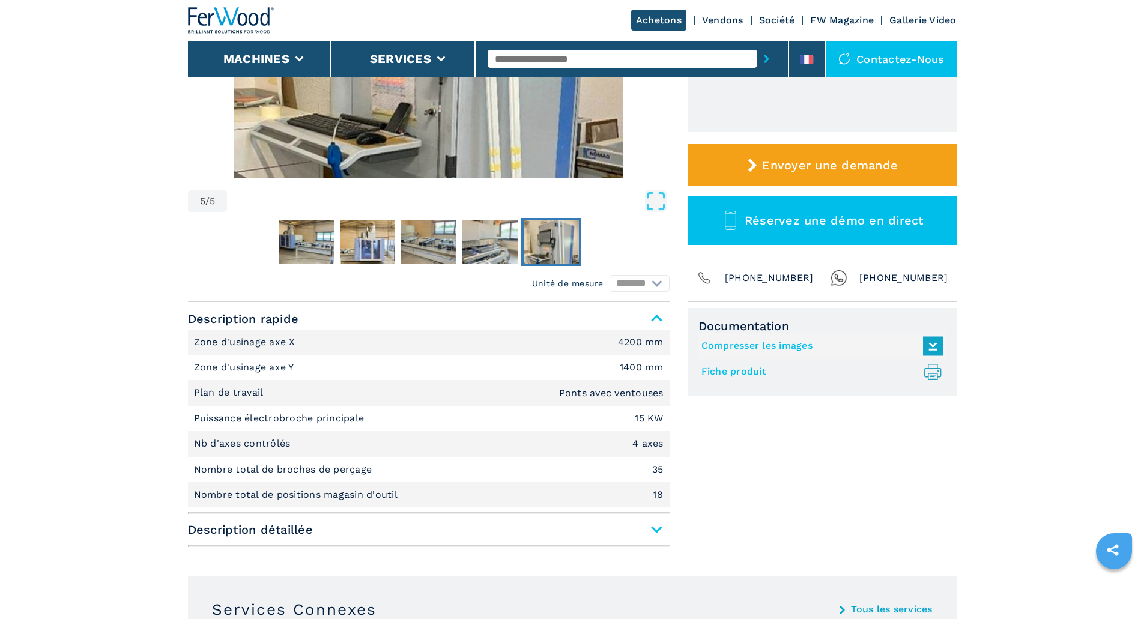
click at [666, 530] on span "Description détaillée" at bounding box center [429, 530] width 482 height 22
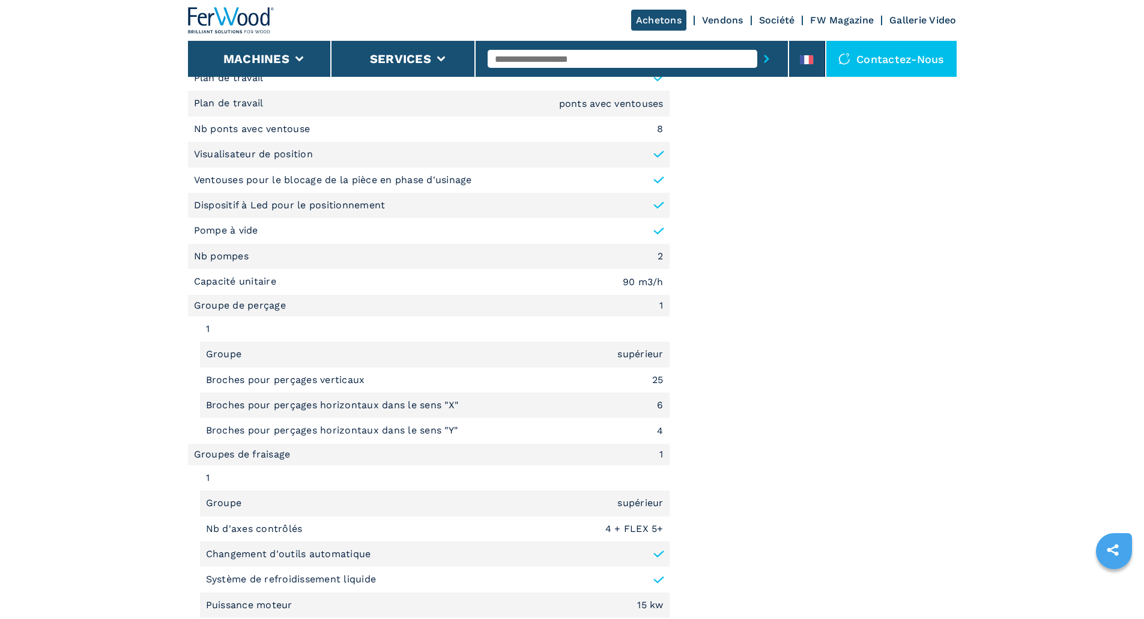
scroll to position [1021, 0]
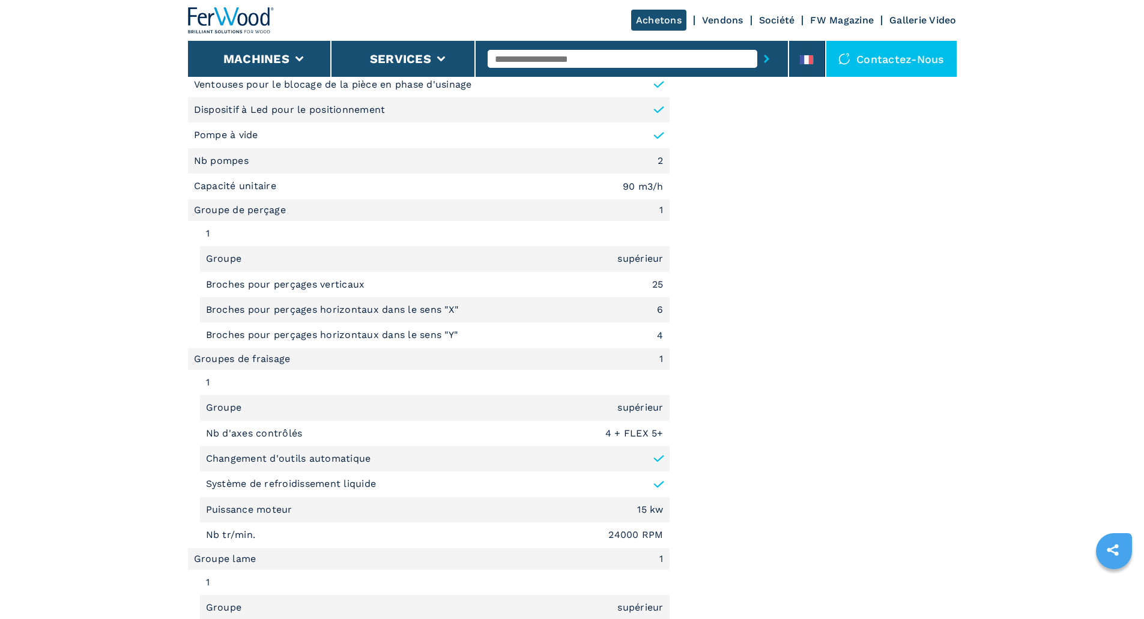
scroll to position [1141, 0]
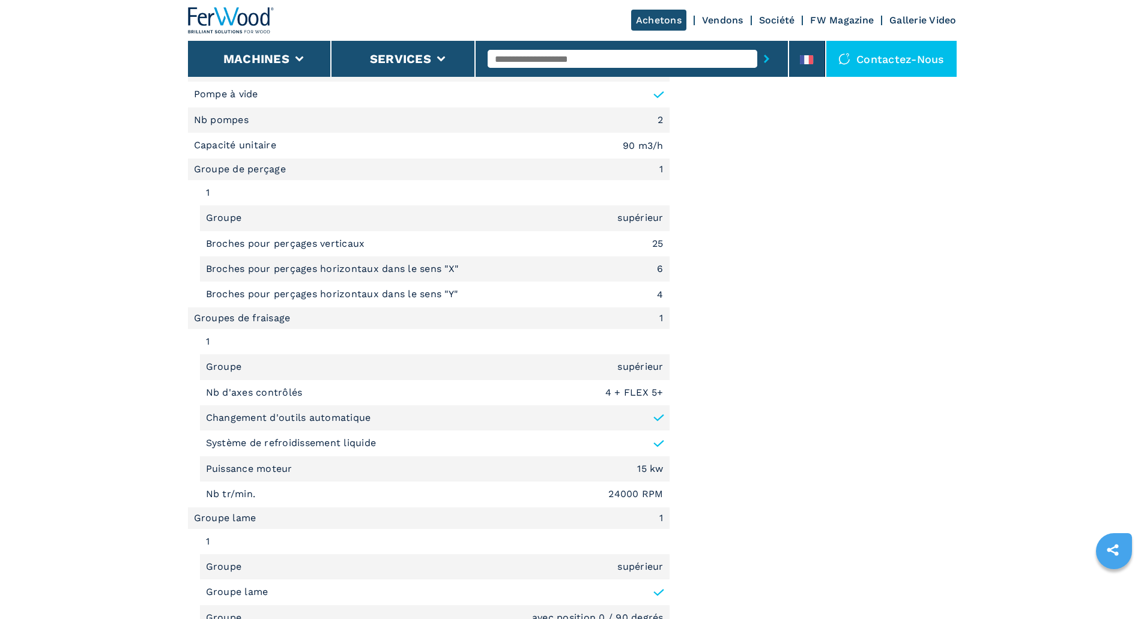
select select "**********"
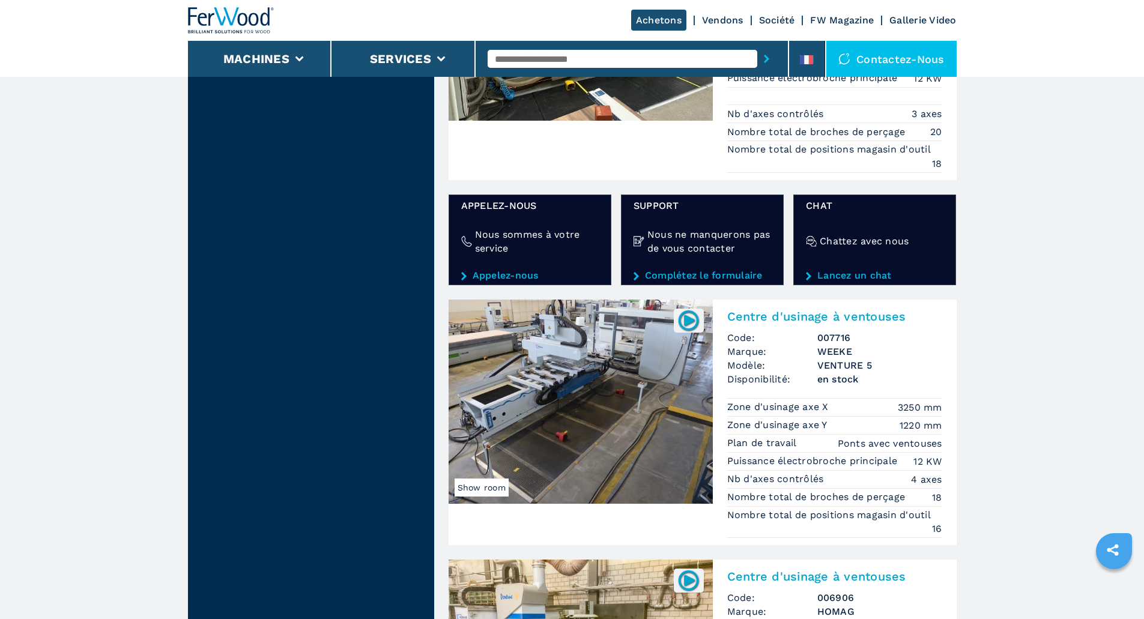
scroll to position [2208, 0]
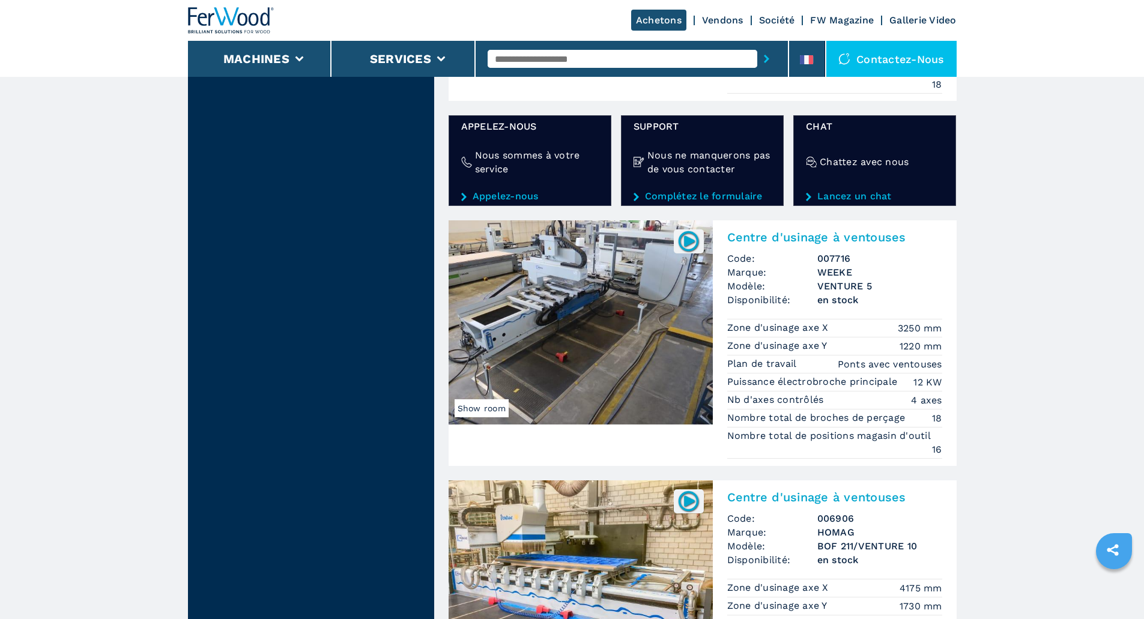
click at [575, 327] on img at bounding box center [581, 322] width 264 height 204
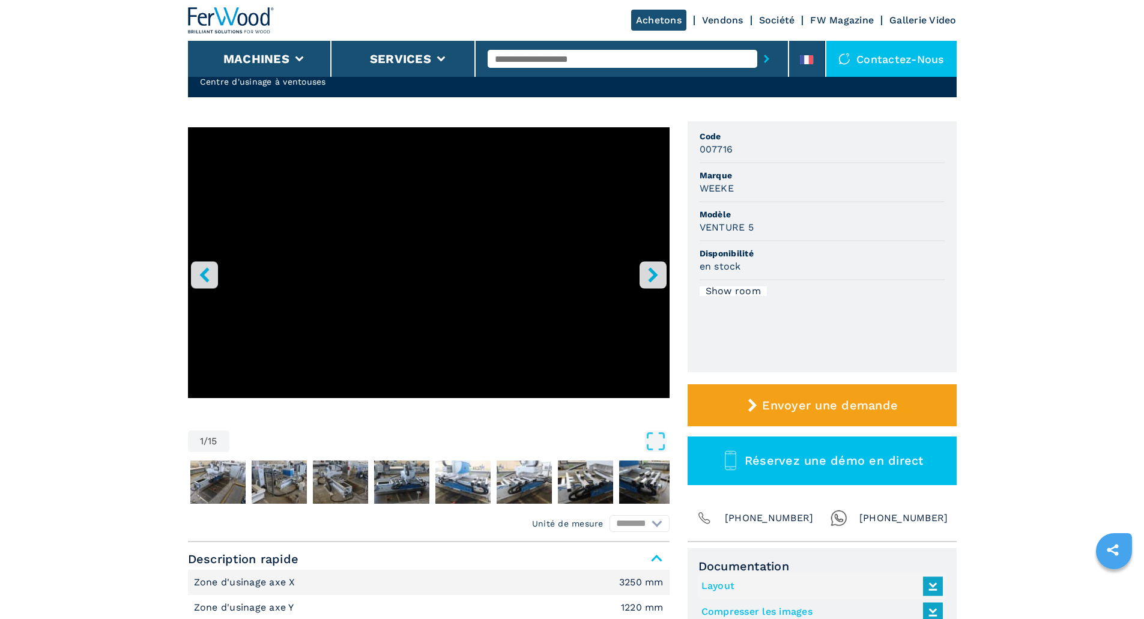
scroll to position [180, 0]
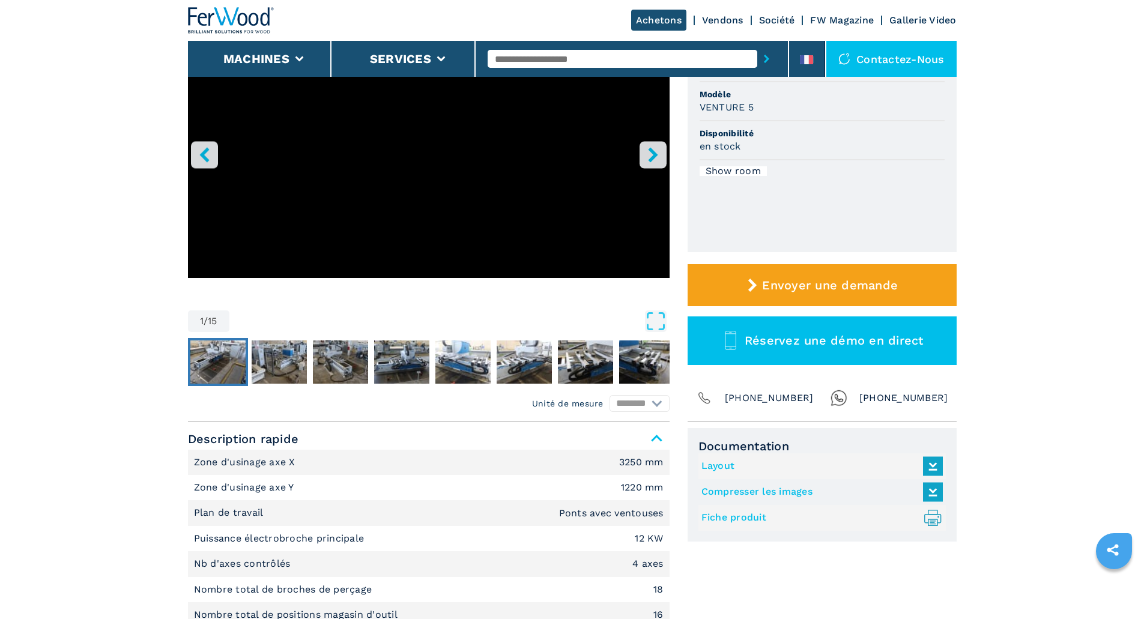
click at [220, 357] on img "Go to Slide 2" at bounding box center [217, 362] width 55 height 43
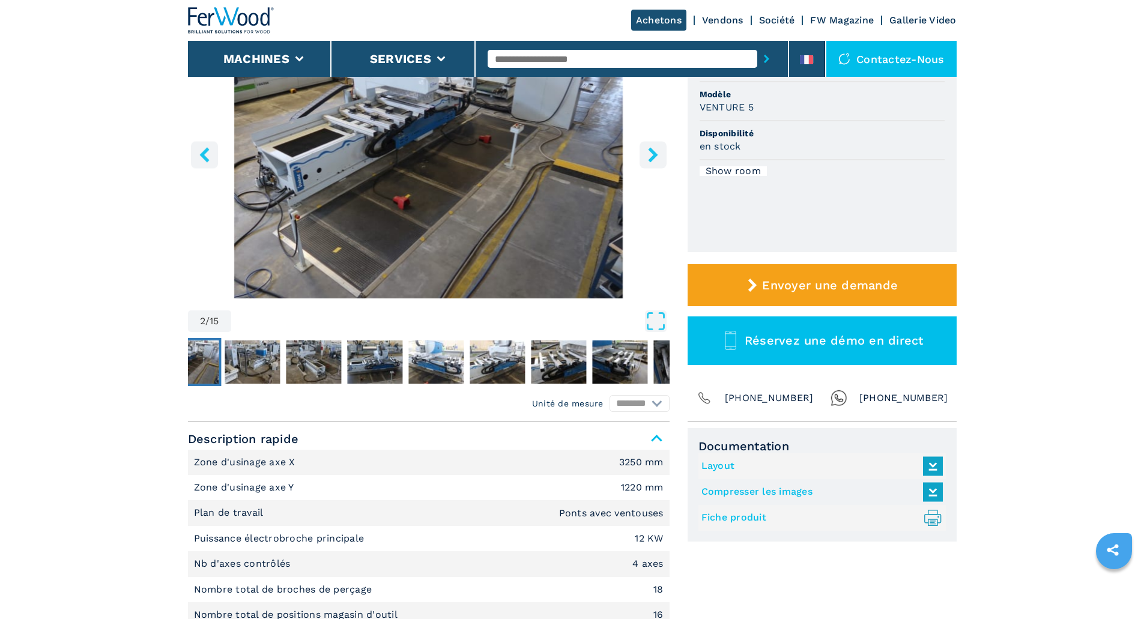
click at [491, 169] on img "Go to Slide 2" at bounding box center [429, 152] width 482 height 291
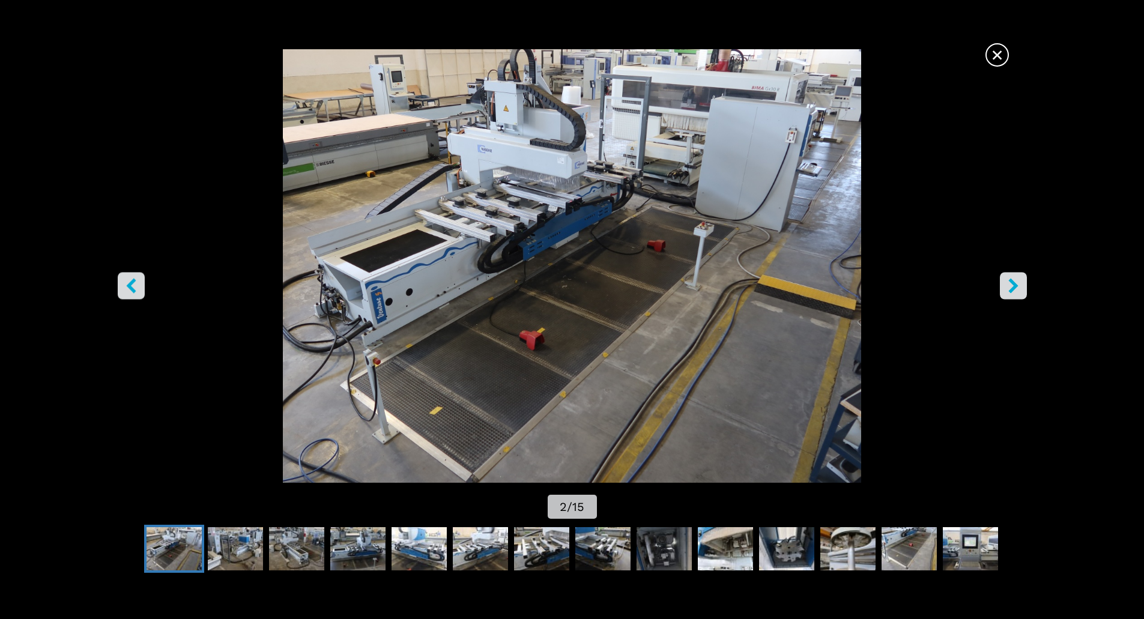
click at [1013, 280] on icon "right-button" at bounding box center [1013, 285] width 10 height 15
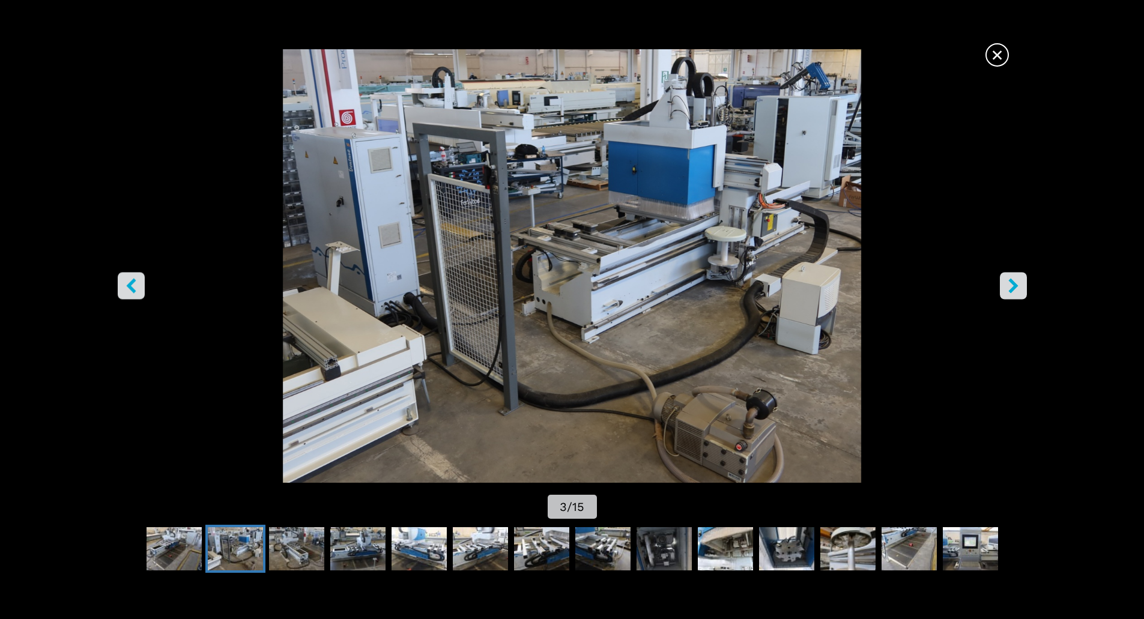
click at [1013, 280] on icon "right-button" at bounding box center [1013, 285] width 10 height 15
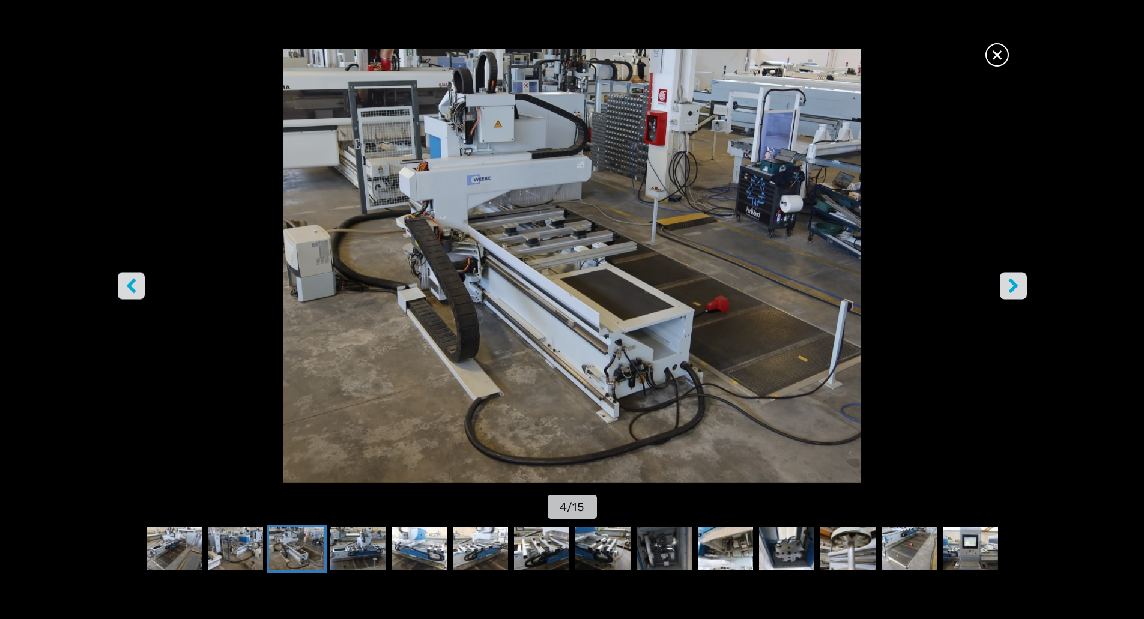
click at [1013, 280] on icon "right-button" at bounding box center [1013, 285] width 10 height 15
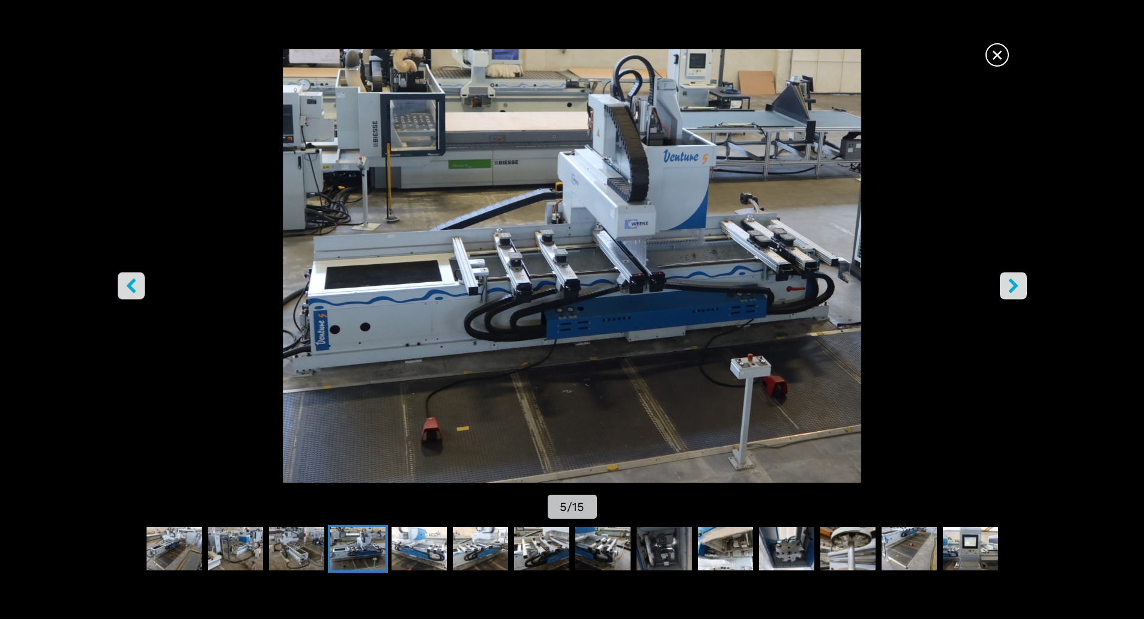
click at [1013, 280] on icon "right-button" at bounding box center [1013, 285] width 10 height 15
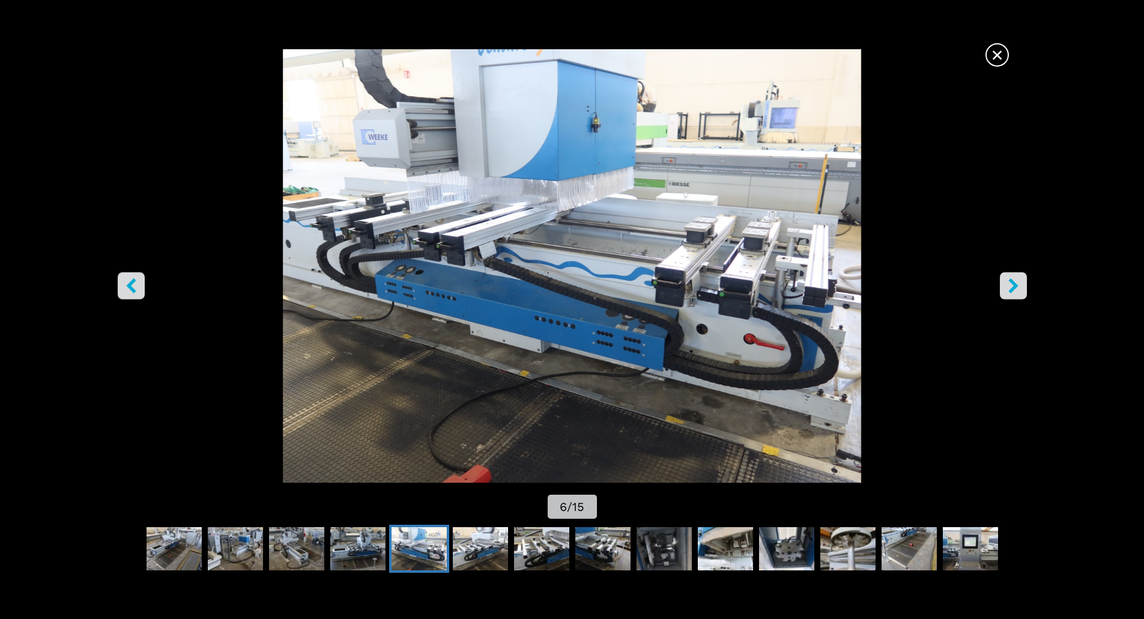
click at [1013, 281] on icon "right-button" at bounding box center [1013, 285] width 10 height 15
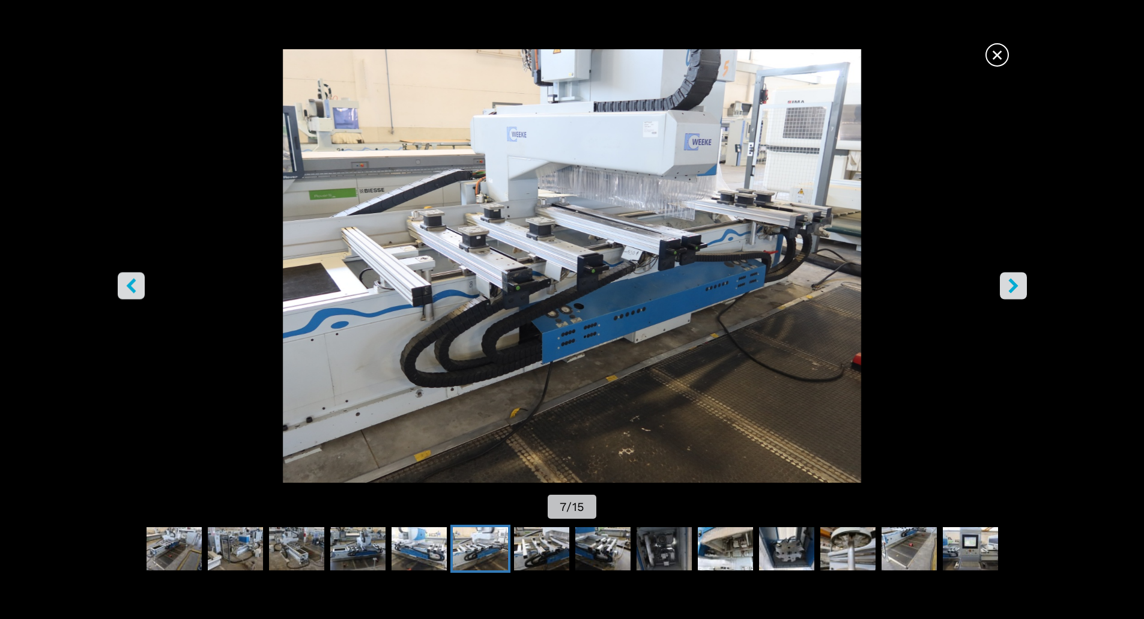
click at [1011, 282] on icon "right-button" at bounding box center [1013, 285] width 10 height 15
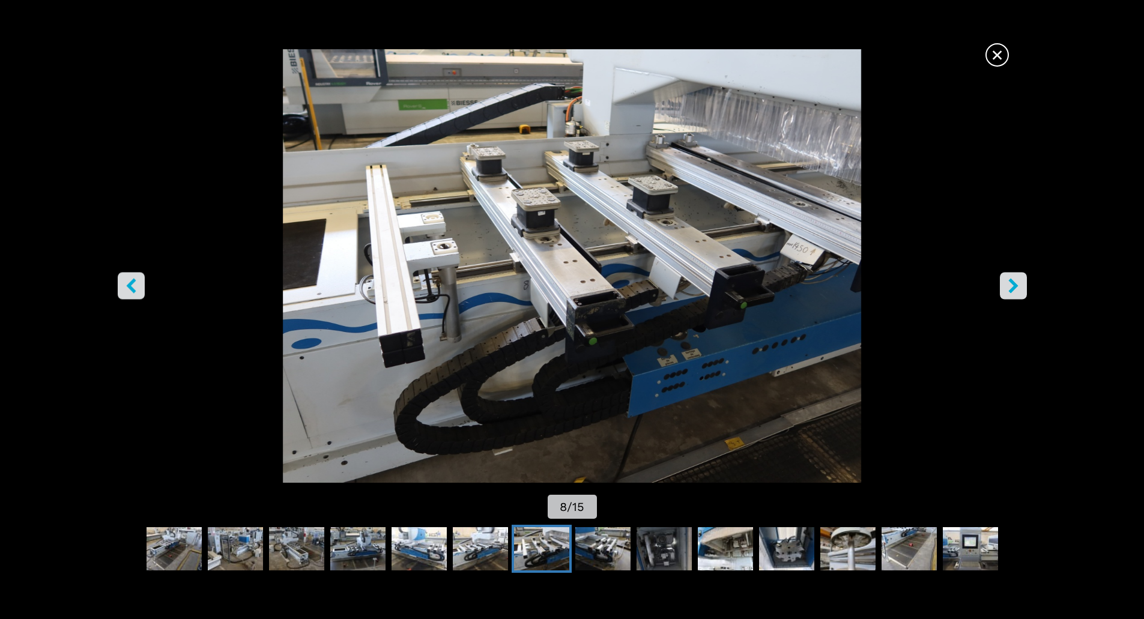
click at [1011, 282] on icon "right-button" at bounding box center [1013, 285] width 10 height 15
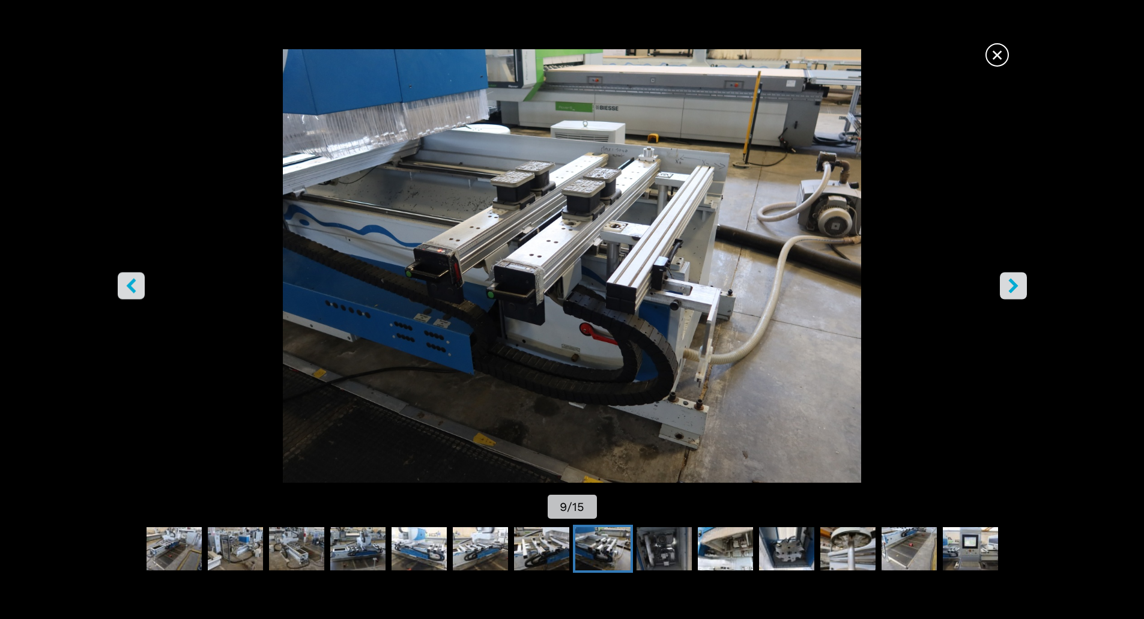
click at [1011, 282] on icon "right-button" at bounding box center [1013, 285] width 10 height 15
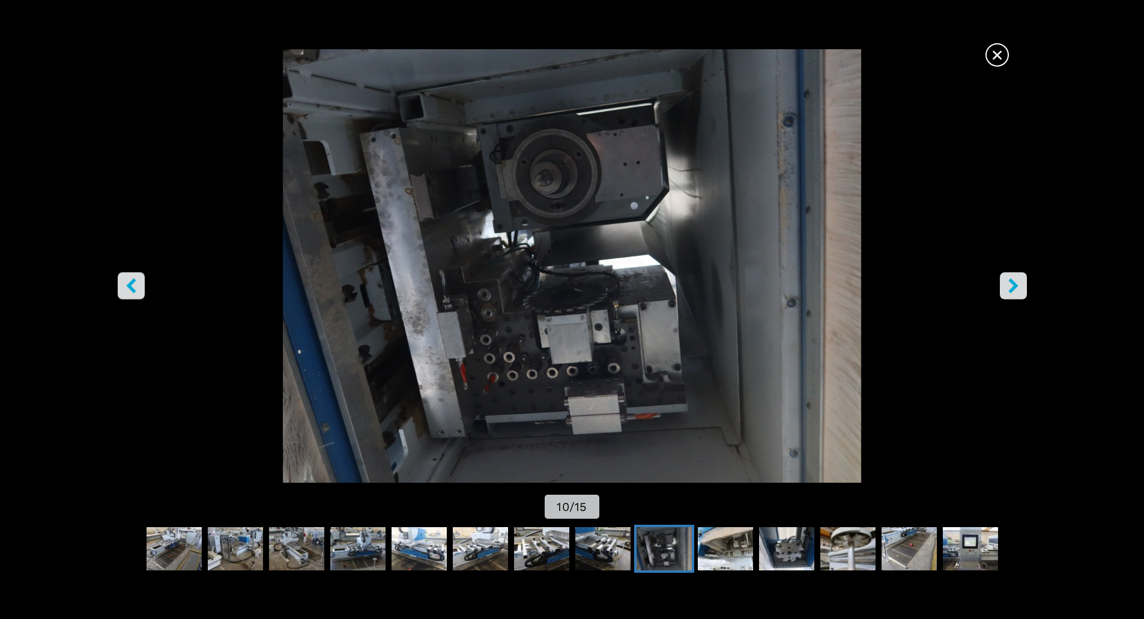
click at [1015, 287] on icon "right-button" at bounding box center [1013, 285] width 10 height 15
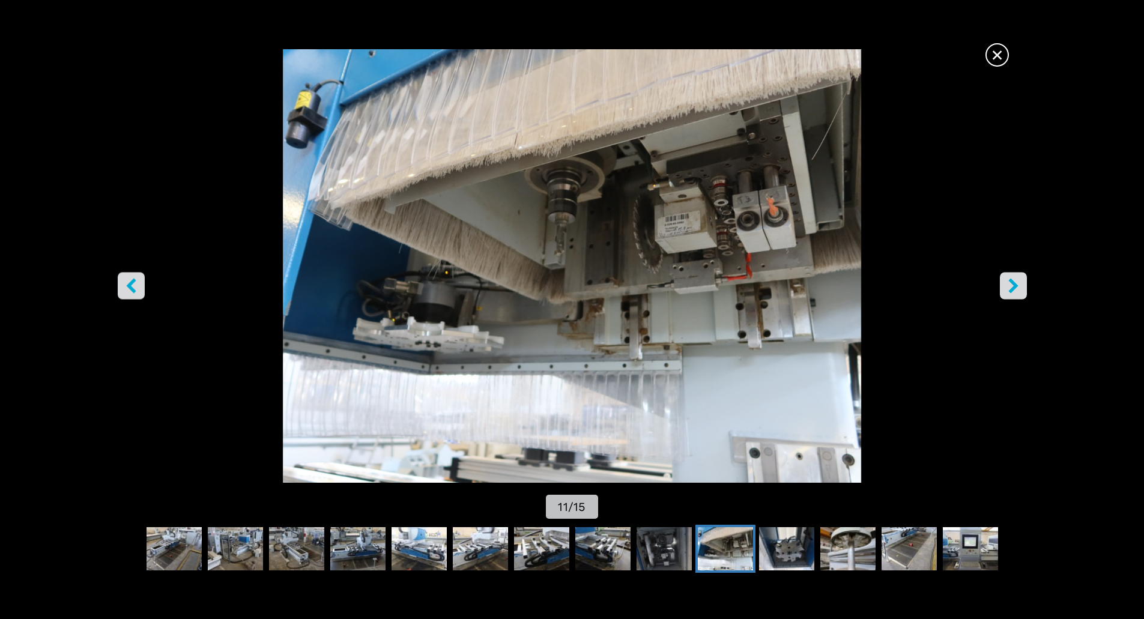
click at [1015, 287] on icon "right-button" at bounding box center [1013, 285] width 10 height 15
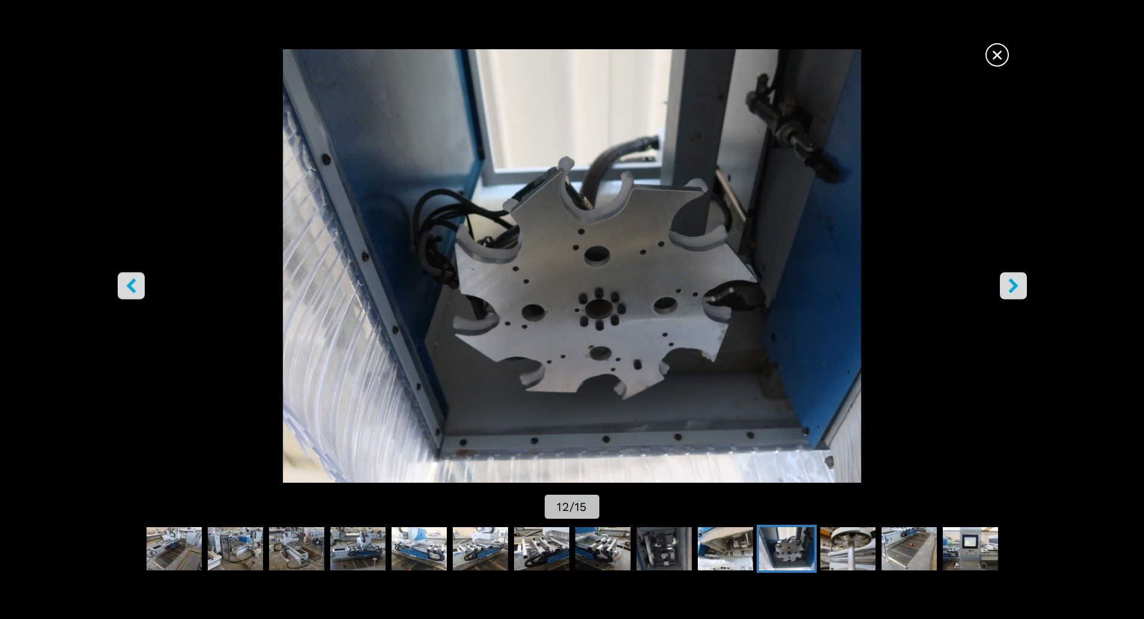
click at [1014, 287] on icon "right-button" at bounding box center [1013, 285] width 10 height 15
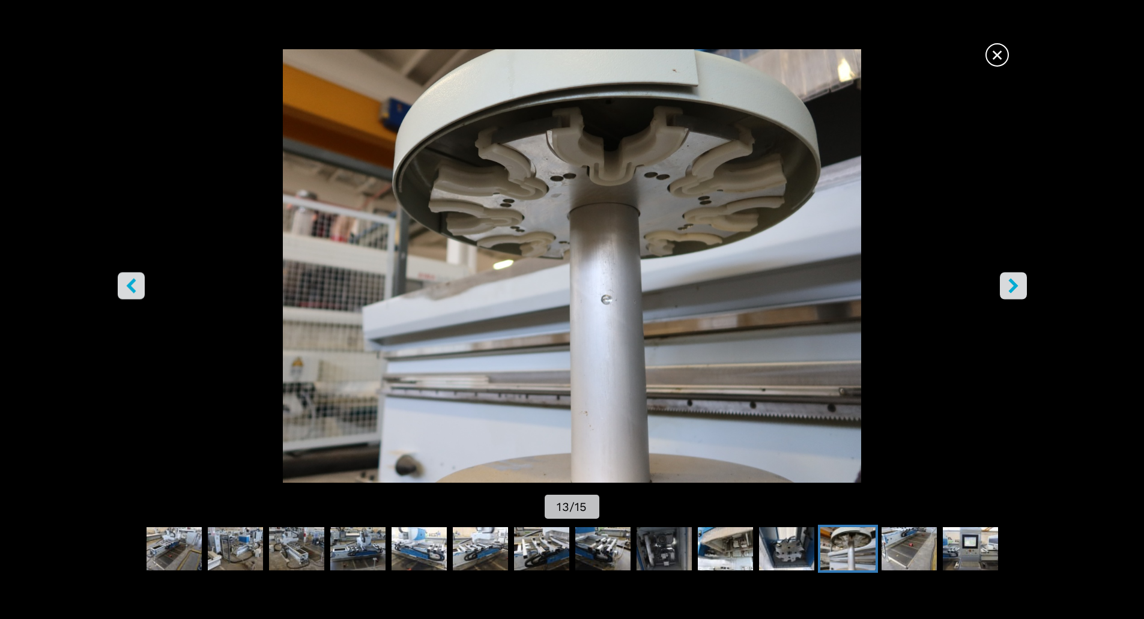
click at [1014, 287] on icon "right-button" at bounding box center [1013, 285] width 10 height 15
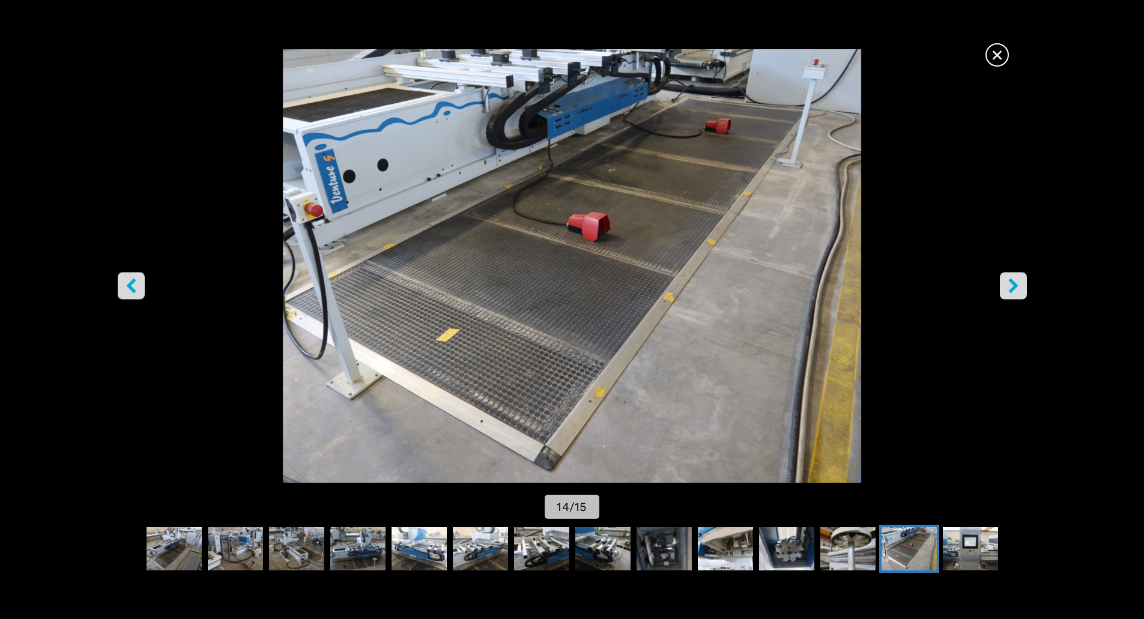
click at [1017, 280] on icon "right-button" at bounding box center [1013, 285] width 15 height 15
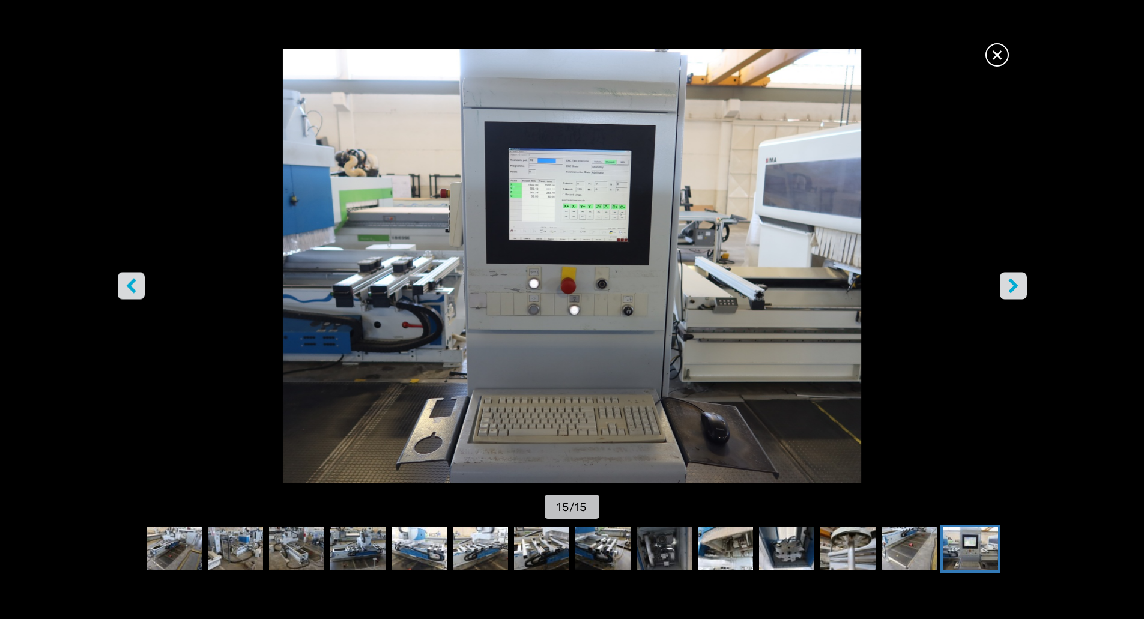
click at [1017, 280] on icon "right-button" at bounding box center [1013, 285] width 15 height 15
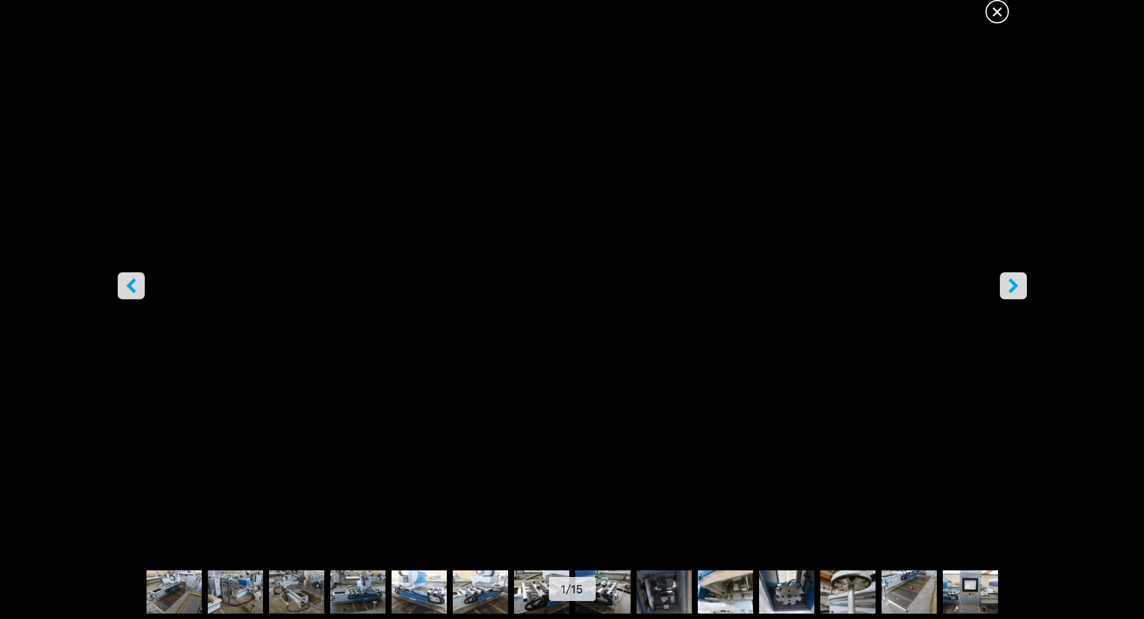
click at [1017, 280] on icon "right-button" at bounding box center [1013, 285] width 15 height 15
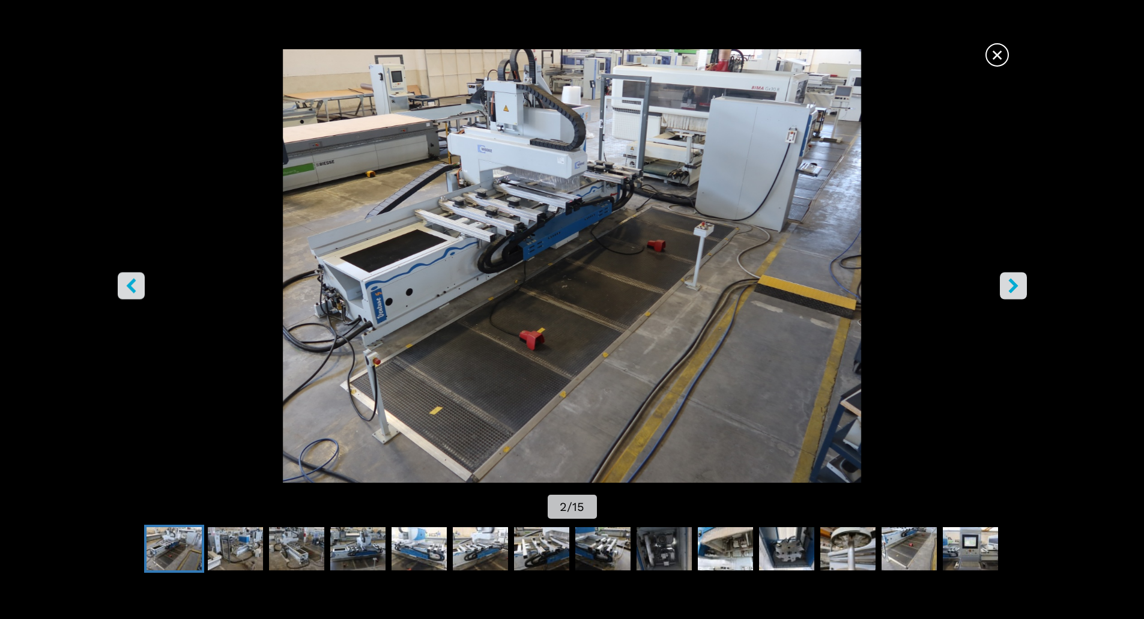
click at [1004, 50] on span "×" at bounding box center [997, 52] width 21 height 21
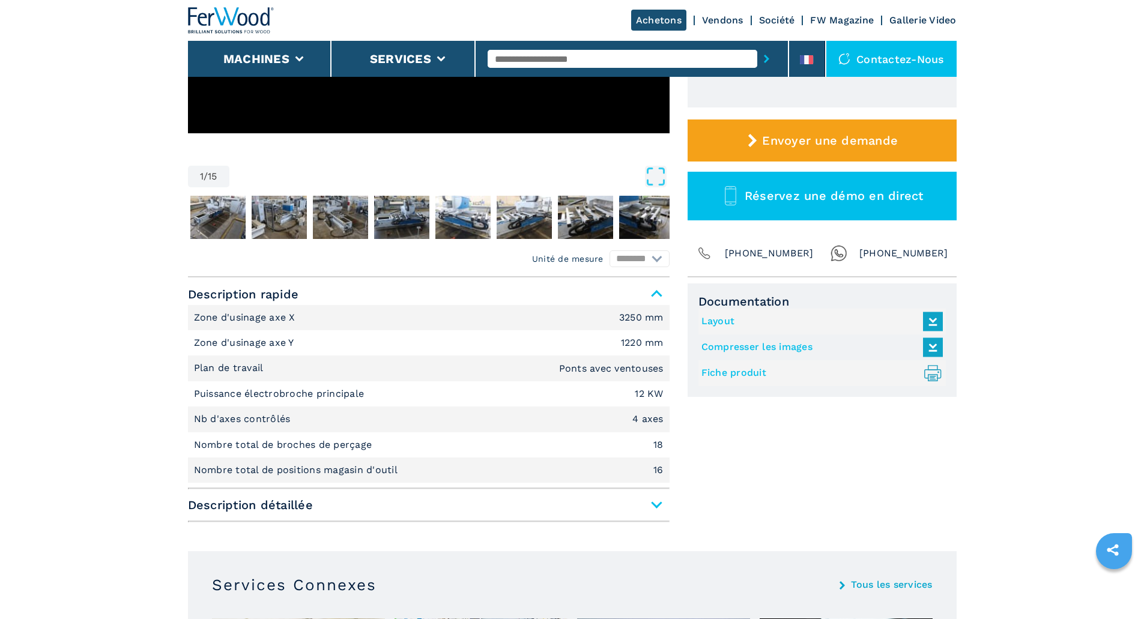
scroll to position [480, 0]
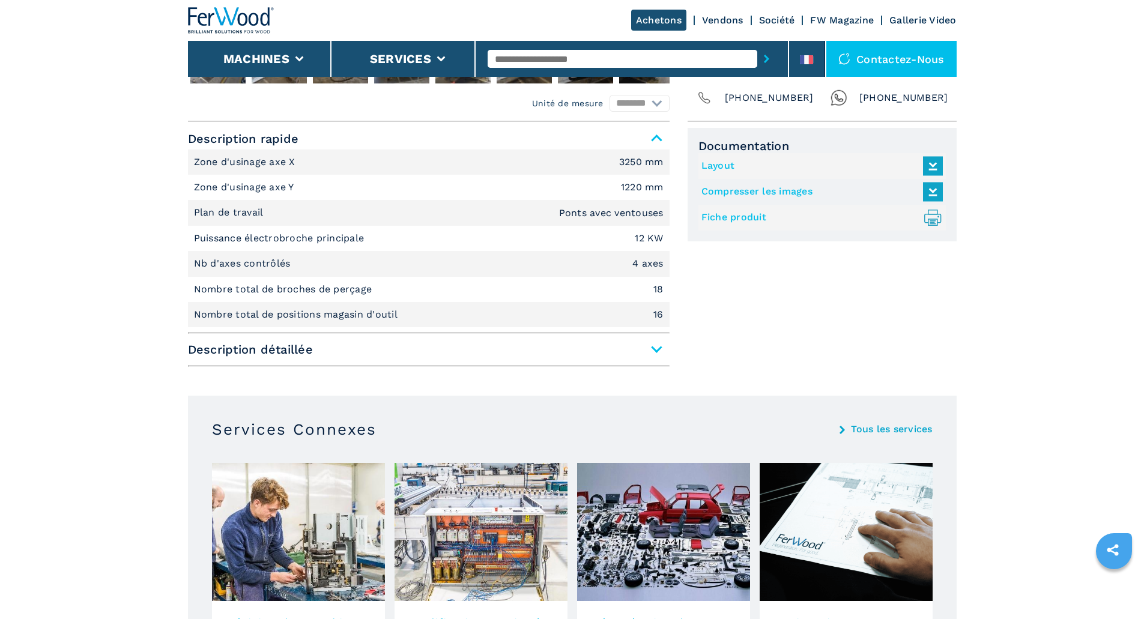
select select "**********"
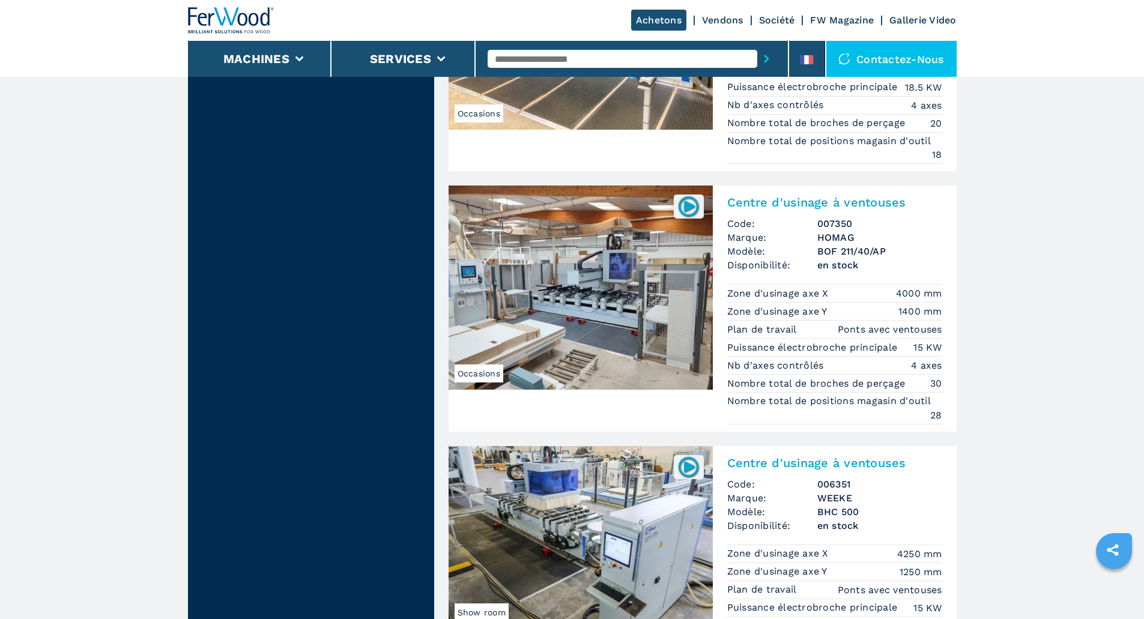
scroll to position [2836, 0]
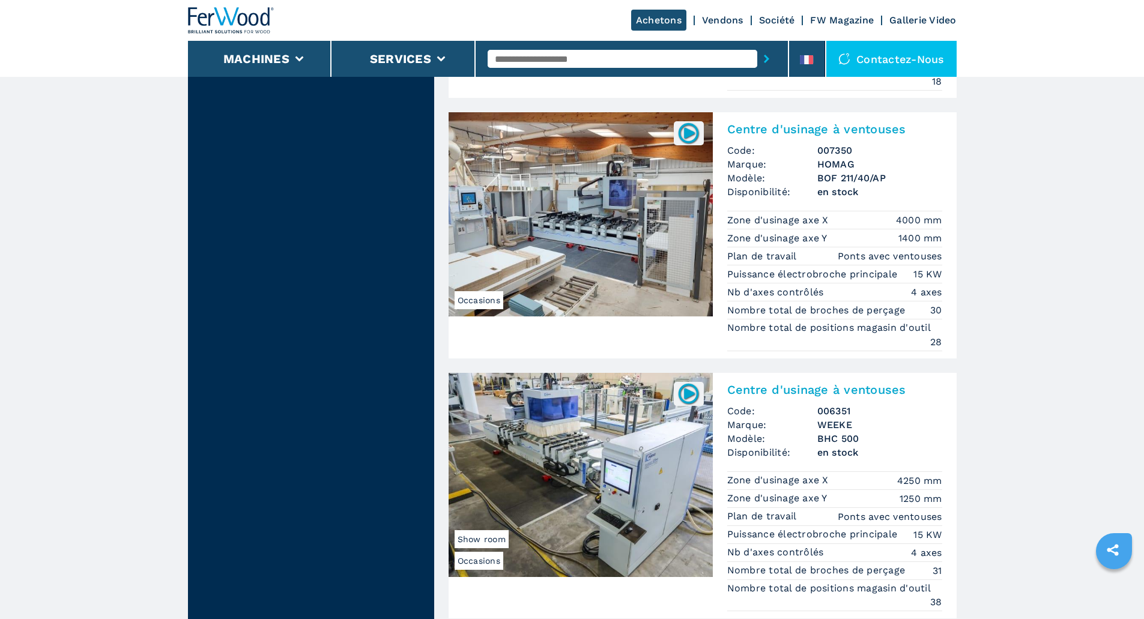
click at [589, 240] on img at bounding box center [581, 214] width 264 height 204
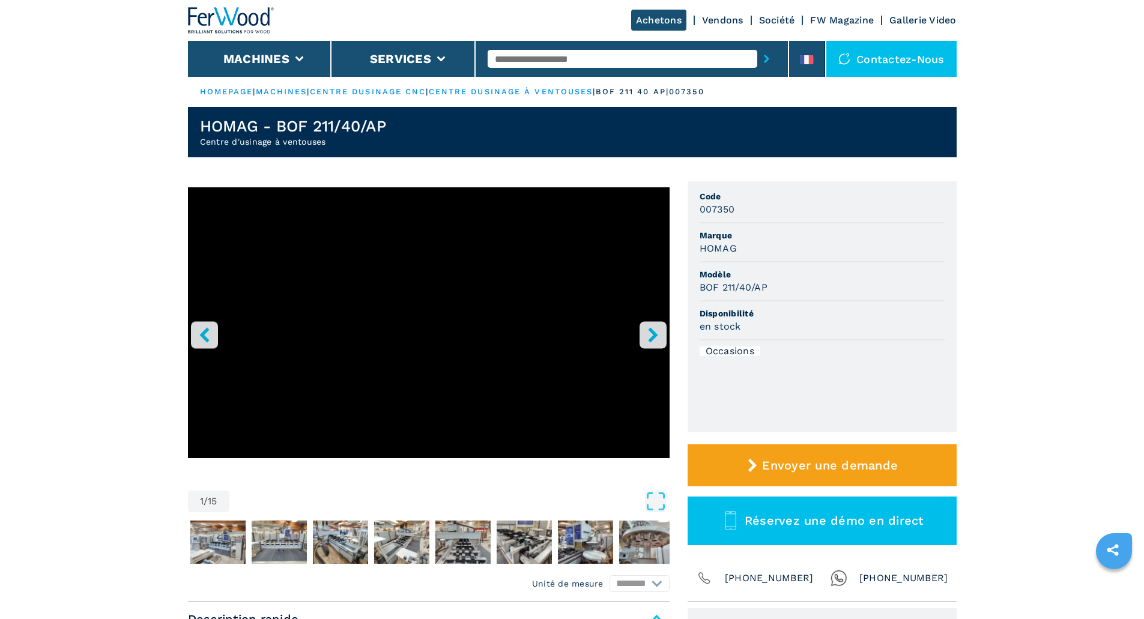
click at [646, 333] on icon "right-button" at bounding box center [653, 334] width 15 height 15
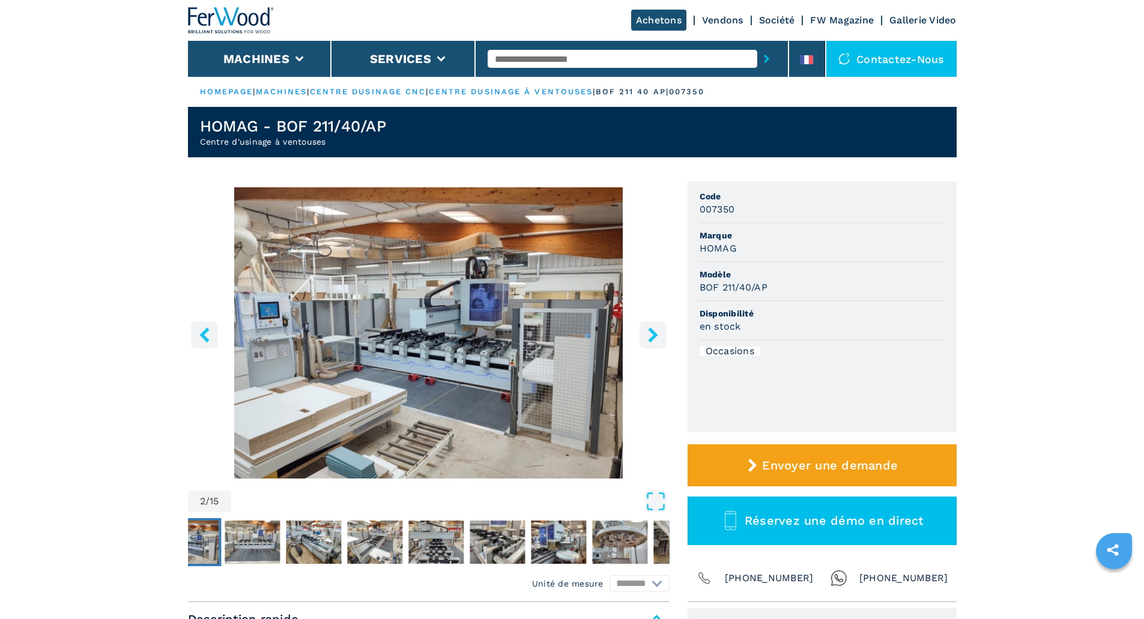
click at [646, 333] on icon "right-button" at bounding box center [653, 334] width 15 height 15
click at [647, 333] on icon "right-button" at bounding box center [653, 334] width 15 height 15
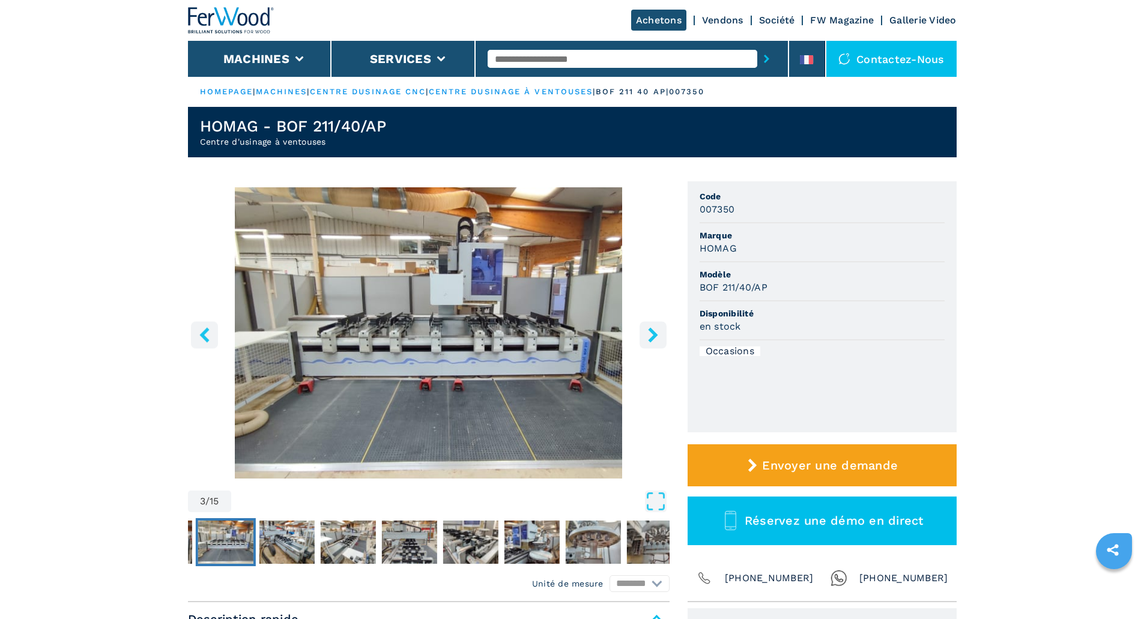
click at [652, 338] on icon "right-button" at bounding box center [653, 334] width 10 height 15
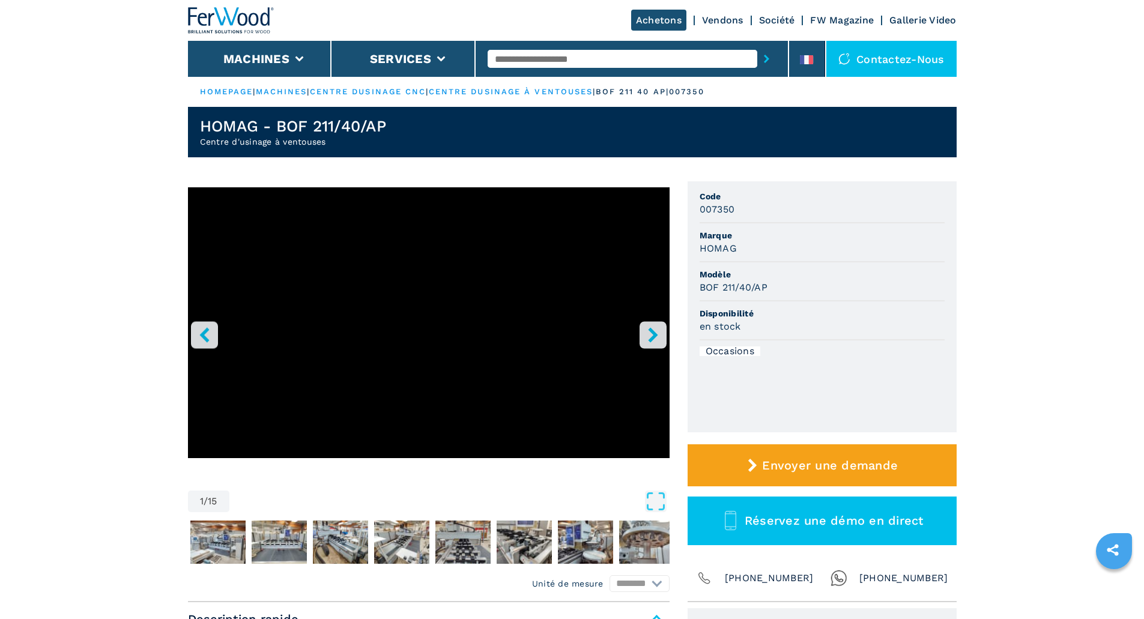
select select "**********"
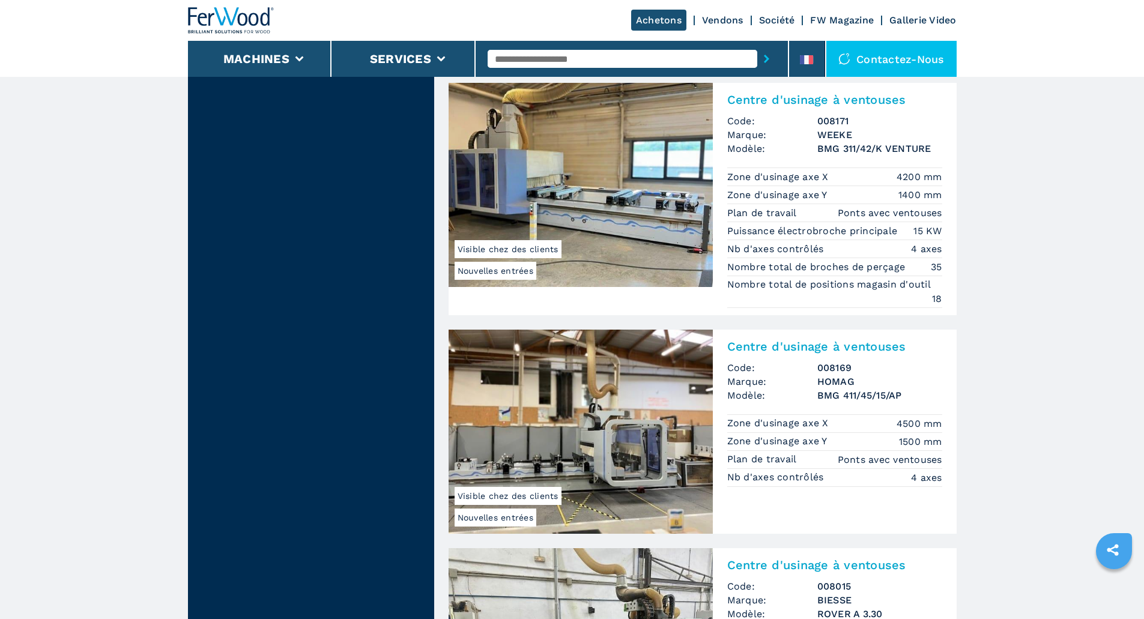
scroll to position [1335, 0]
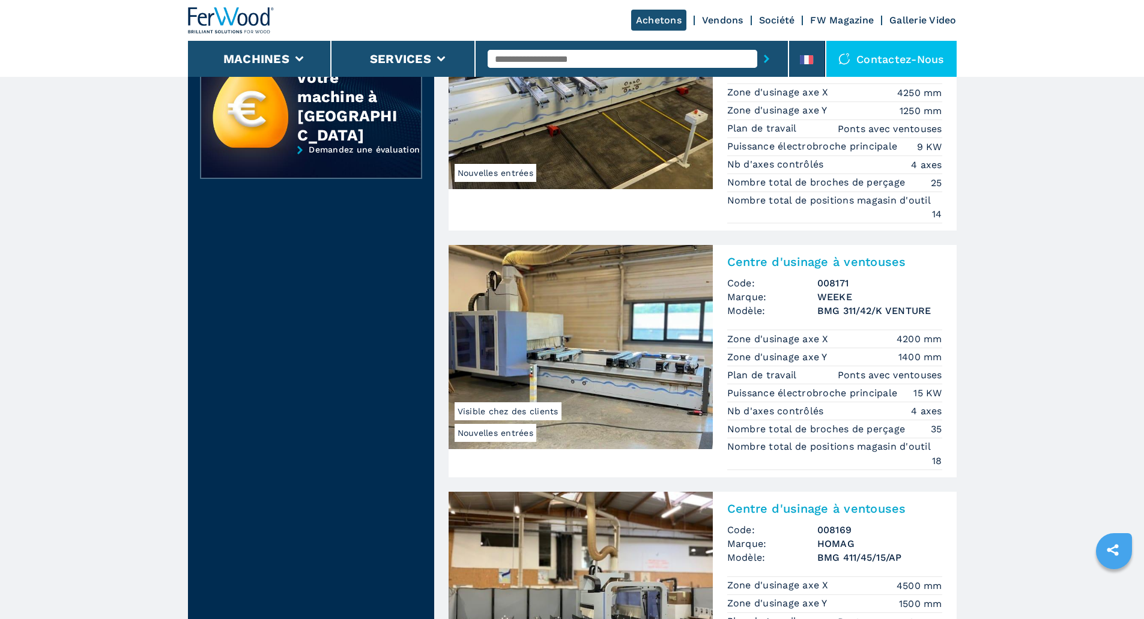
click at [613, 357] on img at bounding box center [581, 347] width 264 height 204
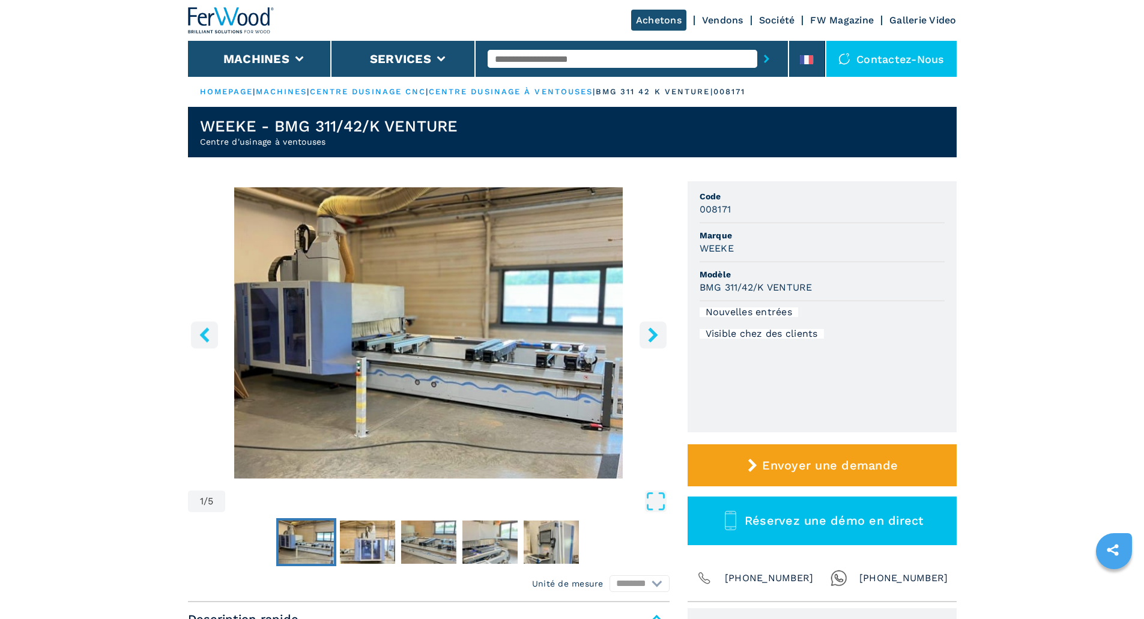
click at [649, 338] on icon "right-button" at bounding box center [653, 334] width 15 height 15
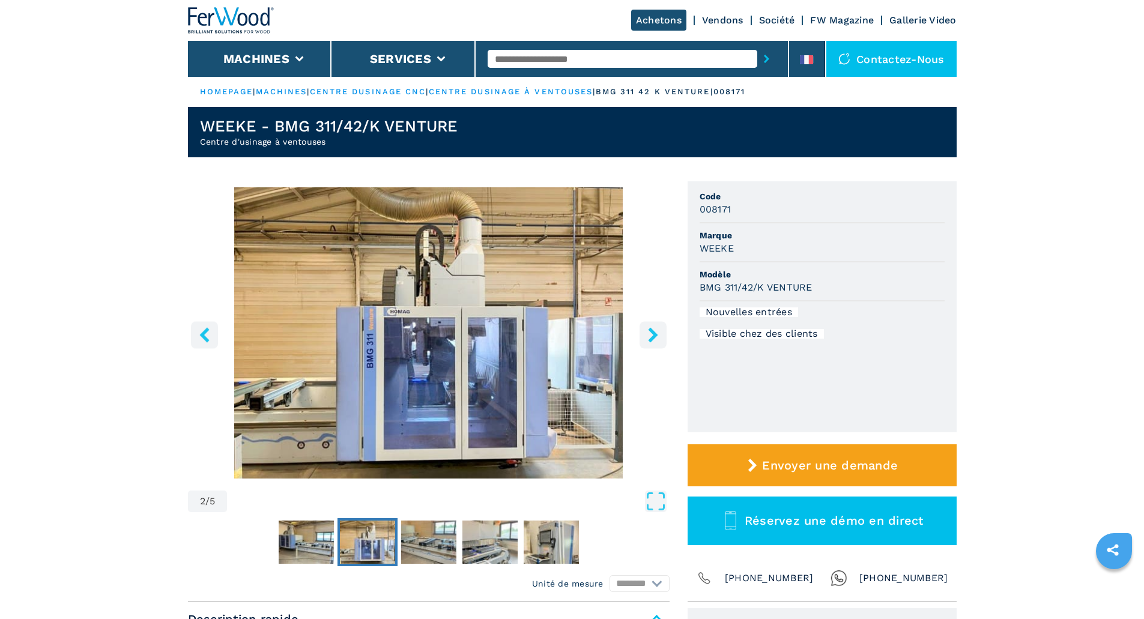
click at [649, 338] on icon "right-button" at bounding box center [653, 334] width 15 height 15
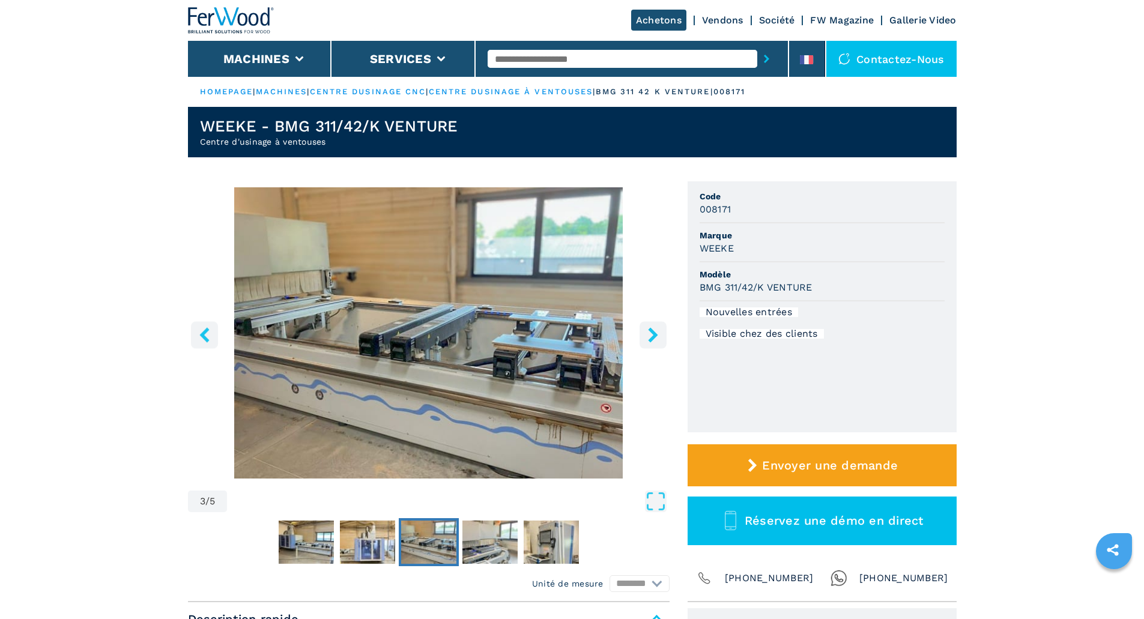
click at [650, 338] on icon "right-button" at bounding box center [653, 334] width 15 height 15
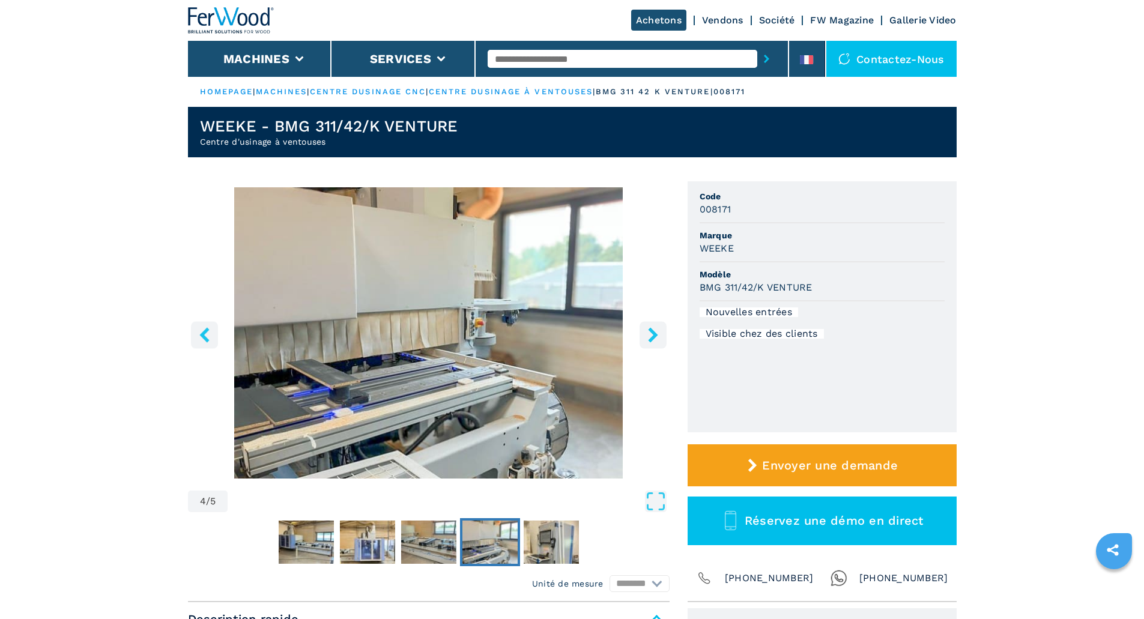
click at [650, 338] on icon "right-button" at bounding box center [653, 334] width 15 height 15
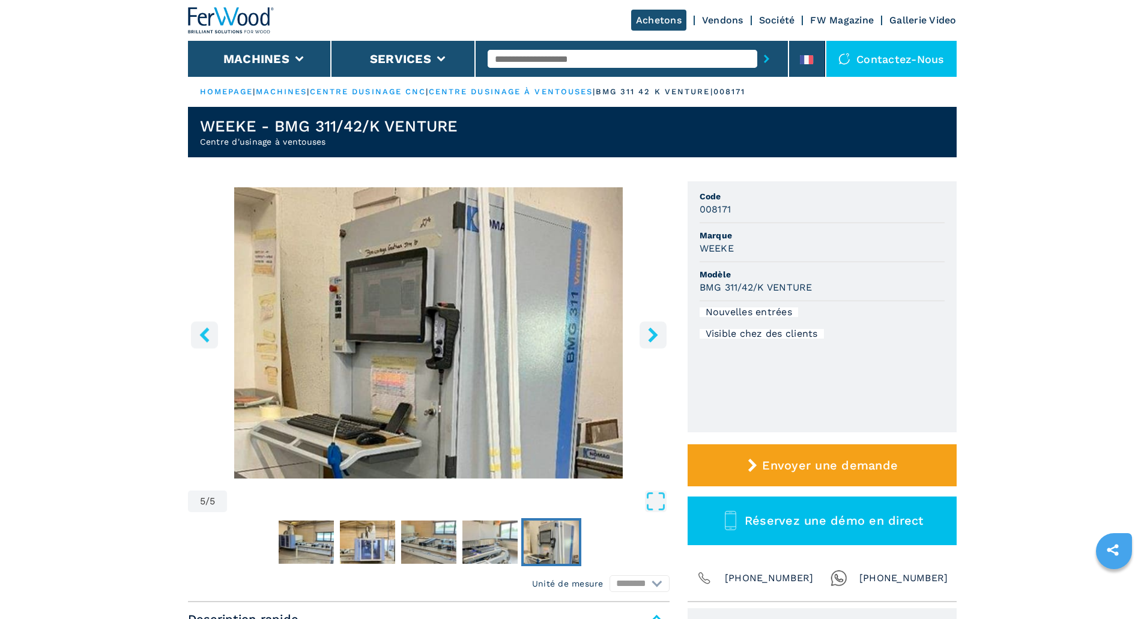
click at [650, 338] on icon "right-button" at bounding box center [653, 334] width 15 height 15
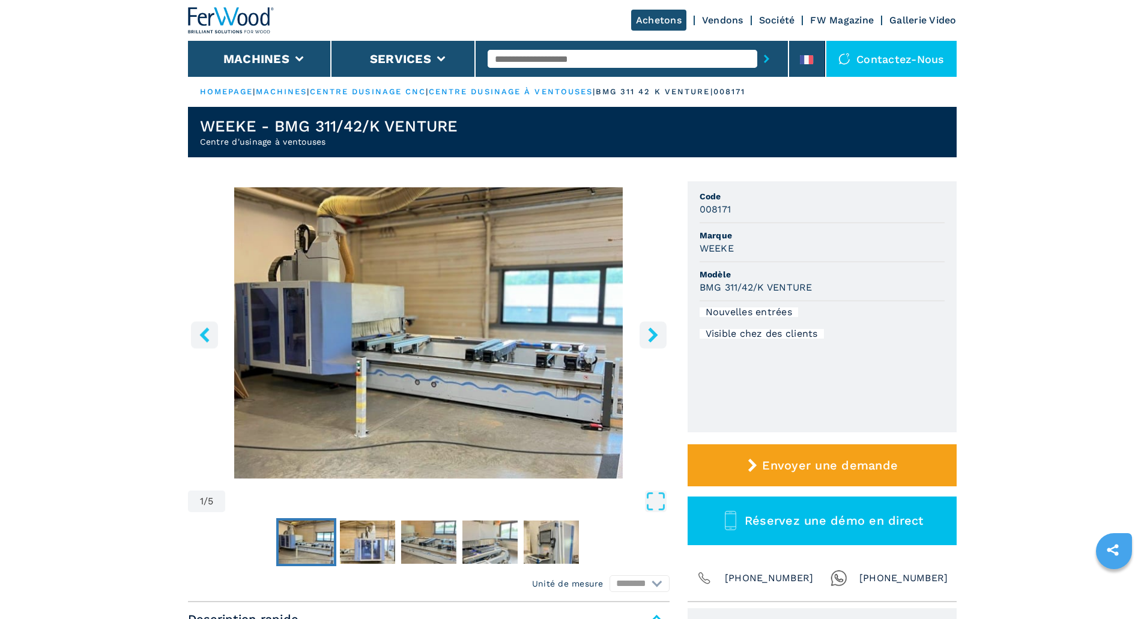
click at [650, 338] on icon "right-button" at bounding box center [653, 334] width 15 height 15
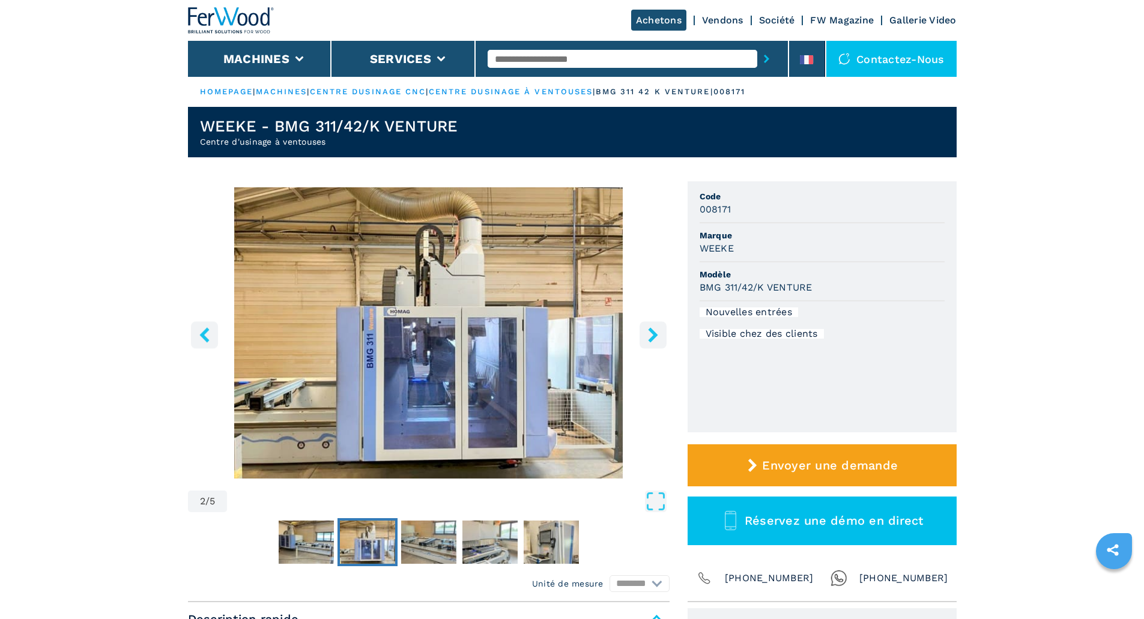
click at [650, 338] on icon "right-button" at bounding box center [653, 334] width 15 height 15
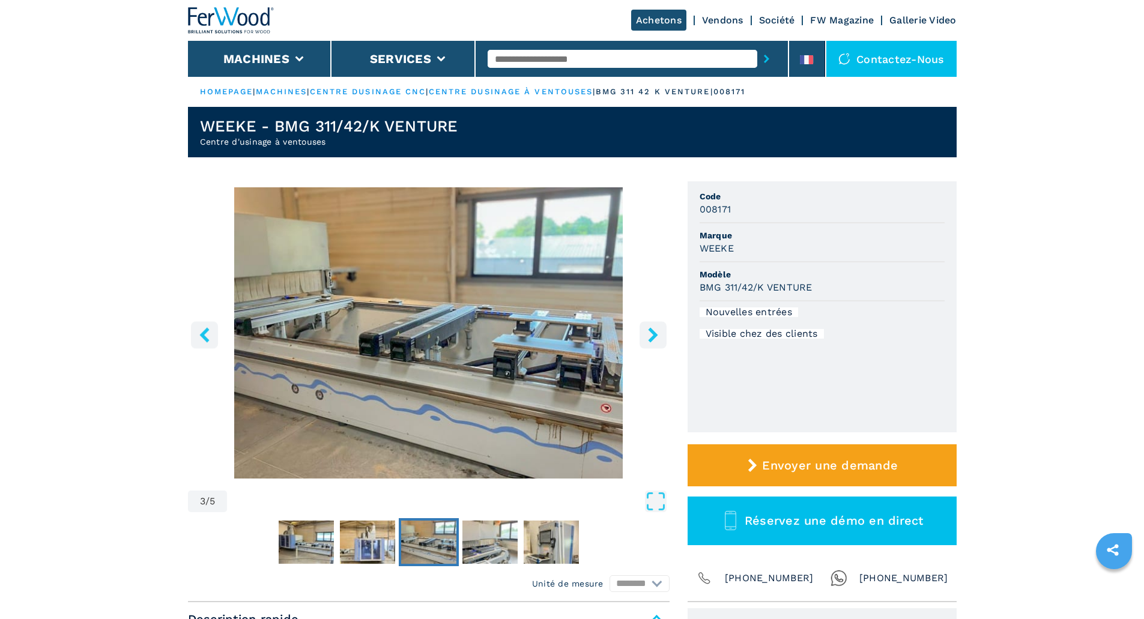
click at [650, 345] on button "right-button" at bounding box center [653, 334] width 27 height 27
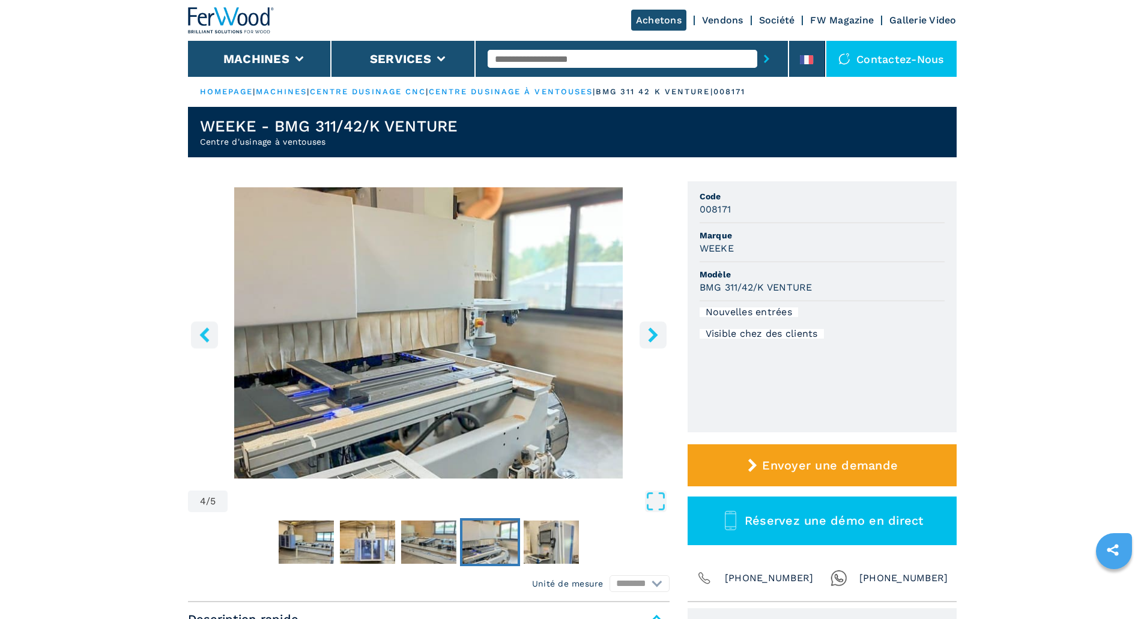
click at [650, 345] on button "right-button" at bounding box center [653, 334] width 27 height 27
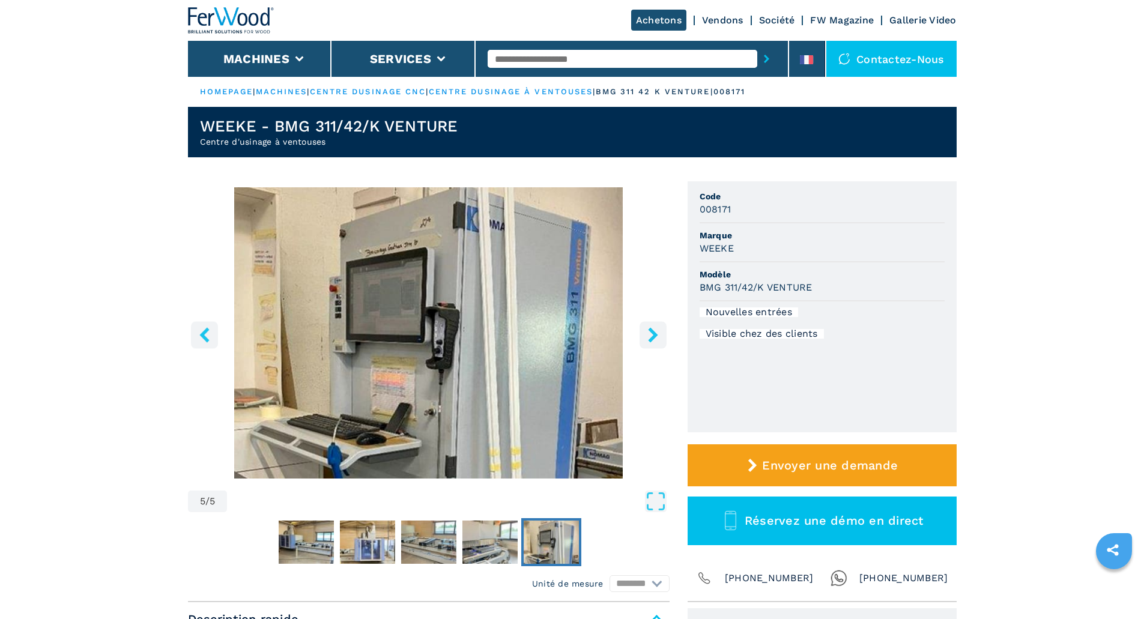
click at [650, 345] on button "right-button" at bounding box center [653, 334] width 27 height 27
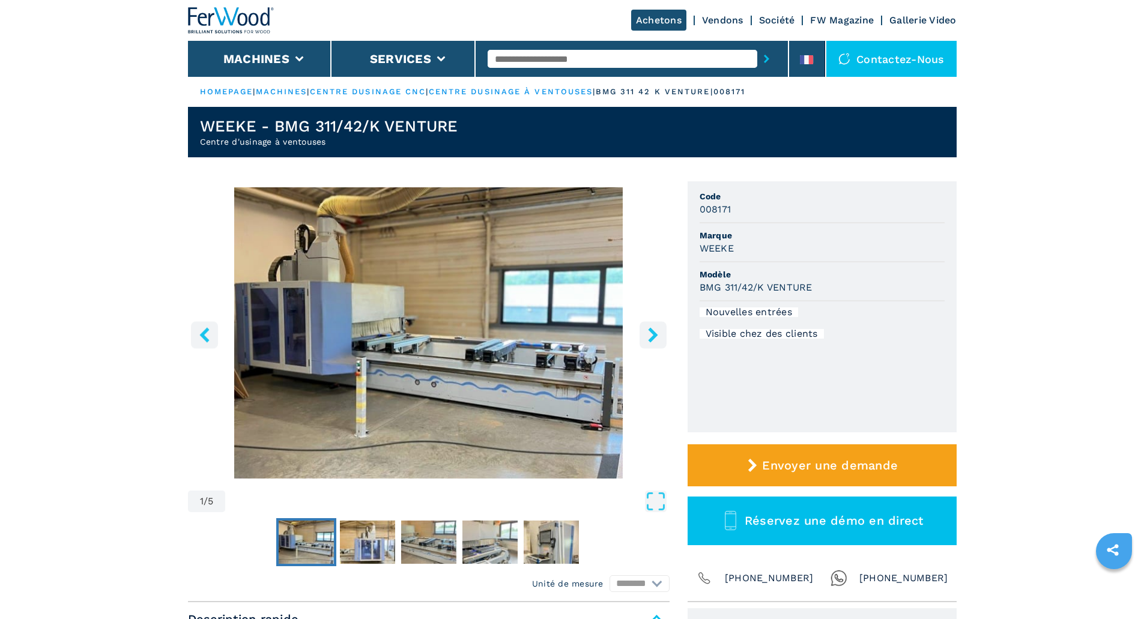
click at [212, 338] on button "left-button" at bounding box center [204, 334] width 27 height 27
select select "**********"
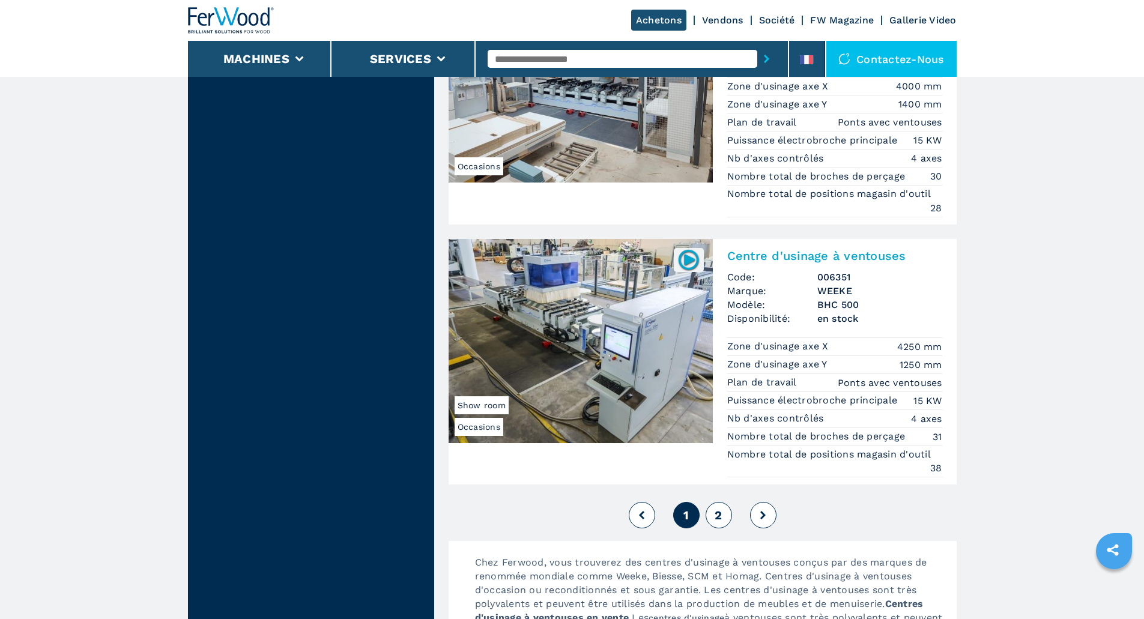
scroll to position [2989, 0]
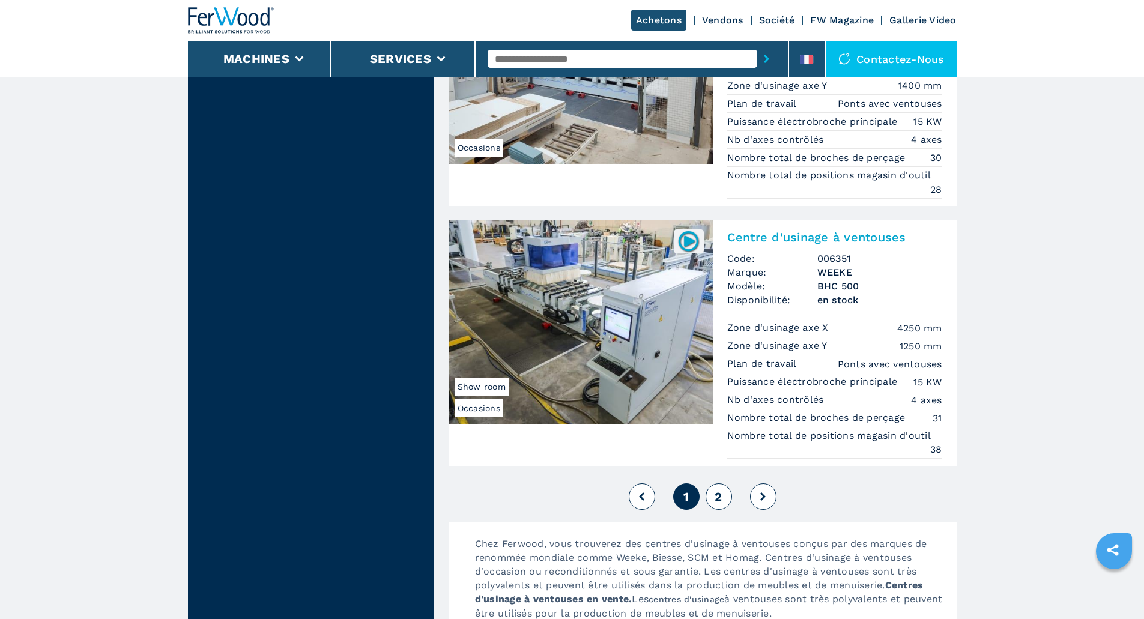
click at [644, 267] on img at bounding box center [581, 322] width 264 height 204
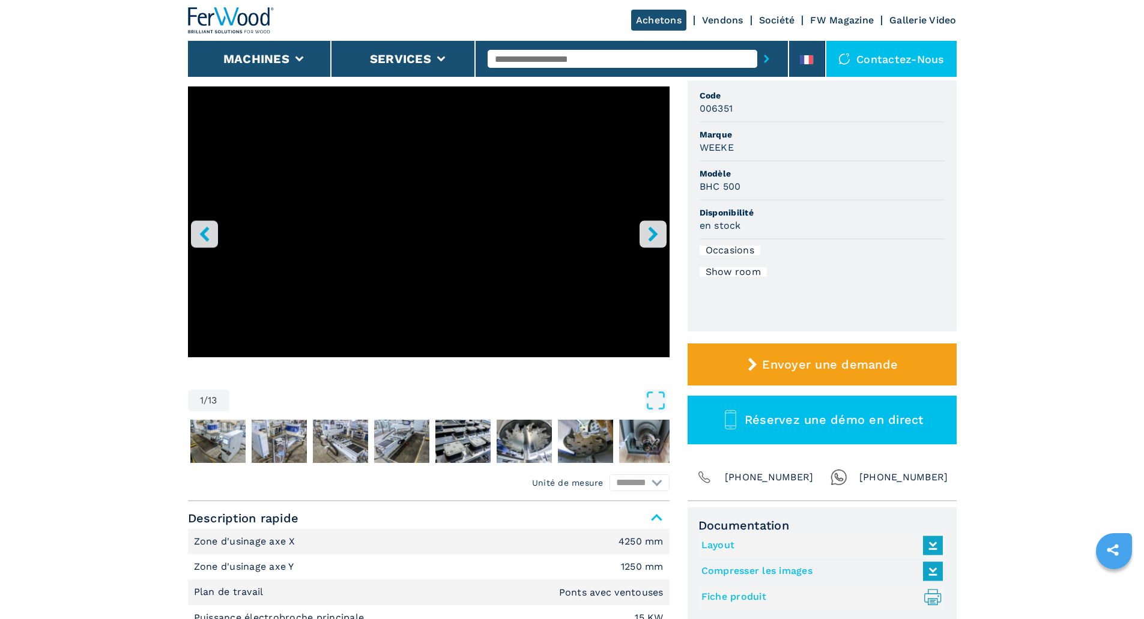
scroll to position [120, 0]
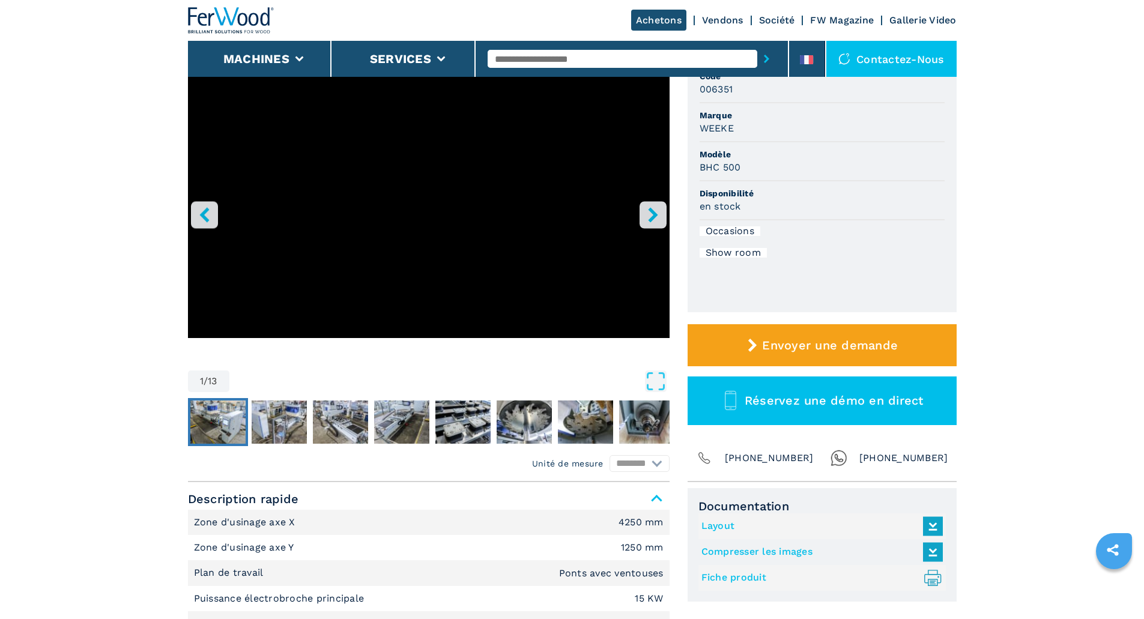
click at [211, 419] on img "Go to Slide 2" at bounding box center [217, 422] width 55 height 43
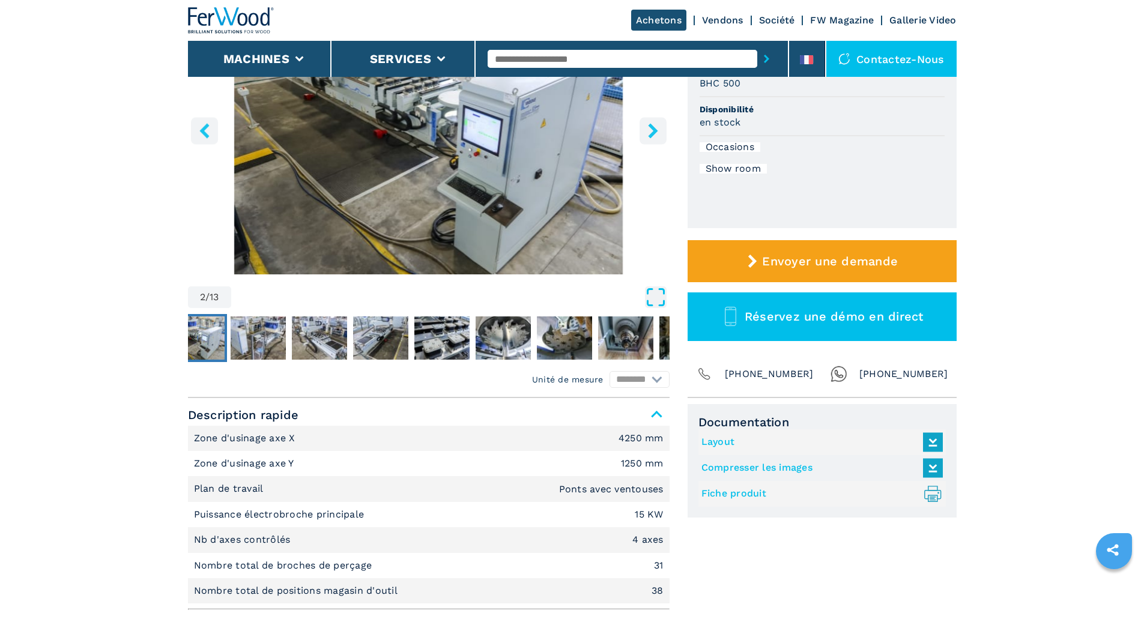
scroll to position [0, 0]
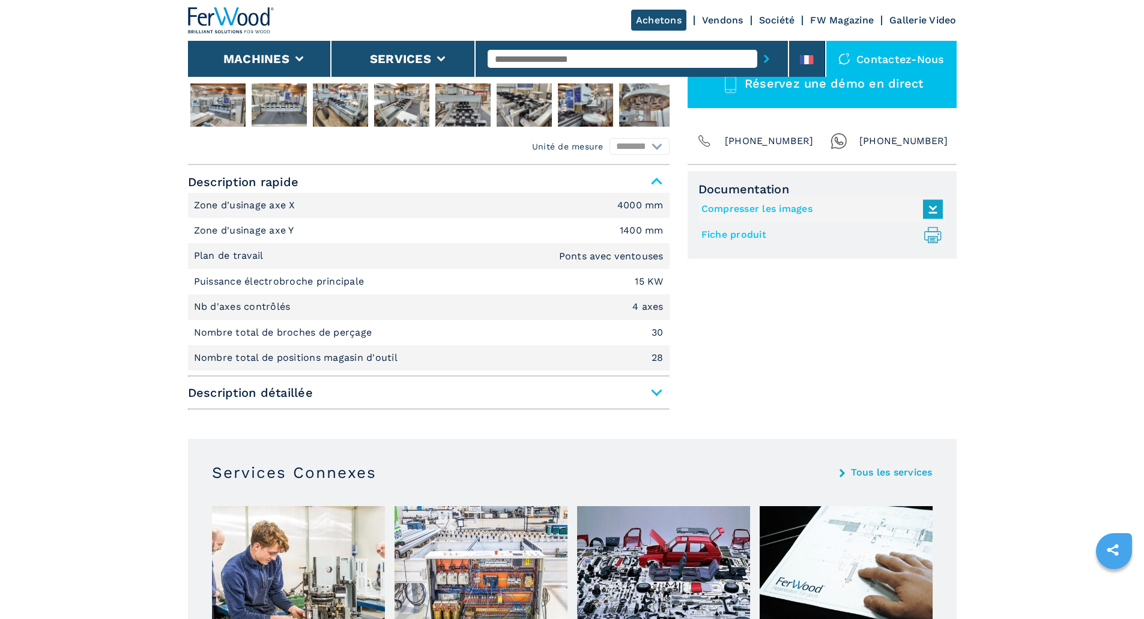
scroll to position [541, 0]
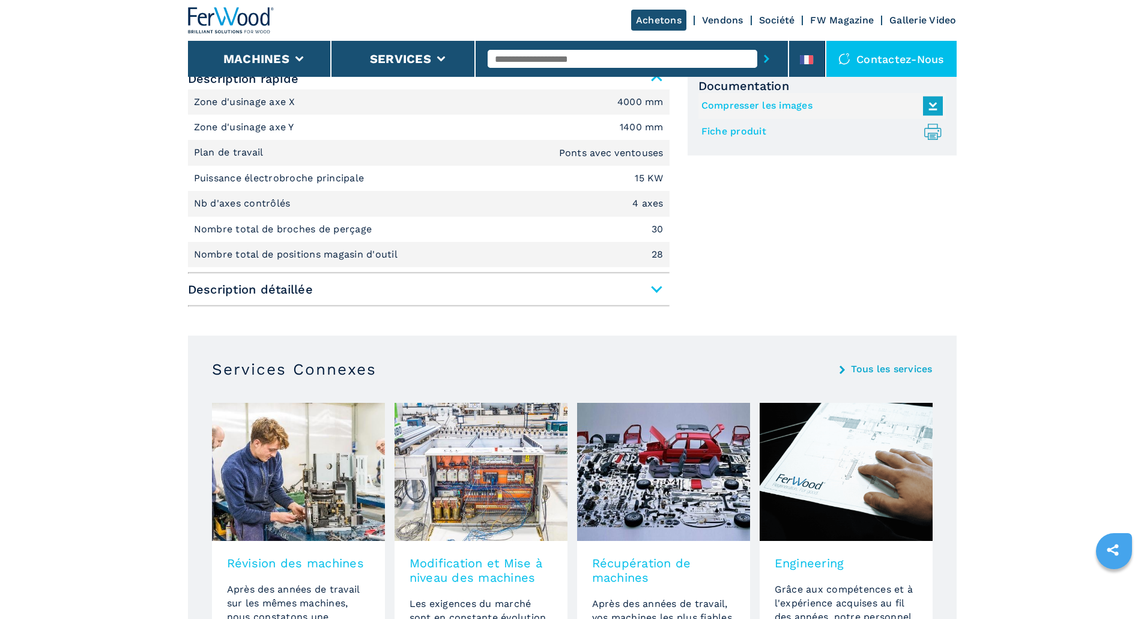
drag, startPoint x: 656, startPoint y: 291, endPoint x: 635, endPoint y: 297, distance: 22.4
click at [657, 289] on span "Description détaillée" at bounding box center [429, 290] width 482 height 22
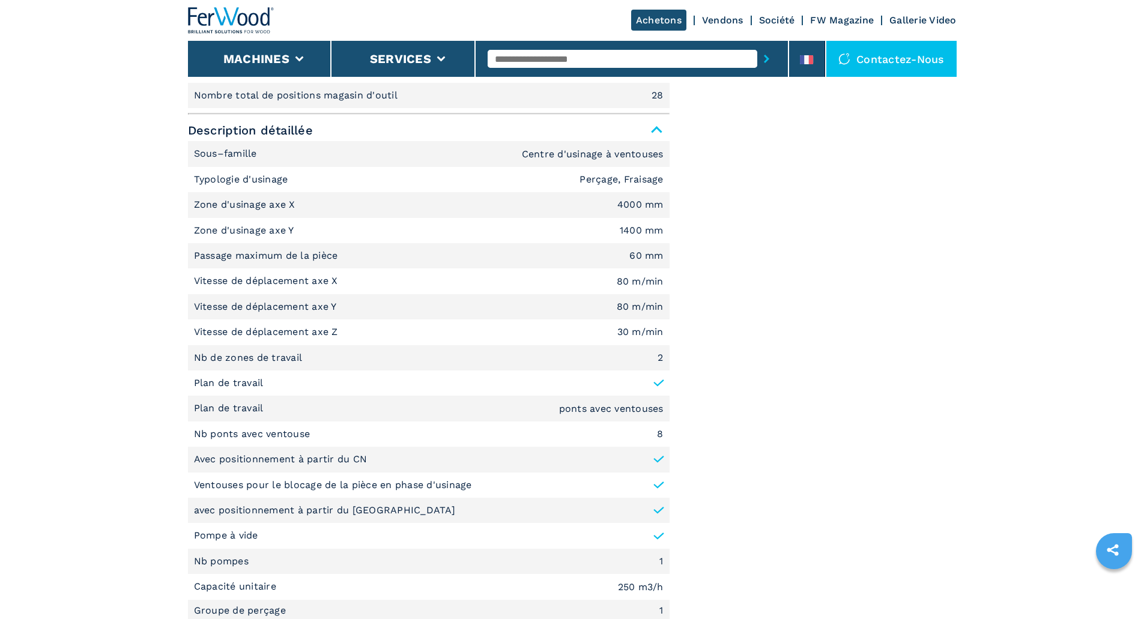
scroll to position [721, 0]
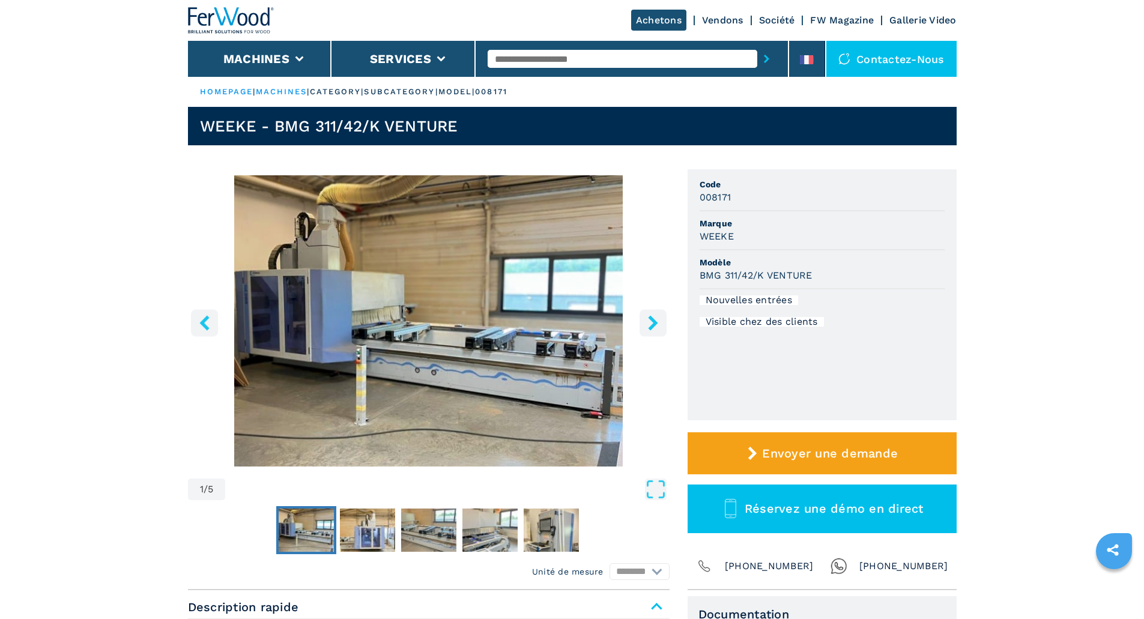
click at [462, 374] on img "Go to Slide 1" at bounding box center [429, 320] width 482 height 291
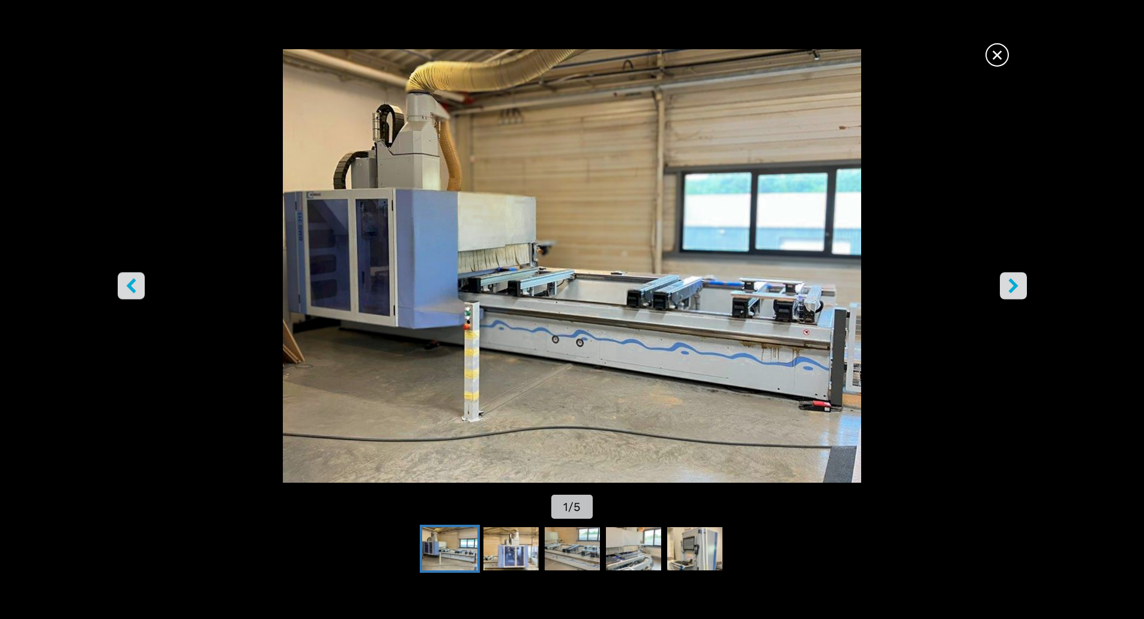
click at [1021, 288] on button "right-button" at bounding box center [1013, 285] width 27 height 27
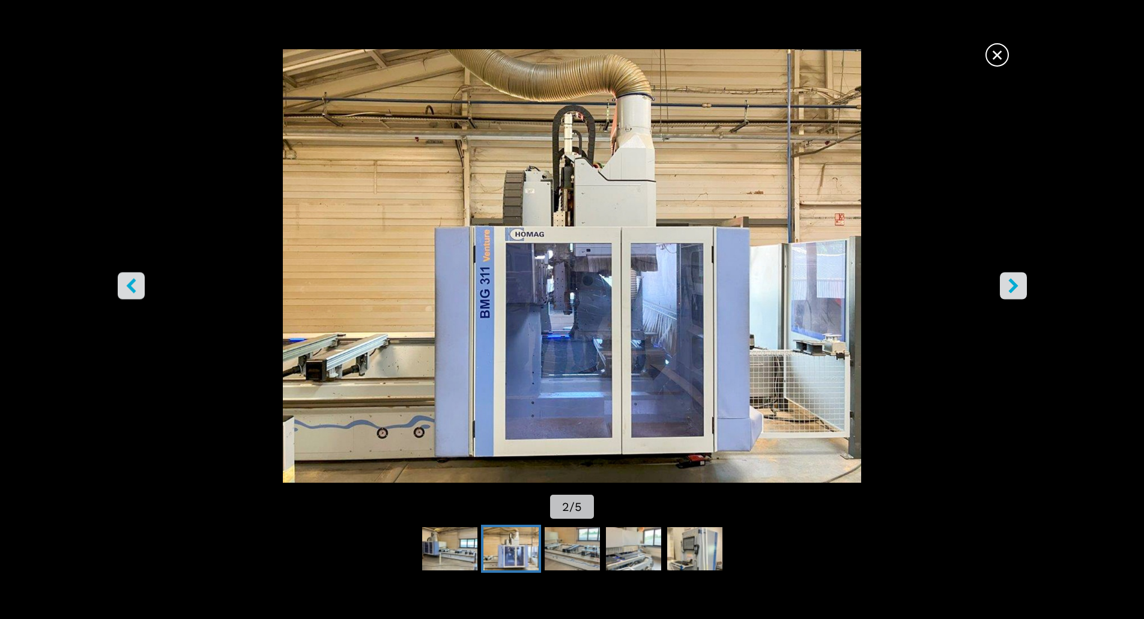
click at [1011, 294] on button "right-button" at bounding box center [1013, 285] width 27 height 27
click at [1016, 289] on icon "right-button" at bounding box center [1013, 285] width 15 height 15
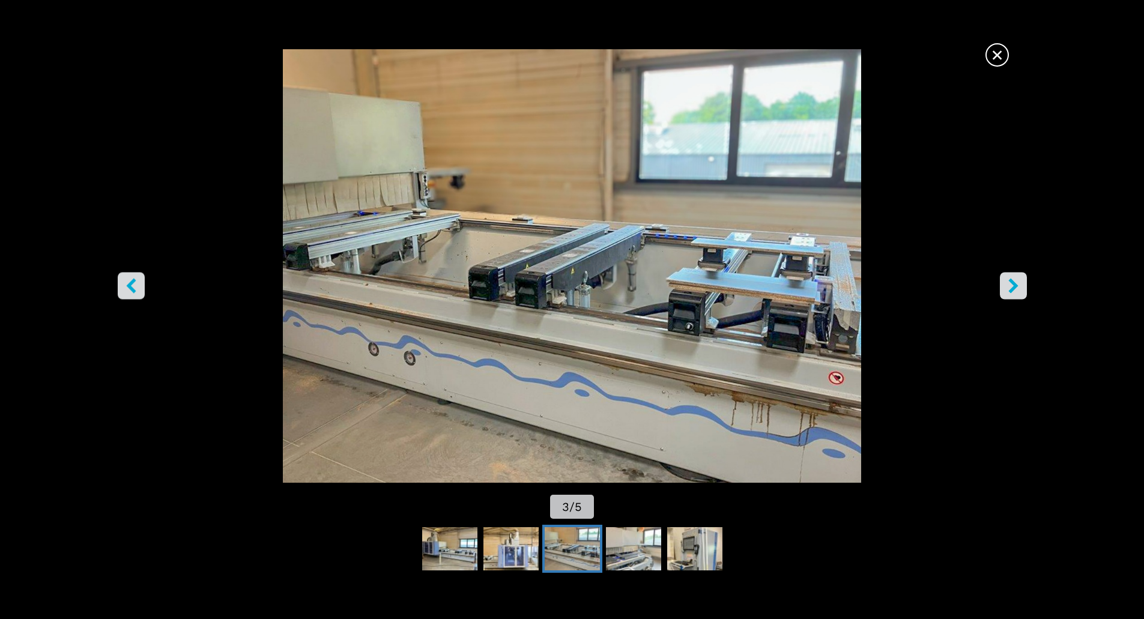
click at [1016, 289] on icon "right-button" at bounding box center [1013, 285] width 15 height 15
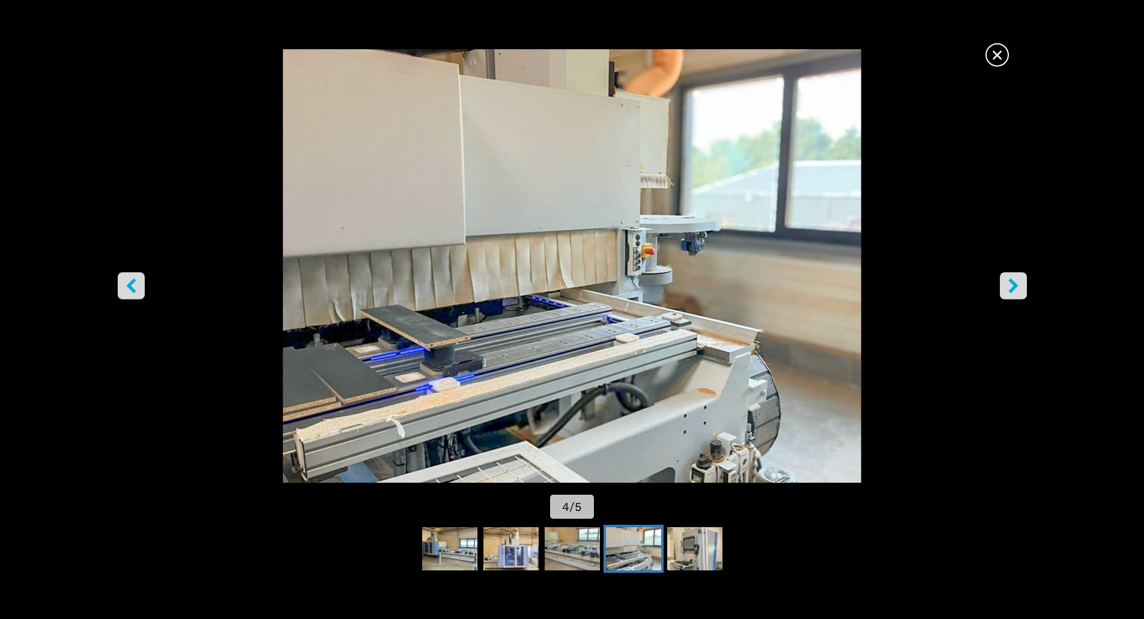
click at [1016, 289] on icon "right-button" at bounding box center [1013, 285] width 15 height 15
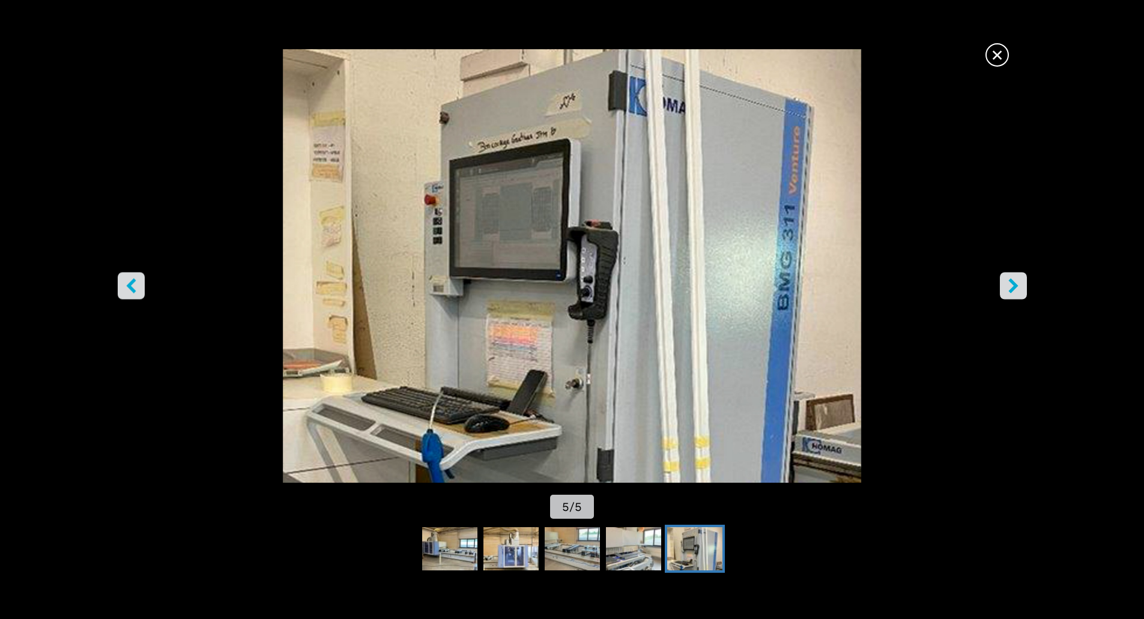
click at [1016, 289] on icon "right-button" at bounding box center [1013, 285] width 15 height 15
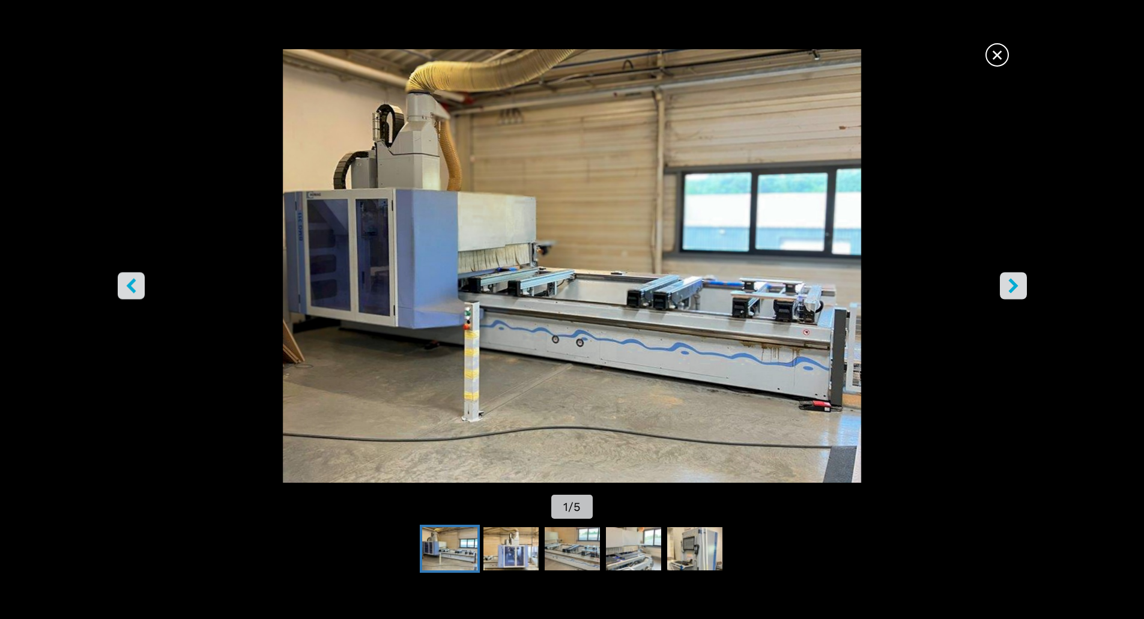
click at [1016, 289] on icon "right-button" at bounding box center [1013, 285] width 15 height 15
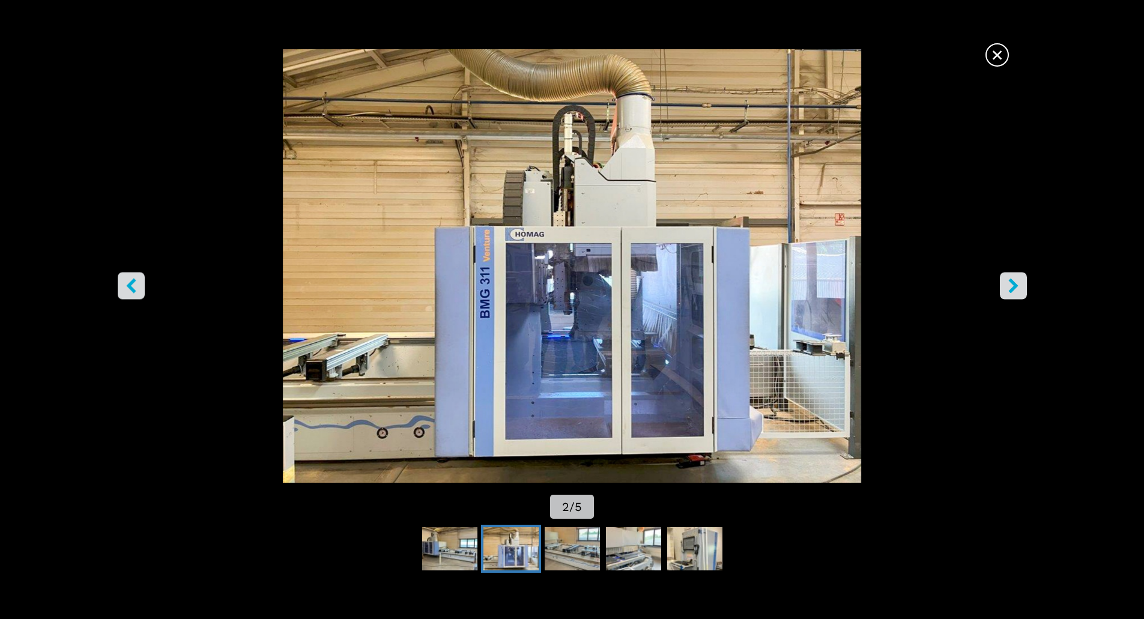
click at [1016, 289] on icon "right-button" at bounding box center [1013, 285] width 15 height 15
drag, startPoint x: 1005, startPoint y: 49, endPoint x: 999, endPoint y: 52, distance: 7.0
click at [1005, 49] on span "×" at bounding box center [997, 52] width 21 height 21
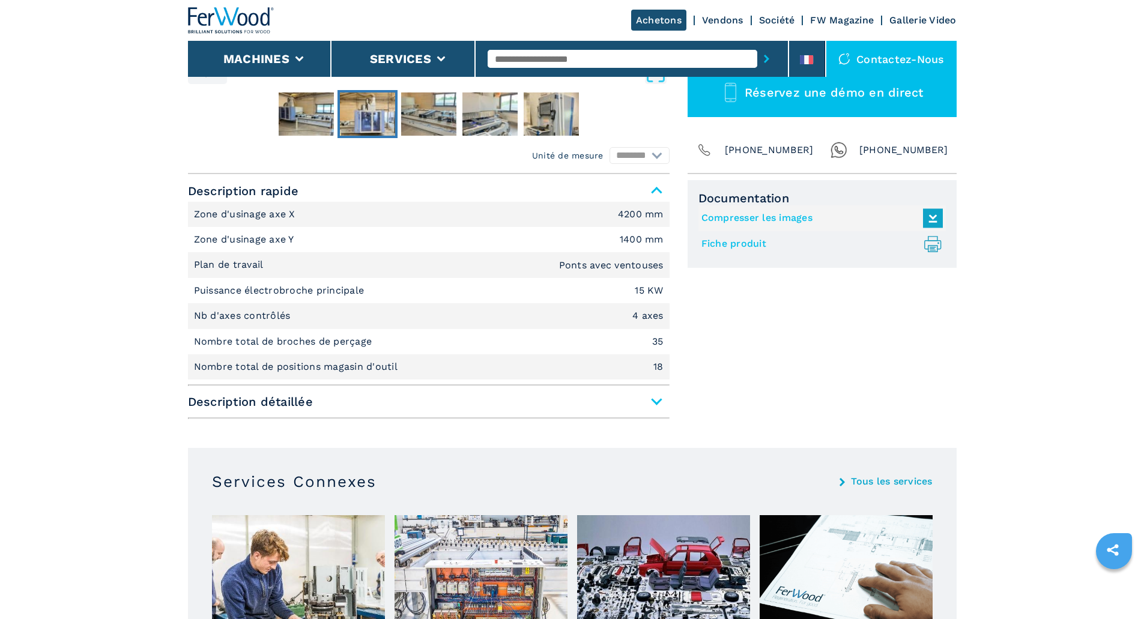
scroll to position [420, 0]
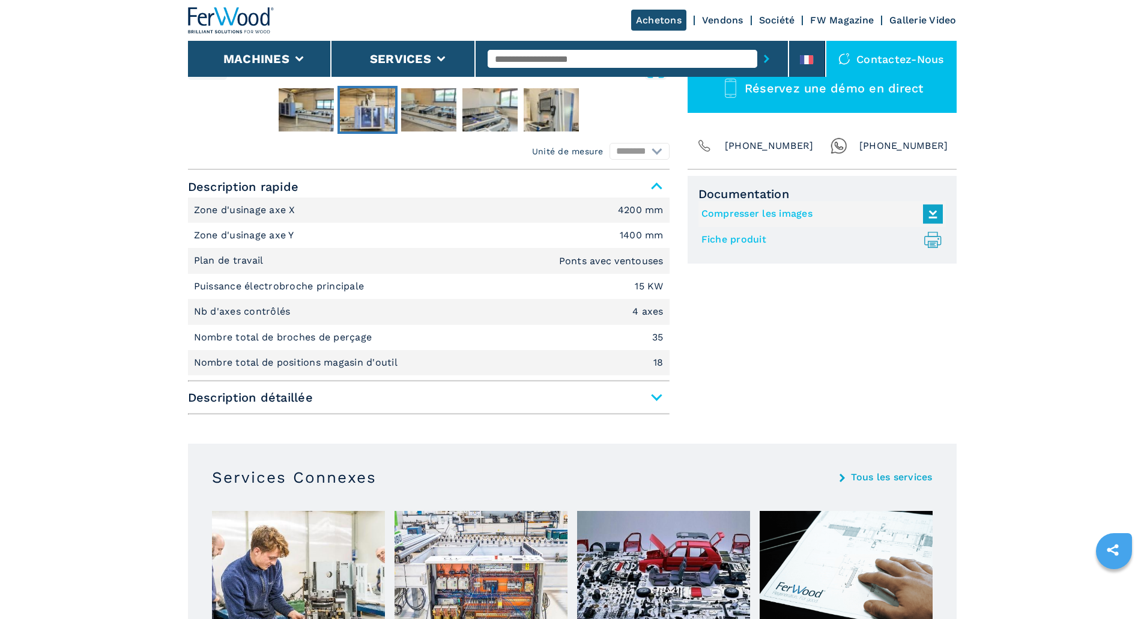
click at [656, 395] on span "Description détaillée" at bounding box center [429, 398] width 482 height 22
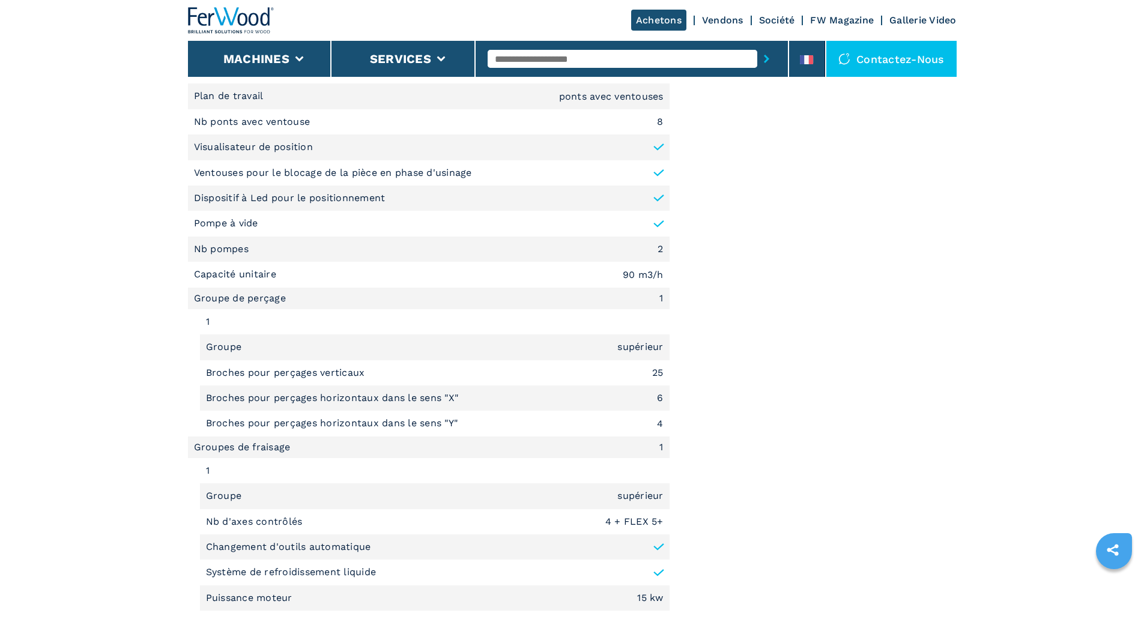
scroll to position [1021, 0]
